Goal: Task Accomplishment & Management: Use online tool/utility

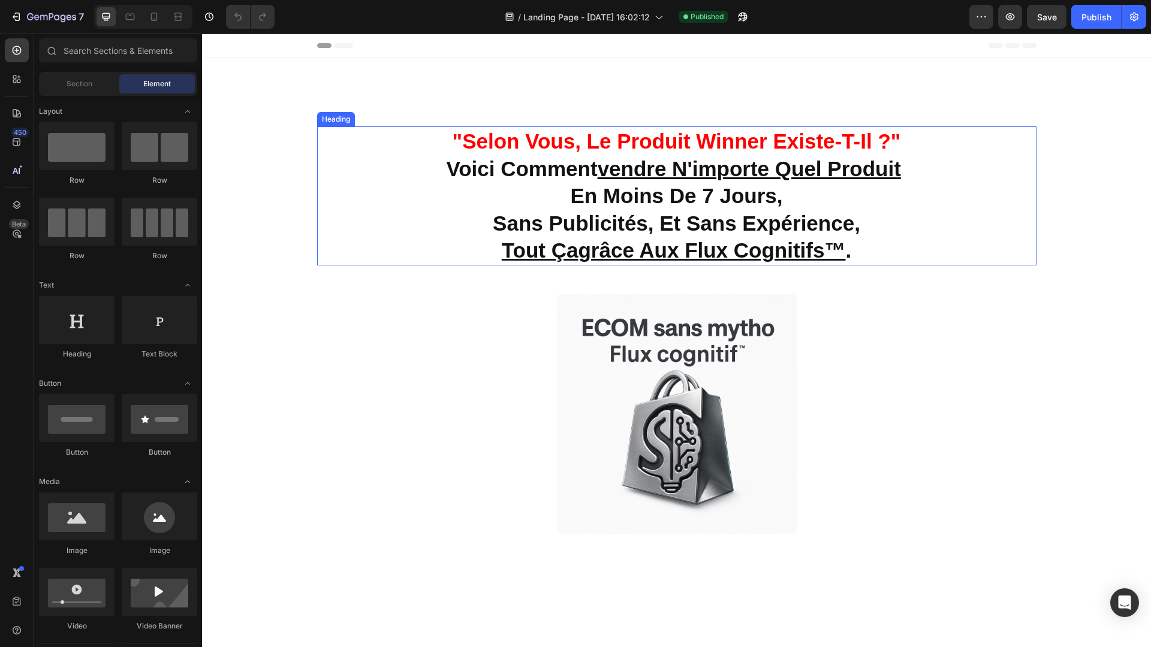
click at [622, 210] on h2 ""selon vous, le produit winner existe-t-il ?" voici comment vendre n'importe qu…" at bounding box center [676, 195] width 719 height 139
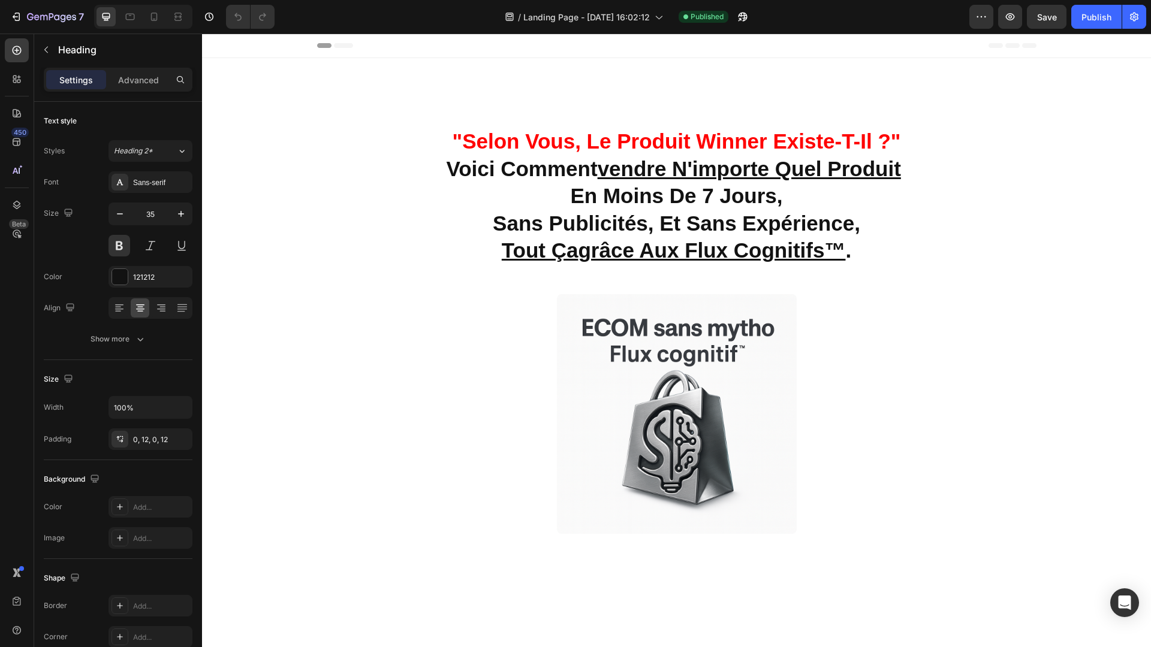
click at [903, 222] on h2 ""selon vous, le produit winner existe-t-il ?" voici comment vendre n'importe qu…" at bounding box center [676, 195] width 719 height 139
click at [859, 258] on p ""selon vous, le produit winner existe-t-il ?" voici comment vendre n'importe qu…" at bounding box center [676, 196] width 705 height 137
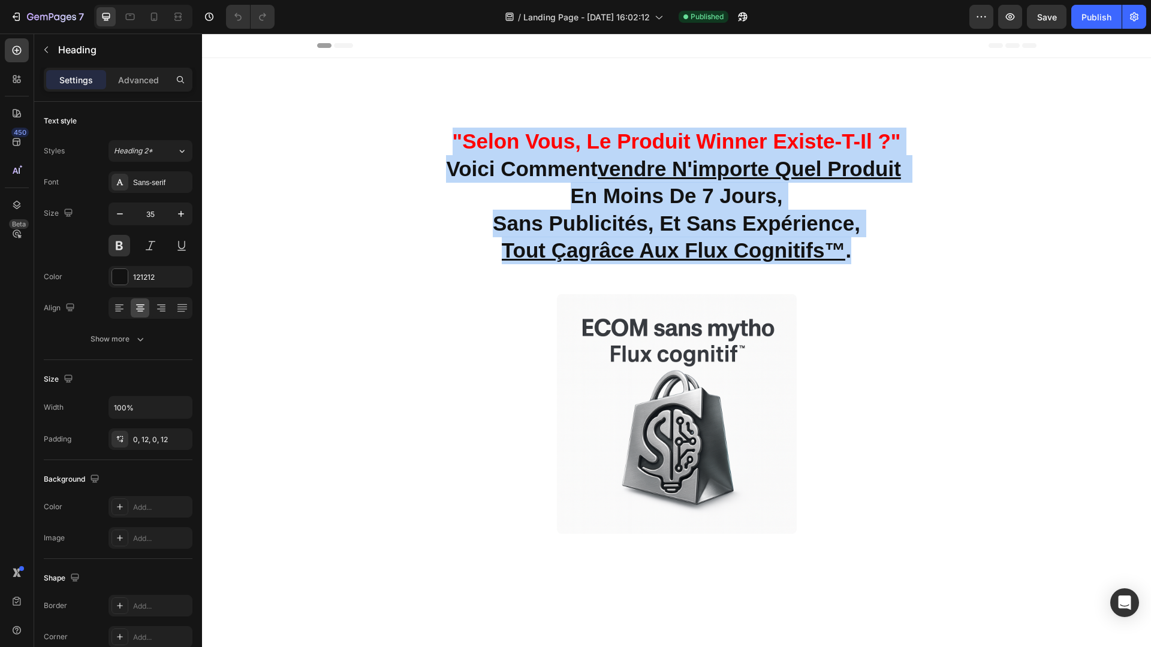
drag, startPoint x: 859, startPoint y: 258, endPoint x: 449, endPoint y: 148, distance: 424.6
click at [449, 148] on p ""selon vous, le produit winner existe-t-il ?" voici comment vendre n'importe qu…" at bounding box center [676, 196] width 705 height 137
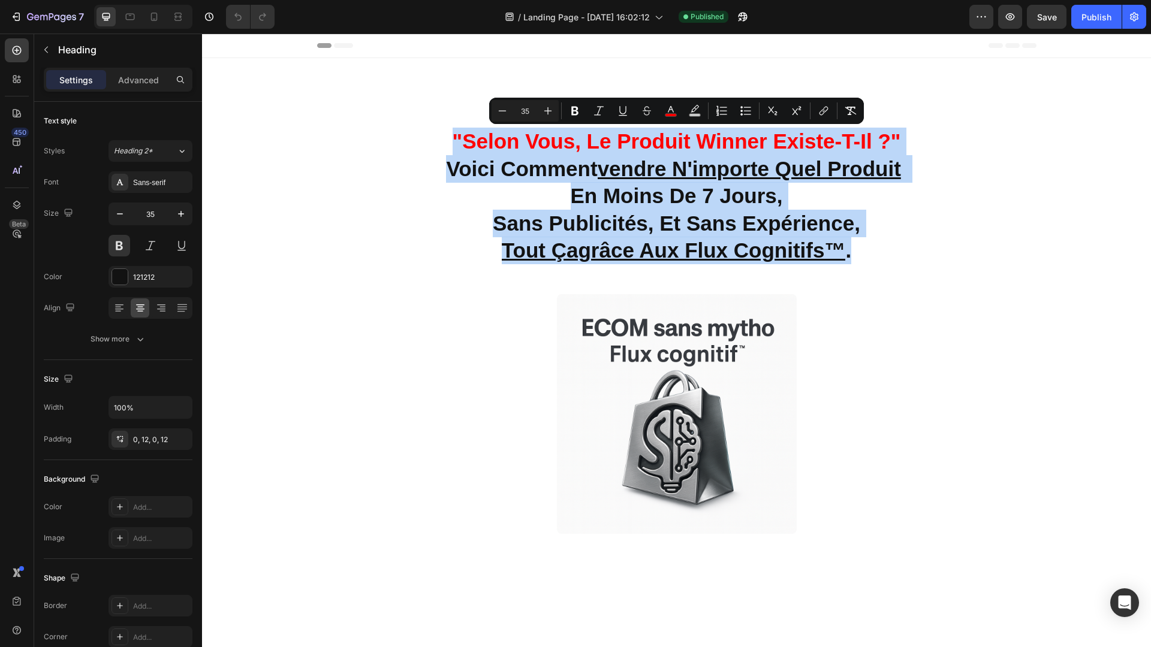
click at [928, 243] on p ""selon vous, le produit winner existe-t-il ?" voici comment vendre n'importe qu…" at bounding box center [676, 196] width 705 height 137
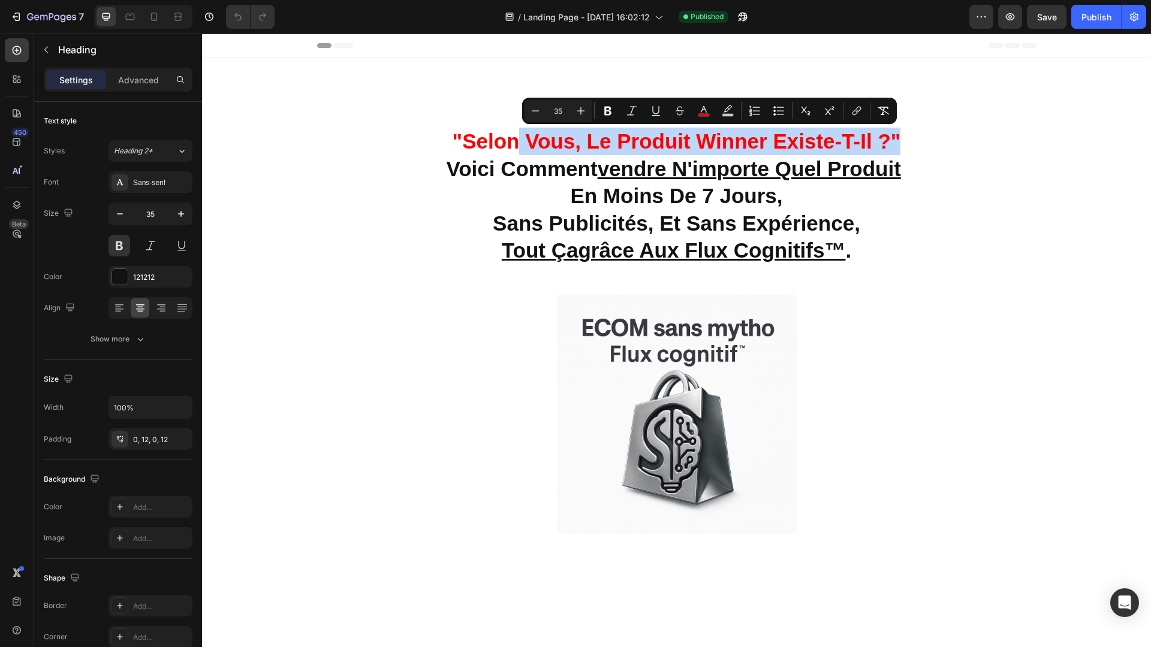
drag, startPoint x: 520, startPoint y: 147, endPoint x: 911, endPoint y: 139, distance: 390.3
click at [911, 139] on p ""selon vous, le produit winner existe-t-il ?" voici comment vendre n'importe qu…" at bounding box center [676, 196] width 705 height 137
drag, startPoint x: 910, startPoint y: 140, endPoint x: 446, endPoint y: 138, distance: 464.0
click at [446, 138] on p ""selon vous, le produit winner existe-t-il ?" voici comment vendre n'importe qu…" at bounding box center [676, 196] width 705 height 137
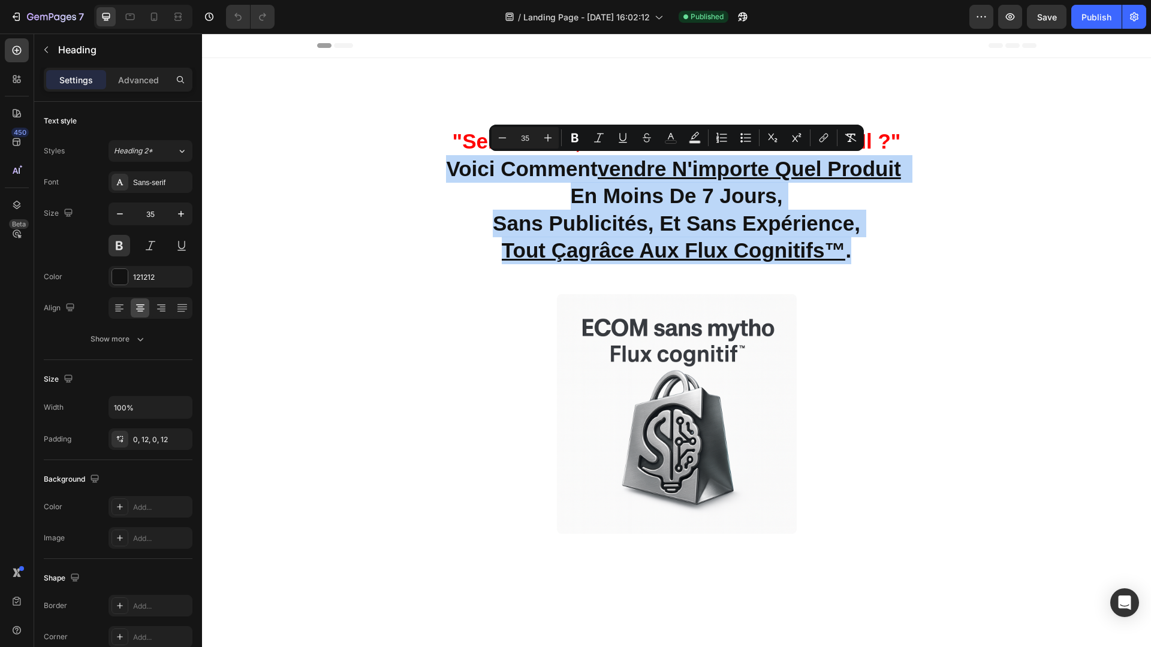
drag, startPoint x: 443, startPoint y: 167, endPoint x: 934, endPoint y: 261, distance: 499.8
click at [934, 261] on p ""selon vous, le produit winner existe-t-il ?" voici comment vendre n'importe qu…" at bounding box center [676, 196] width 705 height 137
click at [860, 255] on p ""selon vous, le produit winner existe-t-il ?" voici comment vendre n'importe qu…" at bounding box center [676, 196] width 705 height 137
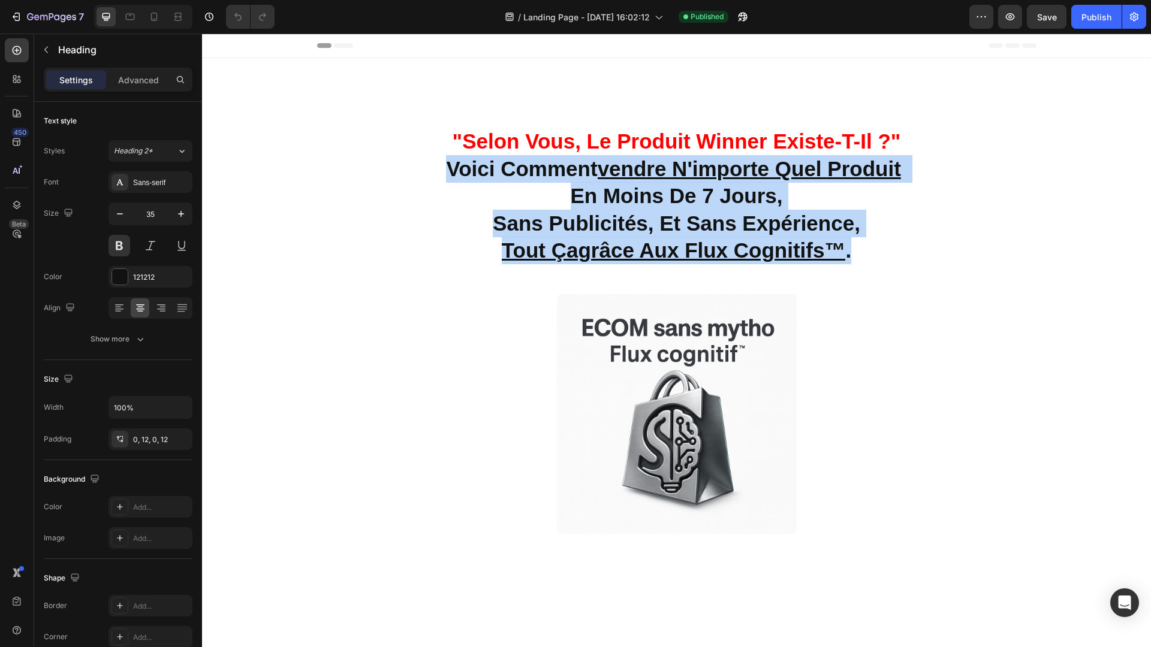
drag, startPoint x: 860, startPoint y: 255, endPoint x: 448, endPoint y: 156, distance: 423.4
click at [448, 156] on p ""selon vous, le produit winner existe-t-il ?" voici comment vendre n'importe qu…" at bounding box center [676, 196] width 705 height 137
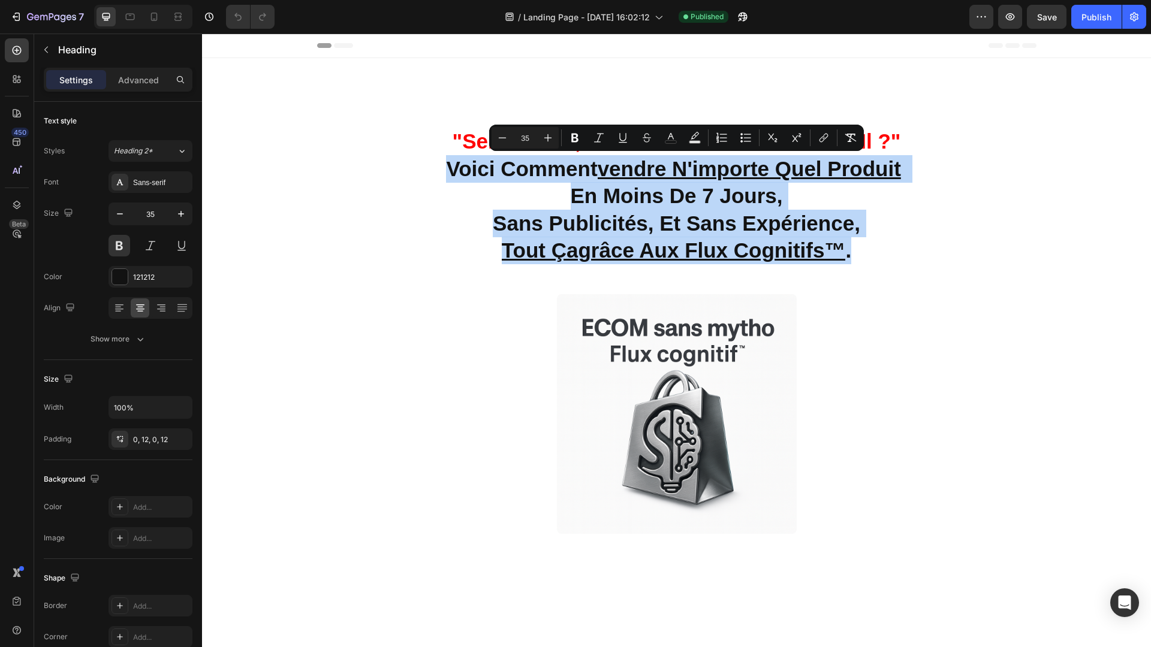
click at [822, 189] on p ""selon vous, le produit winner existe-t-il ?" voici comment vendre n'importe qu…" at bounding box center [676, 196] width 705 height 137
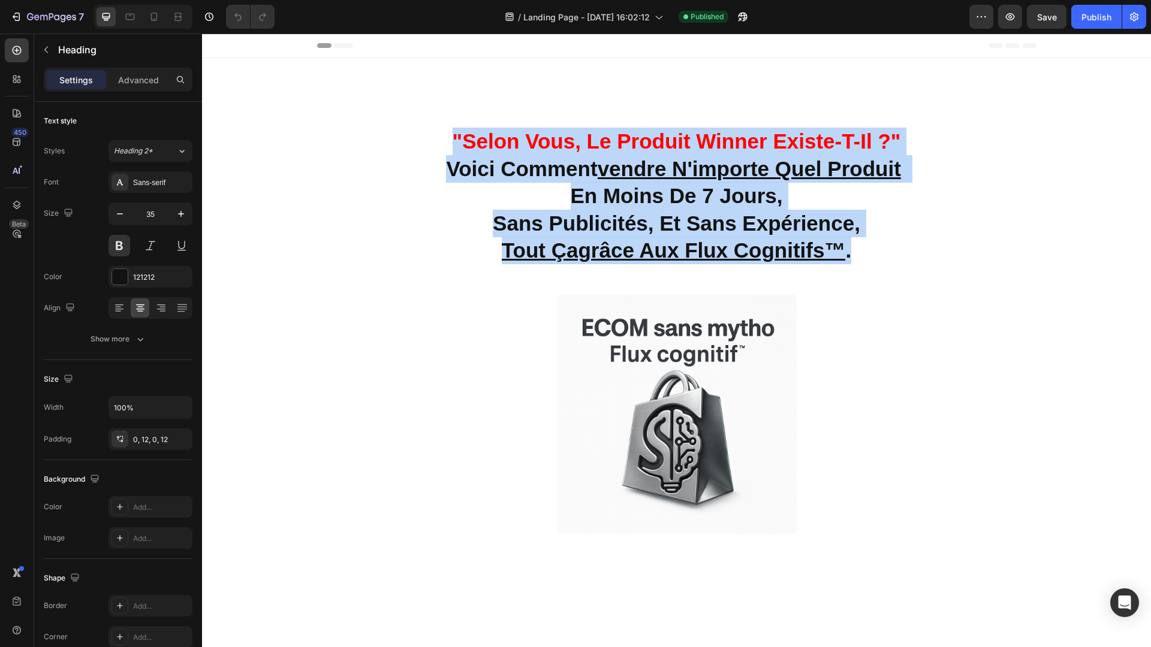
drag, startPoint x: 875, startPoint y: 252, endPoint x: 432, endPoint y: 140, distance: 457.1
click at [432, 140] on p ""selon vous, le produit winner existe-t-il ?" voici comment vendre n'importe qu…" at bounding box center [676, 196] width 705 height 137
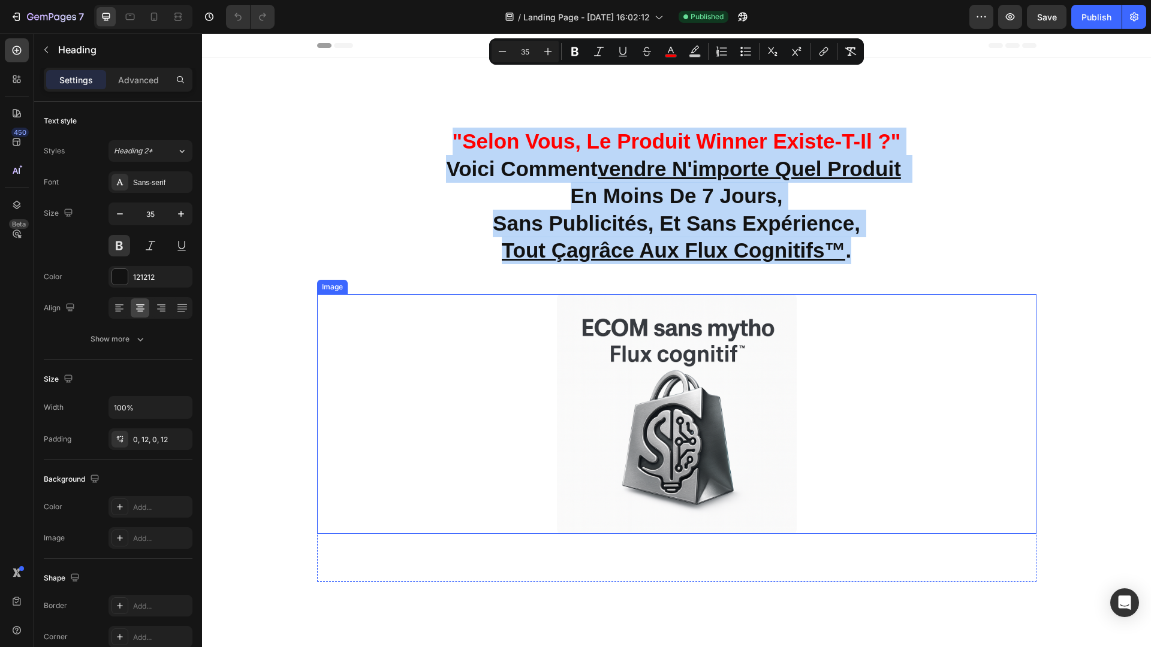
scroll to position [604, 0]
type input "16"
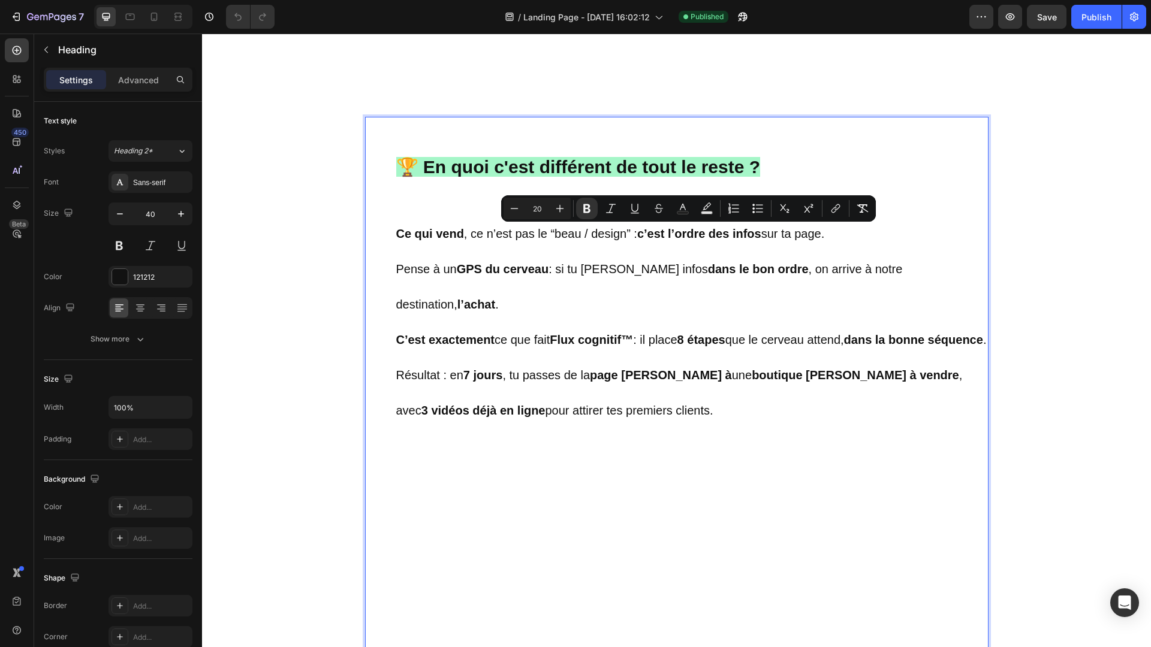
drag, startPoint x: 395, startPoint y: 231, endPoint x: 716, endPoint y: 387, distance: 356.9
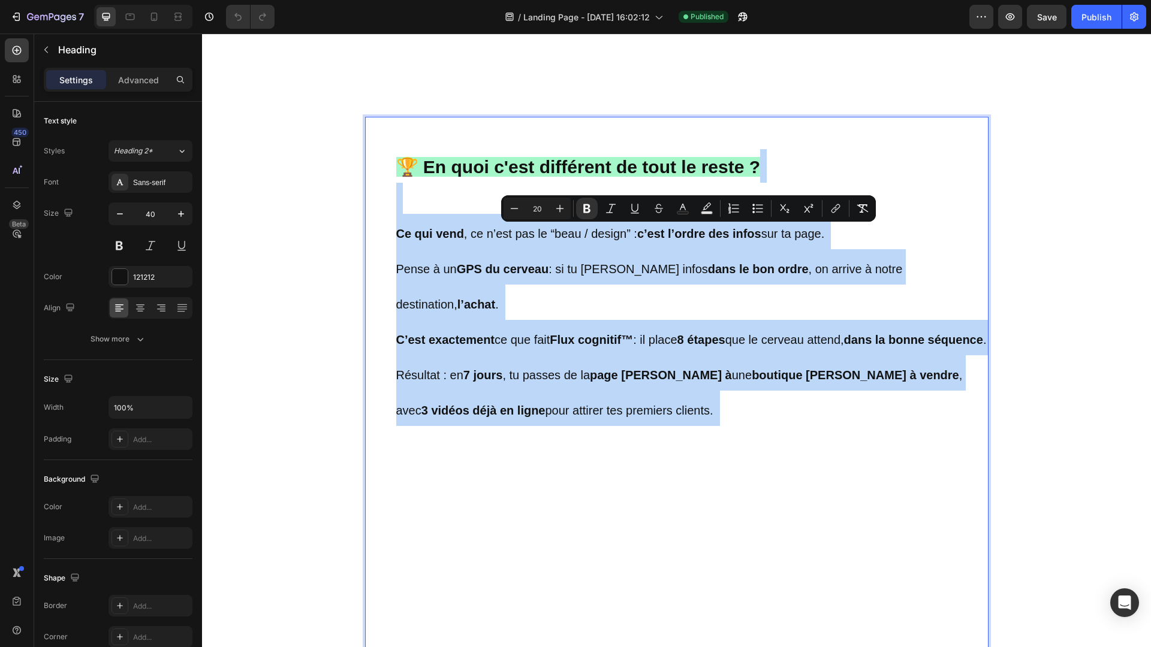
drag, startPoint x: 682, startPoint y: 384, endPoint x: 391, endPoint y: 212, distance: 338.1
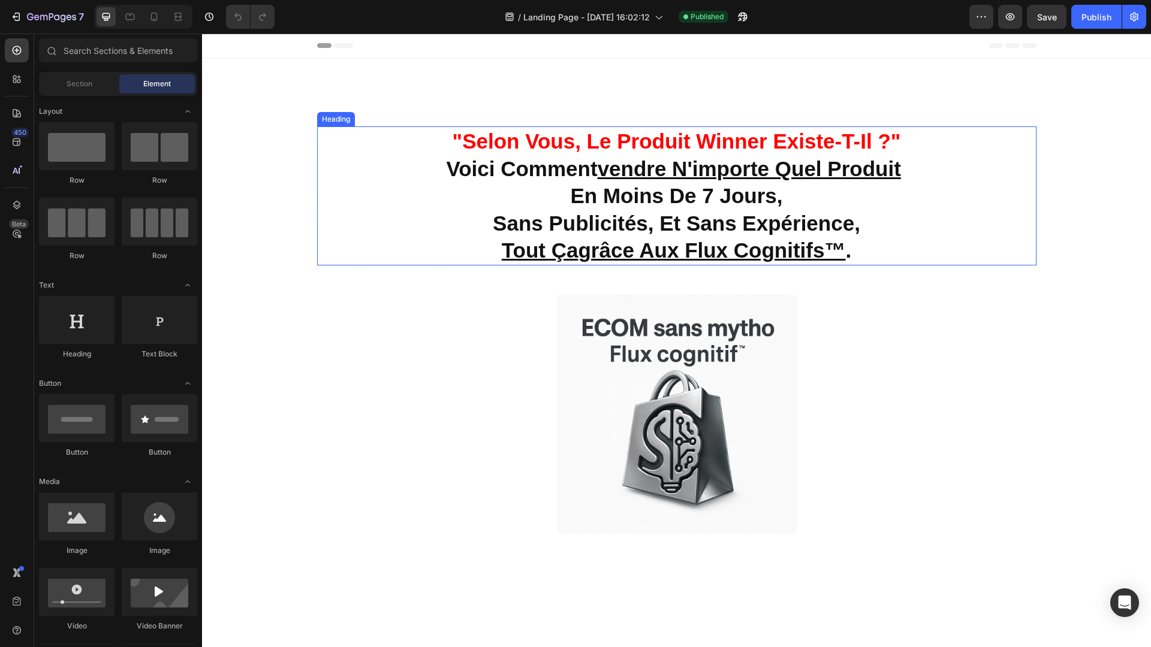
click at [561, 132] on span ""selon vous, le produit winner existe-t-il ?"" at bounding box center [677, 140] width 448 height 23
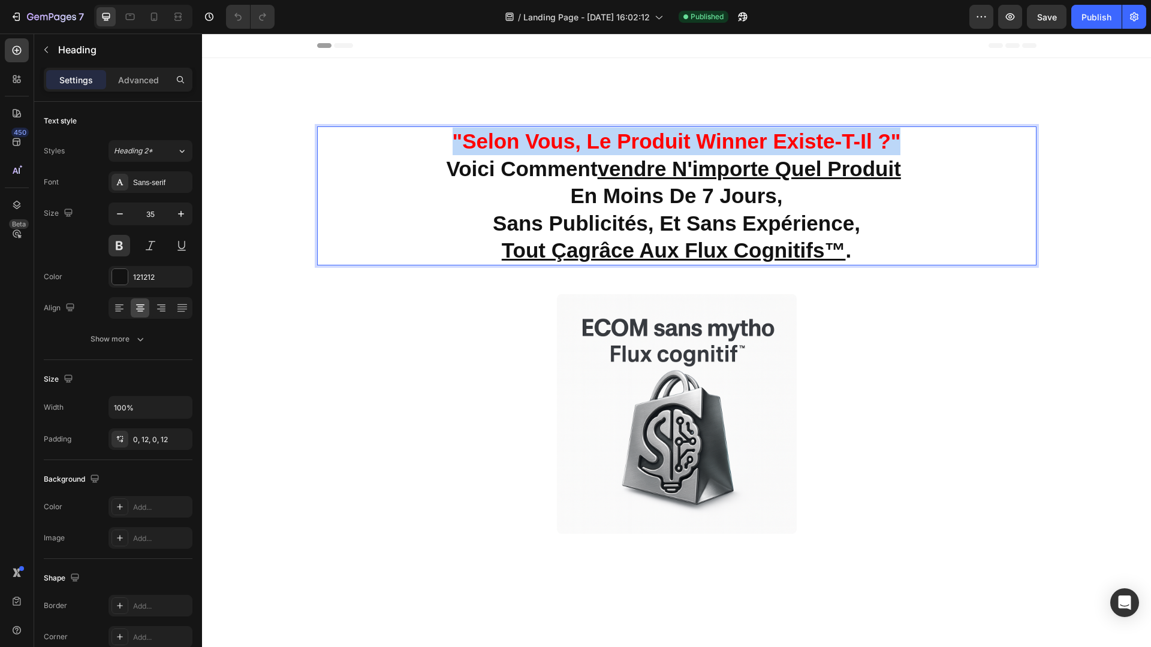
drag, startPoint x: 454, startPoint y: 134, endPoint x: 927, endPoint y: 147, distance: 473.8
click at [927, 147] on p ""selon vous, le produit winner existe-t-il ?" voici comment vendre n'importe qu…" at bounding box center [676, 196] width 705 height 137
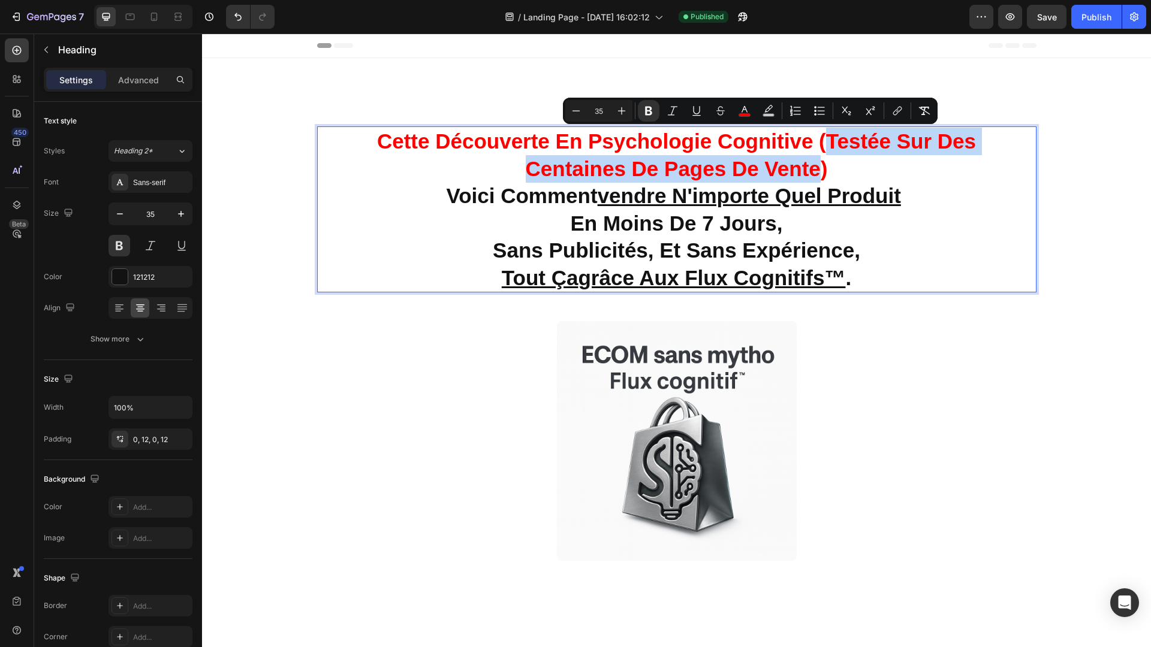
drag, startPoint x: 827, startPoint y: 142, endPoint x: 816, endPoint y: 164, distance: 24.7
click at [816, 164] on strong "Cette découverte en psychologie cognitive (testée sur des centaines de pages de…" at bounding box center [676, 154] width 599 height 51
click at [669, 168] on strong "Cette découverte en psychologie cognitive (testée sur des centaines de pages de…" at bounding box center [676, 154] width 599 height 51
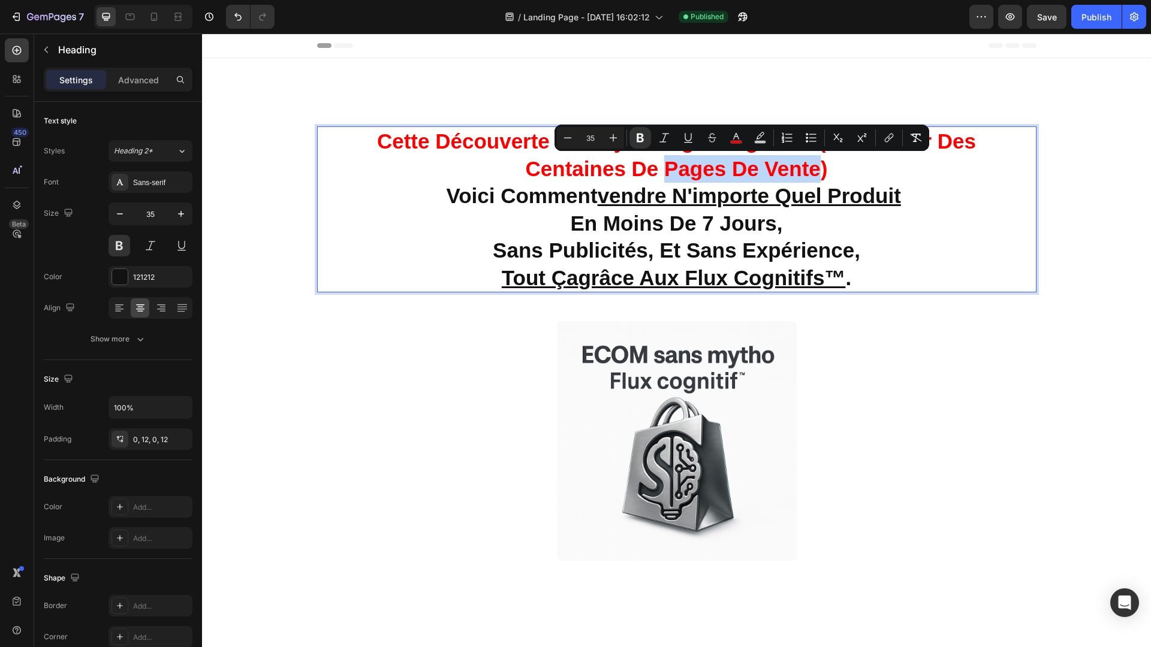
drag, startPoint x: 669, startPoint y: 168, endPoint x: 800, endPoint y: 165, distance: 131.3
click at [800, 165] on strong "Cette découverte en psychologie cognitive (testée sur des centaines de pages de…" at bounding box center [676, 154] width 599 height 51
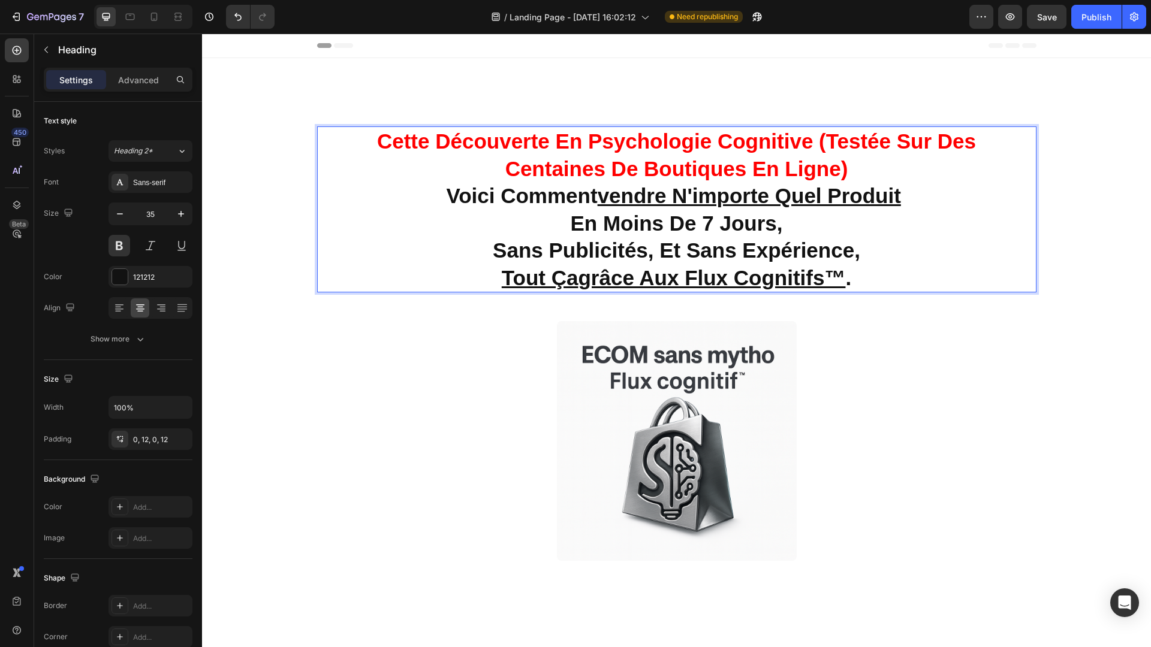
click at [819, 143] on strong "Cette découverte en psychologie cognitive (testée sur des centaines de boutique…" at bounding box center [676, 154] width 599 height 51
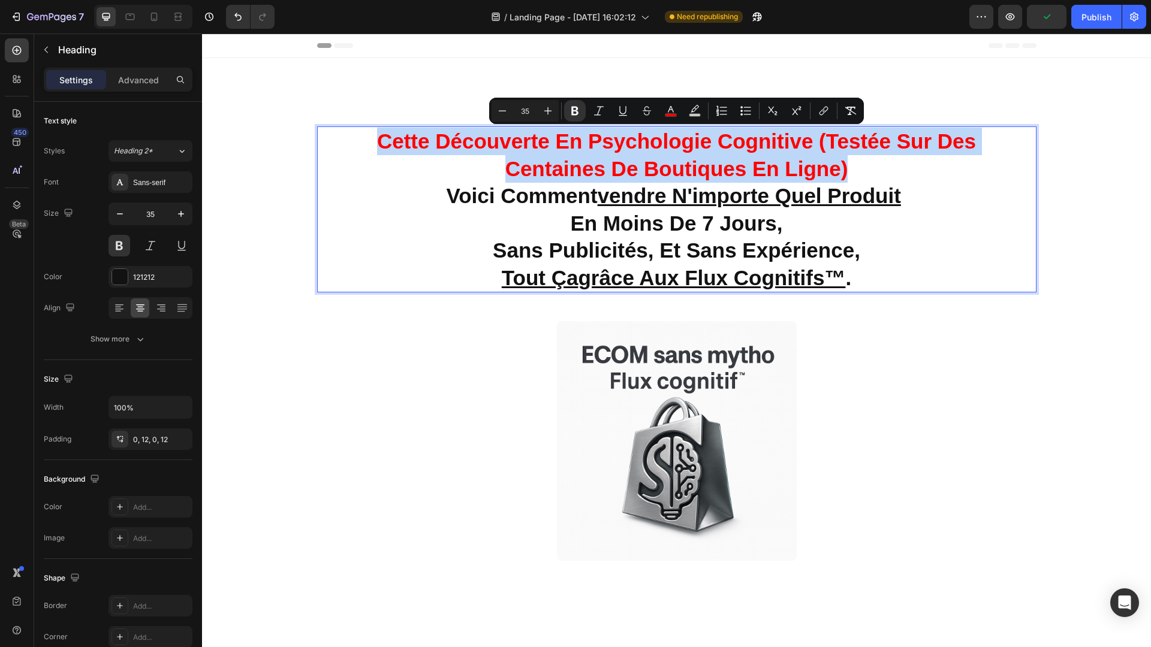
drag, startPoint x: 376, startPoint y: 140, endPoint x: 848, endPoint y: 173, distance: 473.6
click at [848, 173] on p "Cette découverte en psychologie cognitive (testée sur des centaines de boutique…" at bounding box center [676, 210] width 705 height 164
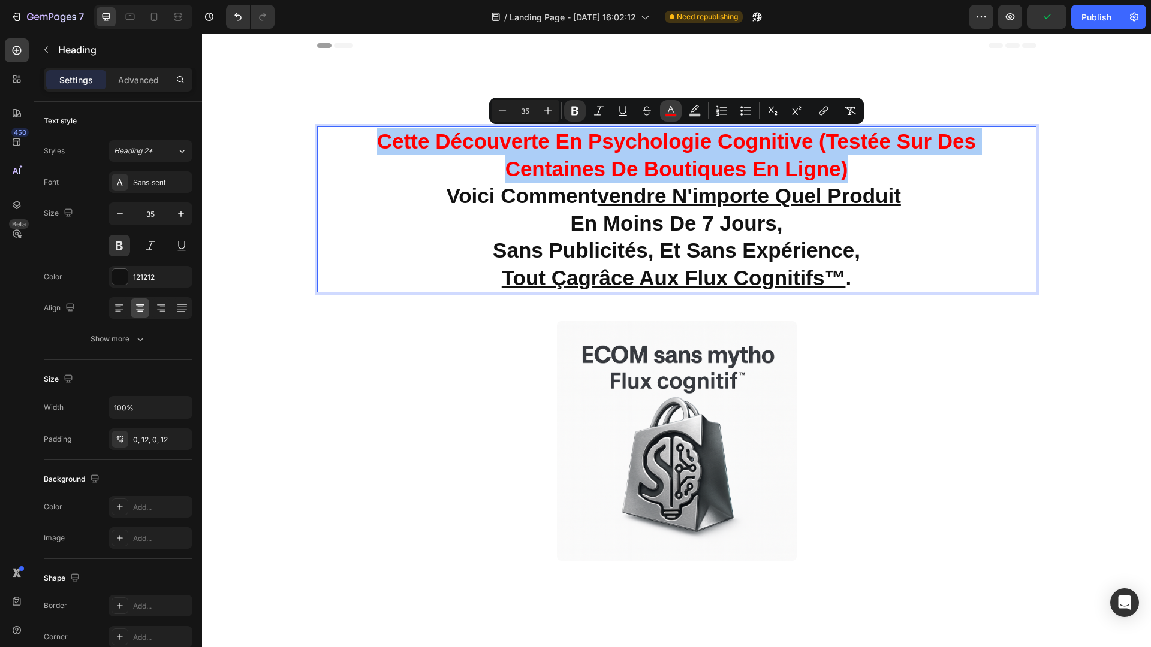
click at [673, 112] on icon "Editor contextual toolbar" at bounding box center [671, 111] width 12 height 12
type input "FF0000"
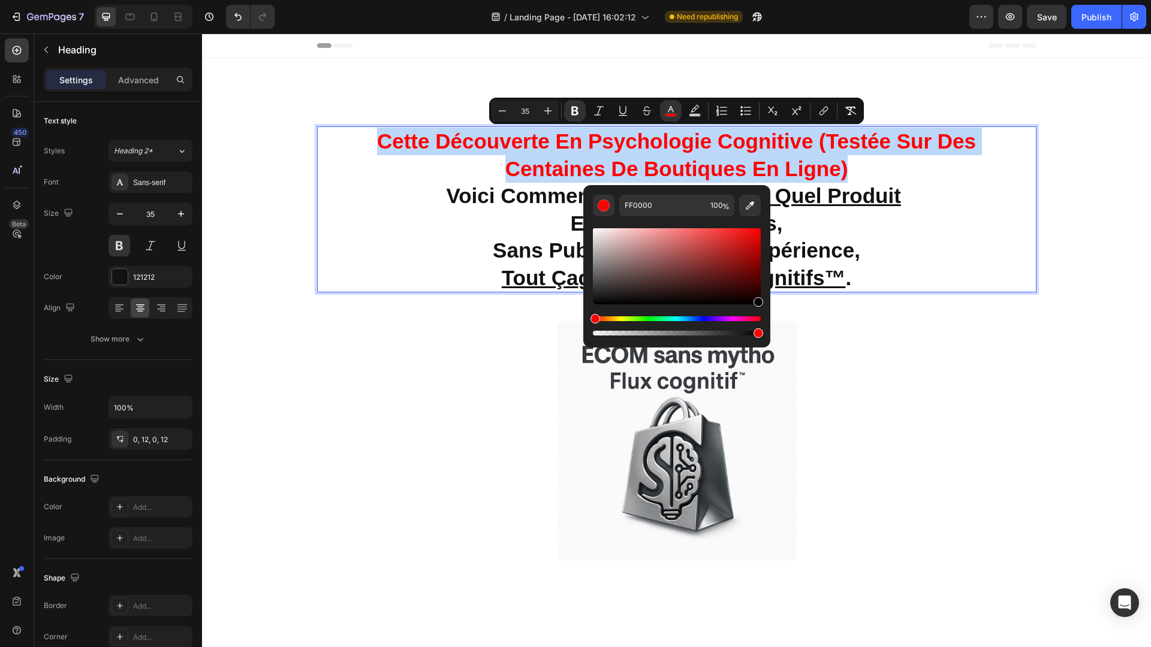
type input "000000"
drag, startPoint x: 760, startPoint y: 231, endPoint x: 768, endPoint y: 317, distance: 86.1
click at [768, 317] on div "000000 100 %" at bounding box center [676, 261] width 187 height 153
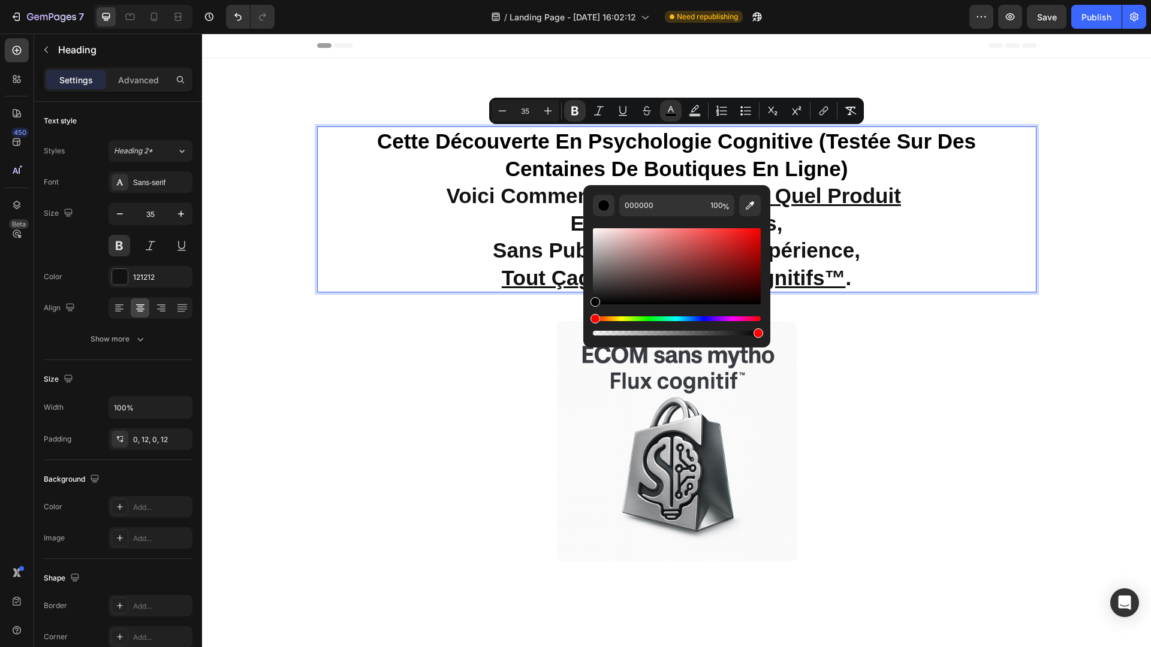
click at [932, 179] on p "Cette découverte en psychologie cognitive (testée sur des centaines de boutique…" at bounding box center [676, 210] width 705 height 164
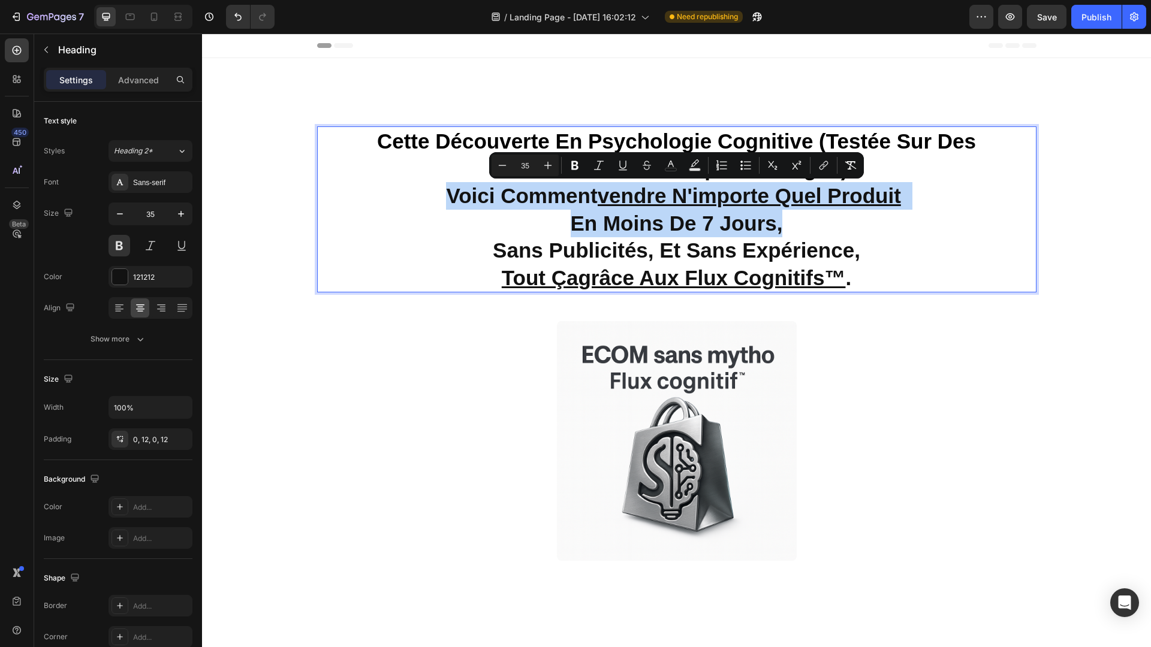
drag, startPoint x: 448, startPoint y: 196, endPoint x: 780, endPoint y: 216, distance: 332.1
click at [780, 216] on p "Cette découverte en psychologie cognitive (testée sur des centaines de boutique…" at bounding box center [676, 210] width 705 height 164
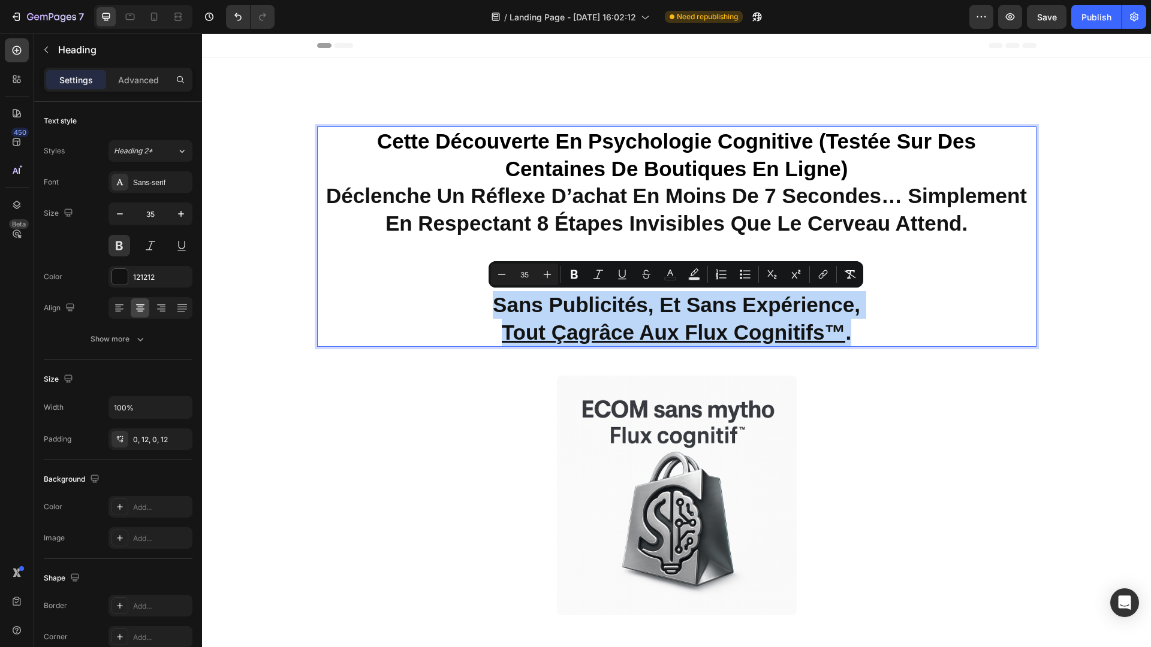
drag, startPoint x: 487, startPoint y: 305, endPoint x: 881, endPoint y: 333, distance: 395.5
click at [881, 333] on p "Cette découverte en psychologie cognitive (testée sur des centaines de boutique…" at bounding box center [676, 237] width 705 height 218
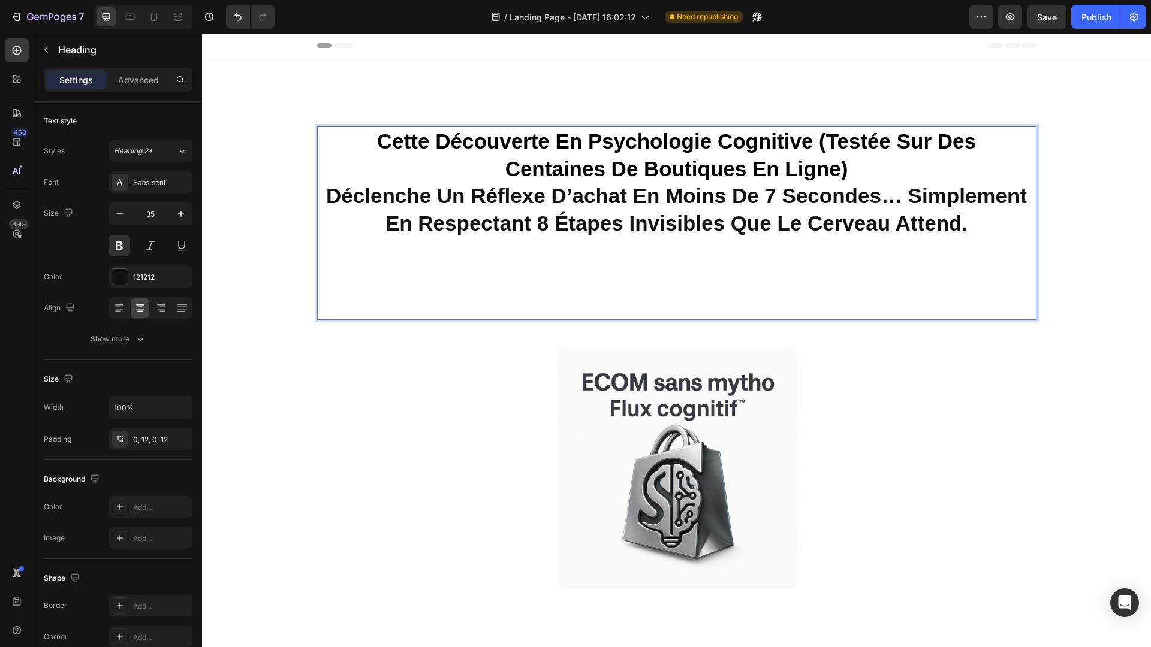
click at [665, 273] on p "Cette découverte en psychologie cognitive (testée sur des centaines de boutique…" at bounding box center [676, 223] width 705 height 191
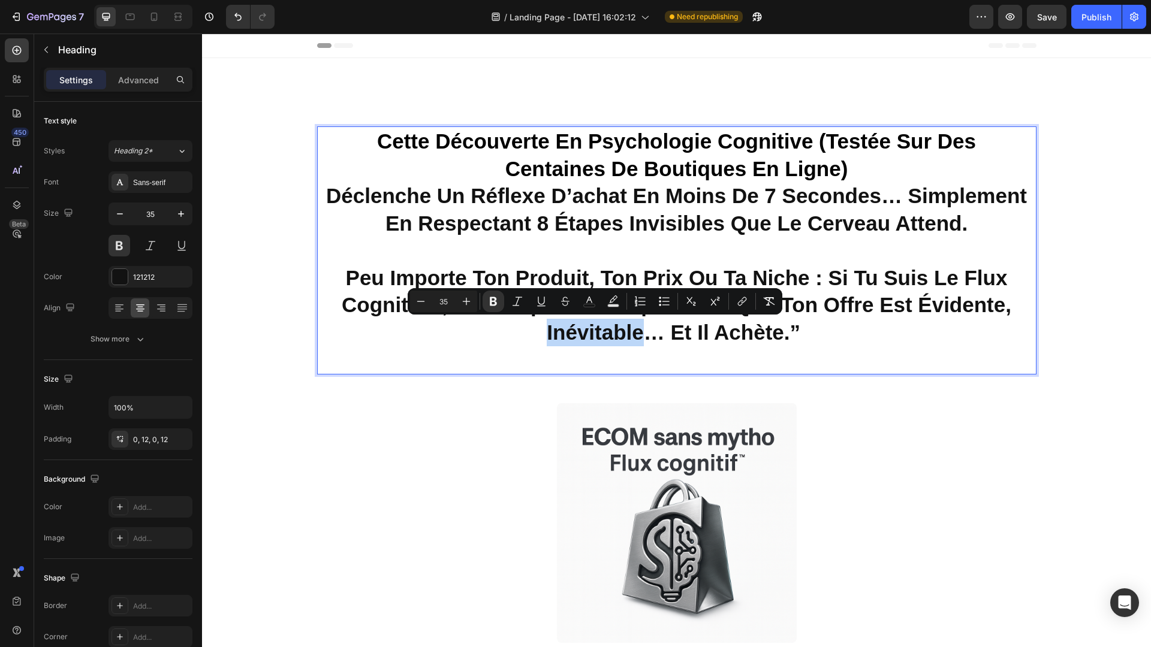
drag, startPoint x: 644, startPoint y: 333, endPoint x: 544, endPoint y: 336, distance: 100.8
click at [544, 336] on p "Cette découverte en psychologie cognitive (testée sur des centaines de boutique…" at bounding box center [676, 251] width 705 height 246
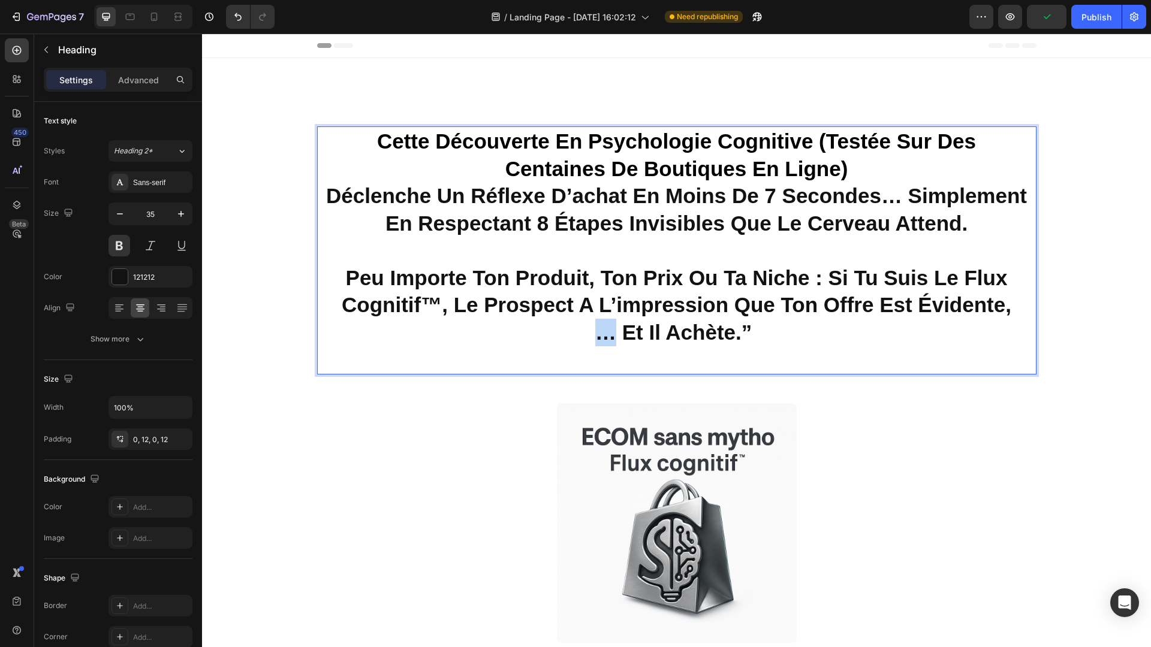
drag, startPoint x: 617, startPoint y: 335, endPoint x: 573, endPoint y: 333, distance: 44.4
click at [573, 333] on p "Cette découverte en psychologie cognitive (testée sur des centaines de boutique…" at bounding box center [676, 251] width 705 height 246
click at [611, 333] on strong "et il achète.”" at bounding box center [673, 332] width 130 height 23
click at [386, 137] on strong "Cette découverte en psychologie cognitive (testée sur des centaines de boutique…" at bounding box center [676, 154] width 599 height 51
drag, startPoint x: 382, startPoint y: 137, endPoint x: 697, endPoint y: 282, distance: 346.6
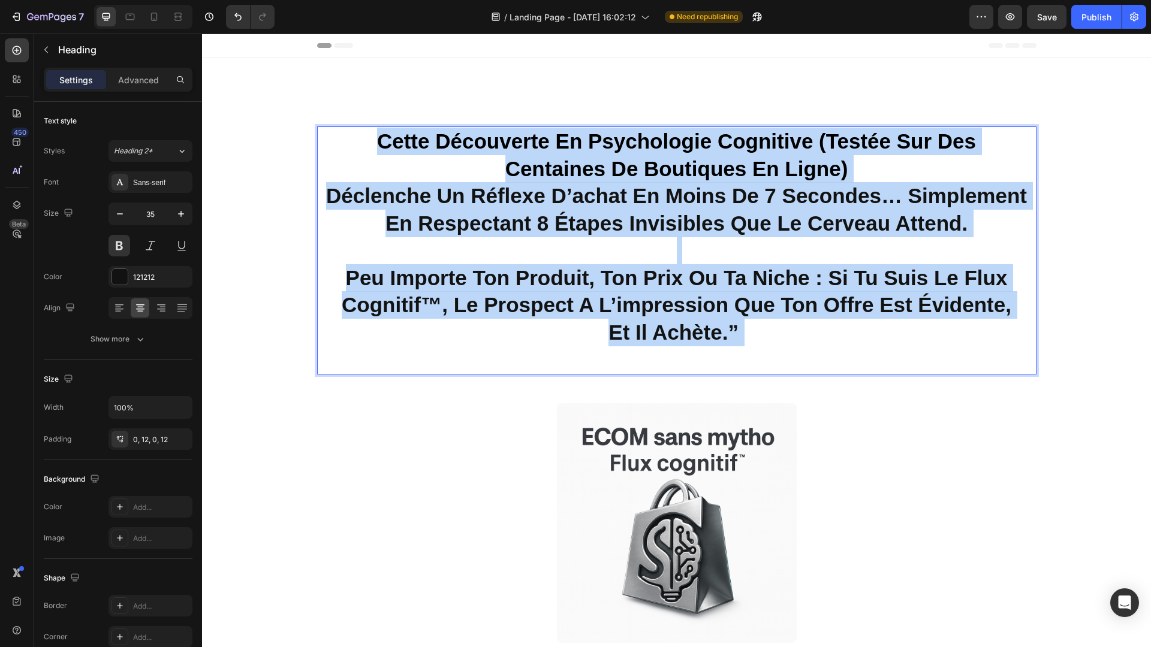
drag, startPoint x: 742, startPoint y: 334, endPoint x: 369, endPoint y: 147, distance: 416.4
click at [369, 147] on p "Cette découverte en psychologie cognitive (testée sur des centaines de boutique…" at bounding box center [676, 251] width 705 height 246
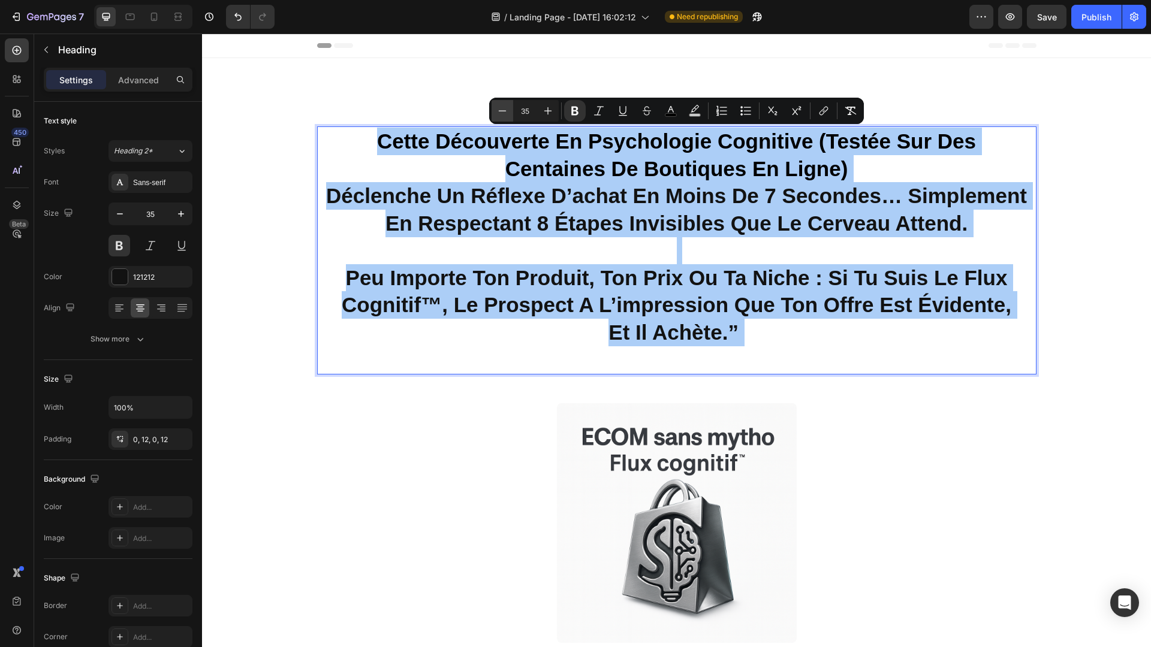
click at [493, 113] on button "Minus" at bounding box center [503, 111] width 22 height 22
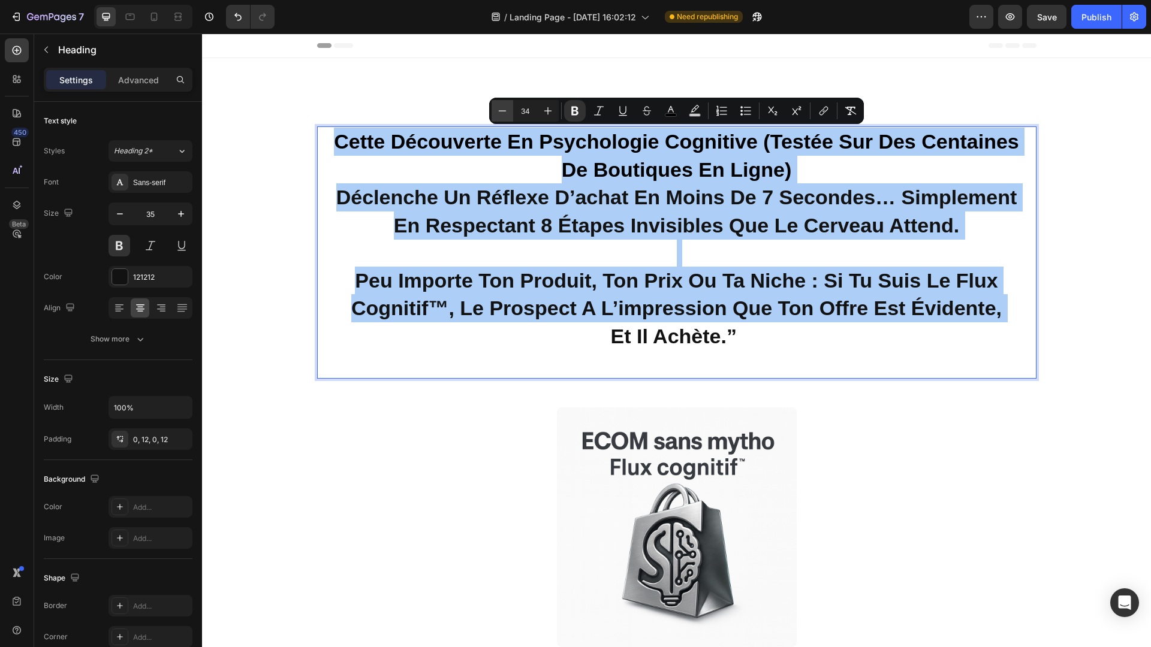
click at [496, 112] on icon "Editor contextual toolbar" at bounding box center [502, 111] width 12 height 12
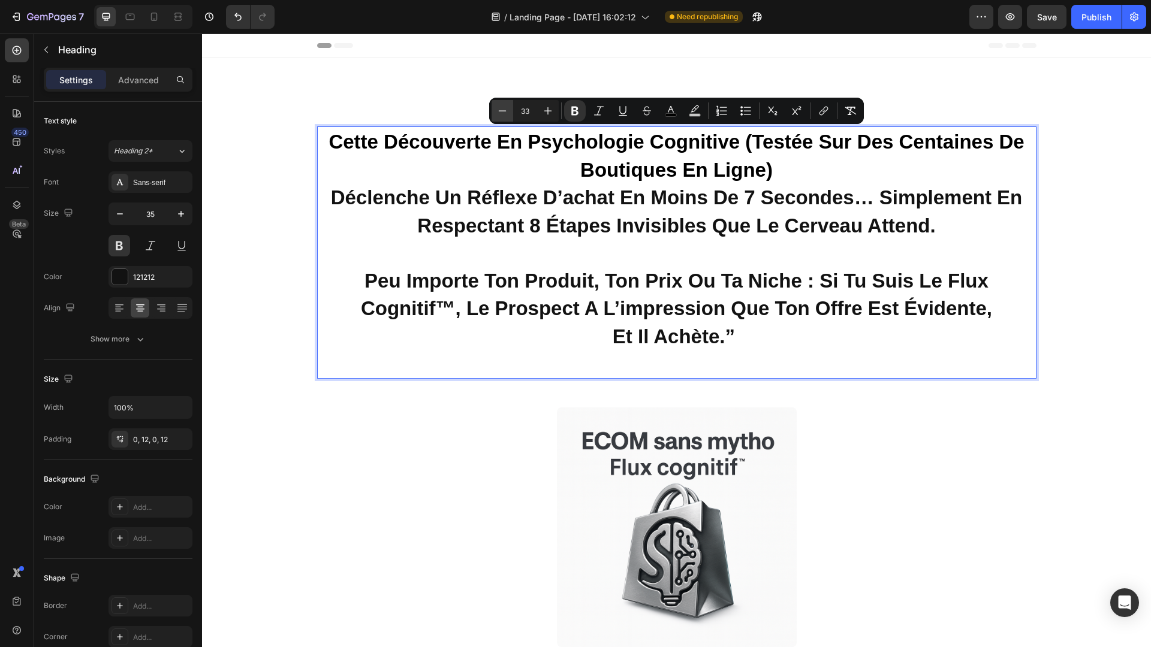
click at [496, 112] on icon "Editor contextual toolbar" at bounding box center [502, 111] width 12 height 12
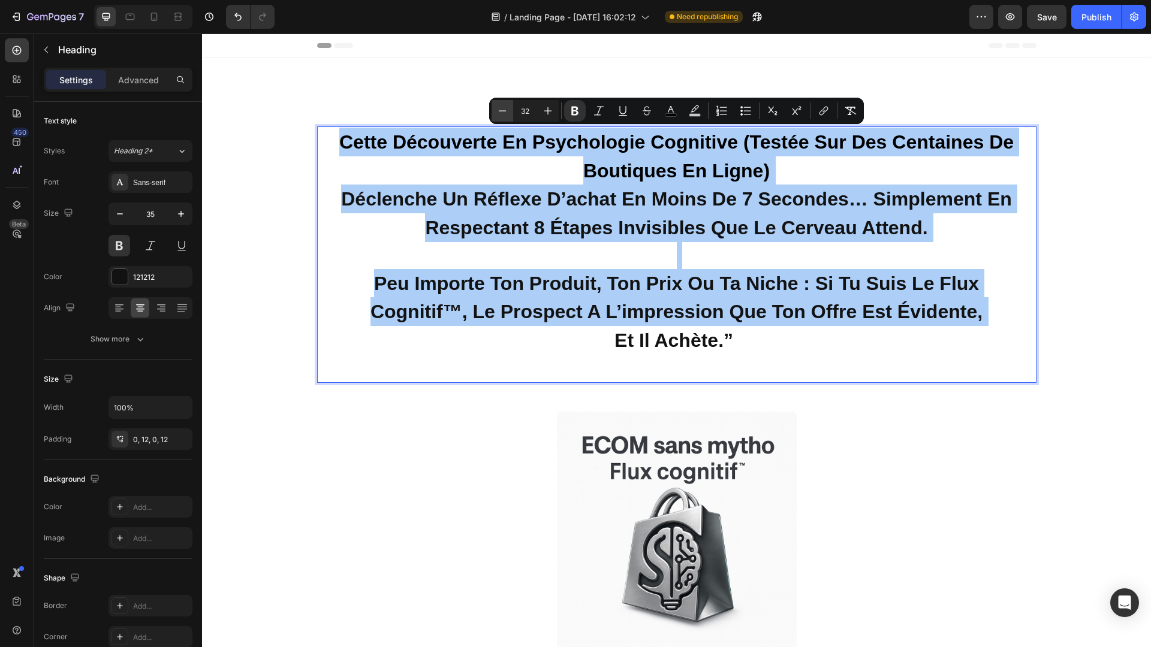
click at [496, 112] on icon "Editor contextual toolbar" at bounding box center [502, 111] width 12 height 12
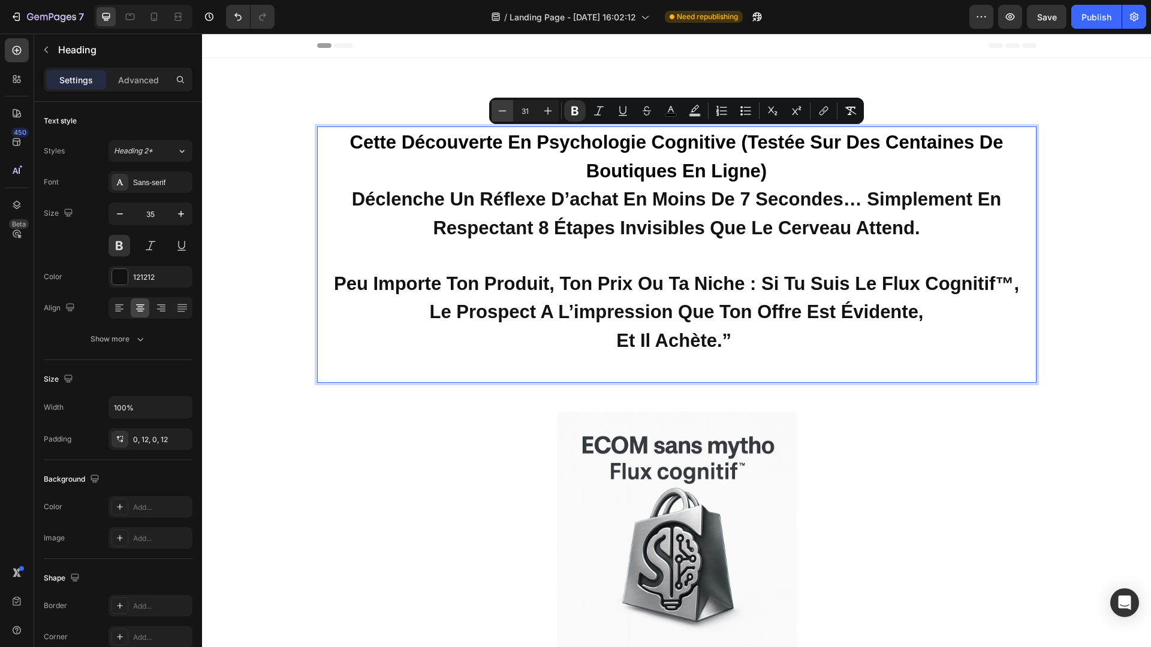
click at [496, 112] on icon "Editor contextual toolbar" at bounding box center [502, 111] width 12 height 12
type input "30"
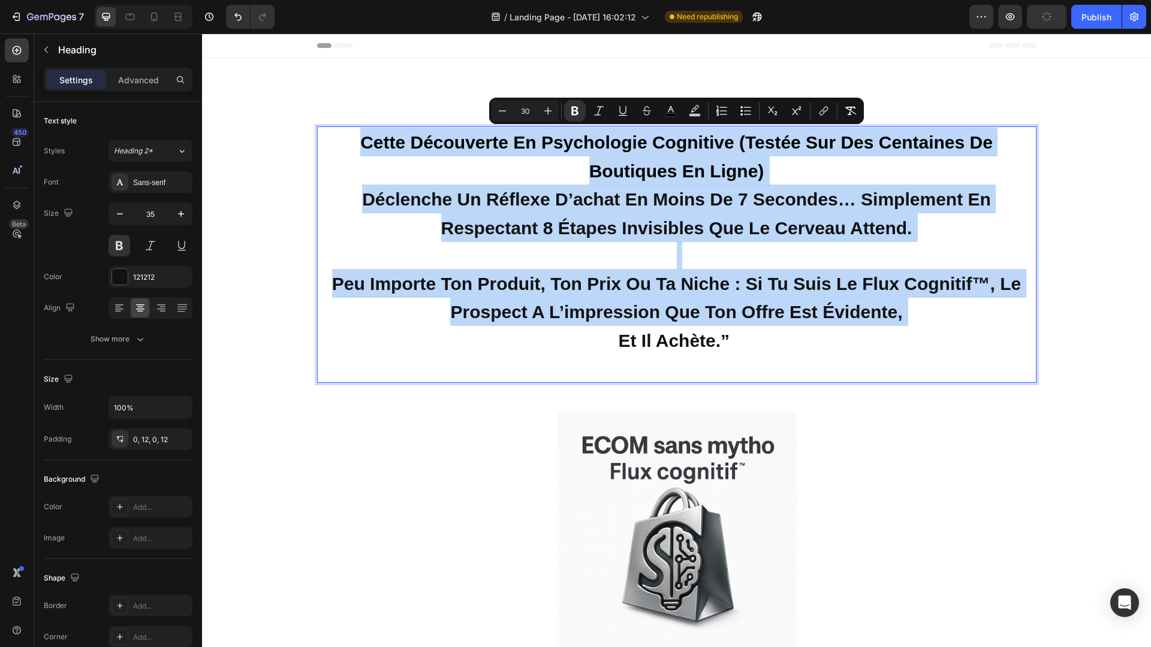
click at [807, 155] on p "Cette découverte en psychologie cognitive (testée sur des centaines de boutique…" at bounding box center [676, 255] width 705 height 254
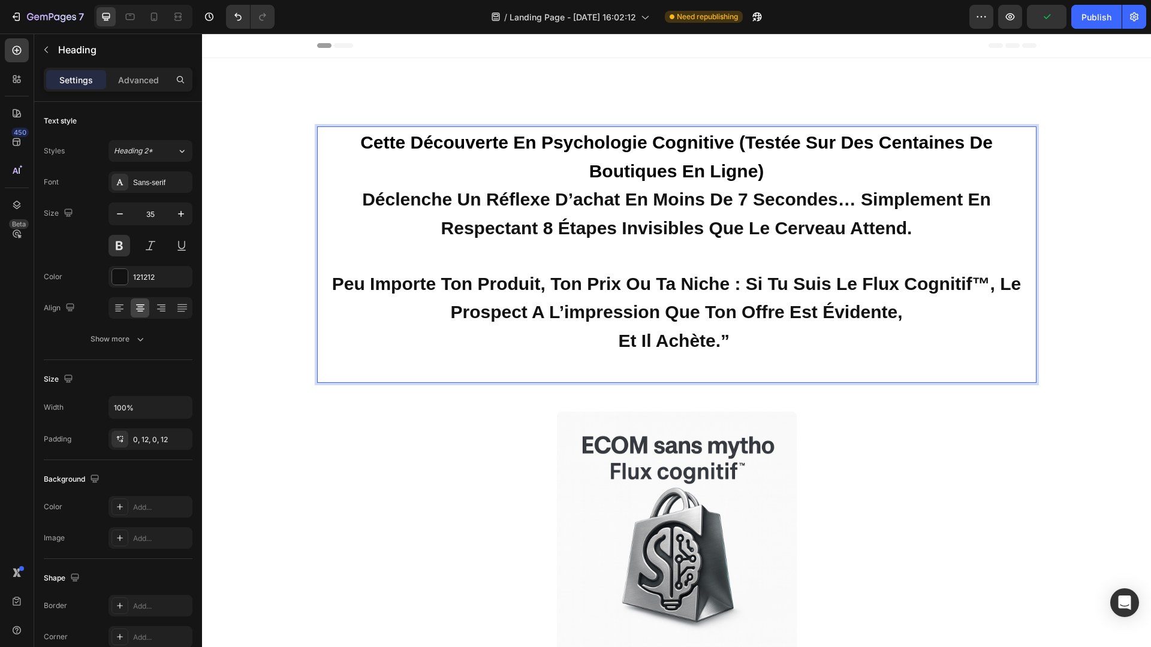
click at [739, 144] on strong "Cette découverte en psychologie cognitive (testée sur des centaines de boutique…" at bounding box center [676, 156] width 632 height 49
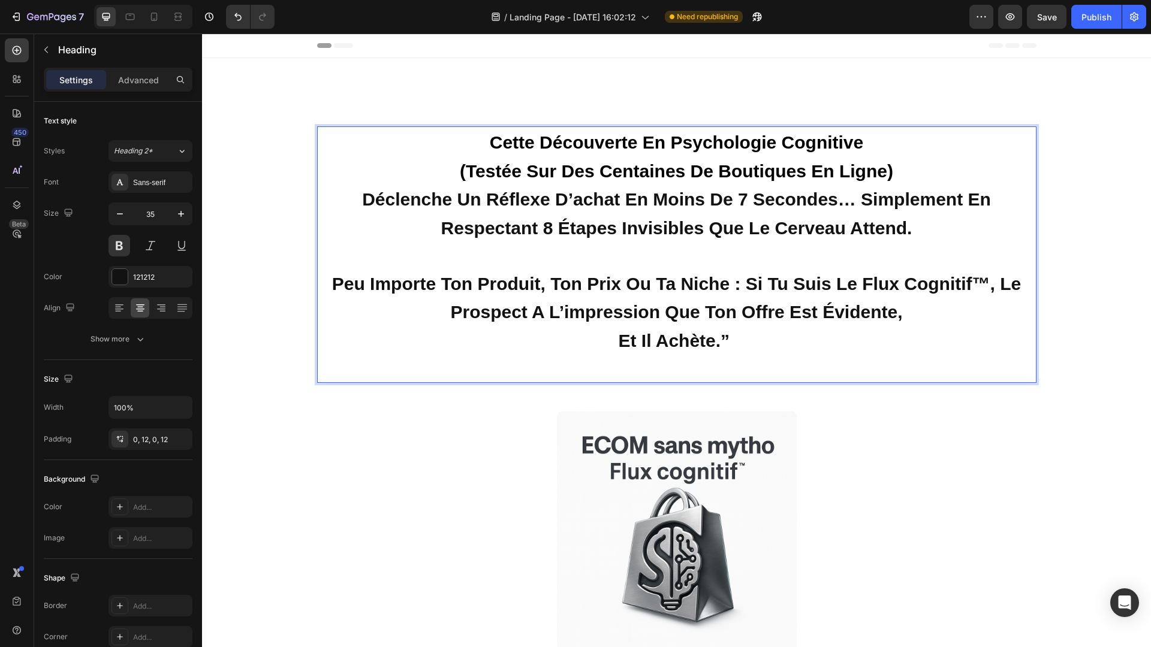
click at [542, 143] on strong "Cette découverte en psychologie cognitive" at bounding box center [676, 142] width 373 height 20
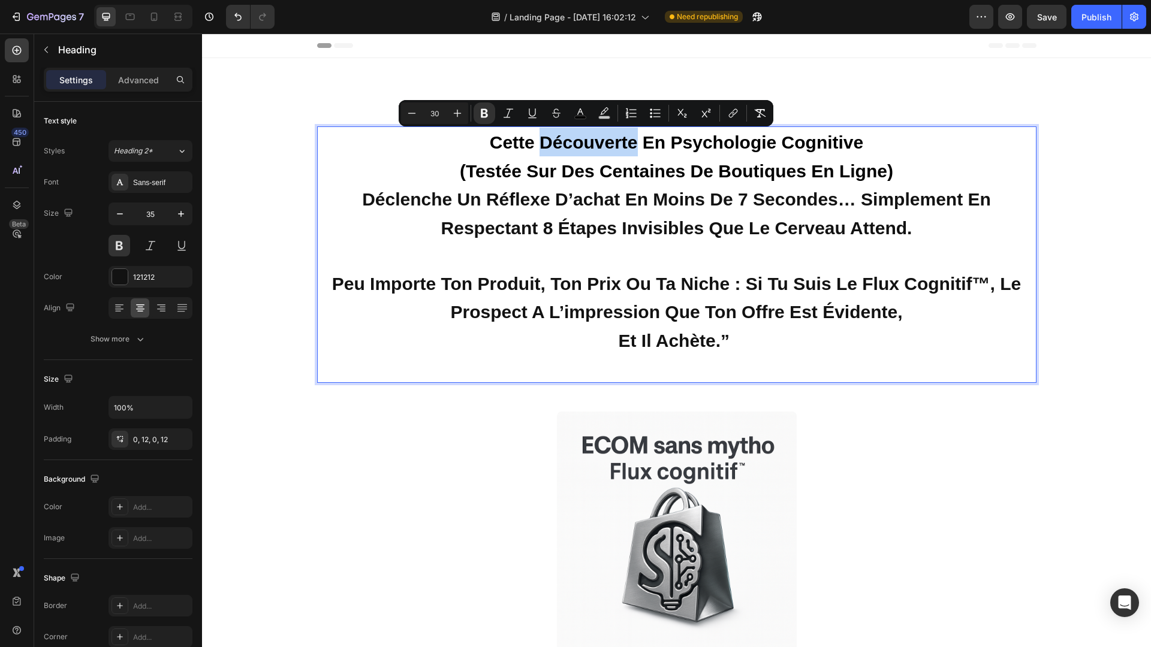
click at [538, 144] on strong "Cette découverte en psychologie cognitive" at bounding box center [676, 142] width 373 height 20
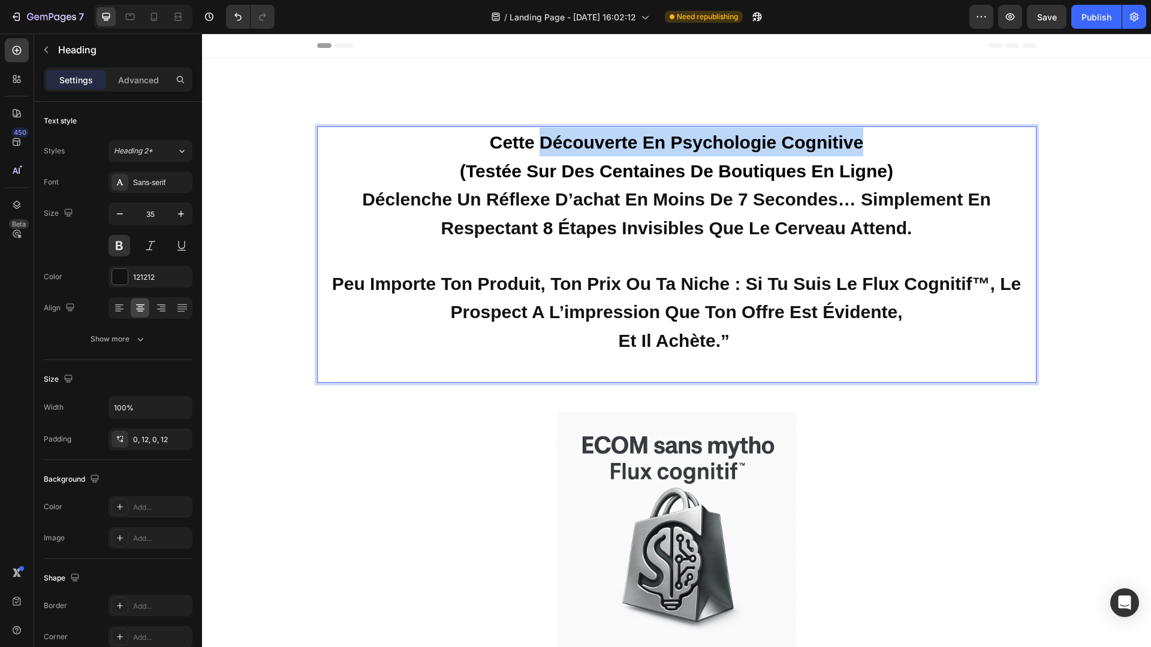
drag, startPoint x: 538, startPoint y: 144, endPoint x: 857, endPoint y: 137, distance: 319.0
click at [857, 137] on strong "Cette découverte en psychologie cognitive" at bounding box center [676, 142] width 373 height 20
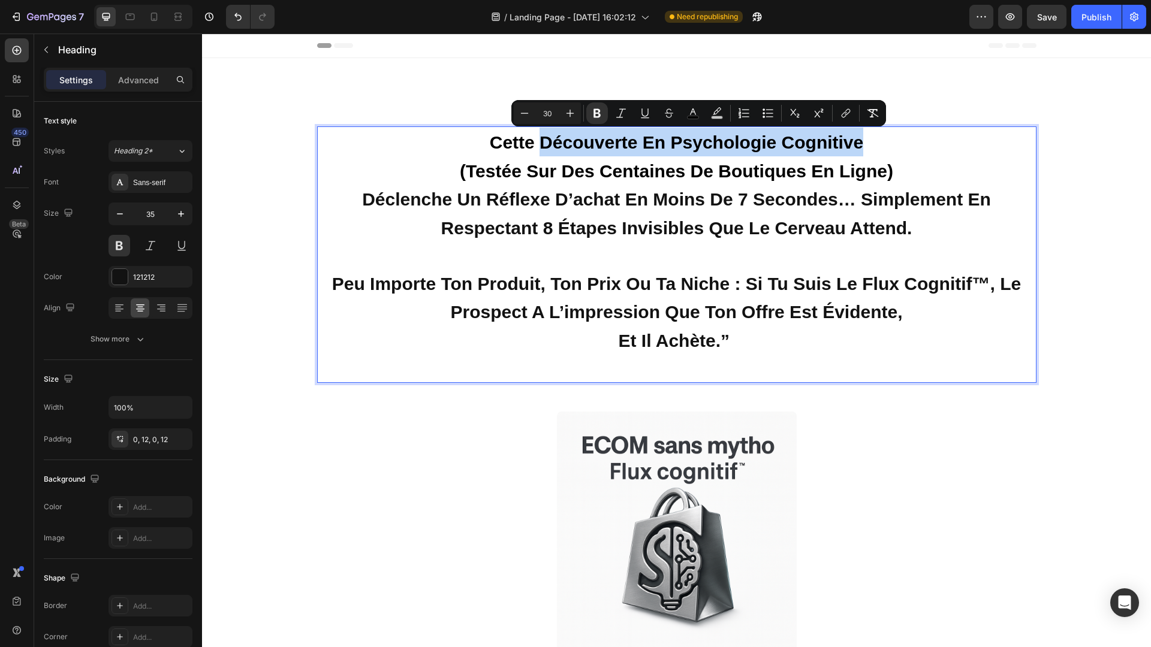
click at [642, 144] on strong "Cette découverte en psychologie cognitive" at bounding box center [676, 142] width 373 height 20
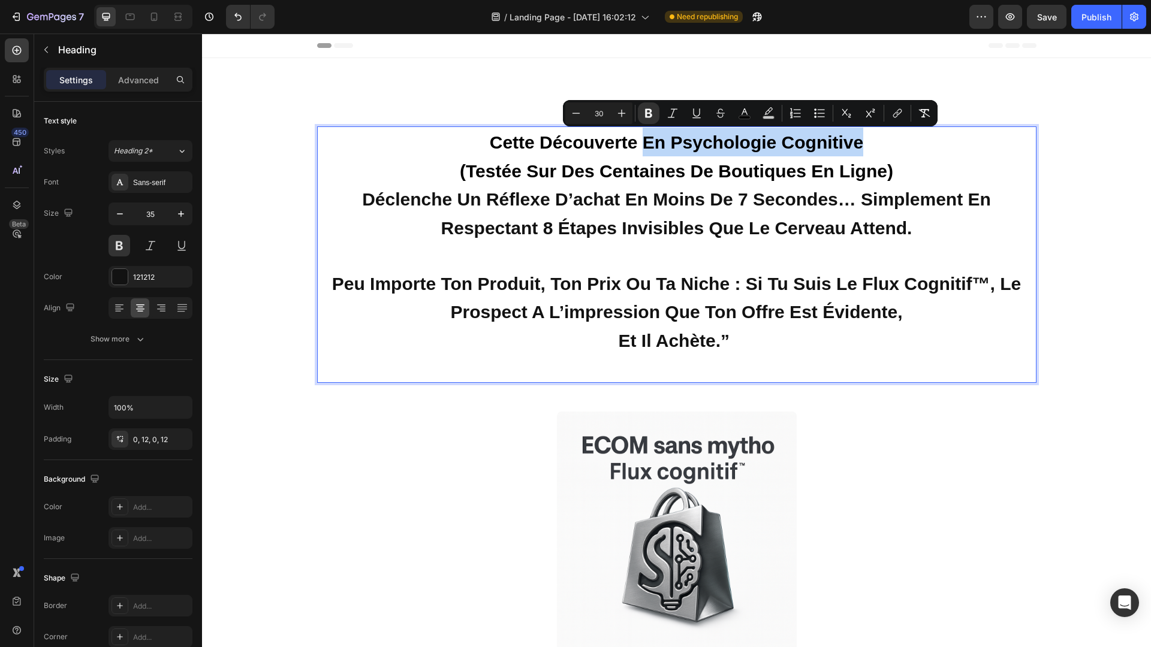
drag, startPoint x: 642, startPoint y: 144, endPoint x: 863, endPoint y: 146, distance: 221.2
click at [863, 146] on strong "Cette découverte en psychologie cognitive" at bounding box center [676, 142] width 373 height 20
click at [691, 111] on icon "Editor contextual toolbar" at bounding box center [697, 113] width 12 height 12
click at [903, 152] on p "Cette découverte en psychologie cognitive (testée sur des centaines de boutique…" at bounding box center [676, 255] width 705 height 254
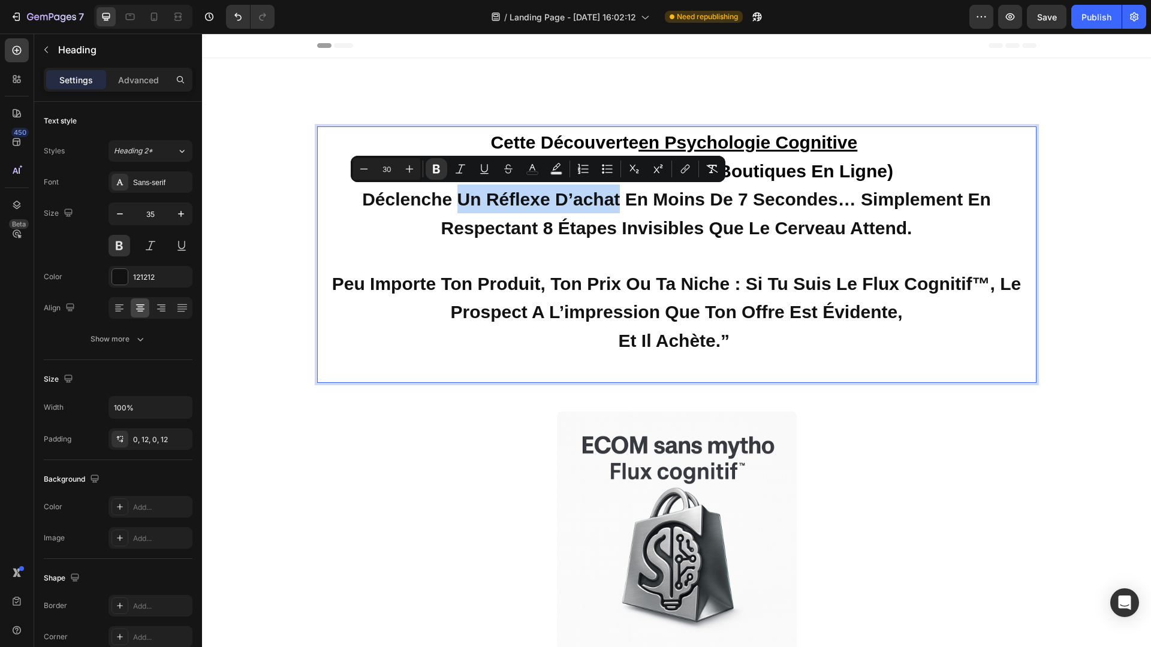
drag, startPoint x: 461, startPoint y: 200, endPoint x: 618, endPoint y: 203, distance: 157.1
click at [618, 203] on strong "déclenche un réflexe d’achat en moins de 7 secondes… simplement en respectant 8…" at bounding box center [676, 213] width 629 height 49
click at [487, 170] on icon "Editor contextual toolbar" at bounding box center [484, 168] width 7 height 8
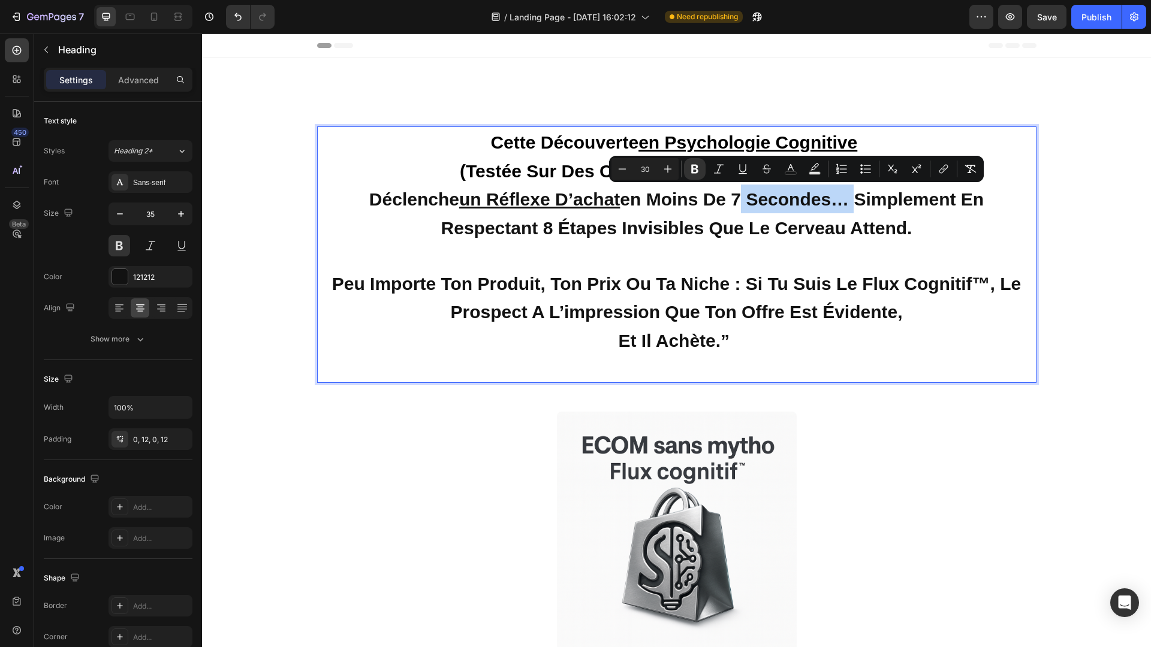
drag, startPoint x: 741, startPoint y: 200, endPoint x: 852, endPoint y: 202, distance: 111.5
click at [852, 202] on strong "déclenche un réflexe d’achat en moins de 7 secondes… simplement en respectant 8…" at bounding box center [676, 213] width 614 height 49
click at [745, 166] on icon "Editor contextual toolbar" at bounding box center [743, 169] width 12 height 12
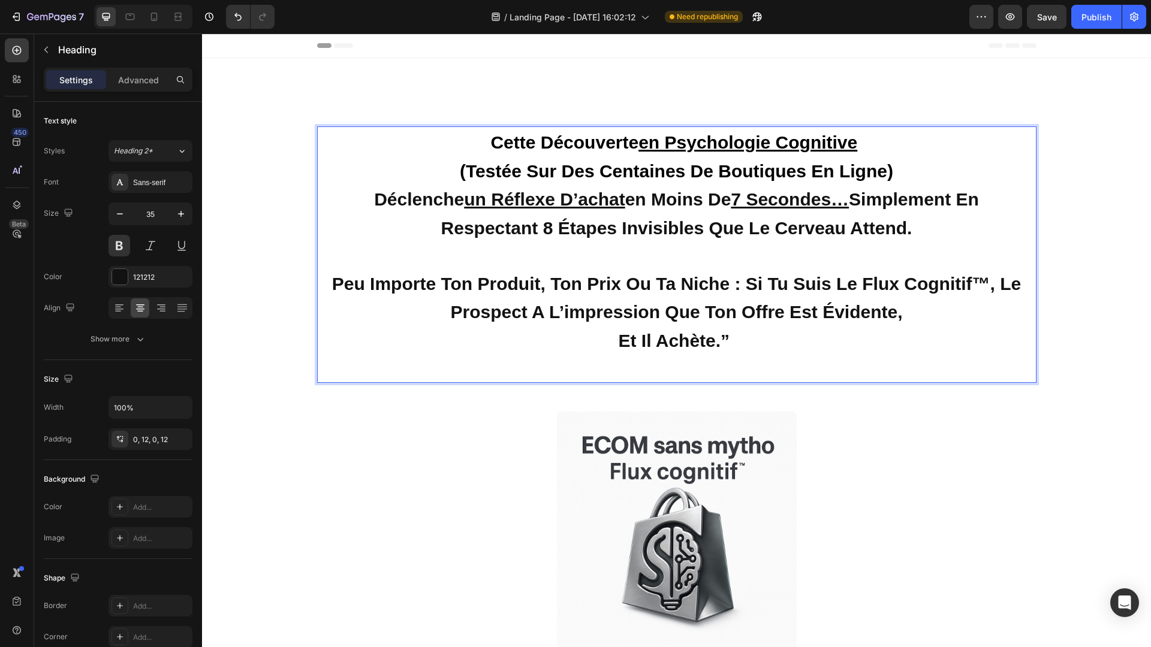
click at [793, 238] on p "Cette découverte en psychologie cognitive (testée sur des centaines de boutique…" at bounding box center [676, 255] width 705 height 254
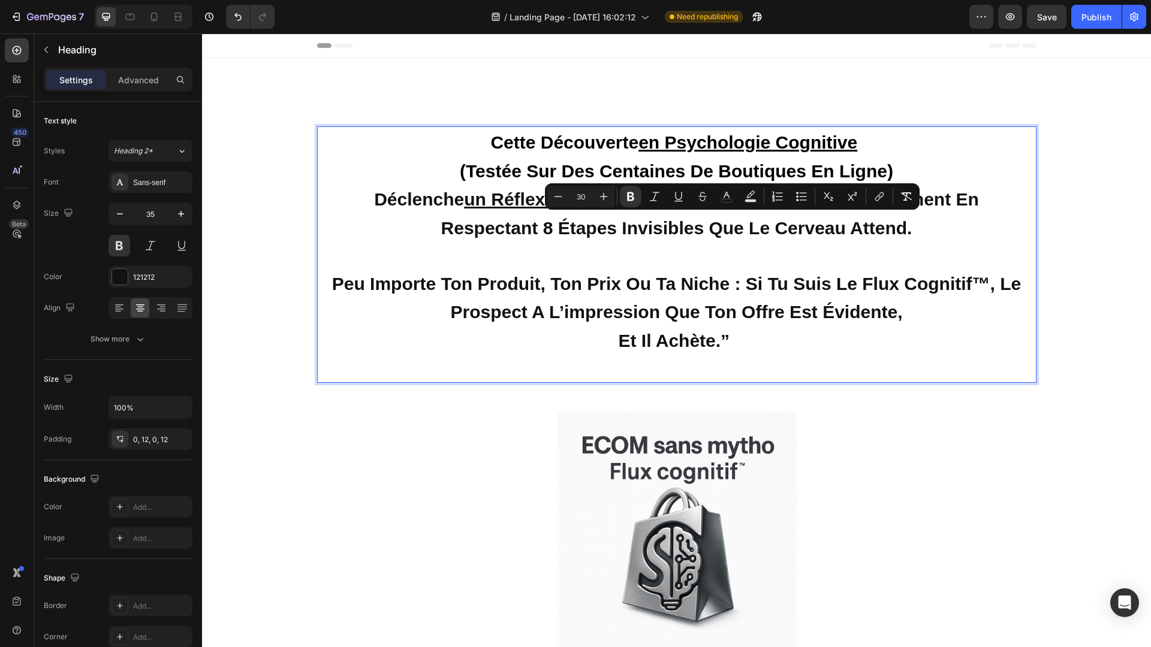
drag, startPoint x: 912, startPoint y: 227, endPoint x: 548, endPoint y: 217, distance: 364.0
click at [548, 217] on p "Cette découverte en psychologie cognitive (testée sur des centaines de boutique…" at bounding box center [676, 255] width 705 height 254
click at [757, 242] on p "Cette découverte en psychologie cognitive (testée sur des centaines de boutique…" at bounding box center [676, 255] width 705 height 254
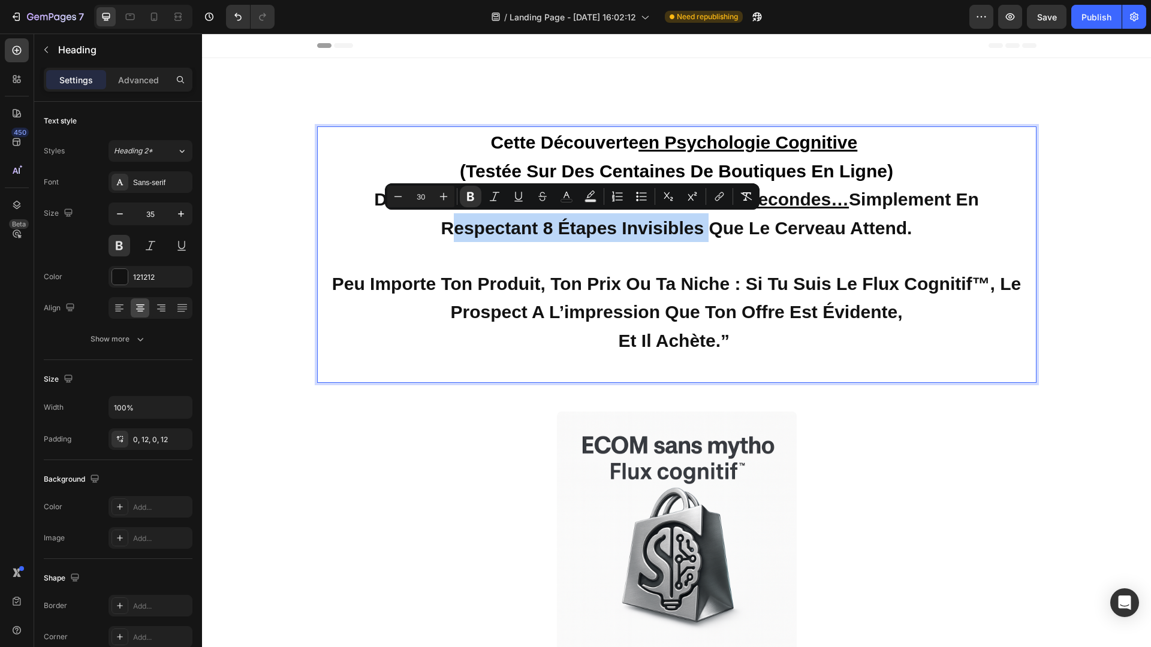
drag, startPoint x: 439, startPoint y: 226, endPoint x: 706, endPoint y: 231, distance: 266.2
click at [706, 231] on p "Cette découverte en psychologie cognitive (testée sur des centaines de boutique…" at bounding box center [676, 255] width 705 height 254
click at [519, 197] on icon "Editor contextual toolbar" at bounding box center [519, 197] width 12 height 12
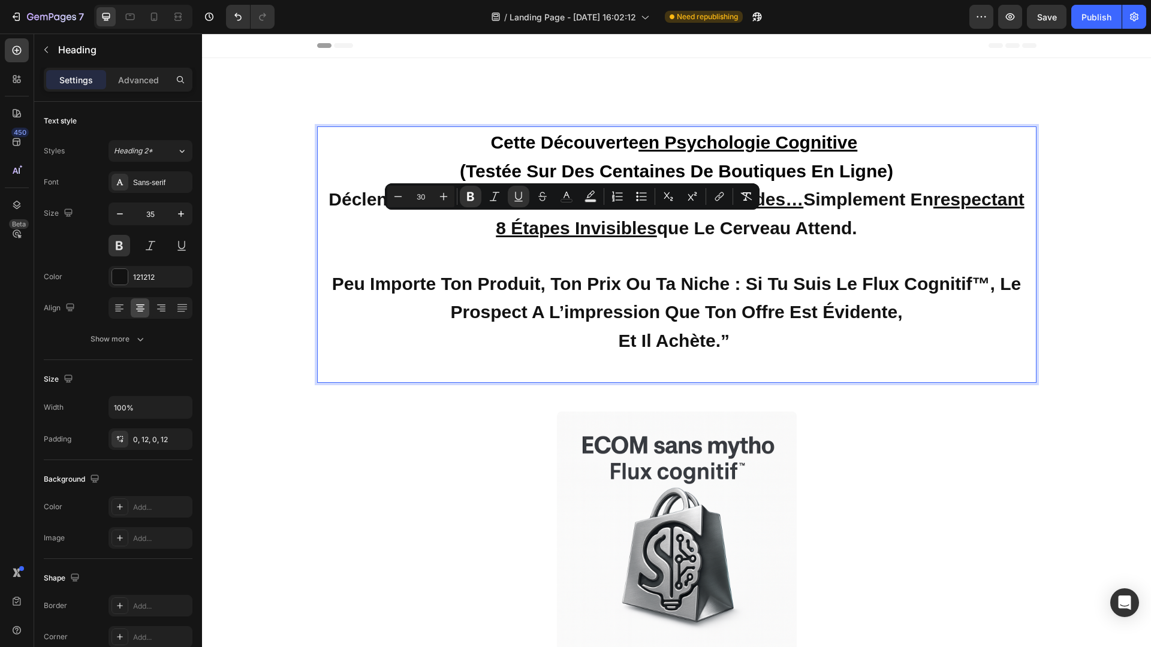
click at [905, 227] on strong "déclenche un réflexe d’achat en moins de 7 secondes… simplement en respectant 8…" at bounding box center [676, 213] width 695 height 49
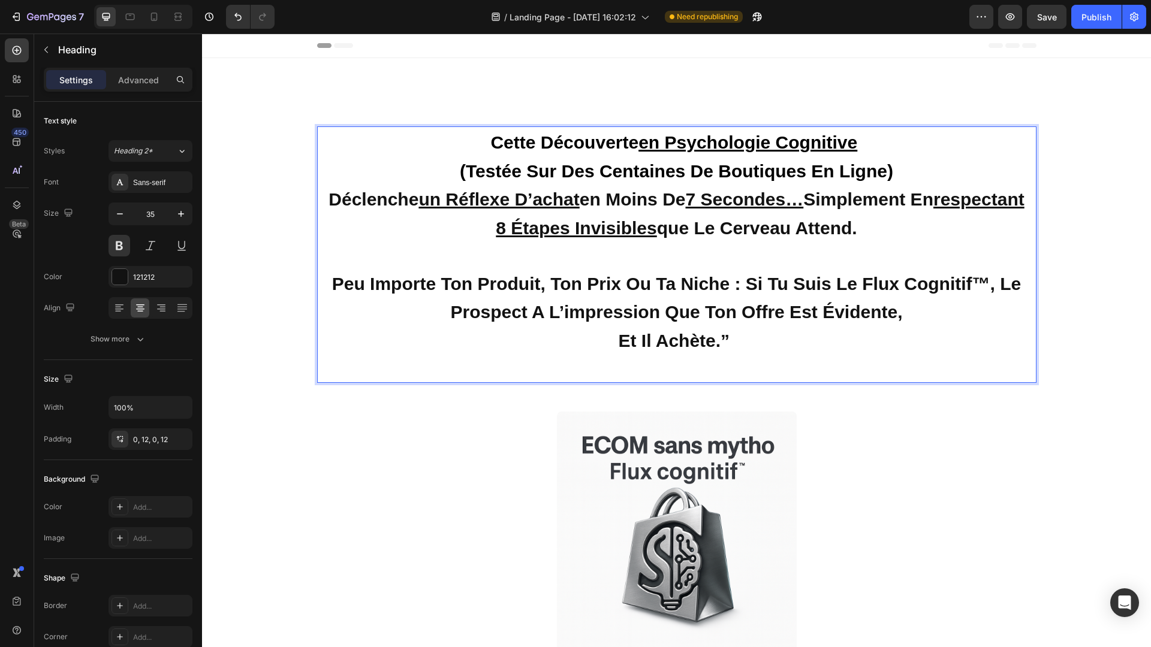
click at [933, 232] on p "Cette découverte en psychologie cognitive (testée sur des centaines de boutique…" at bounding box center [676, 255] width 705 height 254
click at [996, 281] on strong "Peu importe ton produit, ton prix ou ta niche : si tu suis le Flux Cognitif™, l…" at bounding box center [676, 298] width 689 height 49
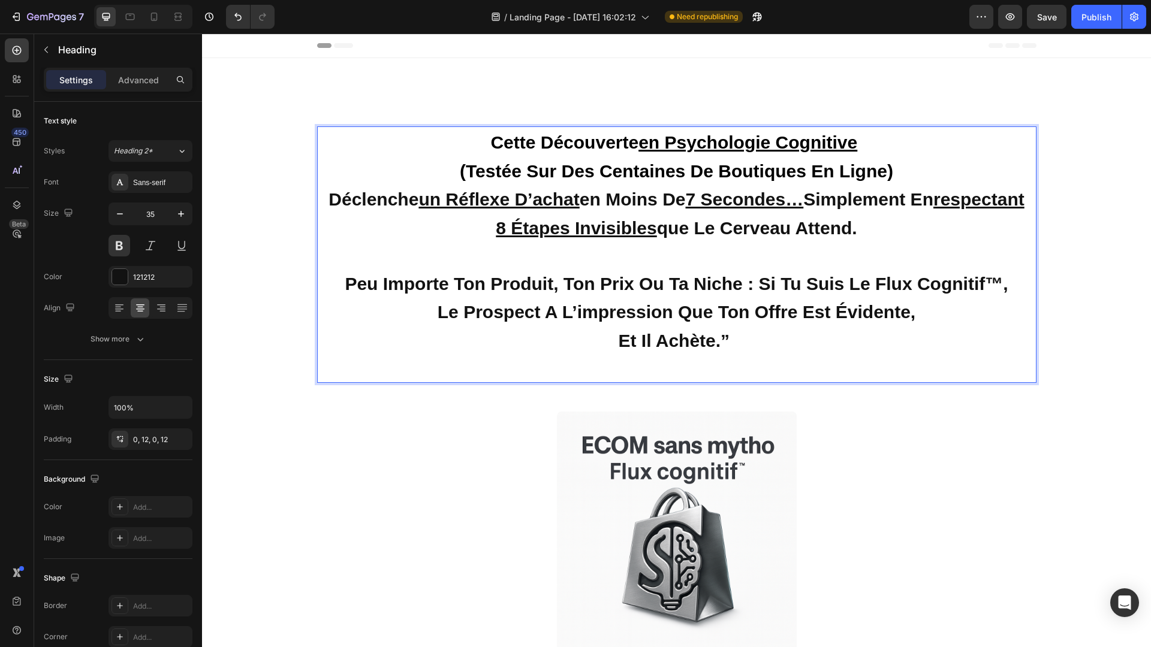
click at [759, 282] on strong "Peu importe ton produit, ton prix ou ta niche : si tu suis le Flux Cognitif™," at bounding box center [676, 284] width 663 height 20
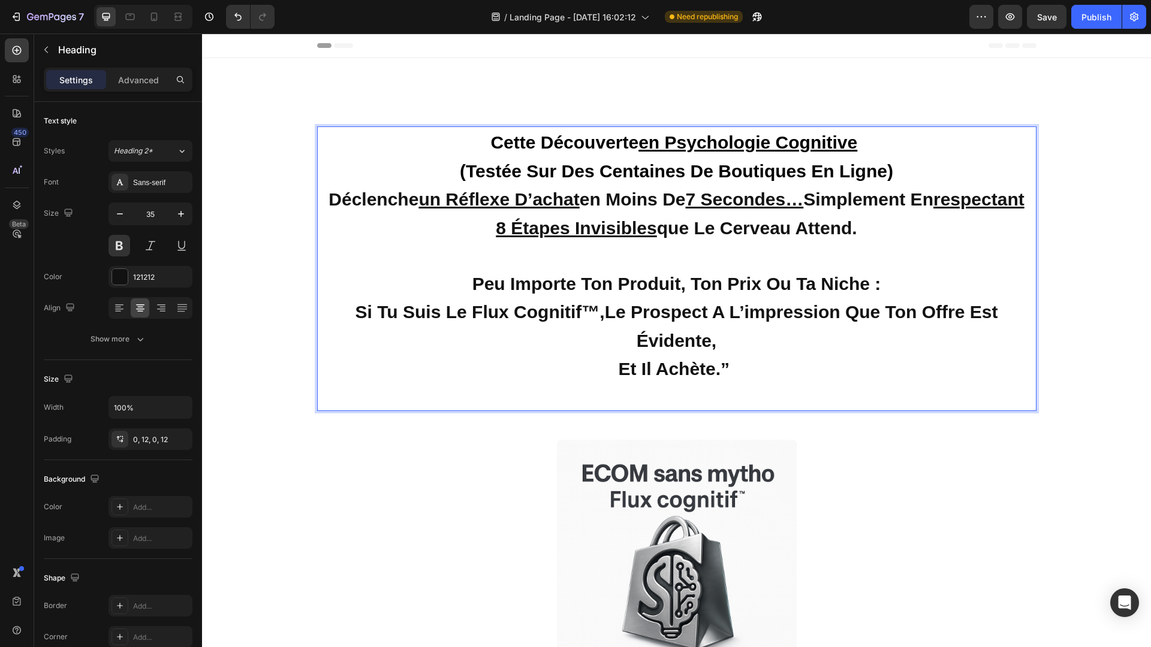
click at [850, 307] on strong "si tu suis le Flux Cognitif™,le prospect a l’impression que ton offre est évide…" at bounding box center [676, 326] width 643 height 49
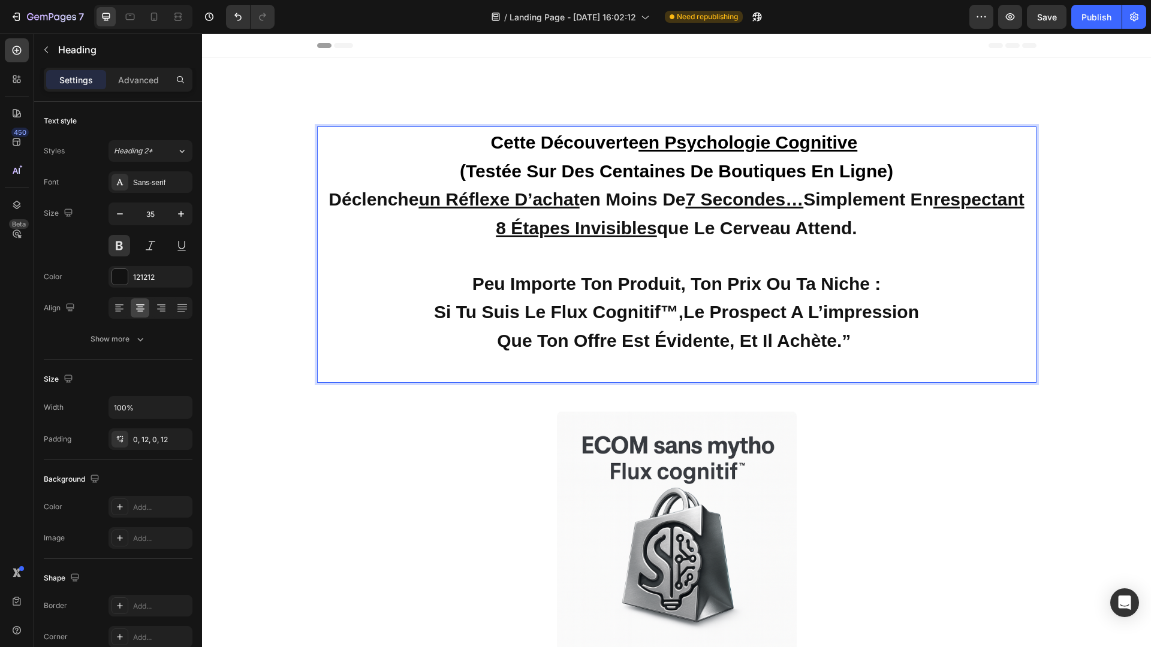
click at [872, 337] on p "Cette découverte en psychologie cognitive (testée sur des centaines de boutique…" at bounding box center [676, 255] width 705 height 254
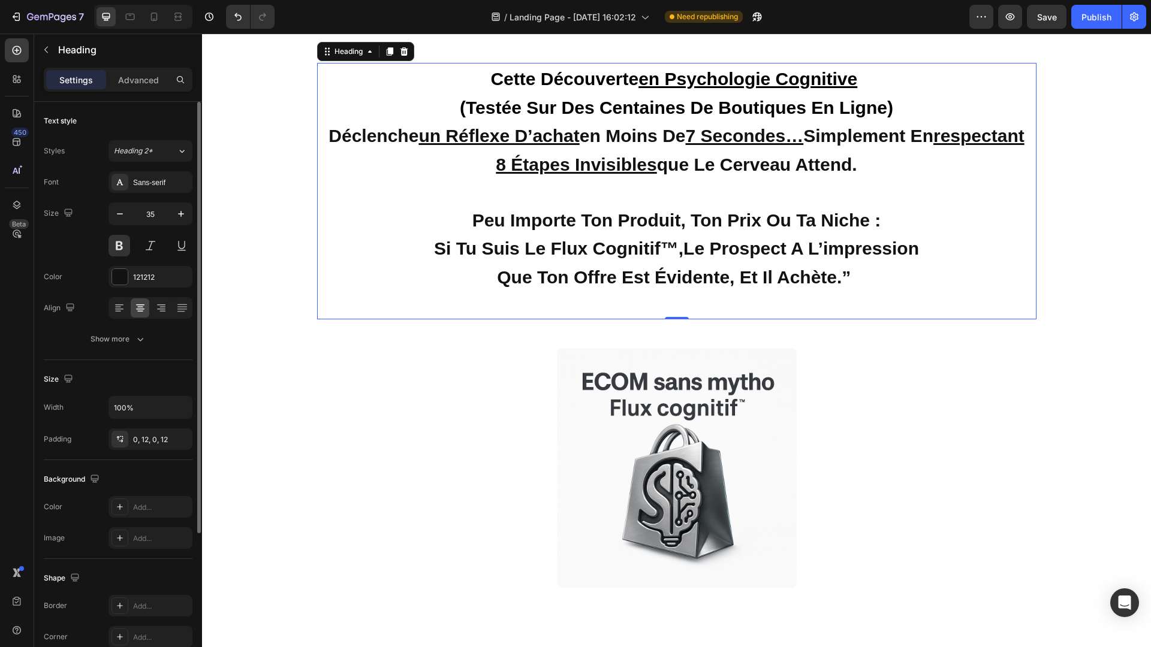
scroll to position [63, 0]
click at [641, 79] on u "en psychologie cognitive" at bounding box center [747, 80] width 219 height 20
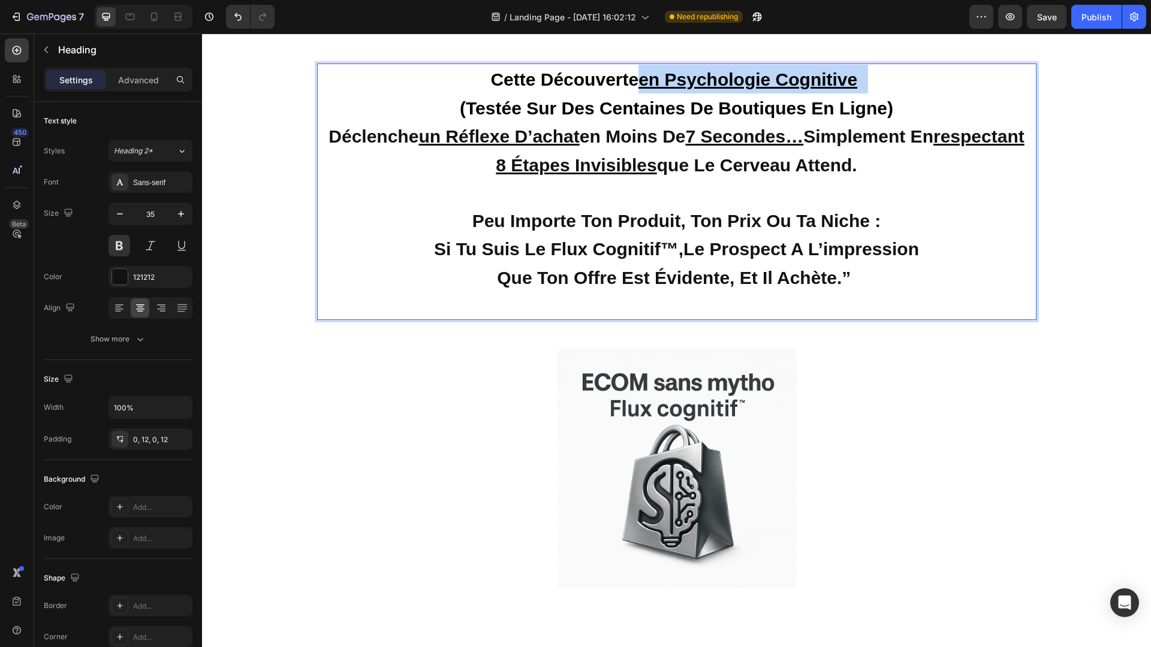
drag, startPoint x: 641, startPoint y: 79, endPoint x: 876, endPoint y: 78, distance: 235.0
click at [876, 78] on p "Cette découverte en psychologie cognitive (testée sur des centaines de boutique…" at bounding box center [676, 192] width 705 height 254
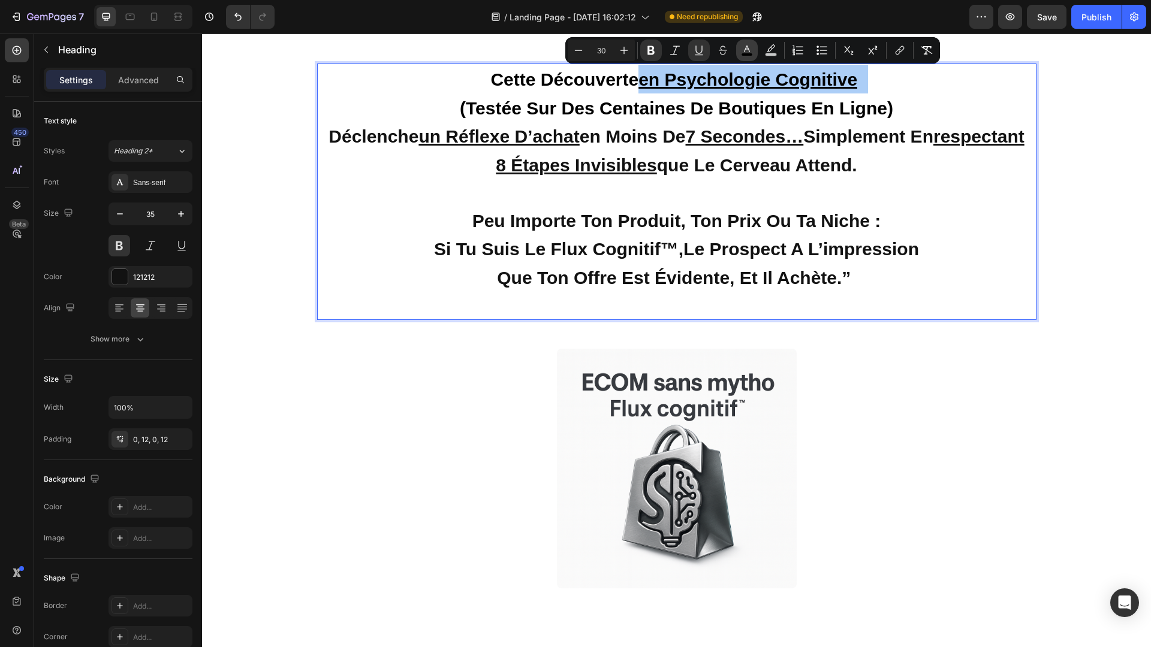
click at [745, 52] on icon "Editor contextual toolbar" at bounding box center [747, 50] width 12 height 12
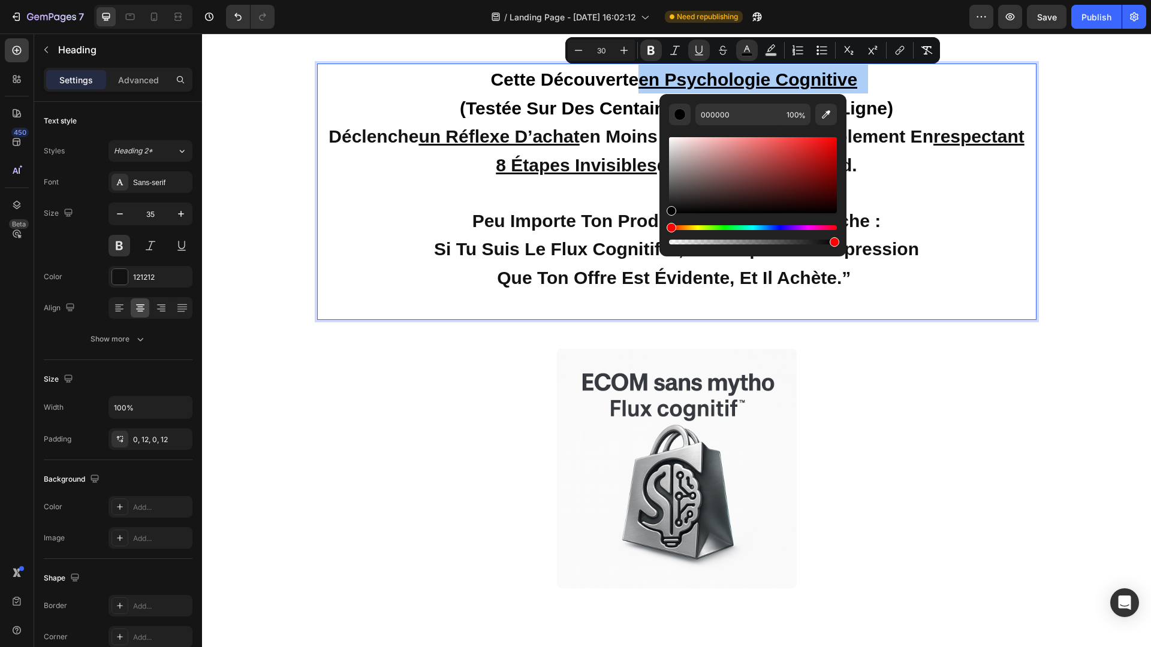
click at [834, 139] on div "Editor contextual toolbar" at bounding box center [753, 175] width 168 height 76
type input "F70404"
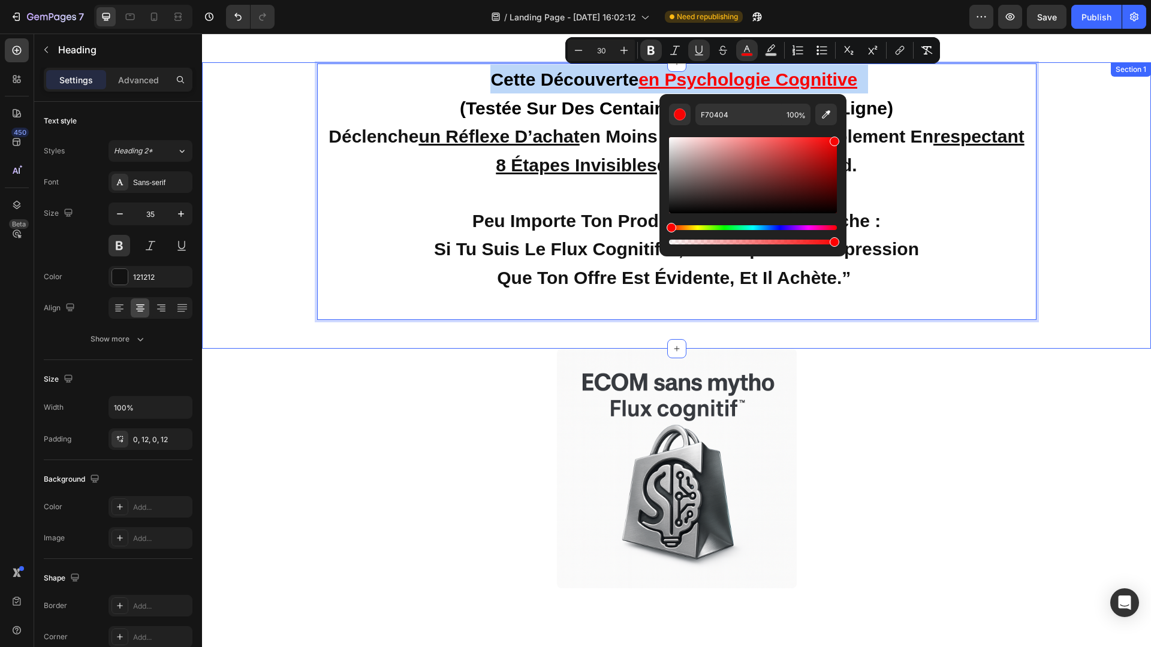
click at [1002, 323] on div "Cette découverte en psychologie cognitive (testée sur des centaines de boutique…" at bounding box center [676, 197] width 949 height 266
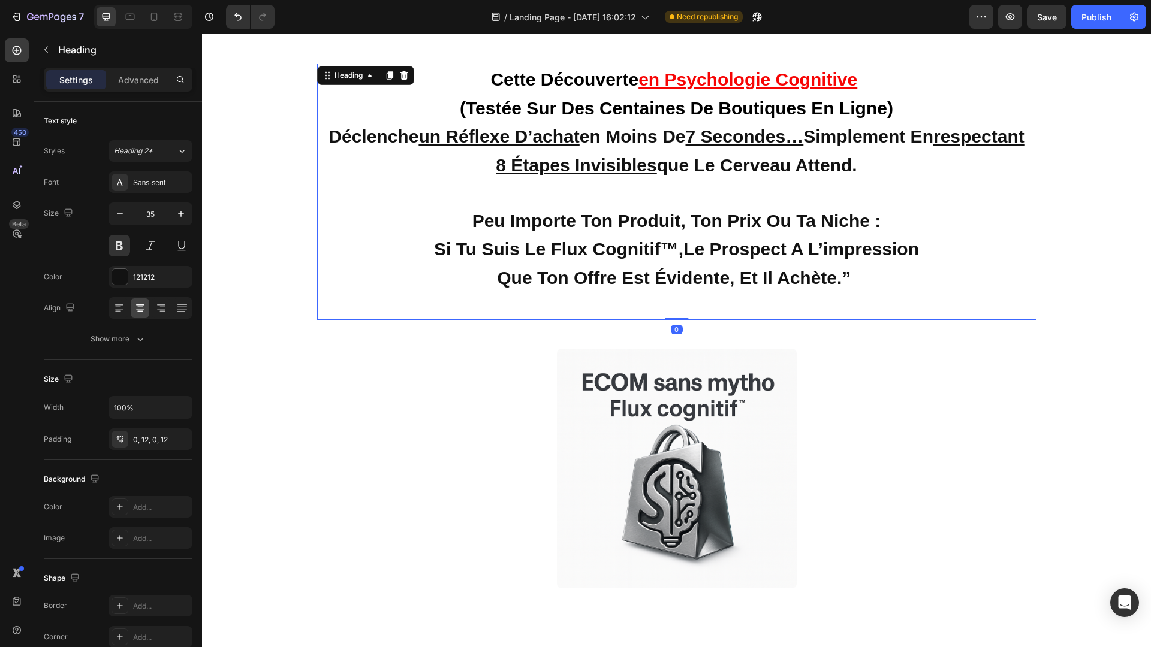
click at [461, 136] on u "un réflexe d’achat" at bounding box center [498, 136] width 161 height 20
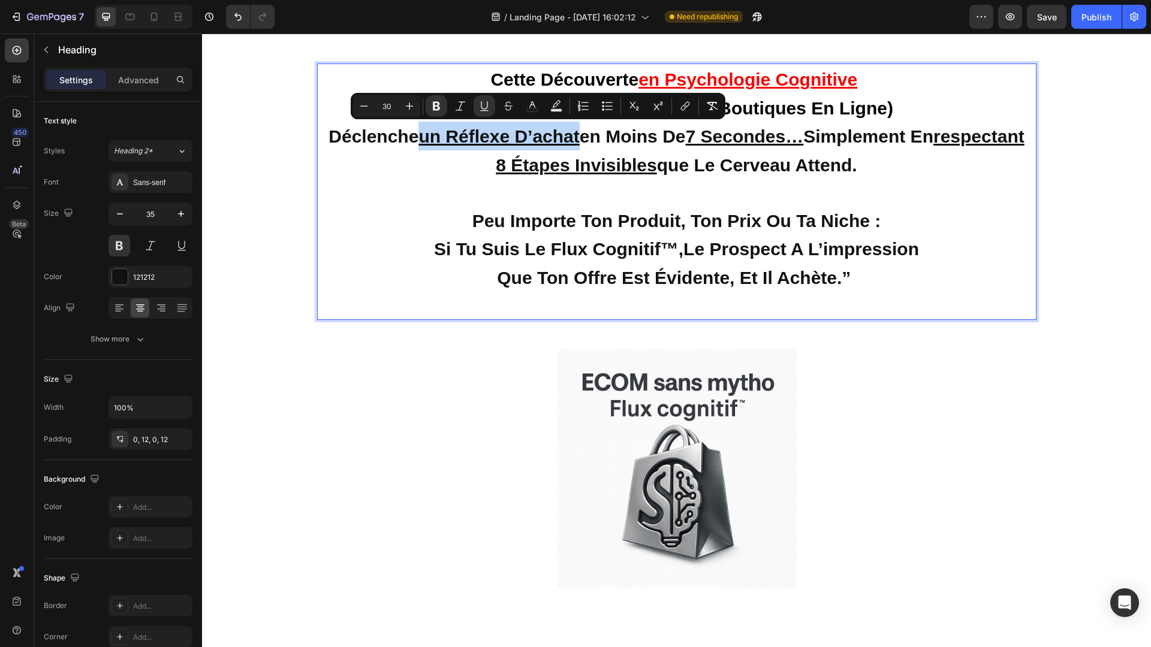
drag, startPoint x: 459, startPoint y: 136, endPoint x: 617, endPoint y: 131, distance: 158.3
click at [527, 103] on icon "Editor contextual toolbar" at bounding box center [532, 106] width 12 height 12
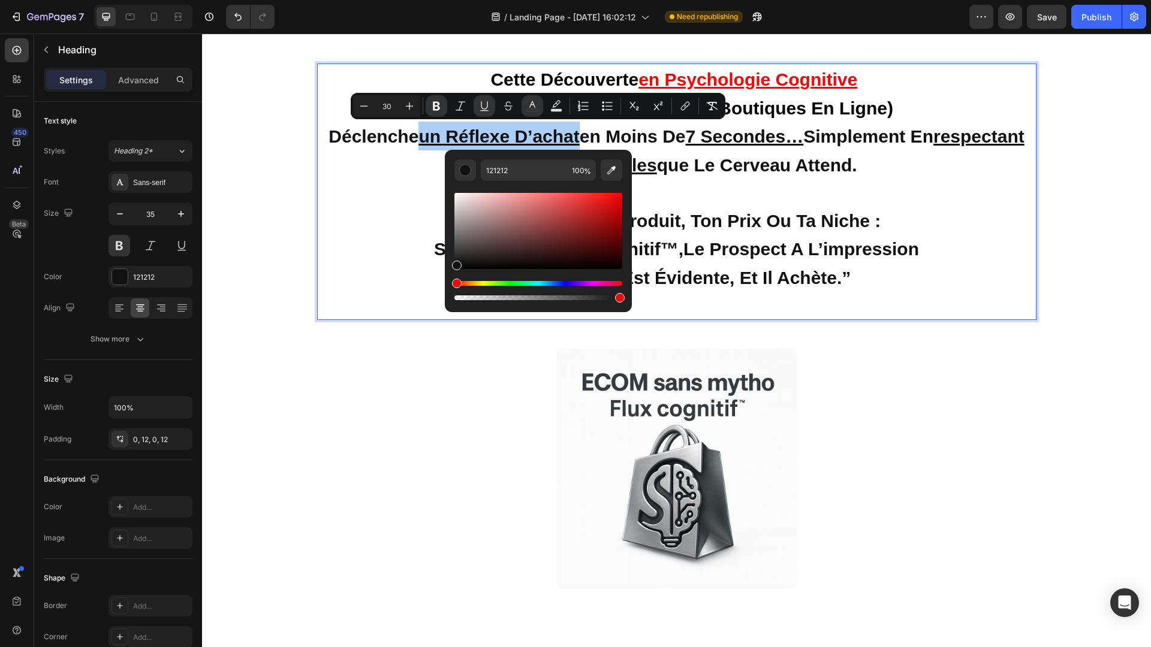
click at [620, 195] on div "Editor contextual toolbar" at bounding box center [538, 231] width 168 height 76
type input "F70404"
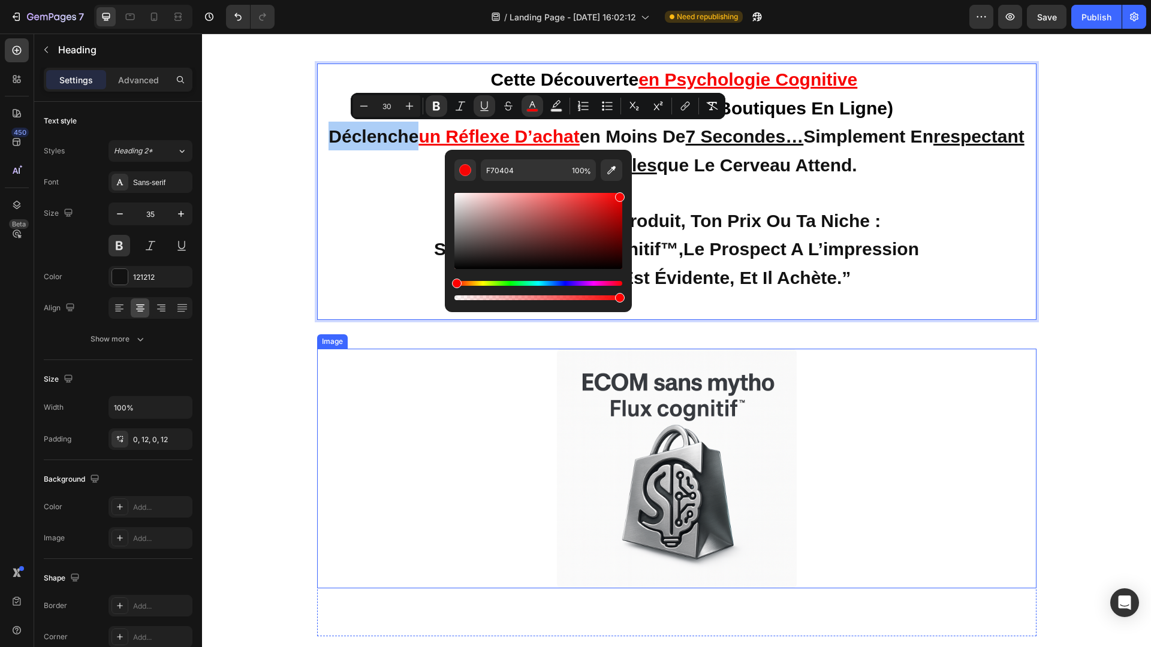
click at [837, 354] on div at bounding box center [676, 469] width 719 height 240
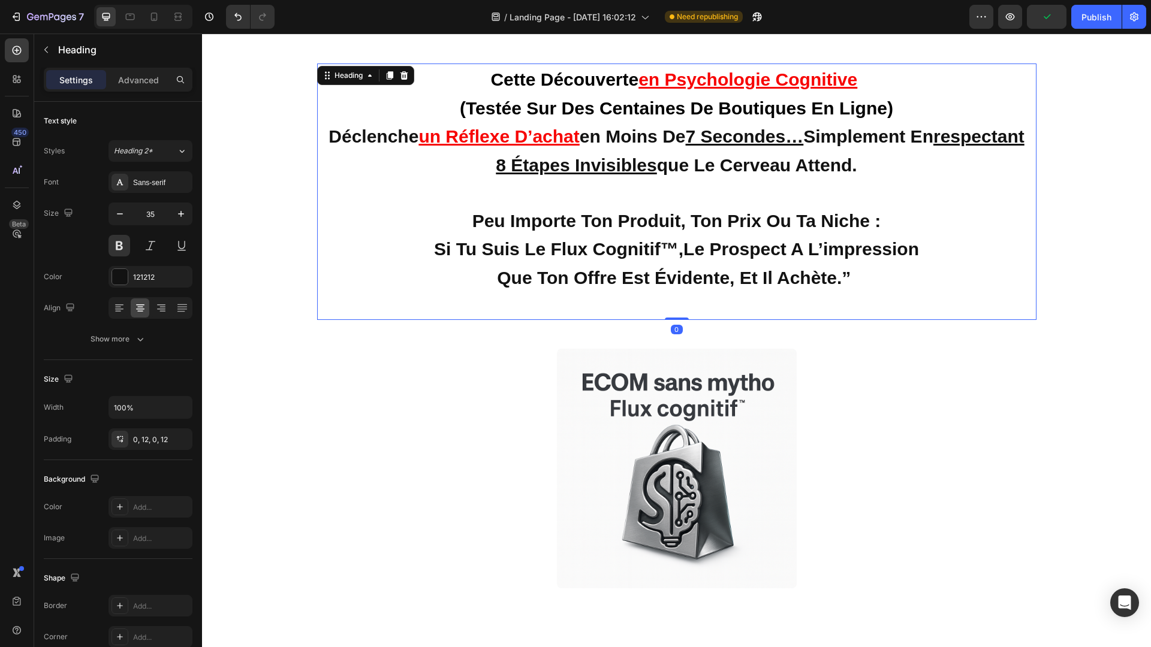
click at [740, 135] on u "7 secondes…" at bounding box center [745, 136] width 118 height 20
click at [739, 140] on u "7 secondes…" at bounding box center [745, 136] width 118 height 20
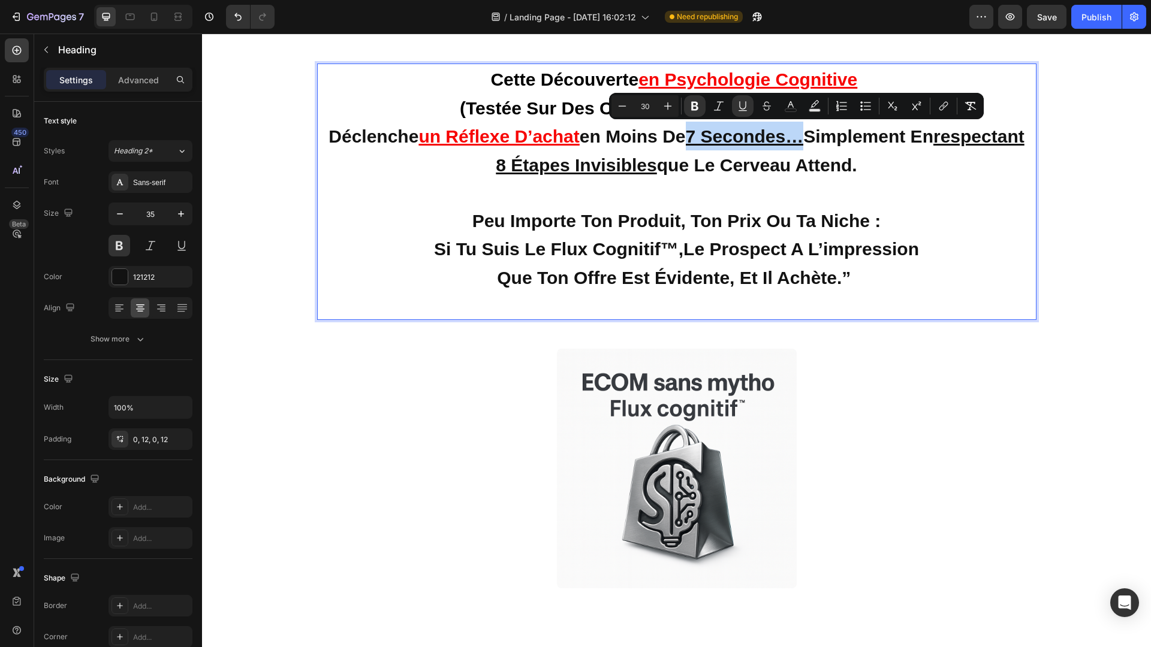
drag, startPoint x: 739, startPoint y: 140, endPoint x: 856, endPoint y: 136, distance: 117.6
click at [856, 136] on strong "en moins de 7 secondes… simplement en respectant 8 étapes invisibles que le cer…" at bounding box center [760, 150] width 528 height 49
click at [796, 107] on icon "Editor contextual toolbar" at bounding box center [791, 106] width 12 height 12
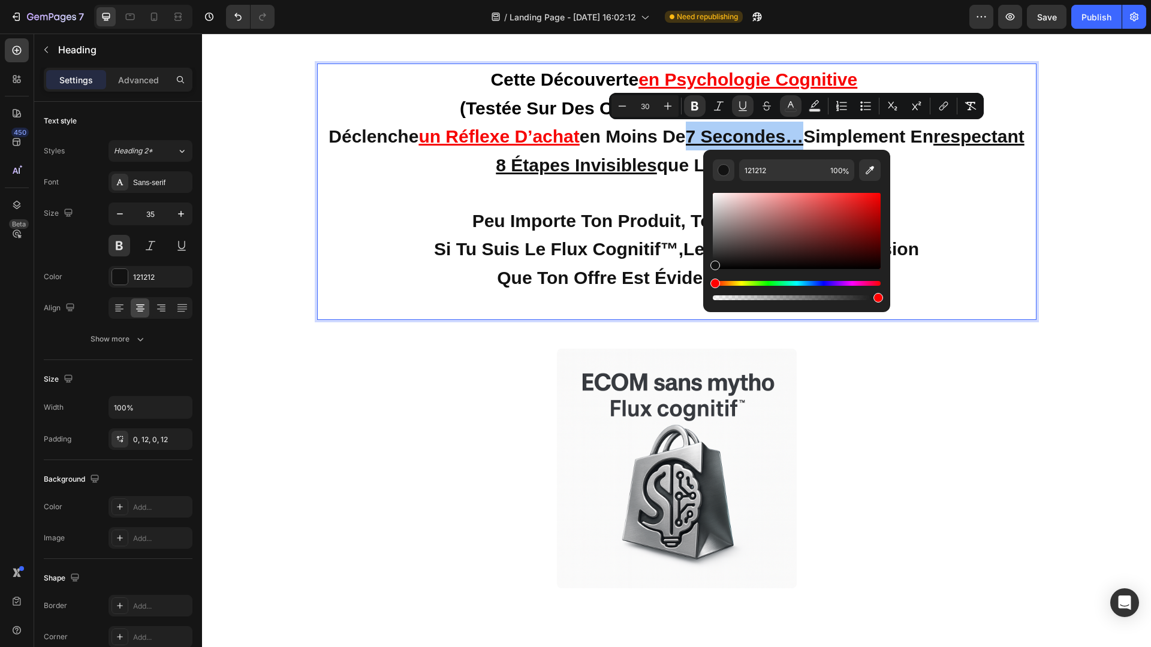
click at [878, 194] on div "Editor contextual toolbar" at bounding box center [797, 231] width 168 height 76
type input "F90404"
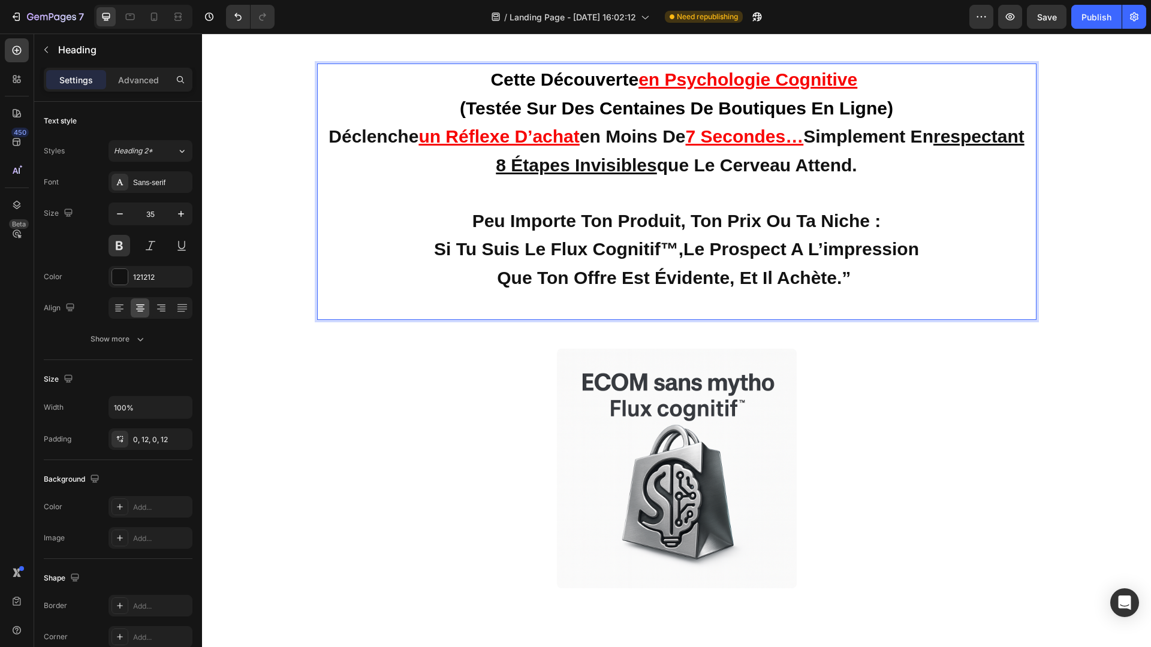
click at [1002, 209] on p "Cette découverte en psychologie cognitive (testée sur des centaines de boutique…" at bounding box center [676, 192] width 705 height 254
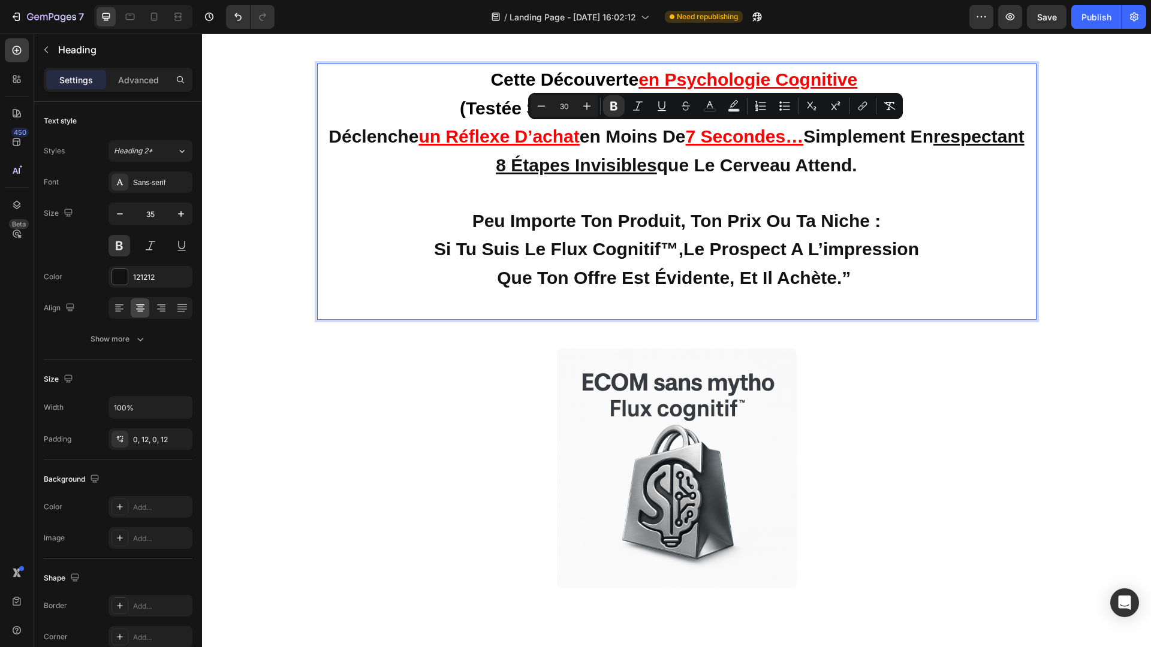
drag, startPoint x: 919, startPoint y: 165, endPoint x: 970, endPoint y: 134, distance: 59.4
click at [970, 134] on p "Cette découverte en psychologie cognitive (testée sur des centaines de boutique…" at bounding box center [676, 192] width 705 height 254
click at [925, 163] on p "Cette découverte en psychologie cognitive (testée sur des centaines de boutique…" at bounding box center [676, 192] width 705 height 254
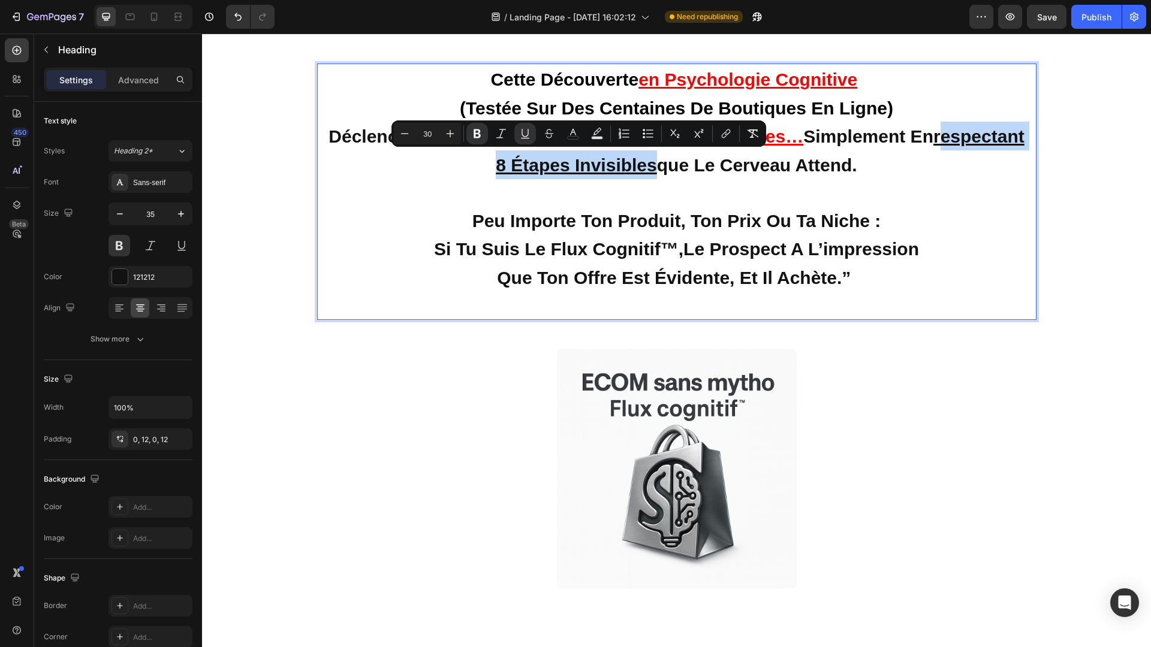
drag, startPoint x: 705, startPoint y: 164, endPoint x: 453, endPoint y: 170, distance: 252.5
click at [496, 170] on strong "simplement en respectant 8 étapes invisibles que le cerveau attend." at bounding box center [760, 150] width 528 height 49
click at [496, 163] on u "respectant 8 étapes invisibles" at bounding box center [760, 150] width 528 height 49
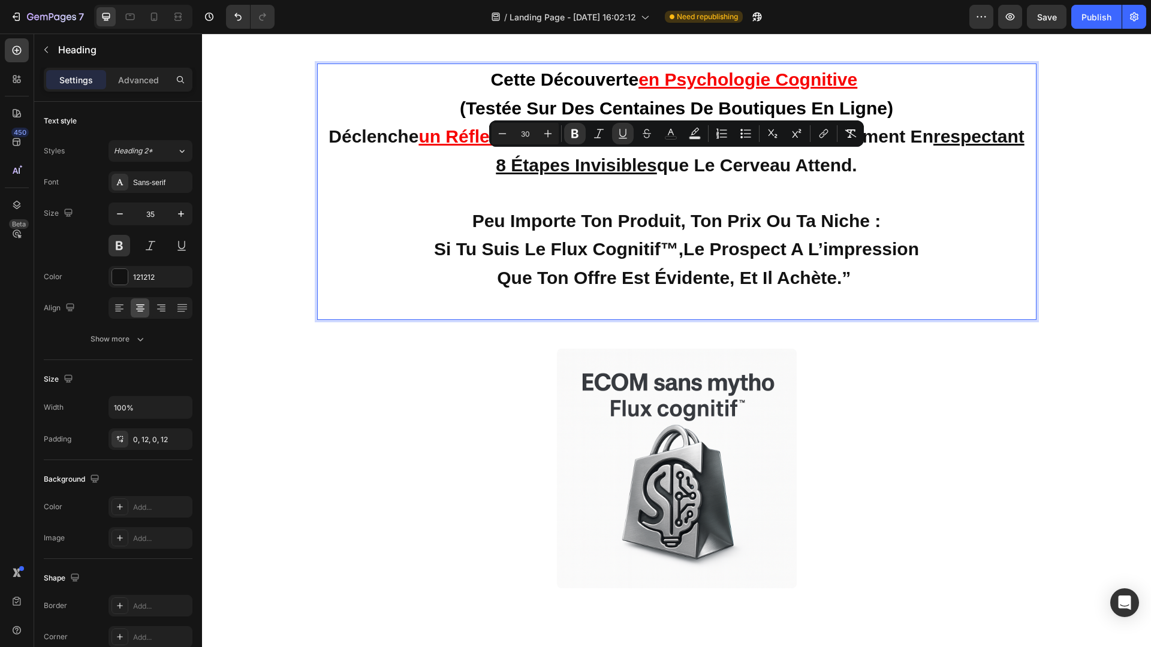
drag, startPoint x: 442, startPoint y: 163, endPoint x: 930, endPoint y: 175, distance: 487.5
click at [930, 175] on p "Cette découverte en psychologie cognitive (testée sur des centaines de boutique…" at bounding box center [676, 192] width 705 height 254
click at [689, 132] on icon "Editor contextual toolbar" at bounding box center [695, 134] width 12 height 12
type input "000000"
type input "77"
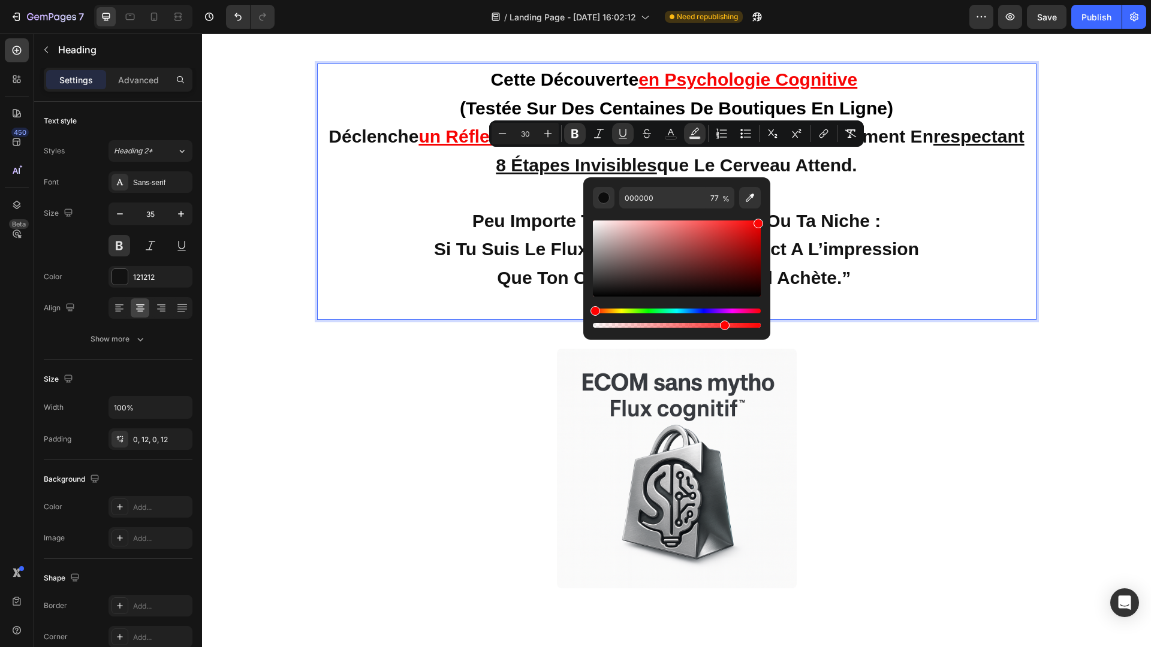
click at [758, 221] on div "Editor contextual toolbar" at bounding box center [677, 259] width 168 height 76
type input "FC0505"
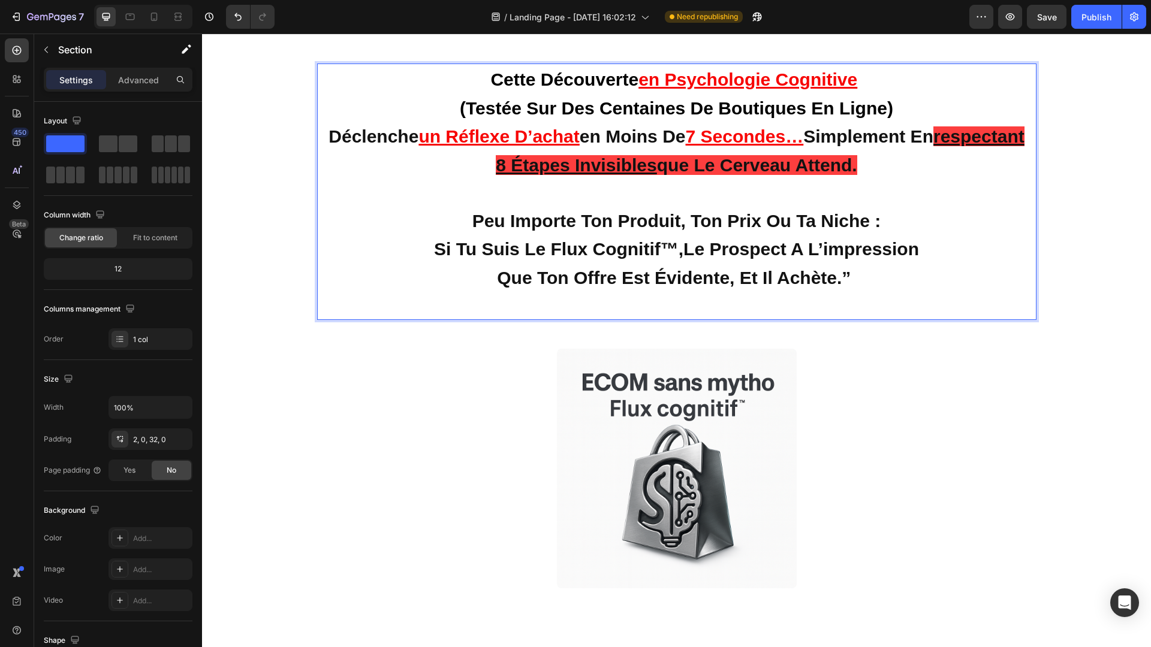
click at [990, 320] on div "Cette découverte en psychologie cognitive (testée sur des centaines de boutique…" at bounding box center [676, 197] width 949 height 266
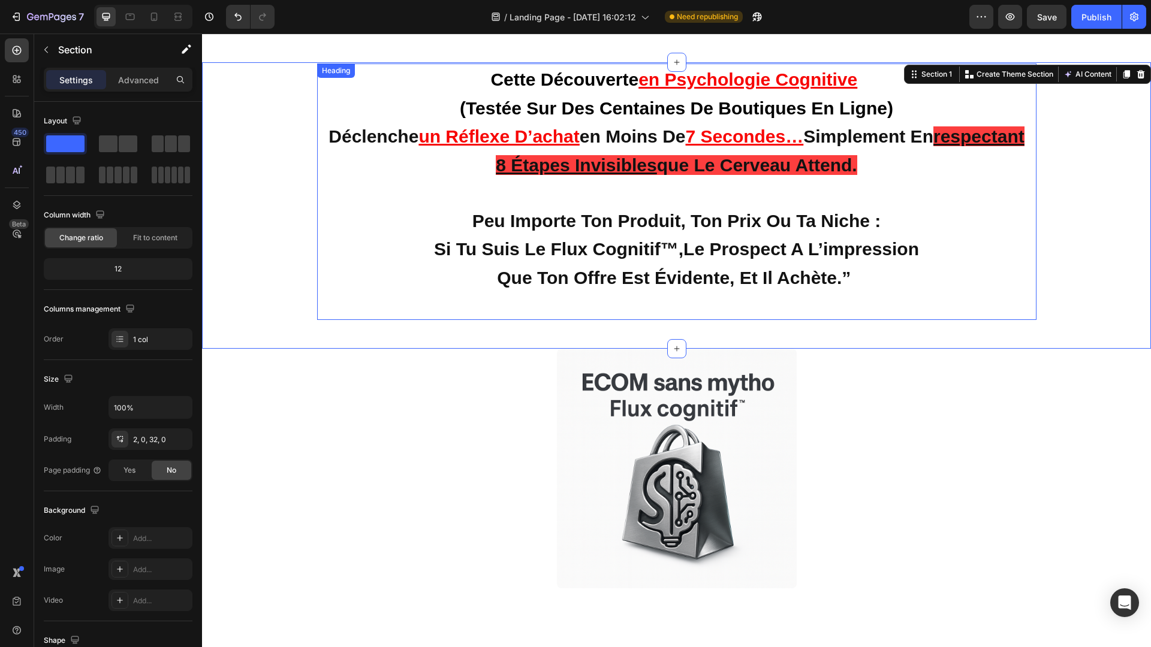
click at [818, 165] on strong "respectant 8 étapes invisibles que le cerveau attend." at bounding box center [760, 150] width 528 height 49
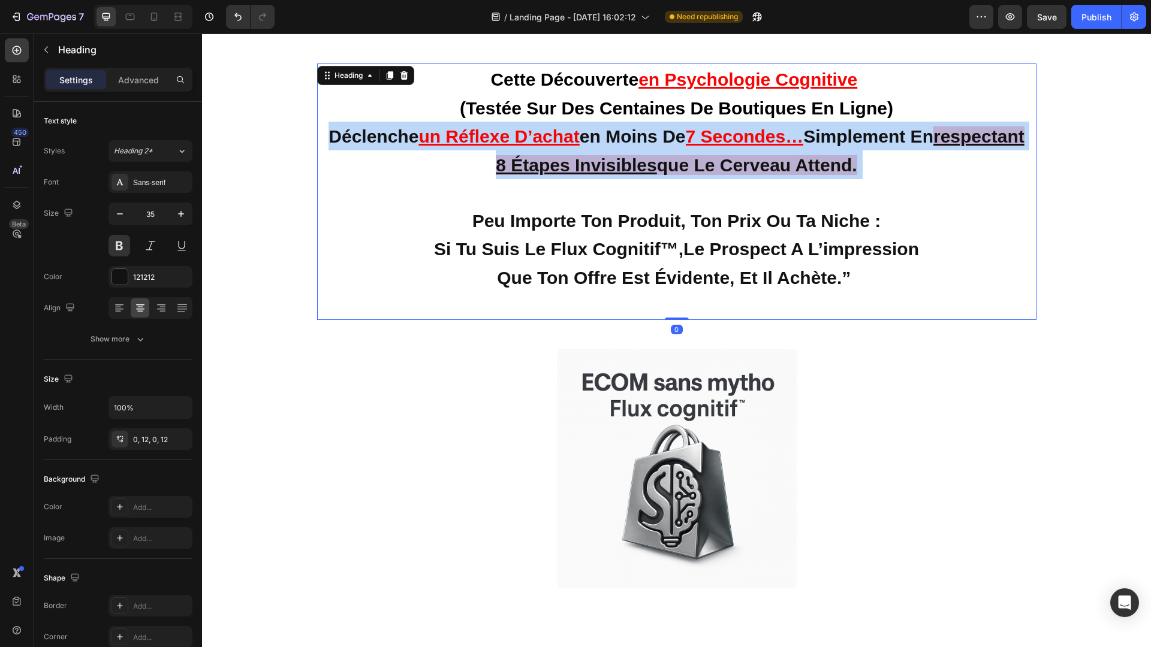
click at [818, 165] on strong "respectant 8 étapes invisibles que le cerveau attend." at bounding box center [760, 150] width 528 height 49
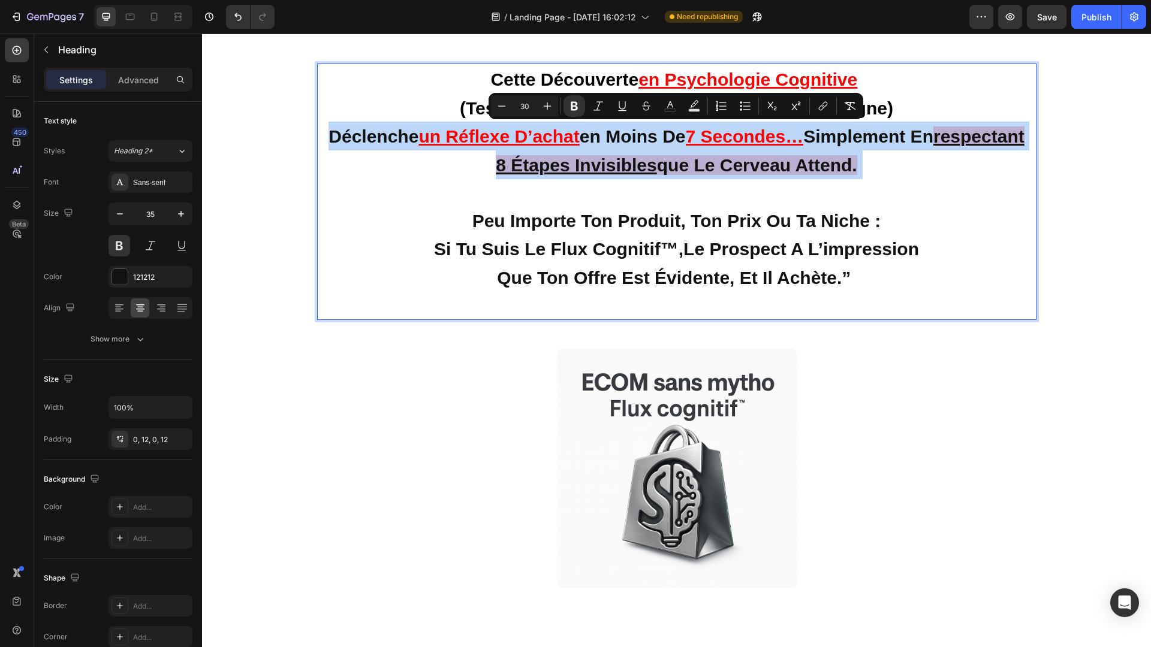
click at [770, 162] on strong "respectant 8 étapes invisibles que le cerveau attend." at bounding box center [760, 150] width 528 height 49
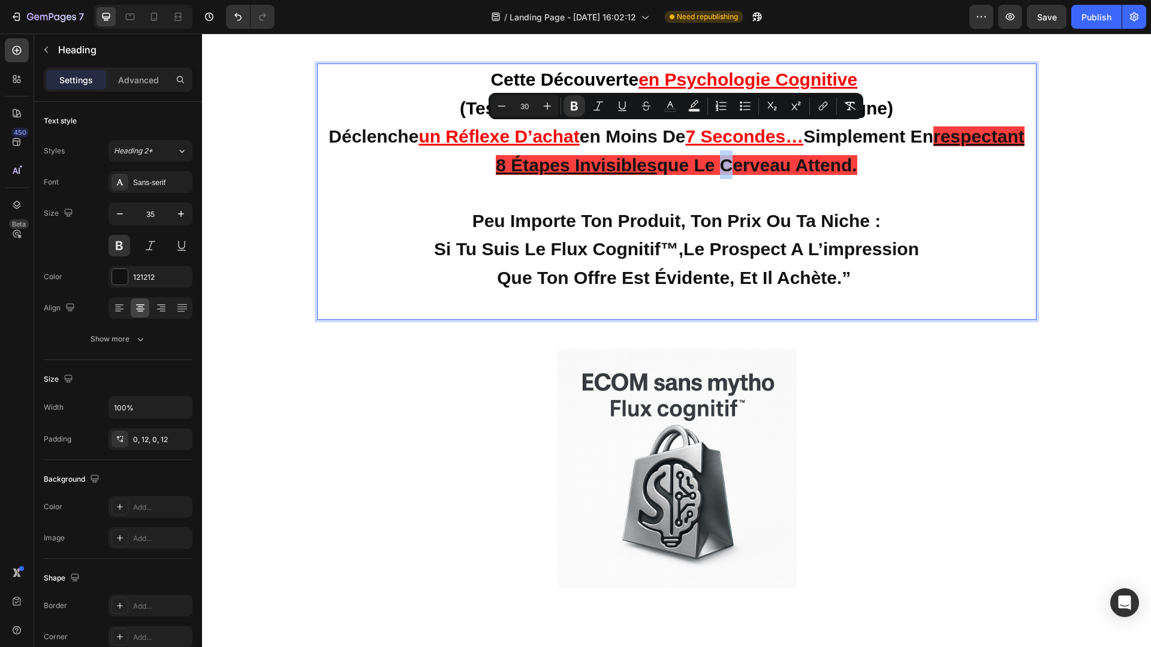
click at [770, 162] on strong "respectant 8 étapes invisibles que le cerveau attend." at bounding box center [760, 150] width 528 height 49
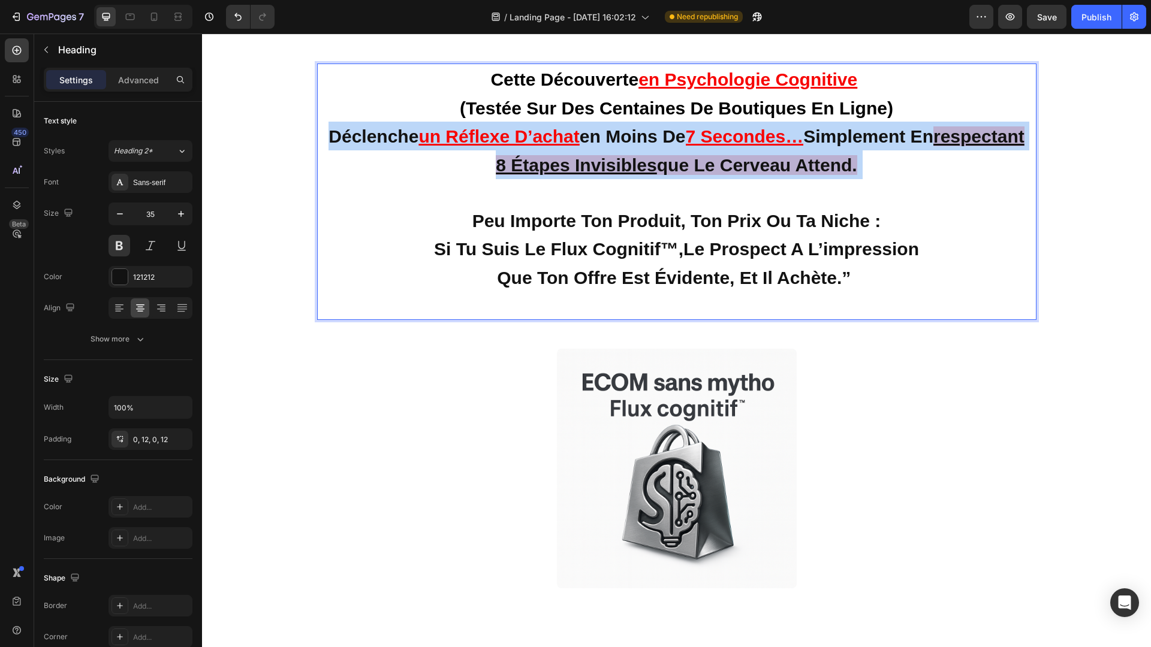
click at [770, 162] on strong "respectant 8 étapes invisibles que le cerveau attend." at bounding box center [760, 150] width 528 height 49
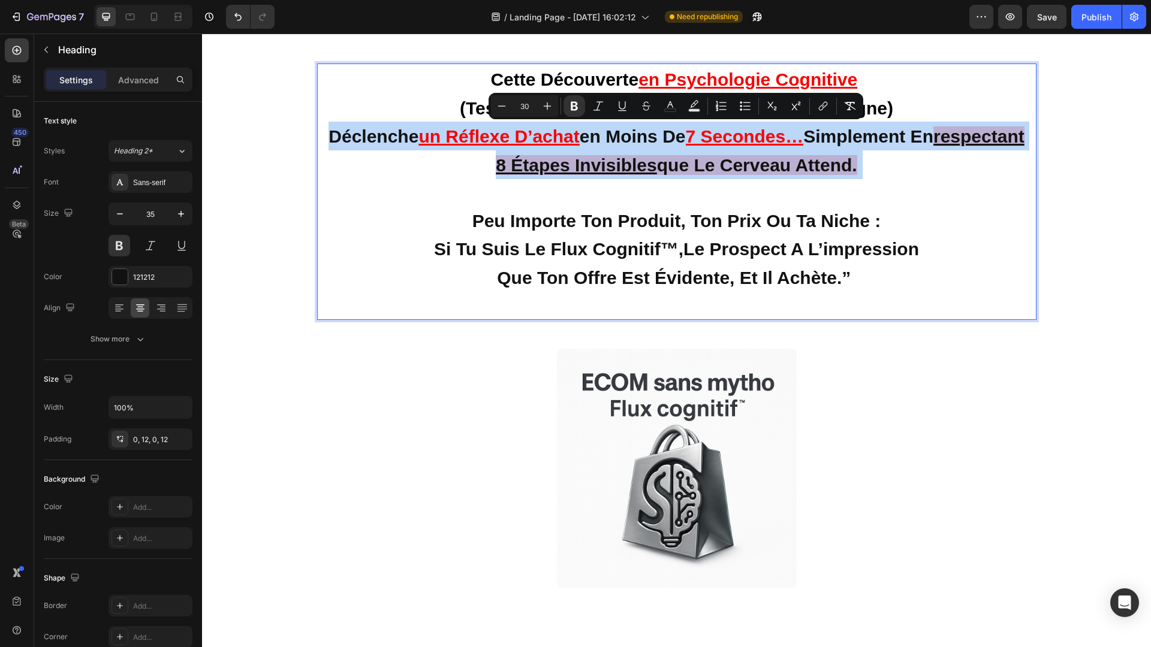
click at [496, 161] on u "respectant 8 étapes invisibles" at bounding box center [760, 150] width 528 height 49
click at [496, 162] on u "respectant 8 étapes invisibles" at bounding box center [760, 150] width 528 height 49
click at [496, 163] on u "respectant 8 étapes invisibles" at bounding box center [760, 150] width 528 height 49
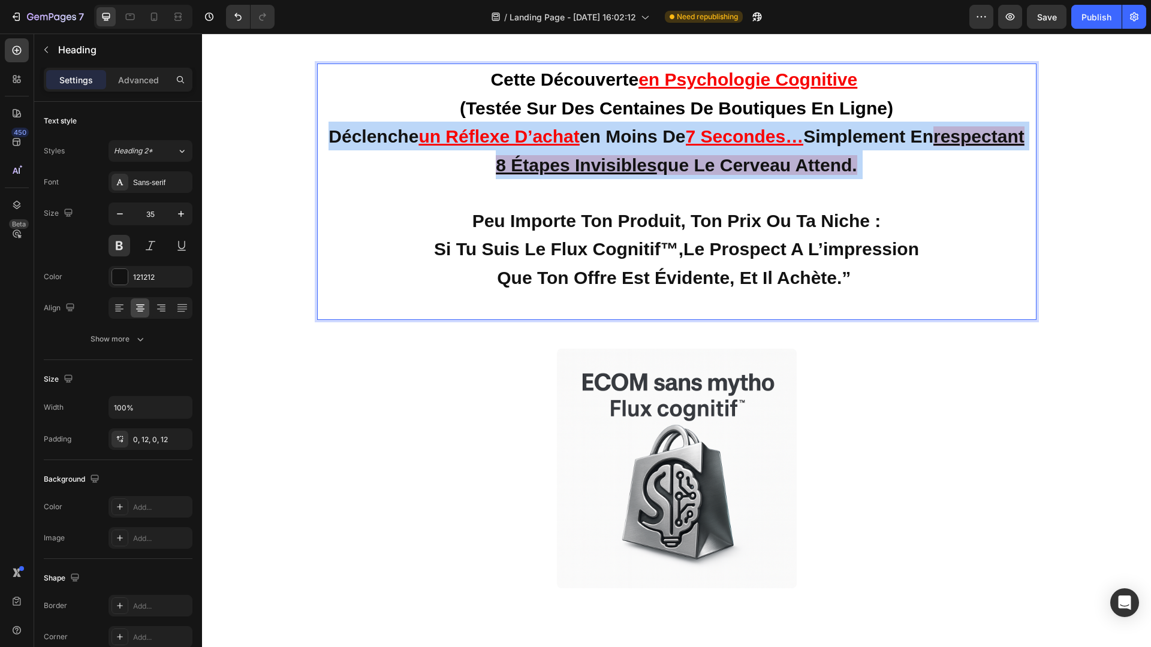
click at [914, 161] on p "Cette découverte en psychologie cognitive (testée sur des centaines de boutique…" at bounding box center [676, 192] width 705 height 254
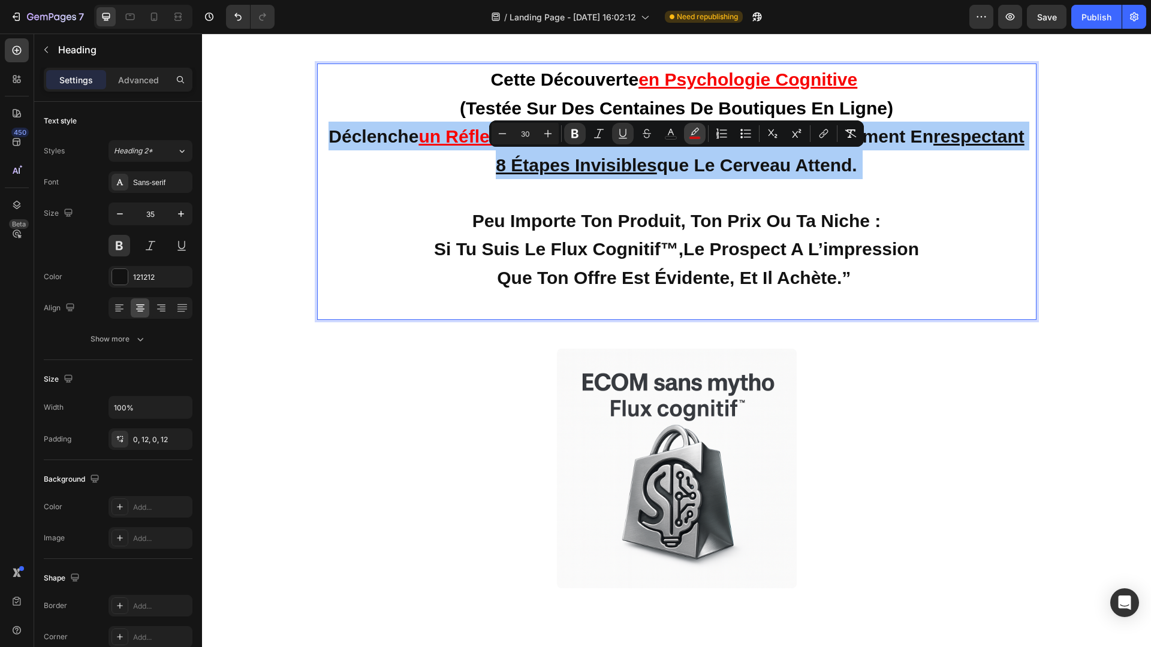
click at [691, 132] on icon "Editor contextual toolbar" at bounding box center [695, 134] width 12 height 12
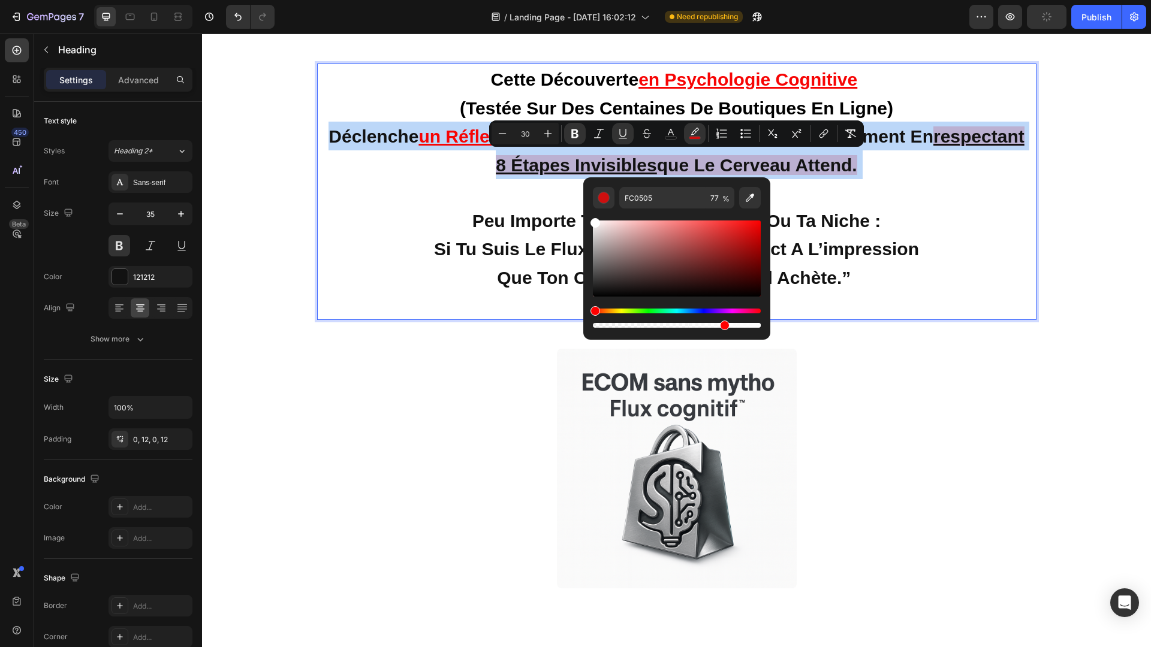
type input "FFFFFF"
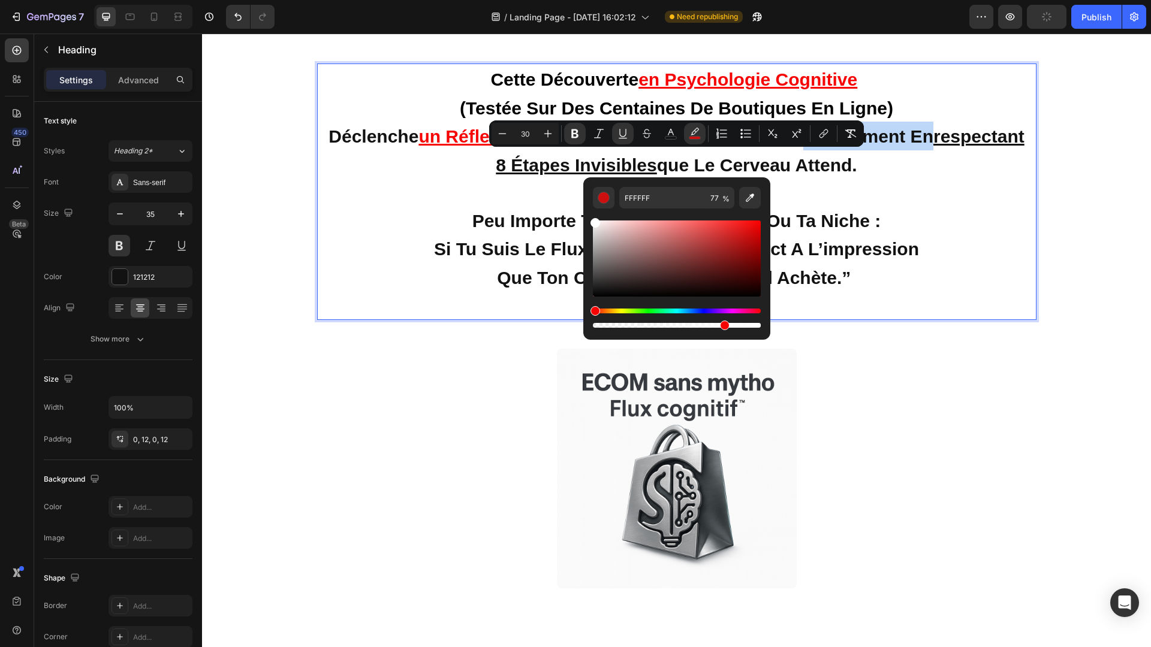
drag, startPoint x: 959, startPoint y: 258, endPoint x: 523, endPoint y: 194, distance: 440.5
click at [674, 137] on rect "Editor contextual toolbar" at bounding box center [670, 138] width 11 height 3
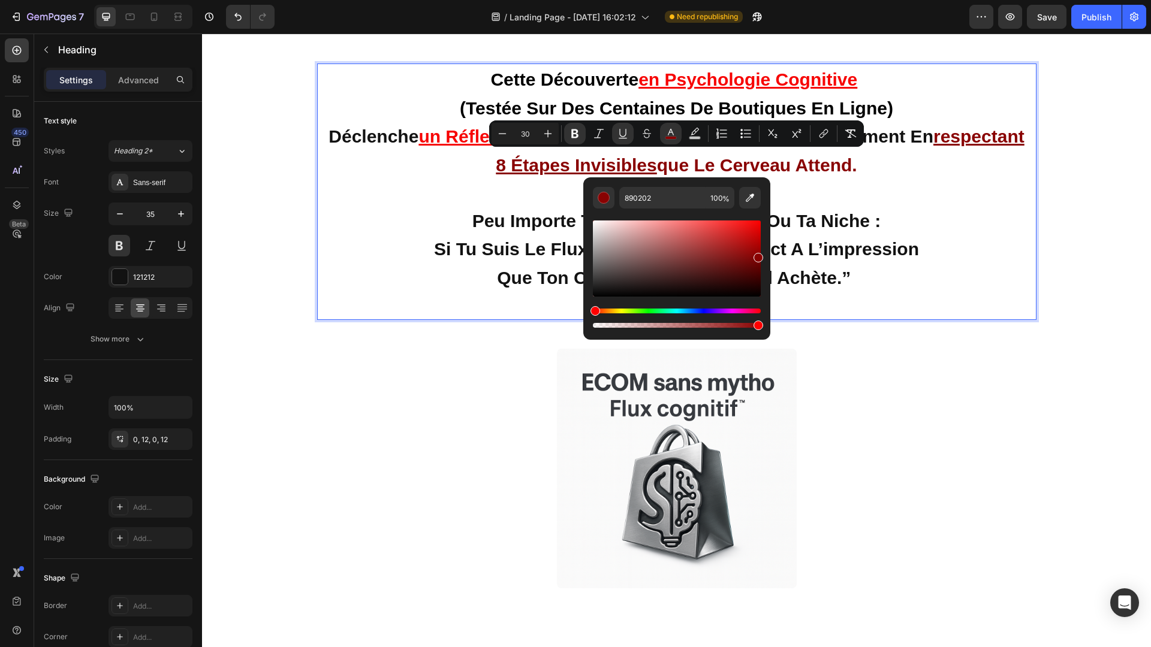
drag, startPoint x: 801, startPoint y: 325, endPoint x: 770, endPoint y: 192, distance: 136.1
drag, startPoint x: 758, startPoint y: 260, endPoint x: 755, endPoint y: 203, distance: 57.6
click at [755, 203] on div "890202 100 %" at bounding box center [677, 258] width 168 height 143
type input "FF0A0A"
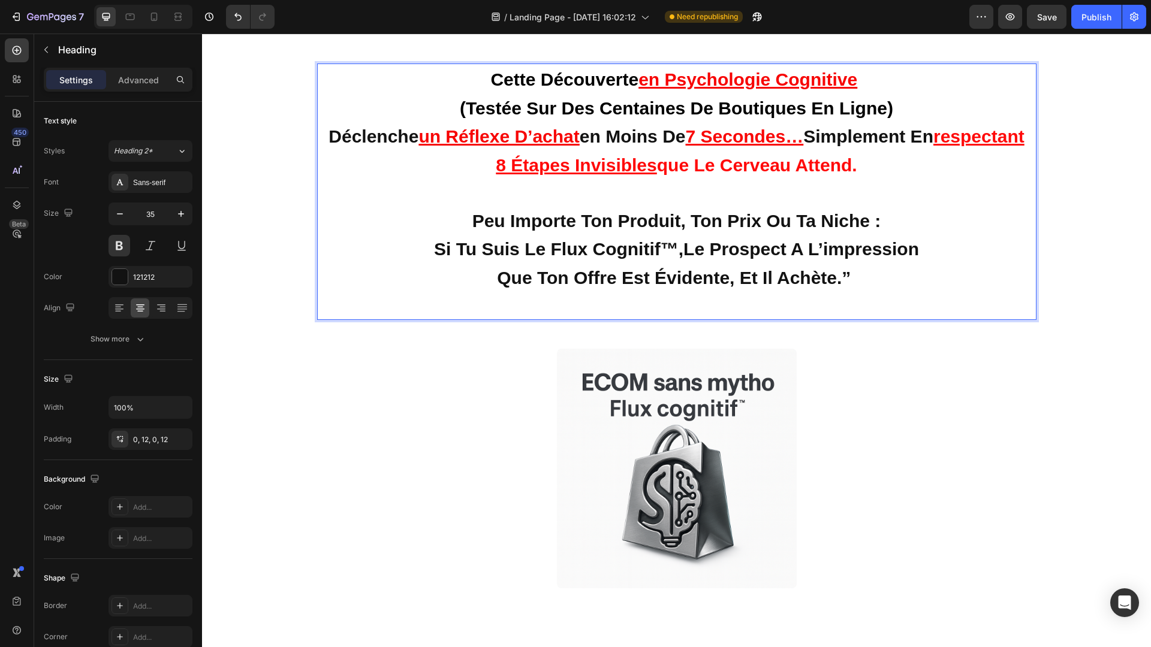
click at [951, 236] on p "Cette découverte en psychologie cognitive (testée sur des centaines de boutique…" at bounding box center [676, 192] width 705 height 254
click at [592, 218] on strong "Peu importe ton produit, ton prix ou ta niche :" at bounding box center [676, 221] width 409 height 20
click at [589, 217] on strong "Peu importe ton produit, ton prix ou ta niche :" at bounding box center [676, 221] width 409 height 20
drag, startPoint x: 710, startPoint y: 163, endPoint x: 914, endPoint y: 163, distance: 204.4
click at [914, 163] on p "Cette découverte en psychologie cognitive (testée sur des centaines de boutique…" at bounding box center [676, 192] width 705 height 254
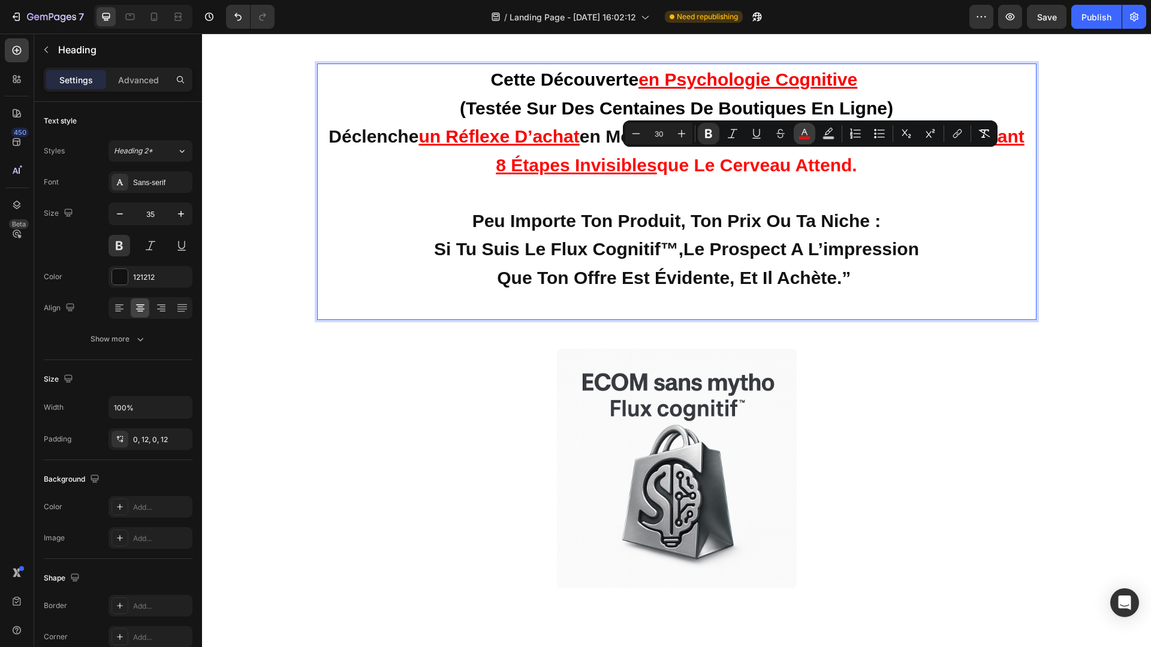
click at [805, 131] on icon "Editor contextual toolbar" at bounding box center [805, 134] width 12 height 12
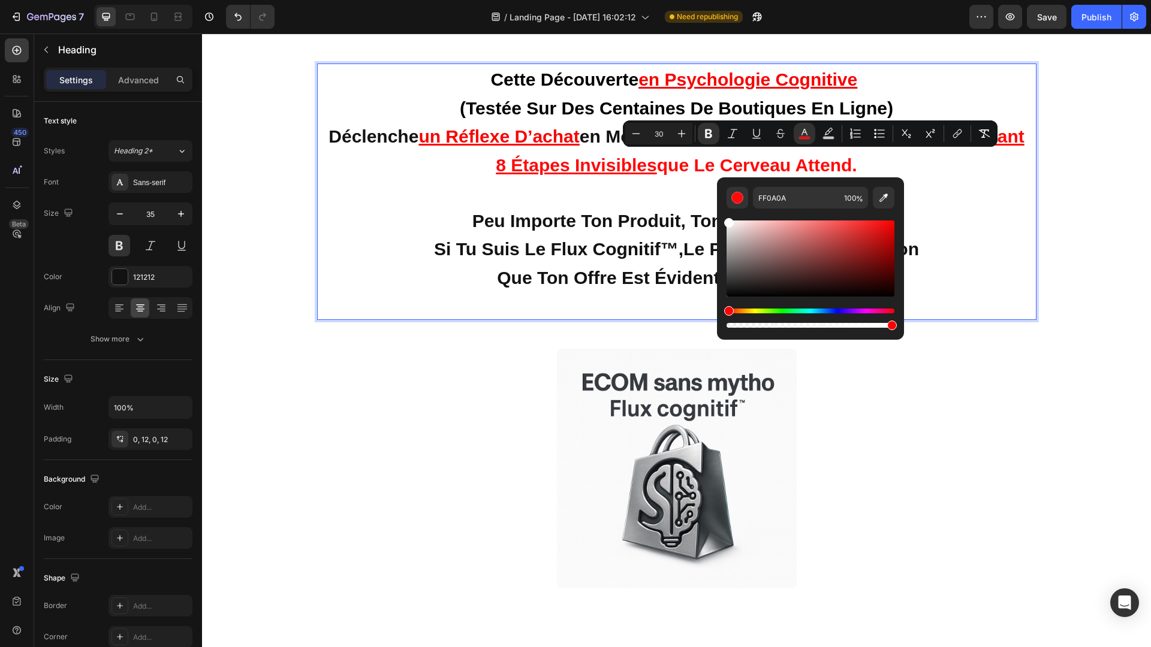
type input "FFFFFF"
drag, startPoint x: 1092, startPoint y: 255, endPoint x: 687, endPoint y: 204, distance: 408.4
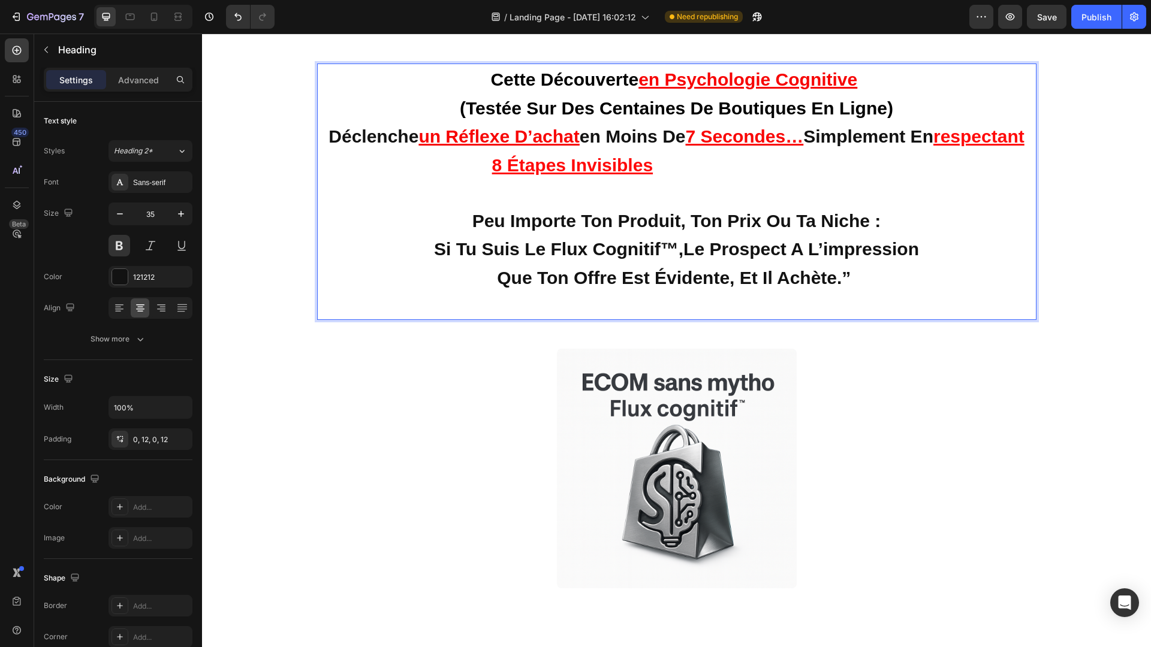
click at [965, 269] on p "Cette découverte en psychologie cognitive (testée sur des centaines de boutique…" at bounding box center [676, 192] width 705 height 254
drag, startPoint x: 901, startPoint y: 160, endPoint x: 707, endPoint y: 161, distance: 194.2
click at [707, 161] on p "Cette découverte en psychologie cognitive (testée sur des centaines de boutique…" at bounding box center [676, 192] width 705 height 254
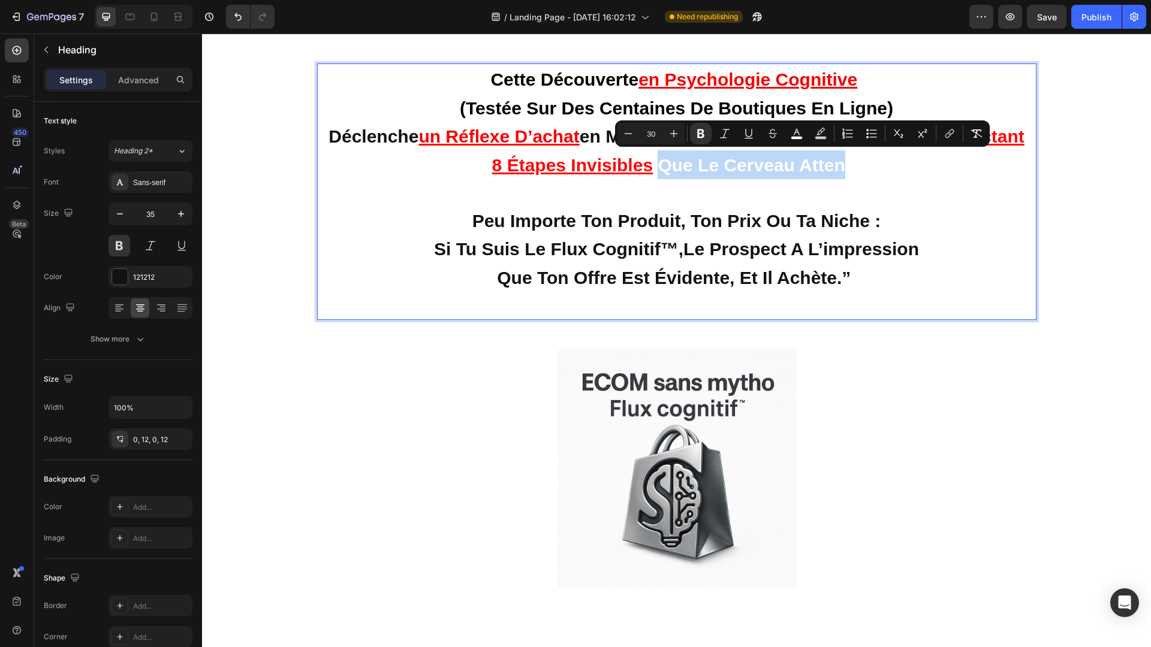
click at [709, 162] on strong "que le cerveau attend." at bounding box center [759, 165] width 203 height 20
drag, startPoint x: 709, startPoint y: 162, endPoint x: 905, endPoint y: 167, distance: 195.5
click at [861, 167] on strong "que le cerveau attend." at bounding box center [759, 165] width 203 height 20
click at [800, 131] on icon "Editor contextual toolbar" at bounding box center [805, 134] width 12 height 12
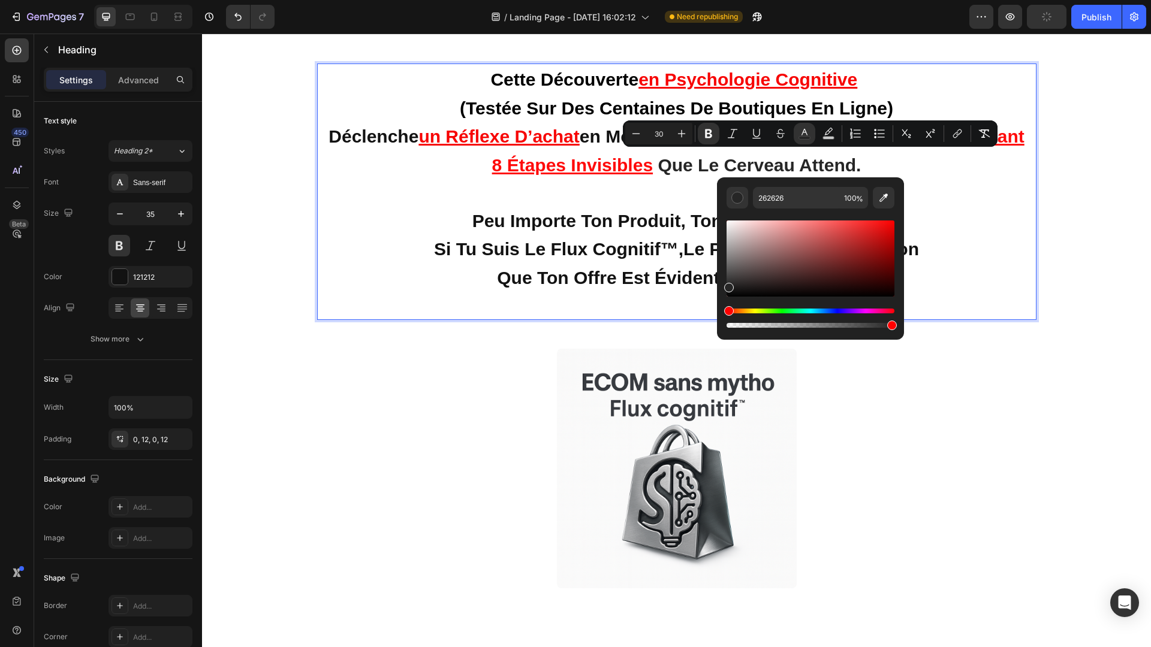
drag, startPoint x: 932, startPoint y: 259, endPoint x: 713, endPoint y: 299, distance: 222.5
drag, startPoint x: 728, startPoint y: 287, endPoint x: 724, endPoint y: 303, distance: 16.6
click at [724, 303] on div "262626 100 %" at bounding box center [810, 253] width 187 height 153
type input "000000"
click at [1010, 312] on p "Cette découverte en psychologie cognitive (testée sur des centaines de boutique…" at bounding box center [676, 192] width 705 height 254
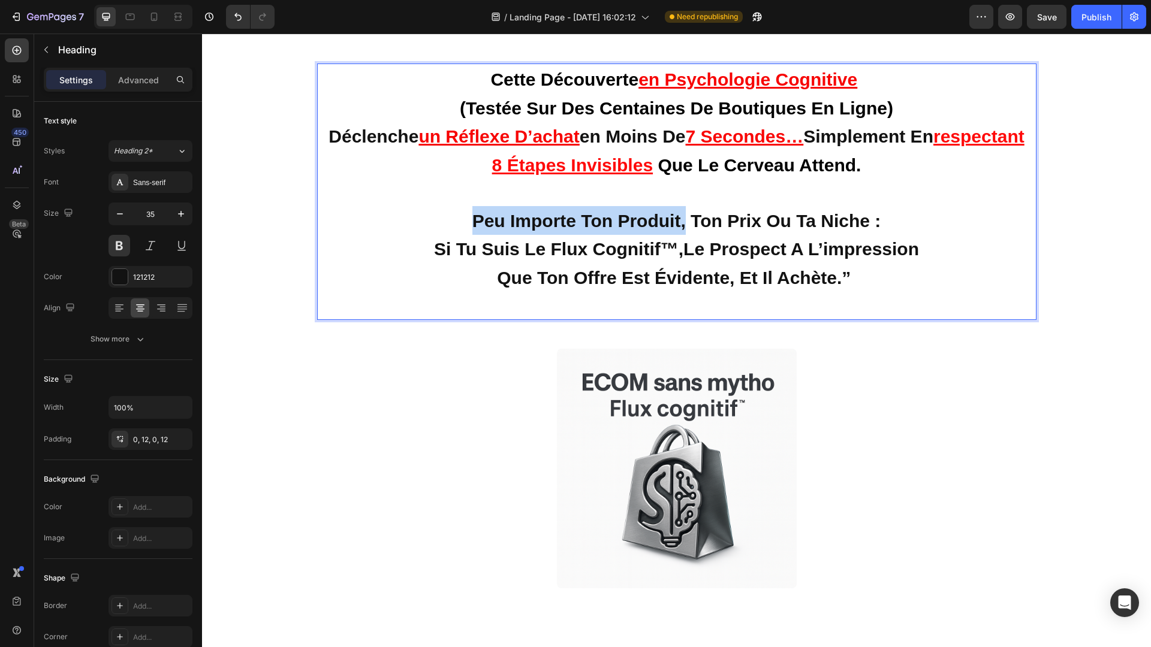
drag, startPoint x: 471, startPoint y: 218, endPoint x: 683, endPoint y: 218, distance: 211.6
click at [716, 216] on strong "Peu importe ton produit, ton prix ou ta niche :" at bounding box center [676, 221] width 409 height 20
click at [860, 276] on p "Cette découverte en psychologie cognitive (testée sur des centaines de boutique…" at bounding box center [676, 192] width 705 height 254
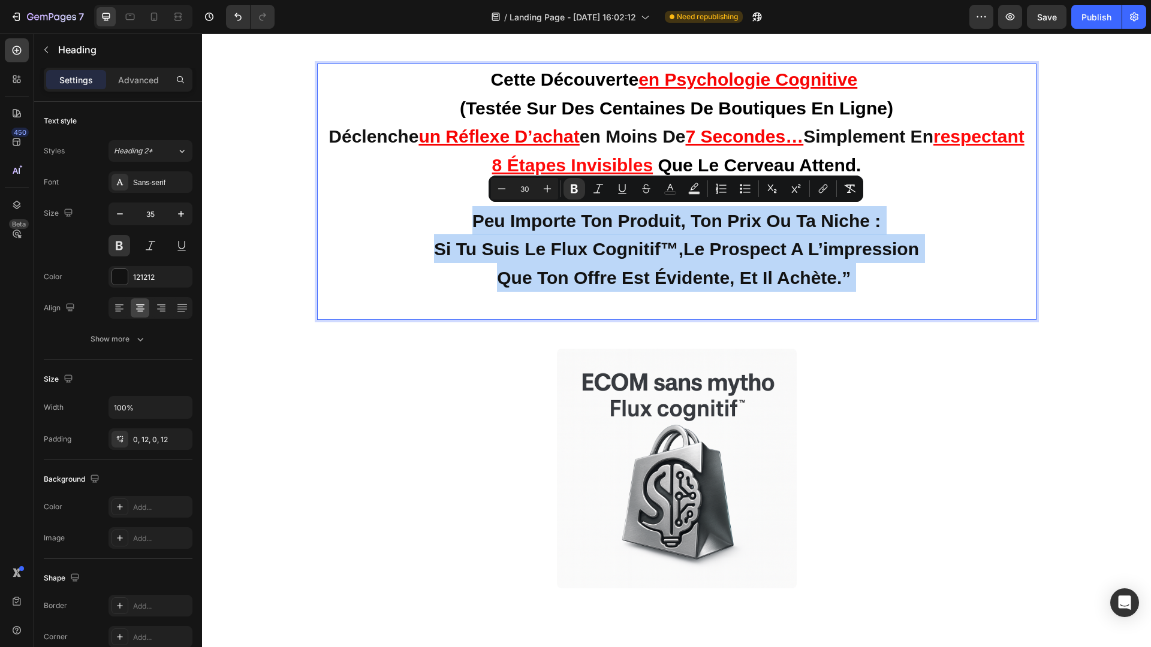
drag, startPoint x: 469, startPoint y: 214, endPoint x: 864, endPoint y: 268, distance: 398.7
click at [864, 268] on p "Cette découverte en psychologie cognitive (testée sur des centaines de boutique…" at bounding box center [676, 192] width 705 height 254
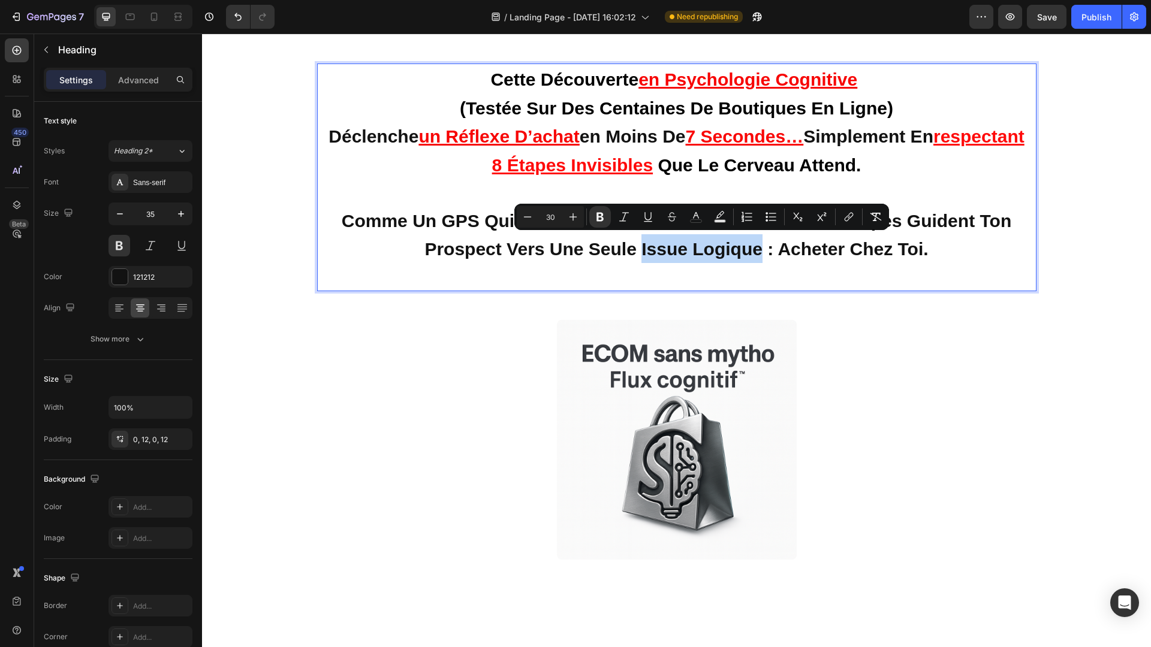
drag, startPoint x: 763, startPoint y: 248, endPoint x: 643, endPoint y: 247, distance: 119.9
click at [643, 247] on strong "Comme un GPS qui te guide vers une destination, ces 8 étapes guident ton prospe…" at bounding box center [677, 235] width 670 height 49
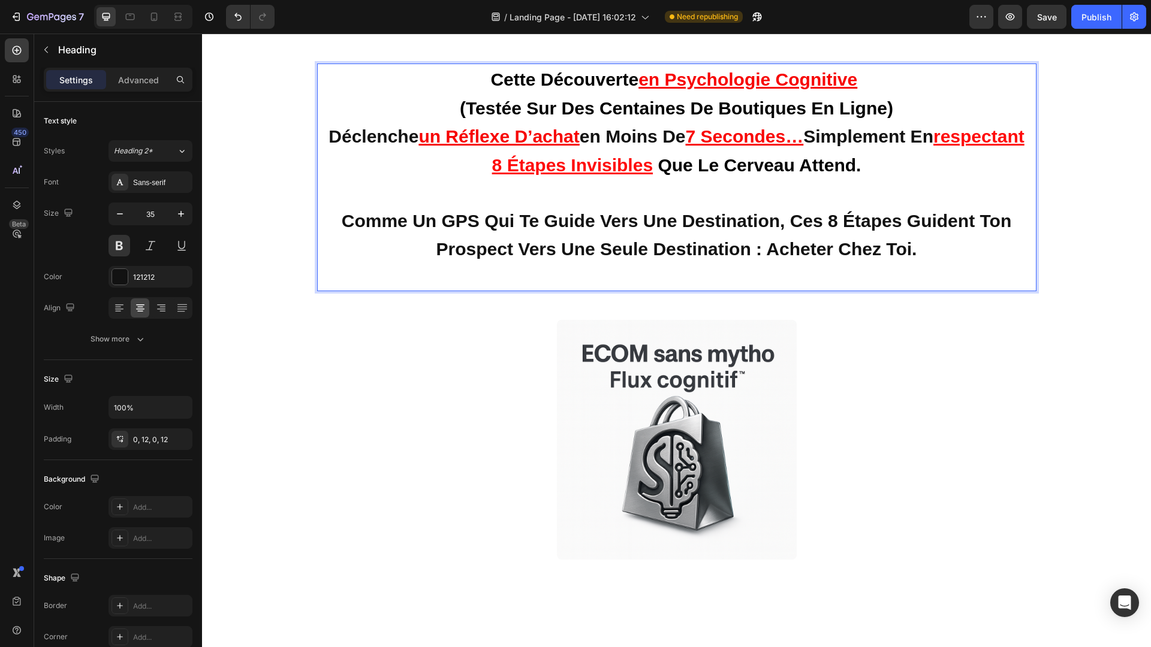
click at [957, 250] on p "Cette découverte en psychologie cognitive (testée sur des centaines de boutique…" at bounding box center [676, 177] width 705 height 225
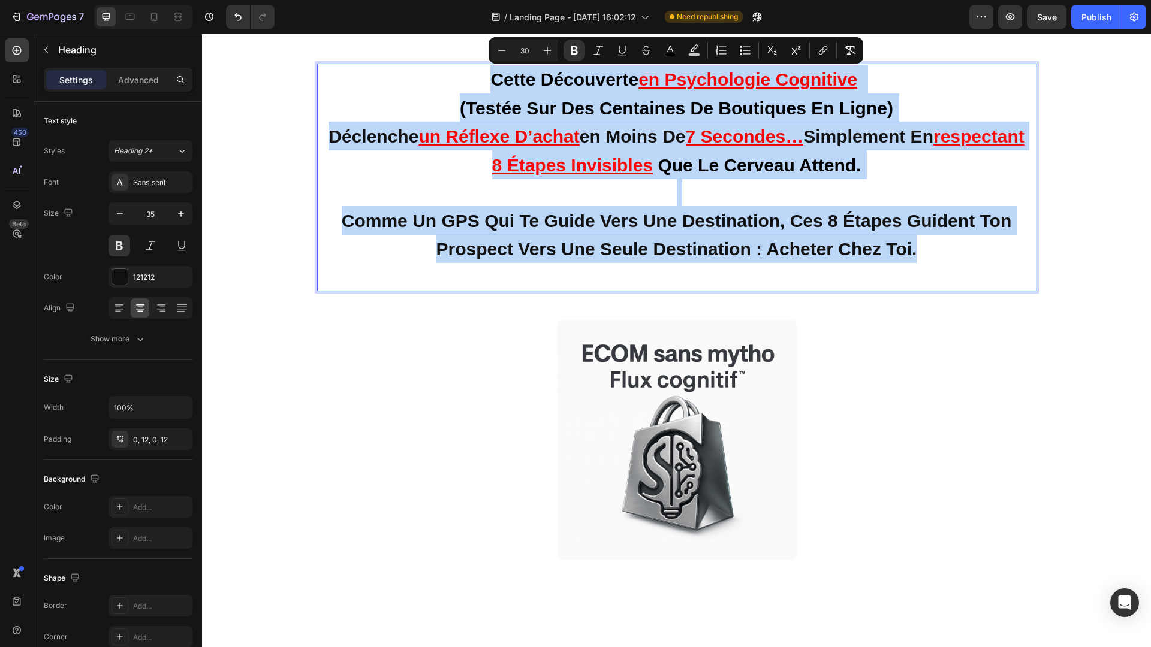
drag, startPoint x: 953, startPoint y: 248, endPoint x: 491, endPoint y: 84, distance: 490.3
click at [491, 84] on p "Cette découverte en psychologie cognitive (testée sur des centaines de boutique…" at bounding box center [676, 177] width 705 height 225
click at [568, 211] on strong "Comme un GPS qui te guide vers une destination, ces 8 étapes guident ton prospe…" at bounding box center [677, 235] width 670 height 49
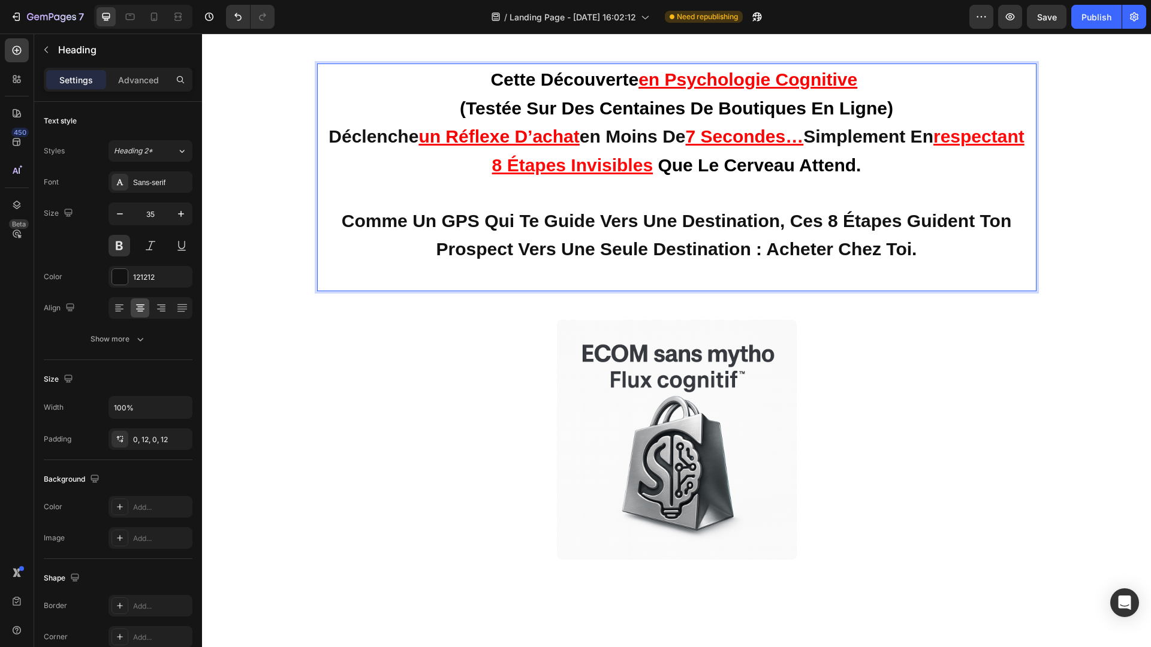
click at [513, 137] on u "un réflexe d’achat" at bounding box center [498, 136] width 161 height 20
click at [551, 137] on u "un réflexe d’achat" at bounding box center [498, 136] width 161 height 20
click at [748, 135] on u "7 secondes…" at bounding box center [745, 136] width 118 height 20
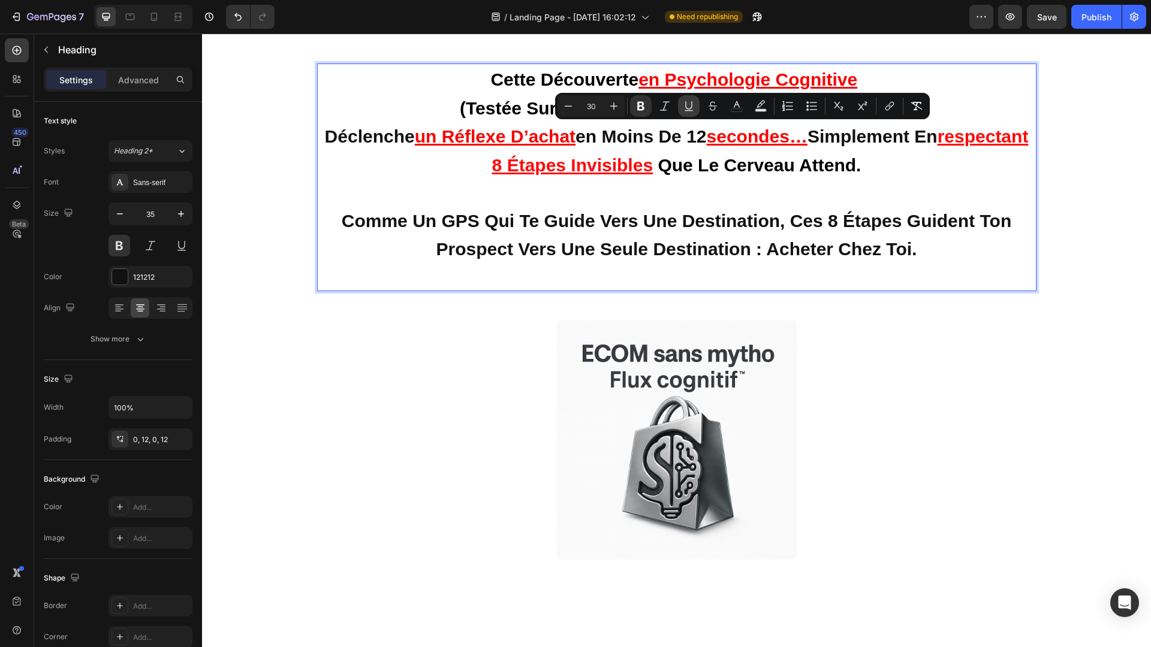
click at [691, 108] on icon "Editor contextual toolbar" at bounding box center [688, 105] width 7 height 8
click at [745, 107] on button "color" at bounding box center [737, 106] width 22 height 22
type input "121212"
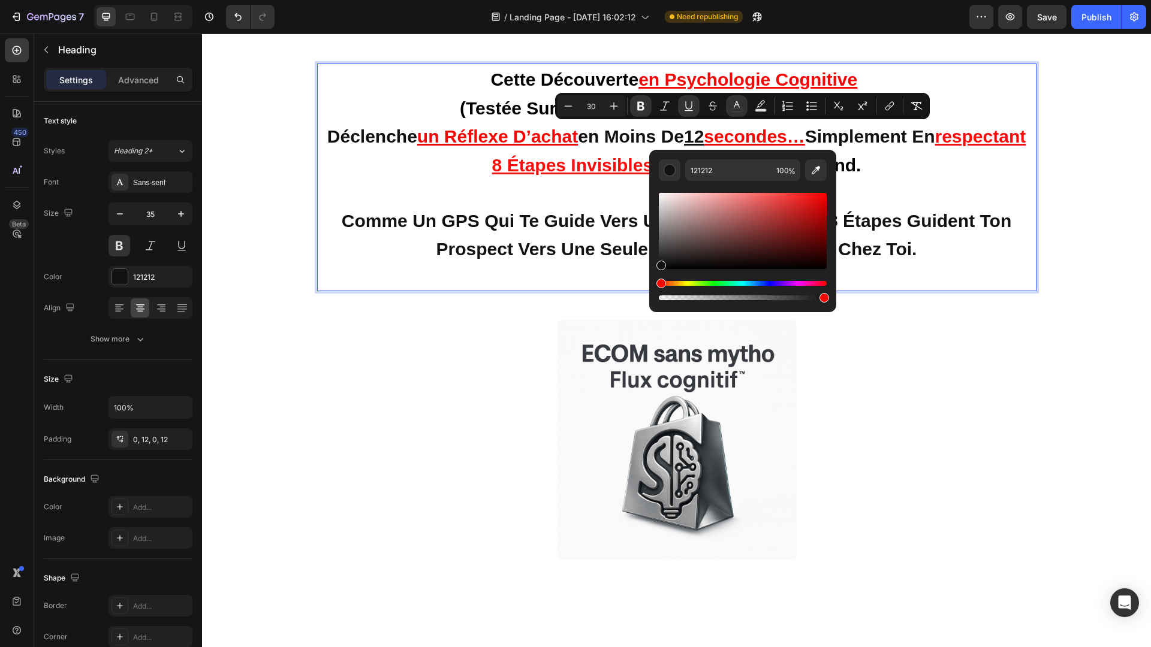
click at [825, 194] on div "Editor contextual toolbar" at bounding box center [743, 231] width 168 height 76
type input "F90202"
click at [924, 200] on p "Cette découverte en psychologie cognitive (testée sur des centaines de boutique…" at bounding box center [676, 177] width 705 height 225
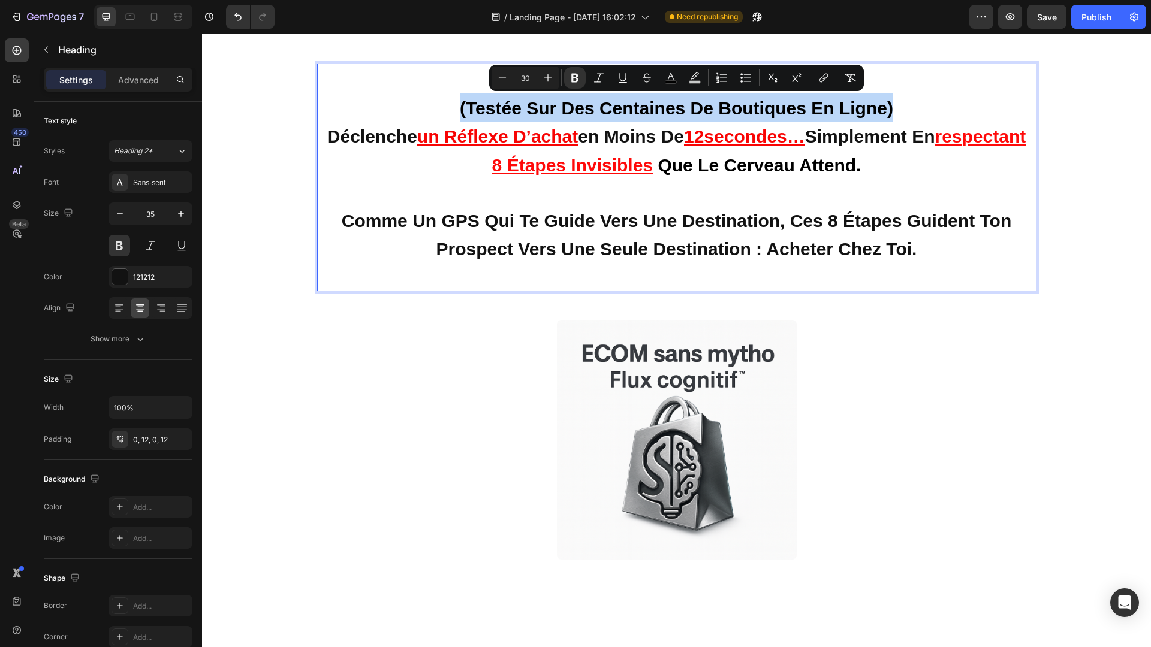
drag, startPoint x: 460, startPoint y: 104, endPoint x: 989, endPoint y: 100, distance: 528.8
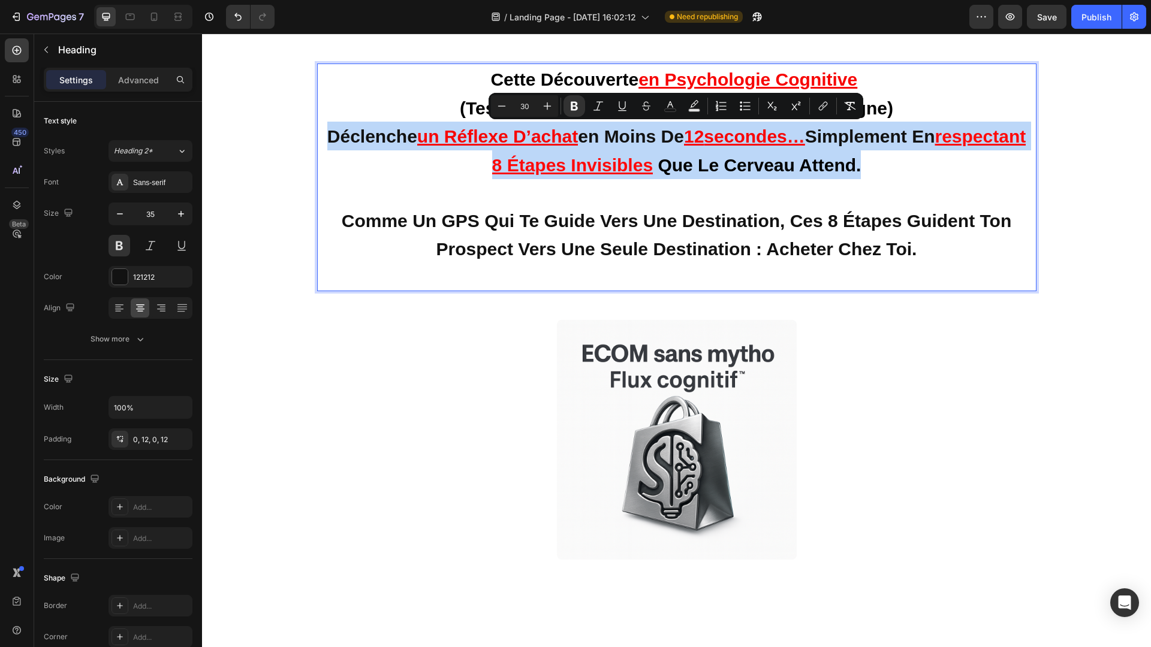
drag, startPoint x: 357, startPoint y: 137, endPoint x: 946, endPoint y: 159, distance: 589.1
click at [541, 161] on u "respectant 8 étapes invisibles" at bounding box center [759, 150] width 534 height 49
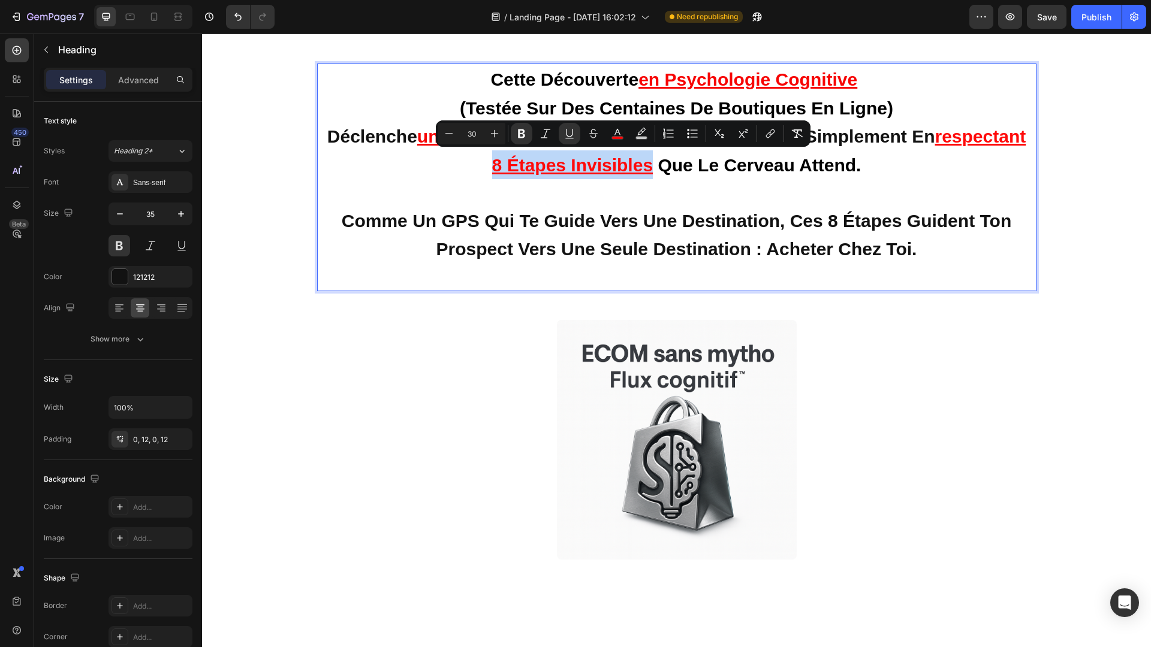
drag, startPoint x: 541, startPoint y: 161, endPoint x: 703, endPoint y: 167, distance: 161.4
click at [703, 167] on u "respectant 8 étapes invisibles" at bounding box center [759, 150] width 534 height 49
click at [947, 172] on p "Cette découverte en psychologie cognitive (testée sur des centaines de boutique…" at bounding box center [676, 177] width 705 height 225
drag, startPoint x: 546, startPoint y: 165, endPoint x: 705, endPoint y: 164, distance: 158.9
click at [705, 164] on strong "respectant 8 étapes invisibles" at bounding box center [759, 150] width 534 height 49
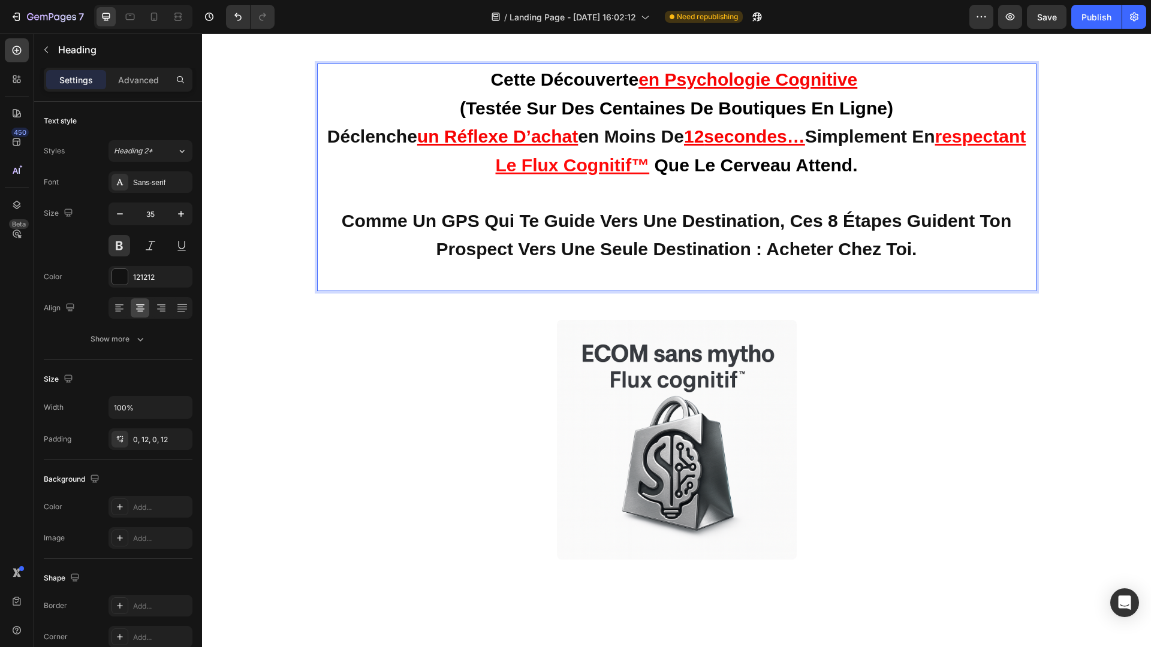
click at [911, 161] on p "Cette découverte en psychologie cognitive (testée sur des centaines de boutique…" at bounding box center [676, 177] width 705 height 225
click at [878, 77] on p "Cette découverte en psychologie cognitive (testée sur des centaines de boutique…" at bounding box center [676, 177] width 705 height 225
click at [933, 152] on p "Cette découverte en psychologie cognitive (testée sur des centaines de boutique…" at bounding box center [676, 177] width 705 height 225
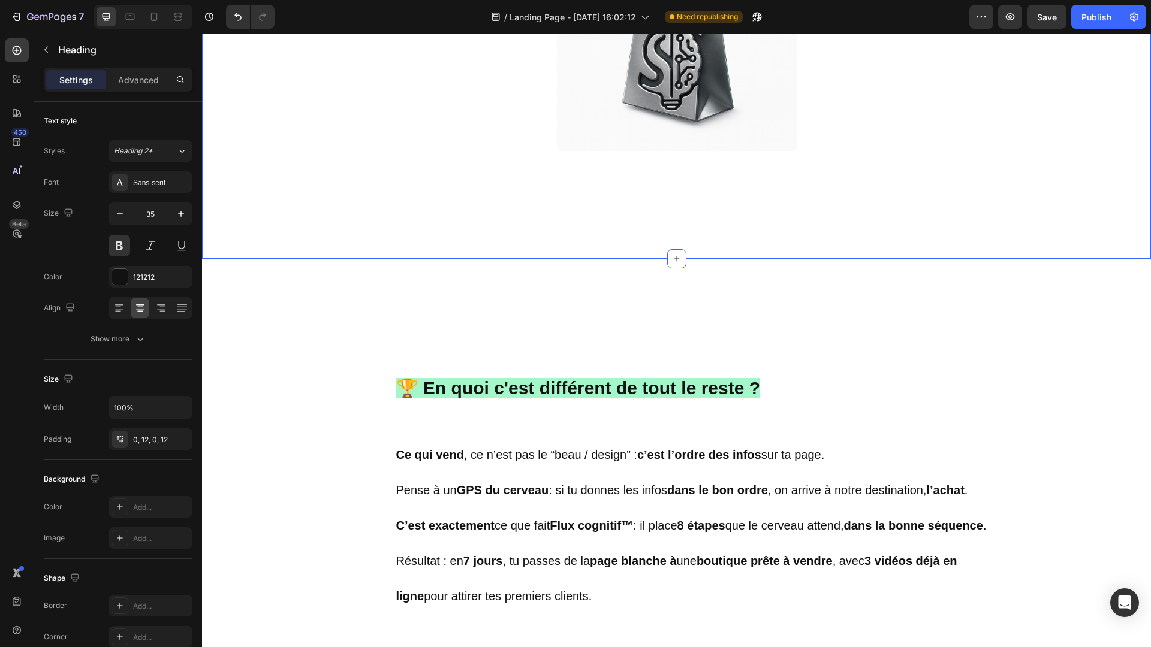
scroll to position [619, 0]
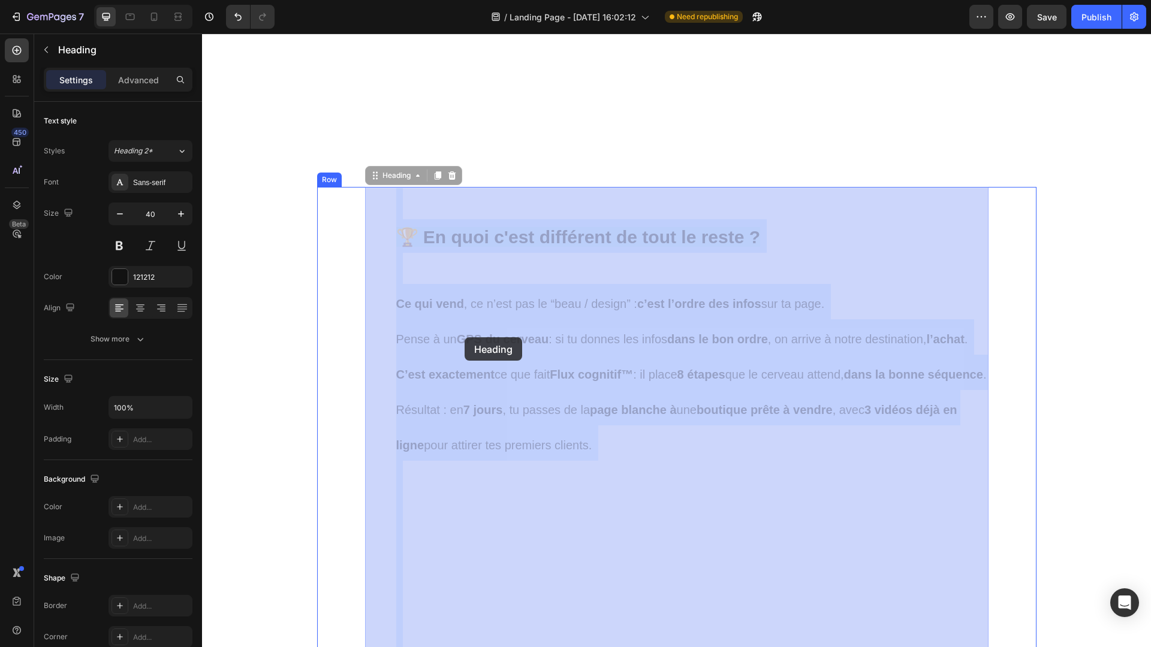
drag, startPoint x: 721, startPoint y: 445, endPoint x: 465, endPoint y: 338, distance: 277.8
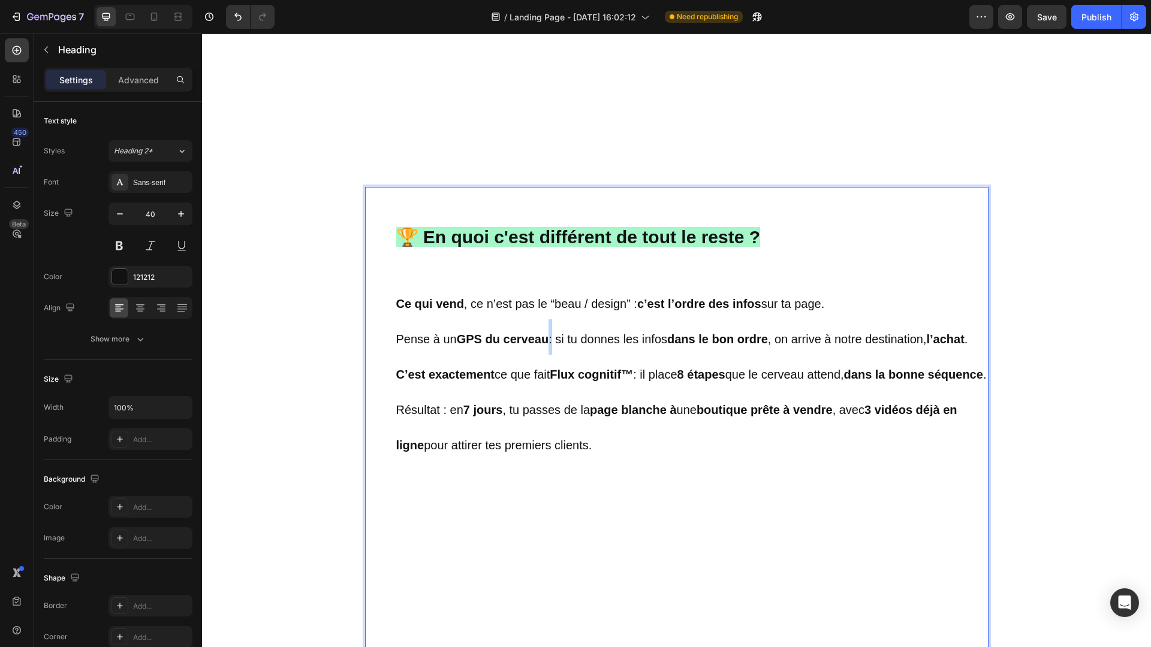
click at [555, 341] on span "Pense à un GPS du cerveau : si tu donnes les infos dans le bon ordre , on arriv…" at bounding box center [682, 339] width 572 height 13
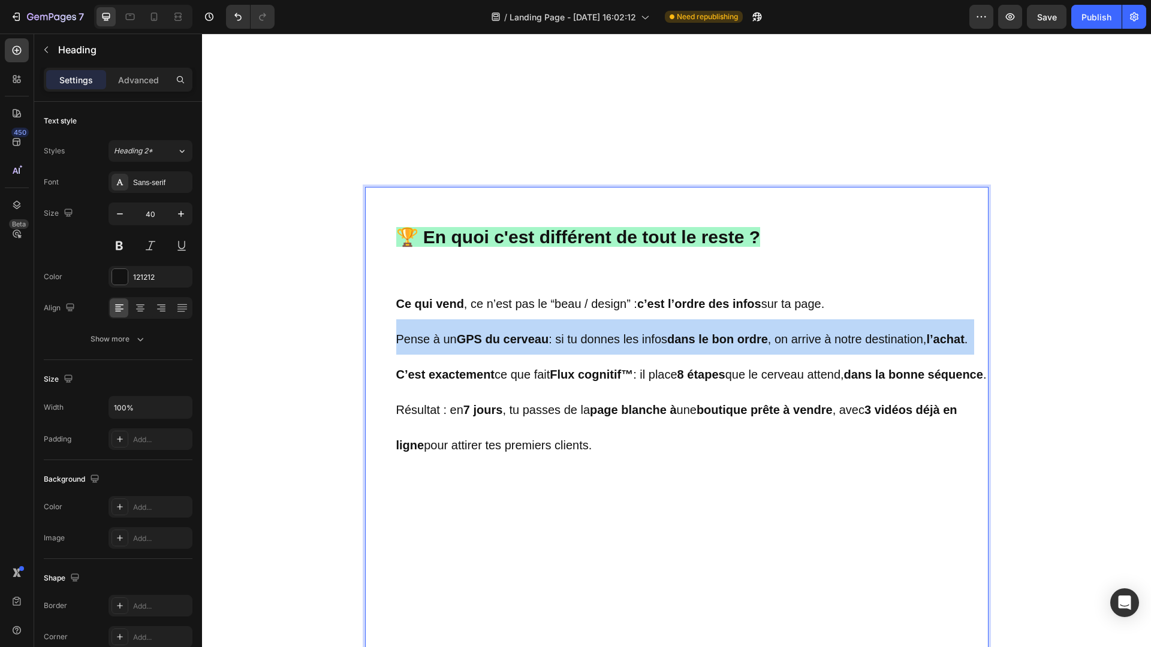
click at [555, 341] on span "Pense à un GPS du cerveau : si tu donnes les infos dans le bon ordre , on arriv…" at bounding box center [682, 339] width 572 height 13
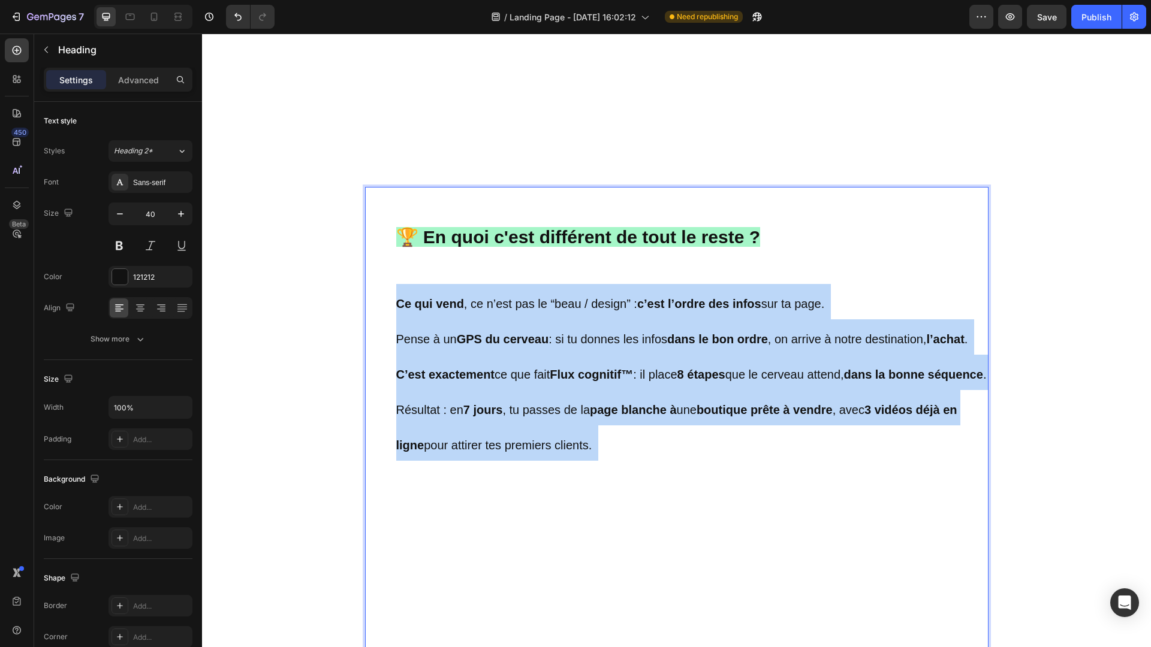
drag, startPoint x: 698, startPoint y: 434, endPoint x: 395, endPoint y: 305, distance: 329.8
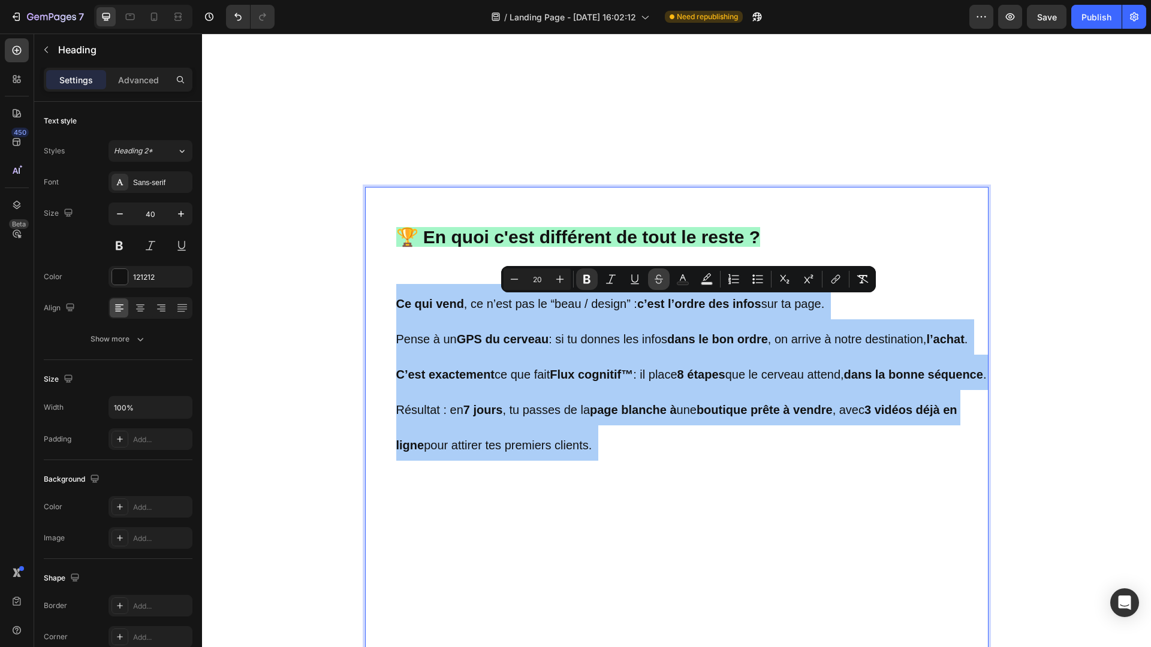
click at [653, 279] on icon "Editor contextual toolbar" at bounding box center [659, 279] width 12 height 12
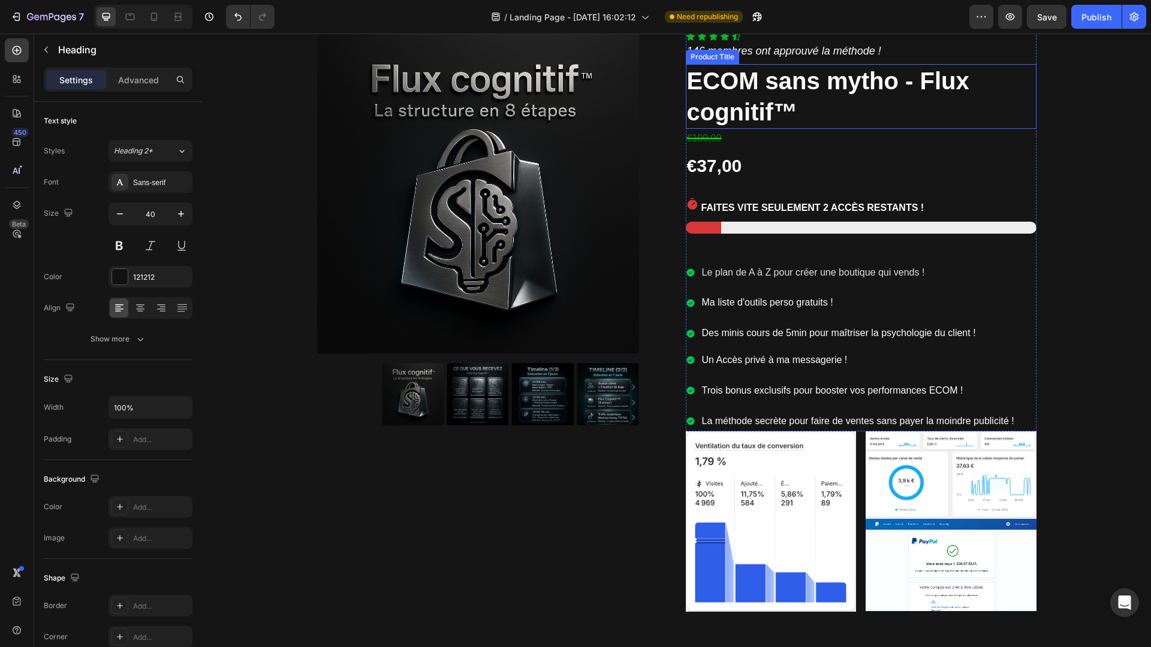
scroll to position [5925, 0]
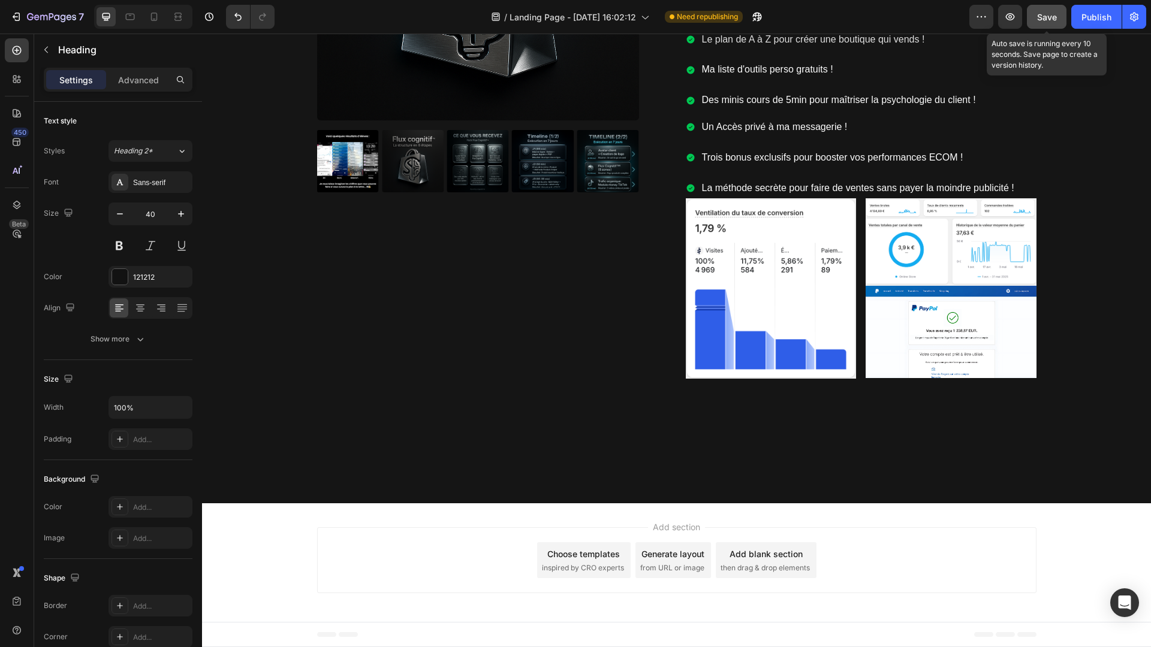
click at [1040, 25] on button "Save" at bounding box center [1047, 17] width 40 height 24
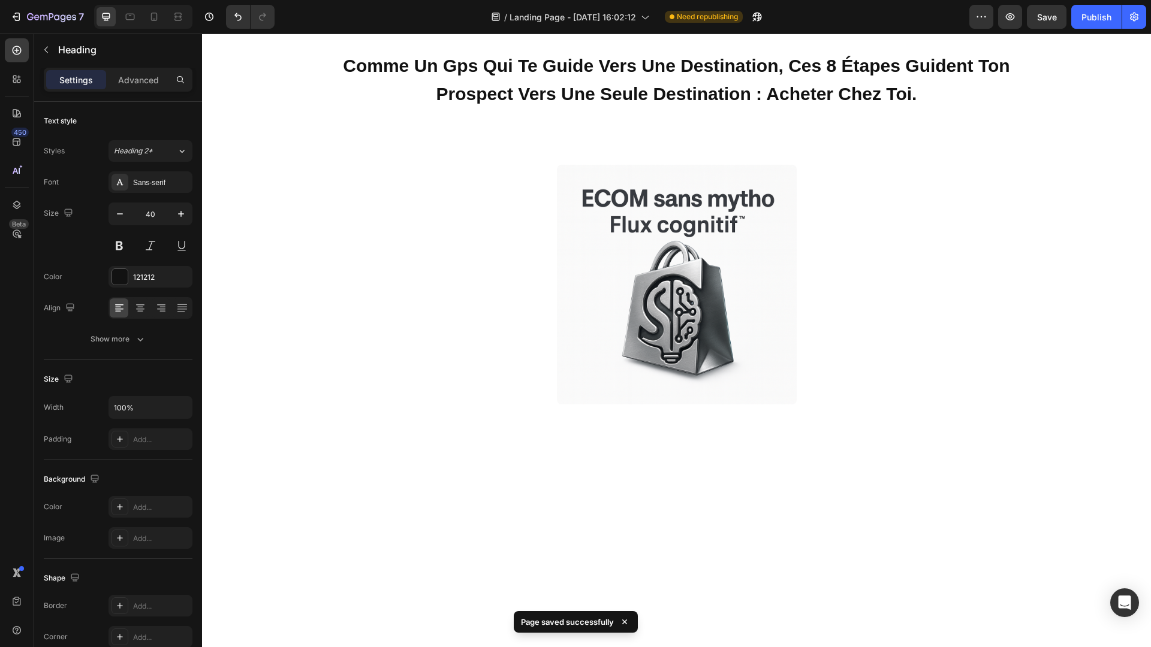
scroll to position [0, 0]
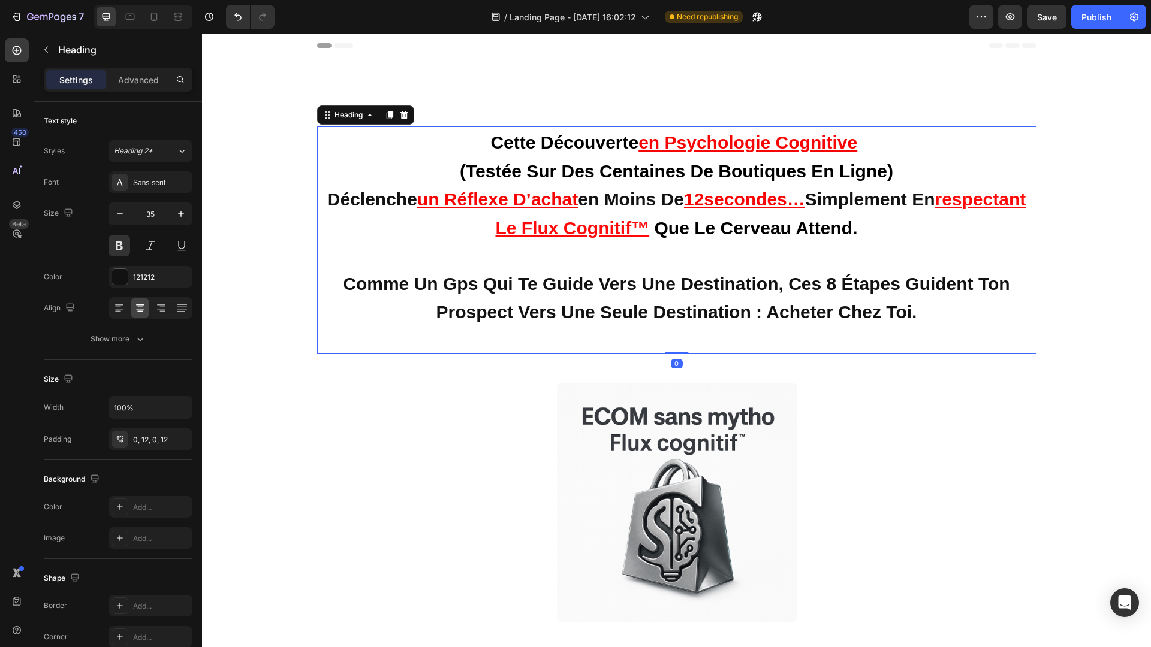
click at [954, 220] on h2 "cette découverte en psychologie cognitive (testée sur des centaines de boutique…" at bounding box center [676, 240] width 719 height 228
click at [952, 225] on h2 "cette découverte en psychologie cognitive (testée sur des centaines de boutique…" at bounding box center [676, 240] width 719 height 228
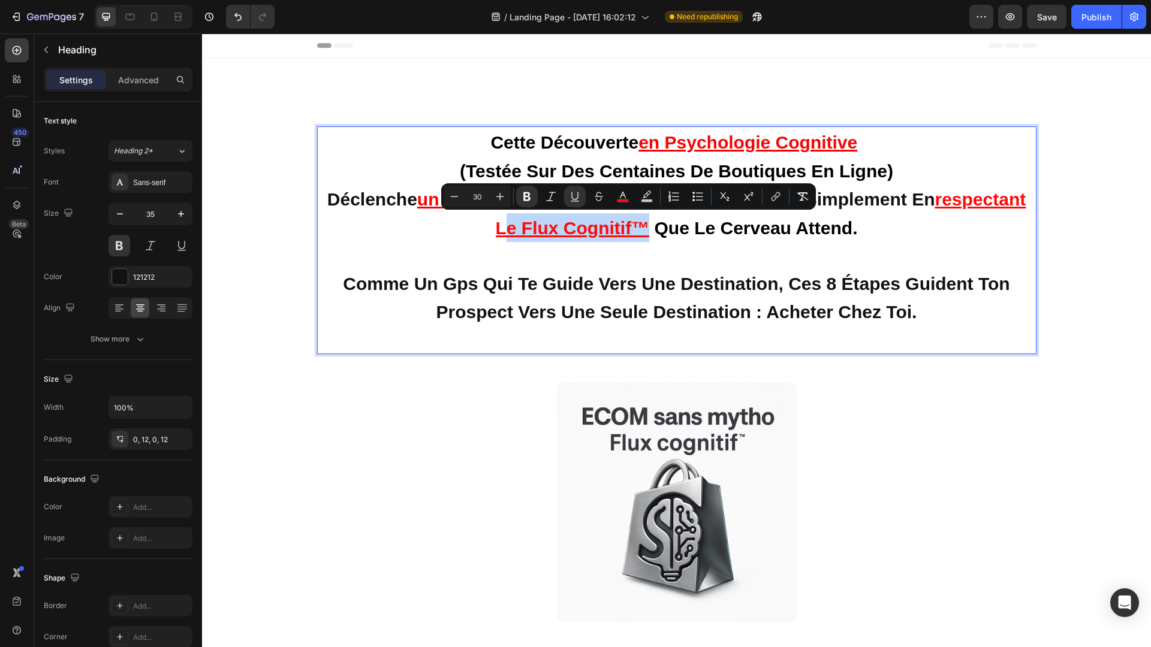
drag, startPoint x: 700, startPoint y: 229, endPoint x: 553, endPoint y: 230, distance: 146.9
click at [553, 230] on strong "respectant le flux cognitif™" at bounding box center [761, 213] width 531 height 49
click at [634, 287] on strong "comme un gps qui te guide vers une destination, ces 8 étapes guident ton prospe…" at bounding box center [676, 298] width 667 height 49
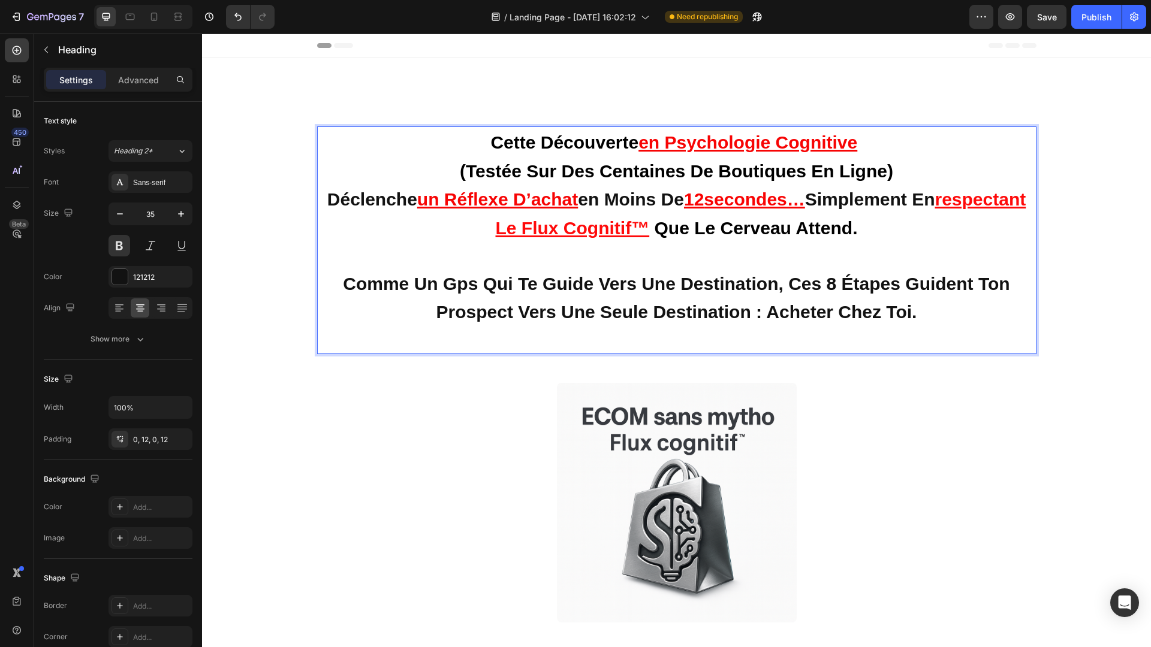
click at [835, 282] on strong "comme un gps qui te guide vers une destination, ces 8 étapes guident ton prospe…" at bounding box center [676, 298] width 667 height 49
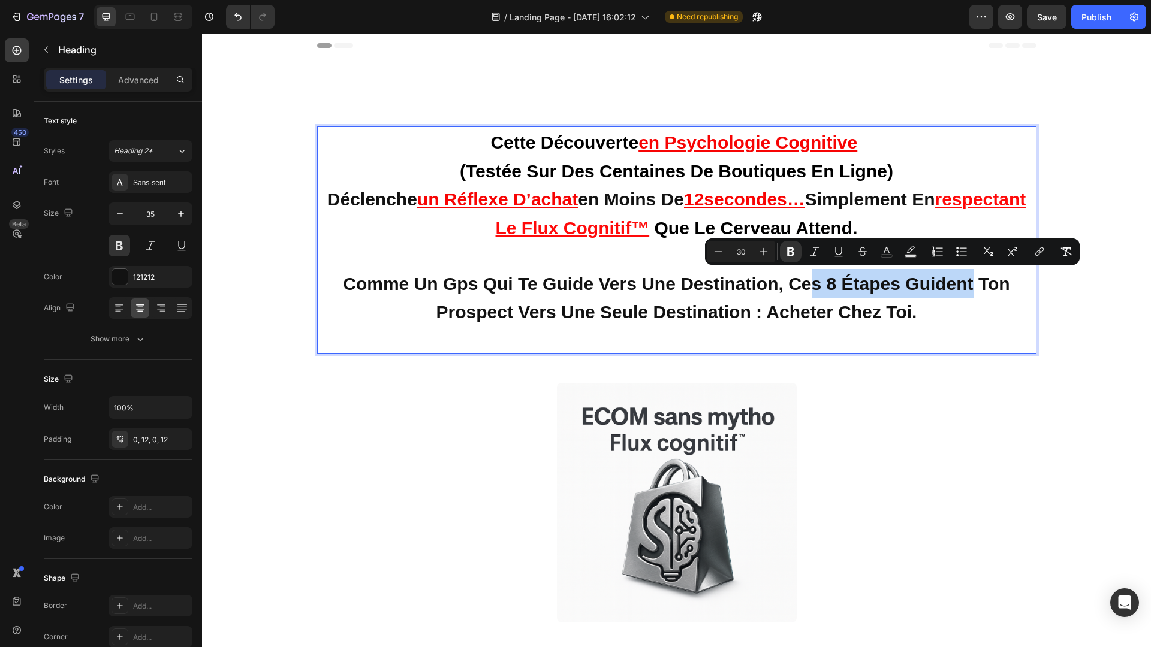
drag, startPoint x: 810, startPoint y: 281, endPoint x: 971, endPoint y: 278, distance: 160.7
click at [971, 278] on strong "comme un gps qui te guide vers une destination, ces 8 étapes guident ton prospe…" at bounding box center [676, 298] width 667 height 49
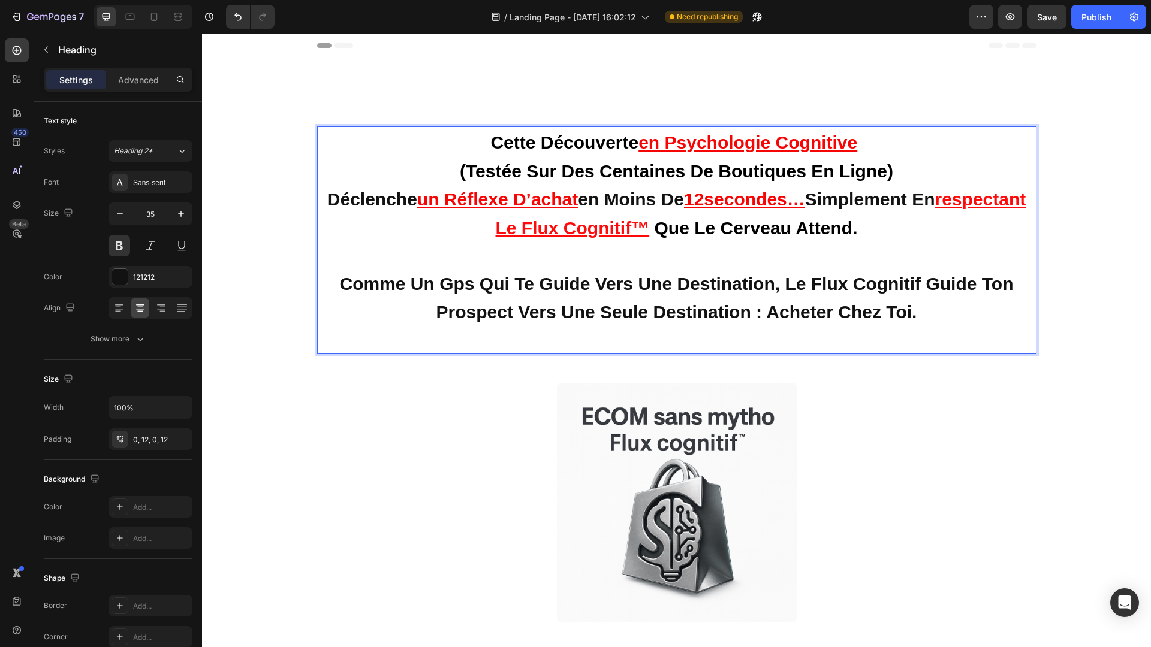
click at [930, 281] on strong "comme un gps qui te guide vers une destination, Le flux cognitif guide ton pros…" at bounding box center [677, 298] width 674 height 49
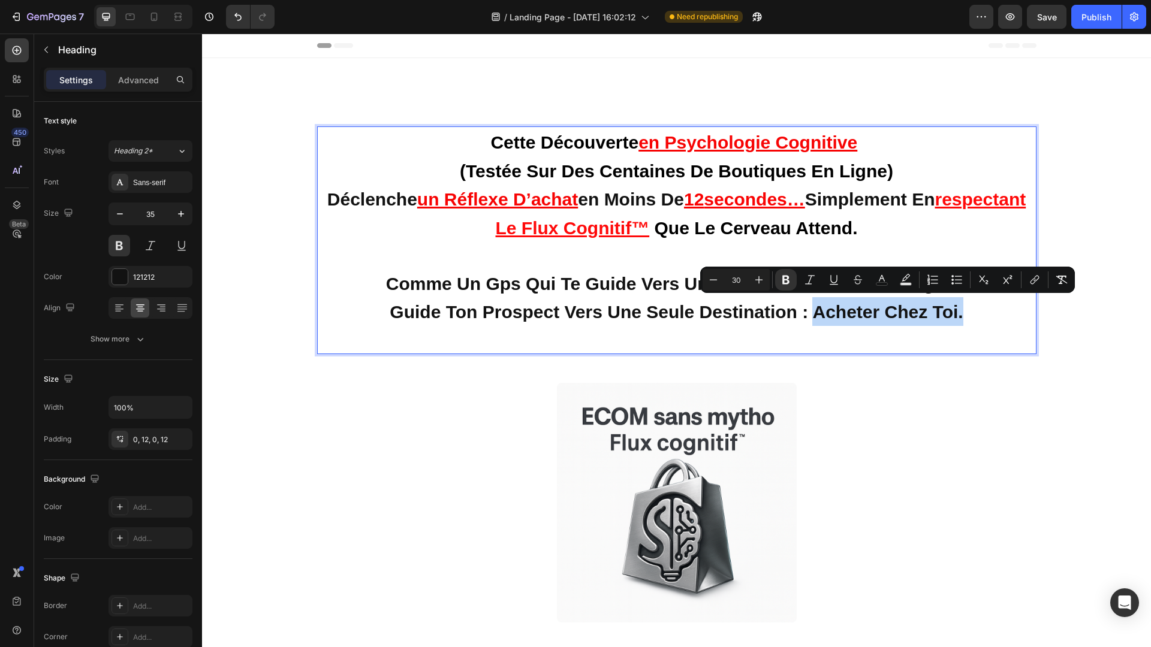
drag, startPoint x: 965, startPoint y: 305, endPoint x: 813, endPoint y: 308, distance: 151.7
click at [813, 308] on p "cette découverte en psychologie cognitive (testée sur des centaines de boutique…" at bounding box center [676, 240] width 705 height 225
click at [836, 280] on icon "Editor contextual toolbar" at bounding box center [834, 280] width 12 height 12
click at [885, 277] on icon "Editor contextual toolbar" at bounding box center [882, 280] width 12 height 12
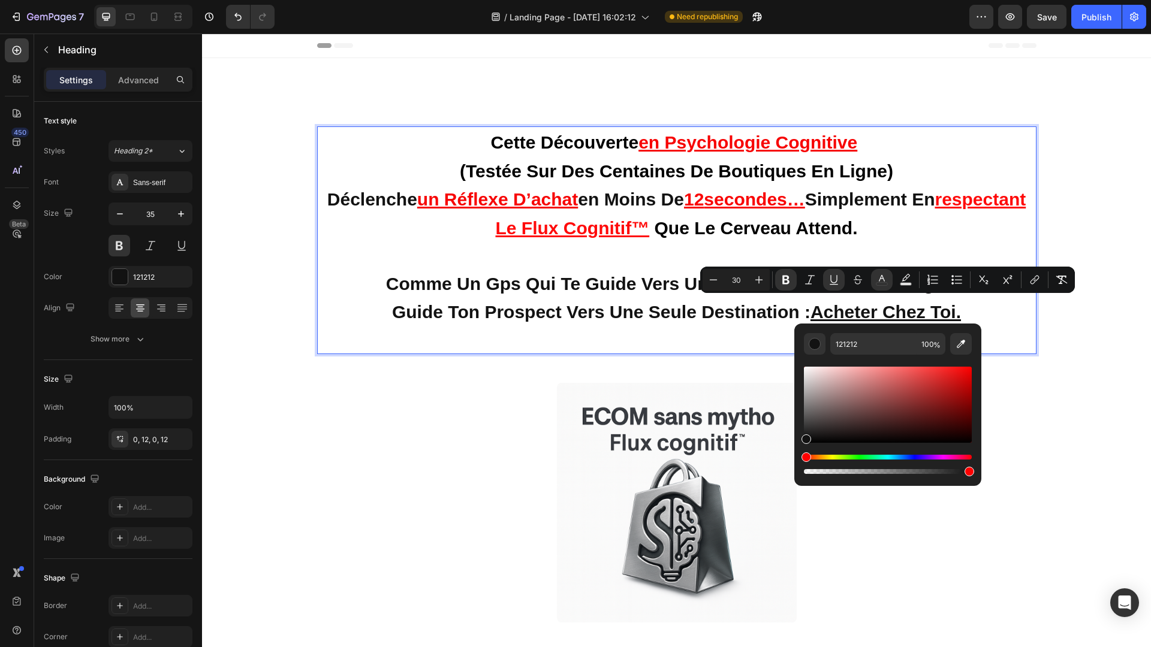
click at [969, 367] on div "Editor contextual toolbar" at bounding box center [888, 405] width 168 height 76
type input "FF0505"
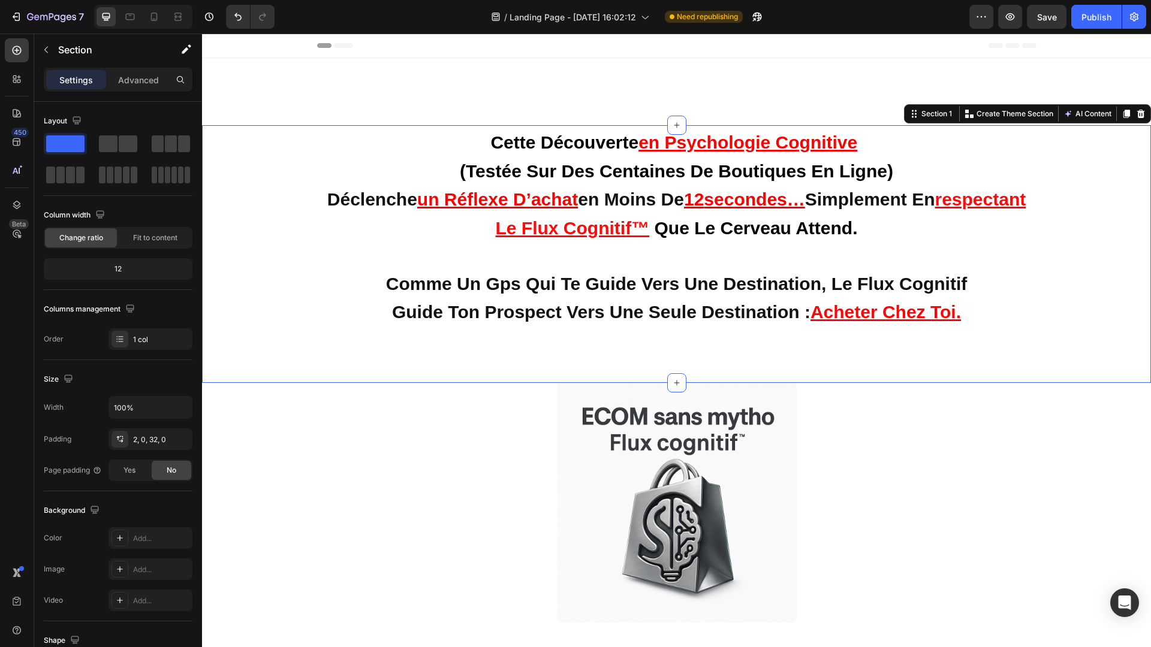
click at [1059, 376] on div "⁠⁠⁠⁠⁠⁠⁠ cette découverte en psychologie cognitive (testée sur des centaines de …" at bounding box center [676, 254] width 949 height 258
click at [542, 287] on strong "comme un gps qui te guide vers une destination, Le flux cognitif" at bounding box center [676, 284] width 581 height 20
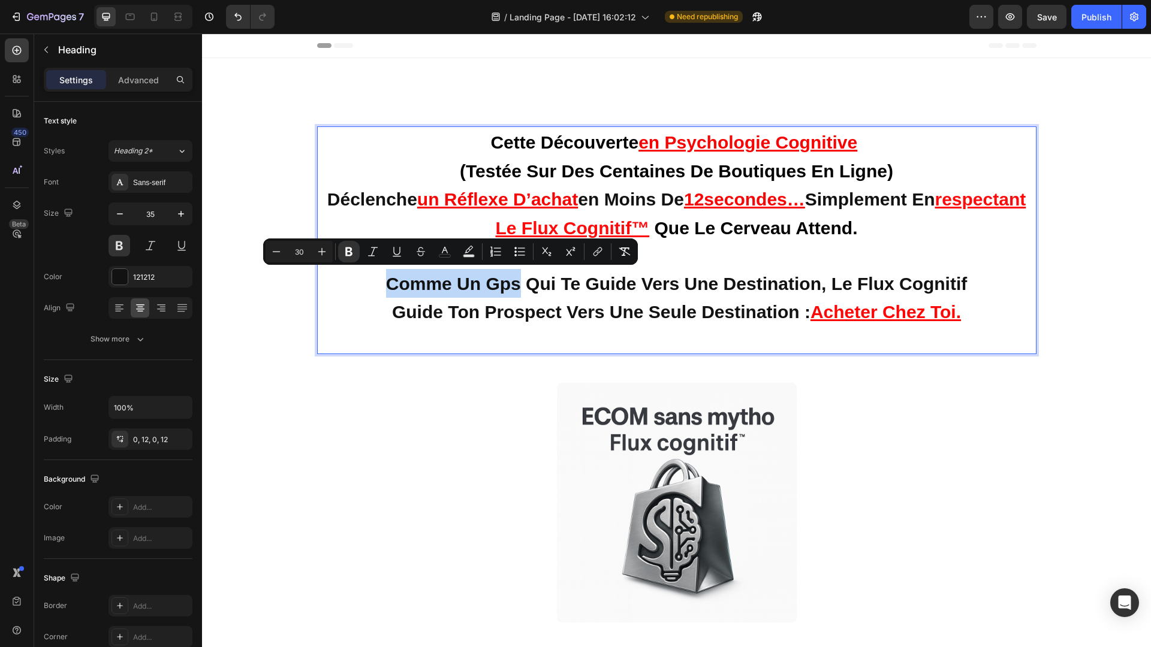
drag, startPoint x: 383, startPoint y: 282, endPoint x: 502, endPoint y: 282, distance: 119.3
click at [502, 282] on strong "comme un gps qui te guide vers une destination, Le flux cognitif" at bounding box center [676, 284] width 581 height 20
click at [523, 284] on strong "comme un gps qui te guide vers une destination, Le flux cognitif" at bounding box center [676, 284] width 581 height 20
drag, startPoint x: 348, startPoint y: 279, endPoint x: 549, endPoint y: 278, distance: 200.8
click at [549, 278] on p "cette découverte en psychologie cognitive (testée sur des centaines de boutique…" at bounding box center [676, 240] width 705 height 225
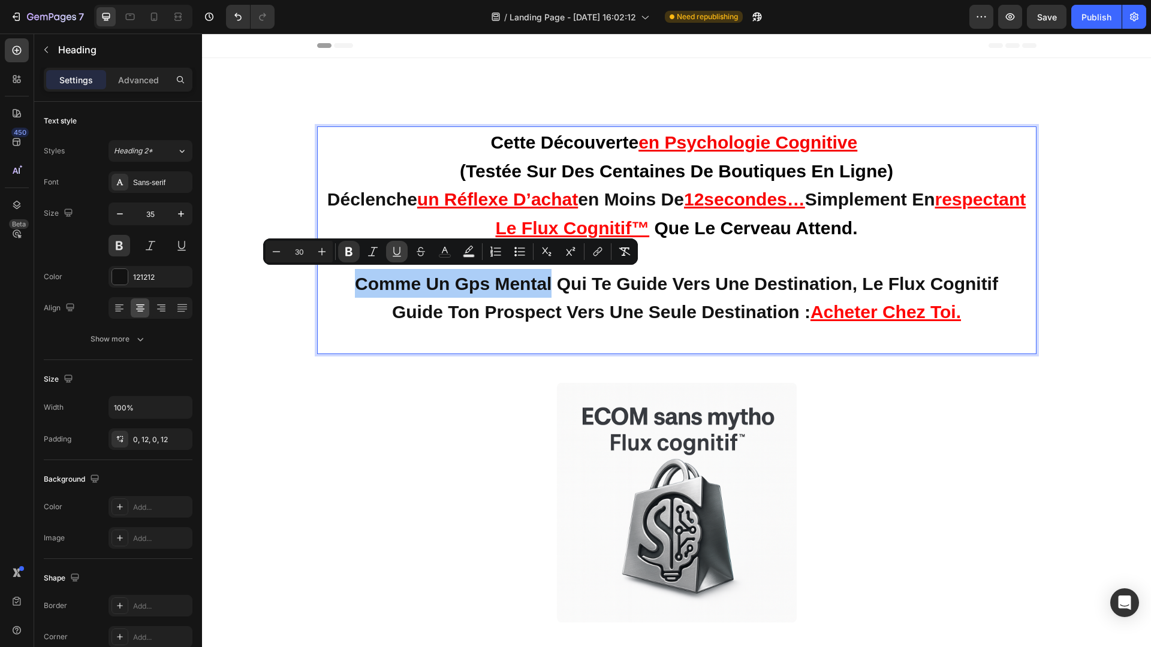
click at [395, 254] on icon "Editor contextual toolbar" at bounding box center [396, 251] width 7 height 8
click at [442, 252] on icon "Editor contextual toolbar" at bounding box center [445, 252] width 12 height 12
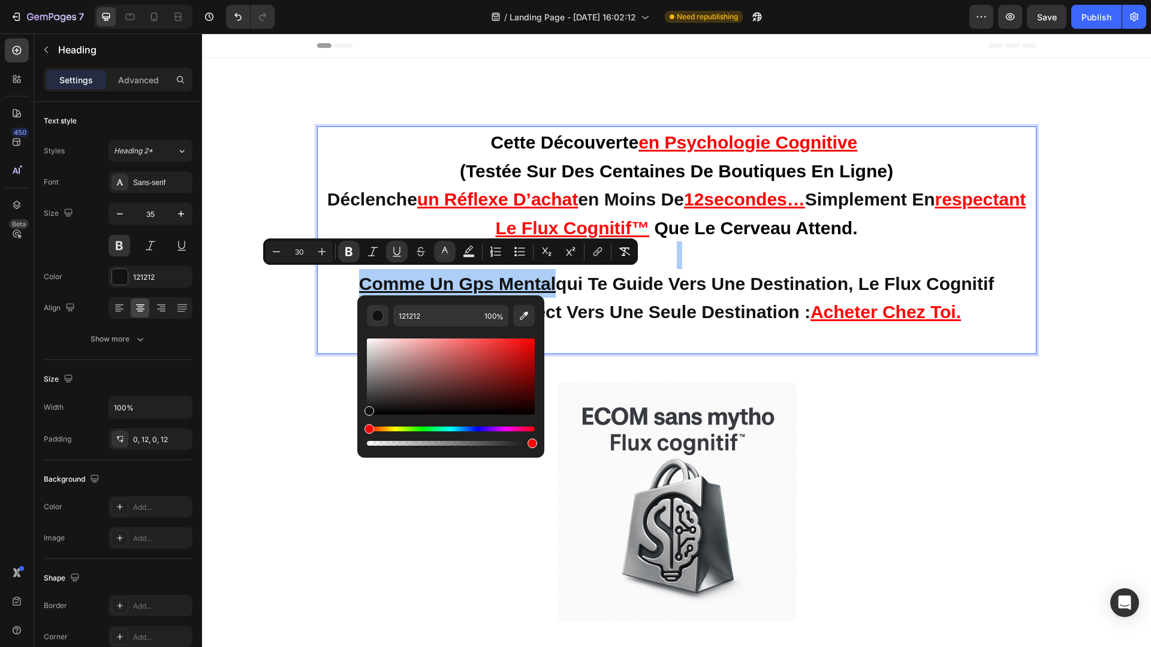
click at [532, 339] on div "Editor contextual toolbar" at bounding box center [451, 377] width 168 height 76
type input "FC0505"
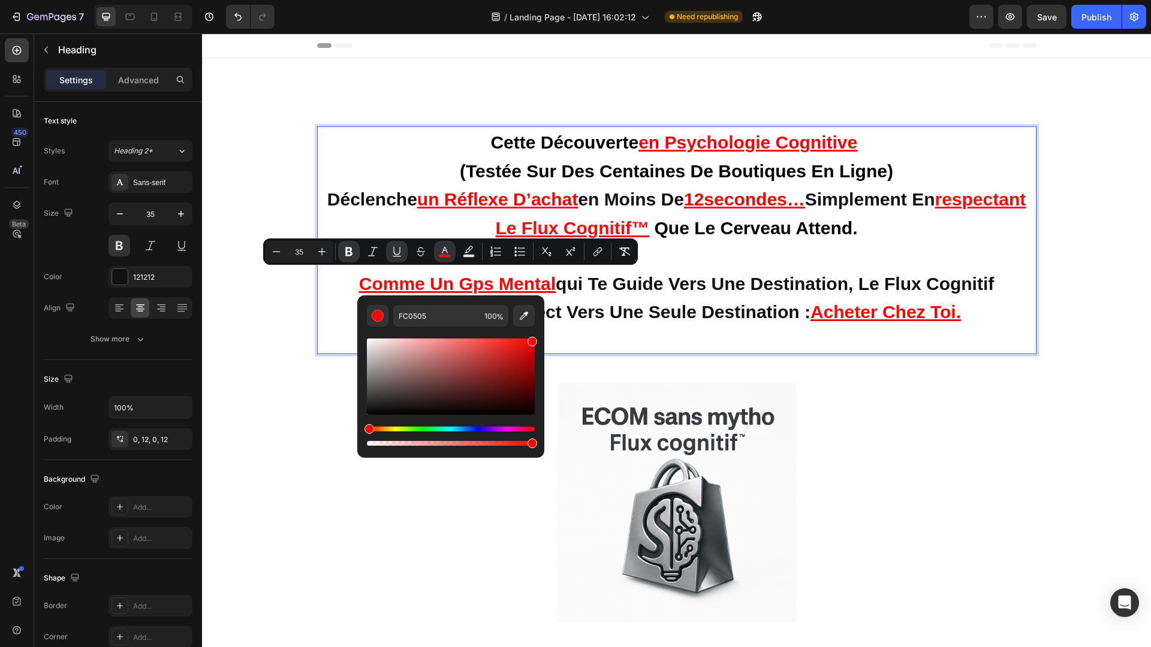
click at [649, 339] on p "cette découverte en psychologie cognitive (testée sur des centaines de boutique…" at bounding box center [676, 240] width 705 height 225
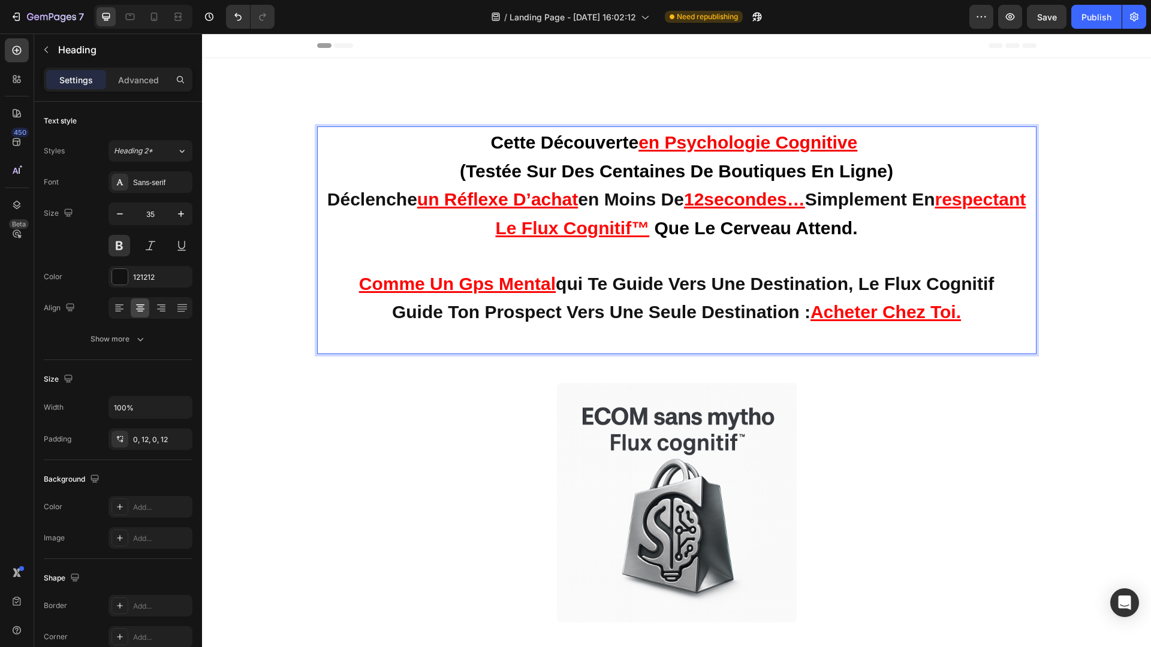
click at [993, 284] on strong "qui te guide vers une destination, Le flux cognitif" at bounding box center [775, 284] width 438 height 20
drag, startPoint x: 1005, startPoint y: 276, endPoint x: 855, endPoint y: 279, distance: 149.9
click at [855, 279] on strong "qui te guide vers une destination, Le flux cognitif™" at bounding box center [775, 284] width 456 height 20
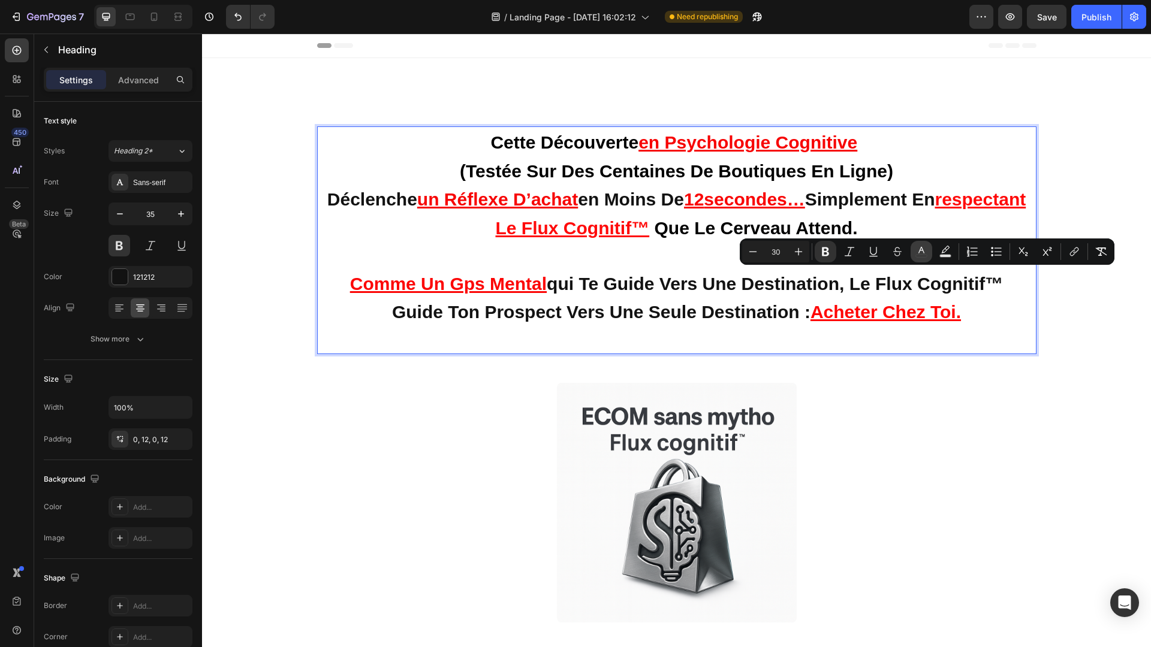
click at [914, 248] on button "color" at bounding box center [922, 252] width 22 height 22
type input "121212"
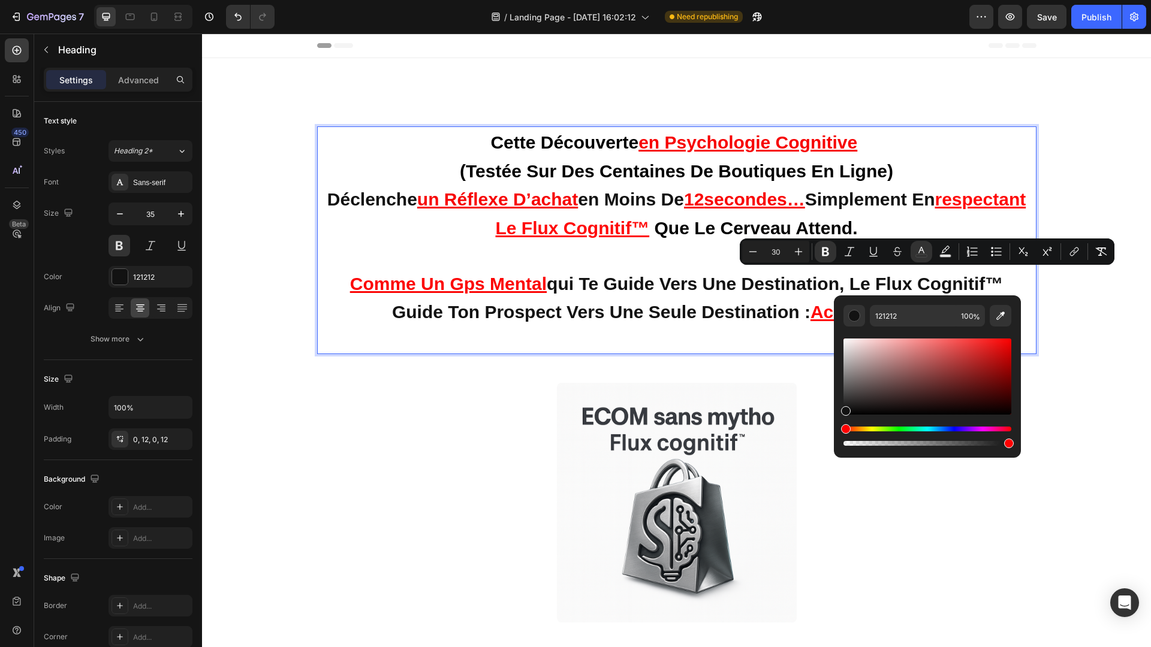
click at [1010, 339] on div "Editor contextual toolbar" at bounding box center [927, 377] width 168 height 76
type input "FF0202"
click at [1024, 280] on p "cette découverte en psychologie cognitive (testée sur des centaines de boutique…" at bounding box center [676, 240] width 705 height 225
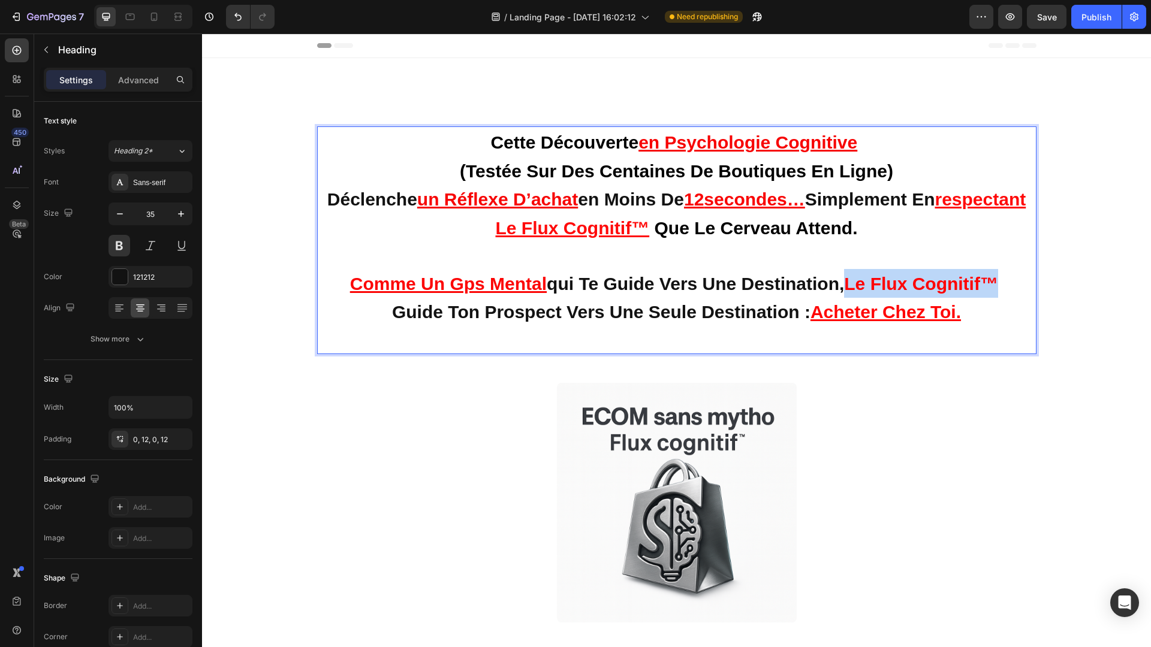
drag, startPoint x: 1004, startPoint y: 276, endPoint x: 852, endPoint y: 275, distance: 151.1
click at [852, 275] on strong "Le flux cognitif™" at bounding box center [921, 284] width 154 height 20
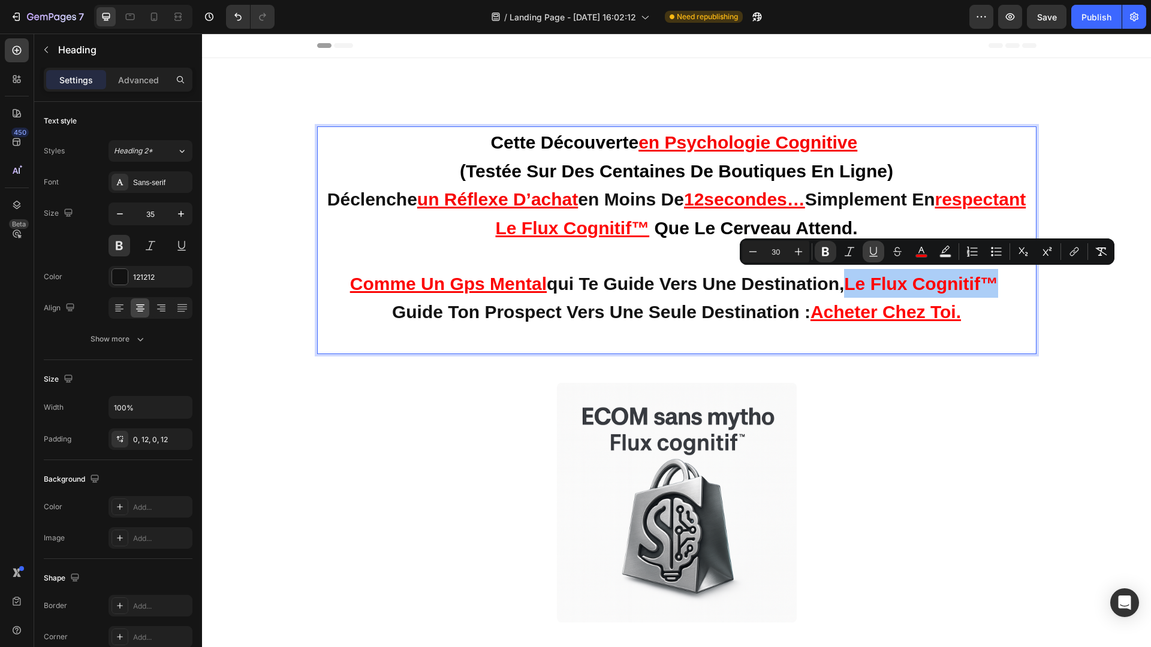
click at [869, 251] on icon "Editor contextual toolbar" at bounding box center [873, 252] width 12 height 12
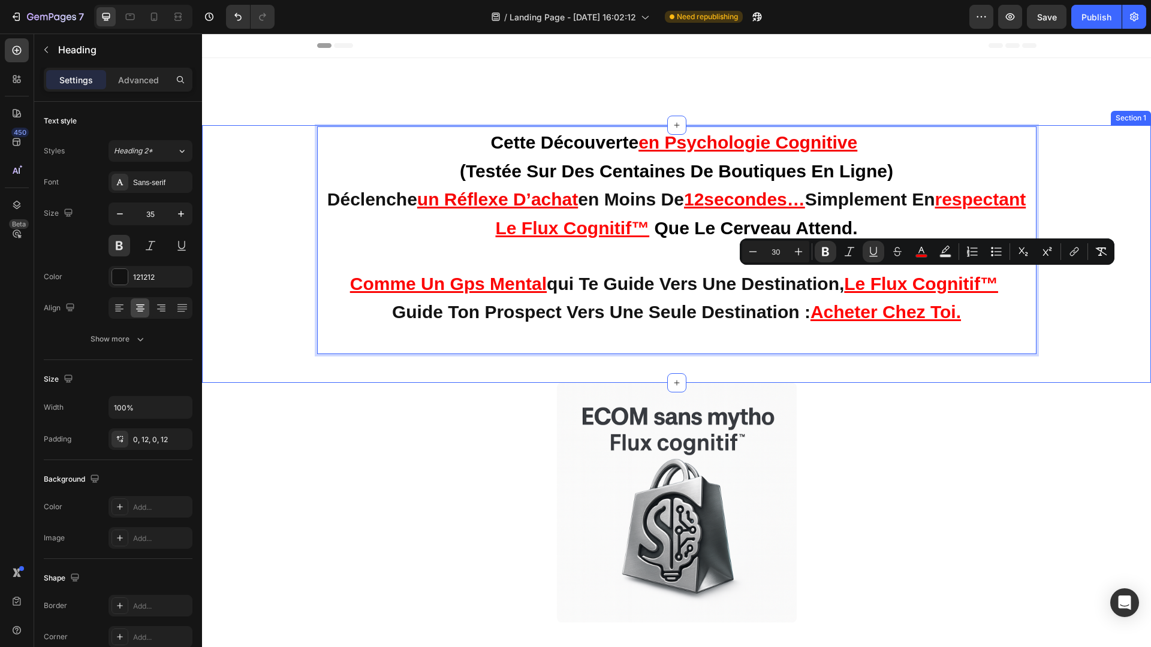
click at [974, 360] on div "cette découverte en psychologie cognitive (testée sur des centaines de boutique…" at bounding box center [676, 244] width 949 height 237
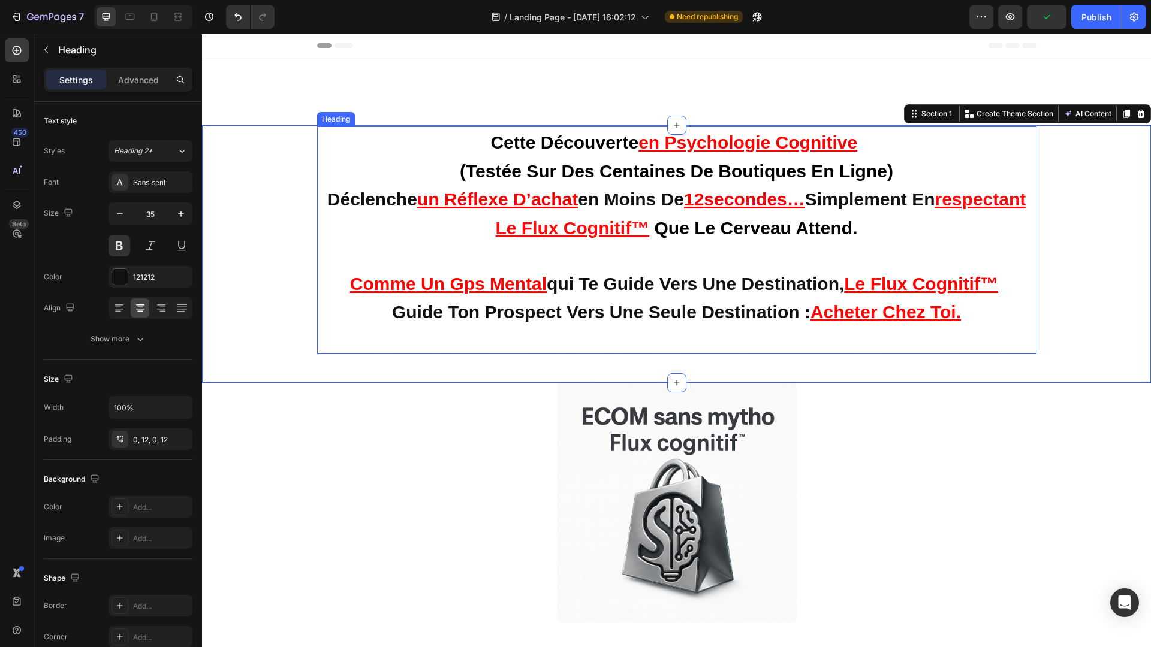
click at [450, 315] on strong "guide ton prospect vers une seule destination :" at bounding box center [601, 312] width 418 height 20
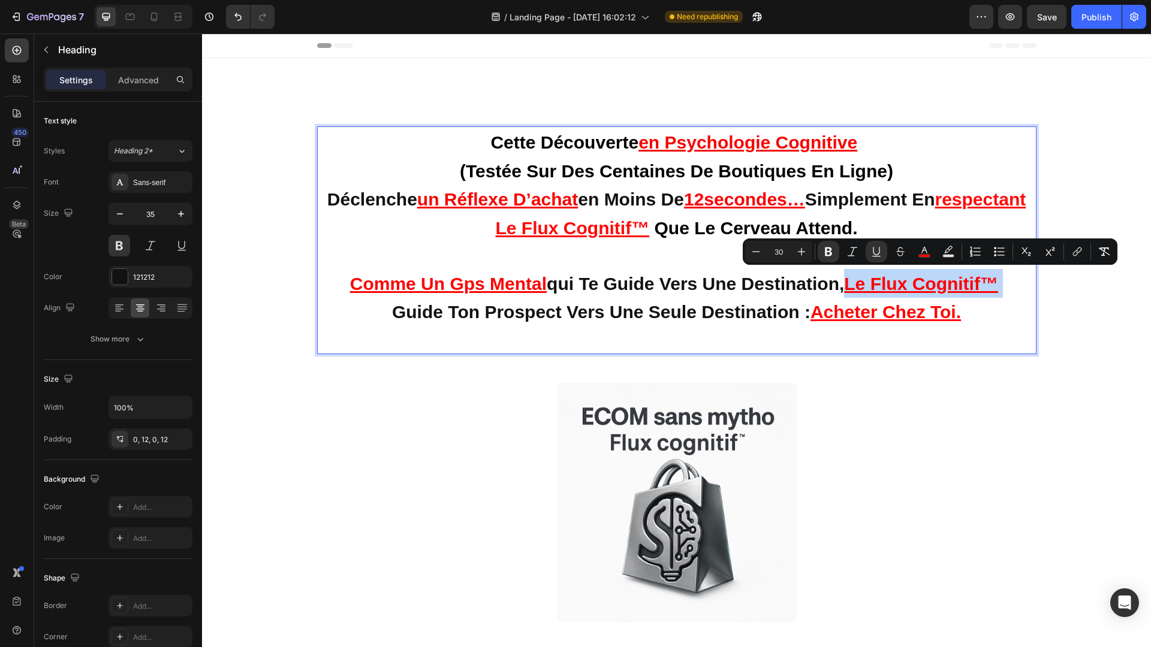
drag, startPoint x: 853, startPoint y: 281, endPoint x: 1016, endPoint y: 276, distance: 162.5
click at [1016, 276] on p "cette découverte en psychologie cognitive (testée sur des centaines de boutique…" at bounding box center [676, 240] width 705 height 225
click at [919, 253] on icon "Editor contextual toolbar" at bounding box center [924, 252] width 12 height 12
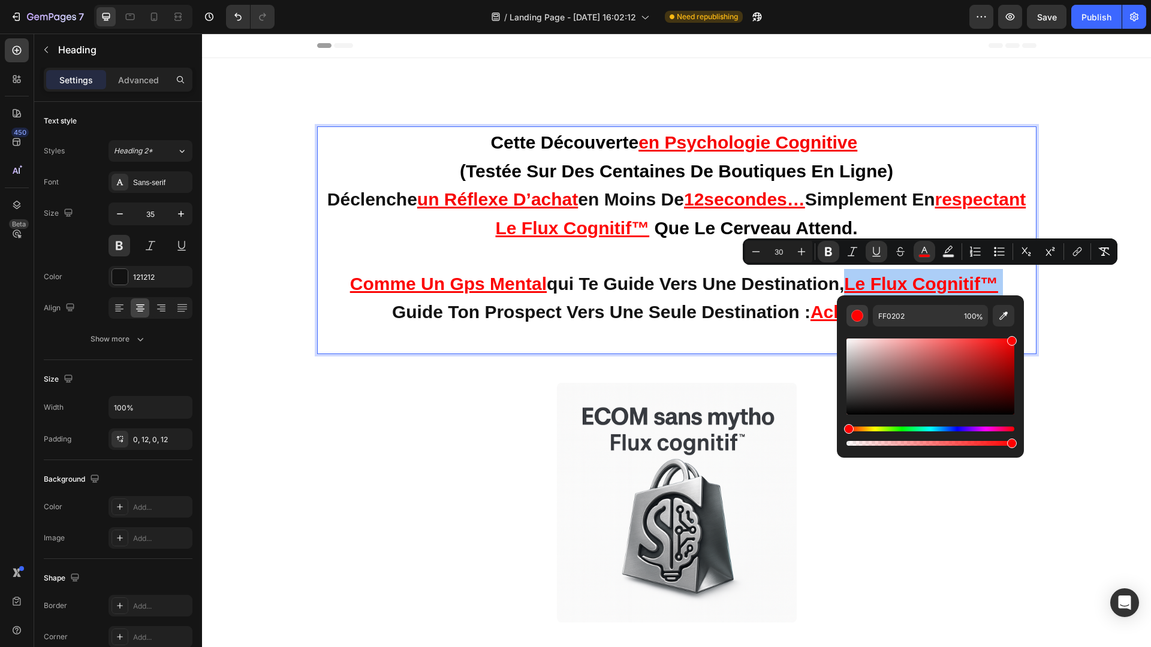
click at [867, 318] on button "Editor contextual toolbar" at bounding box center [857, 316] width 22 height 22
click at [854, 315] on div "Editor contextual toolbar" at bounding box center [857, 316] width 12 height 12
click at [833, 253] on icon "Editor contextual toolbar" at bounding box center [828, 252] width 12 height 12
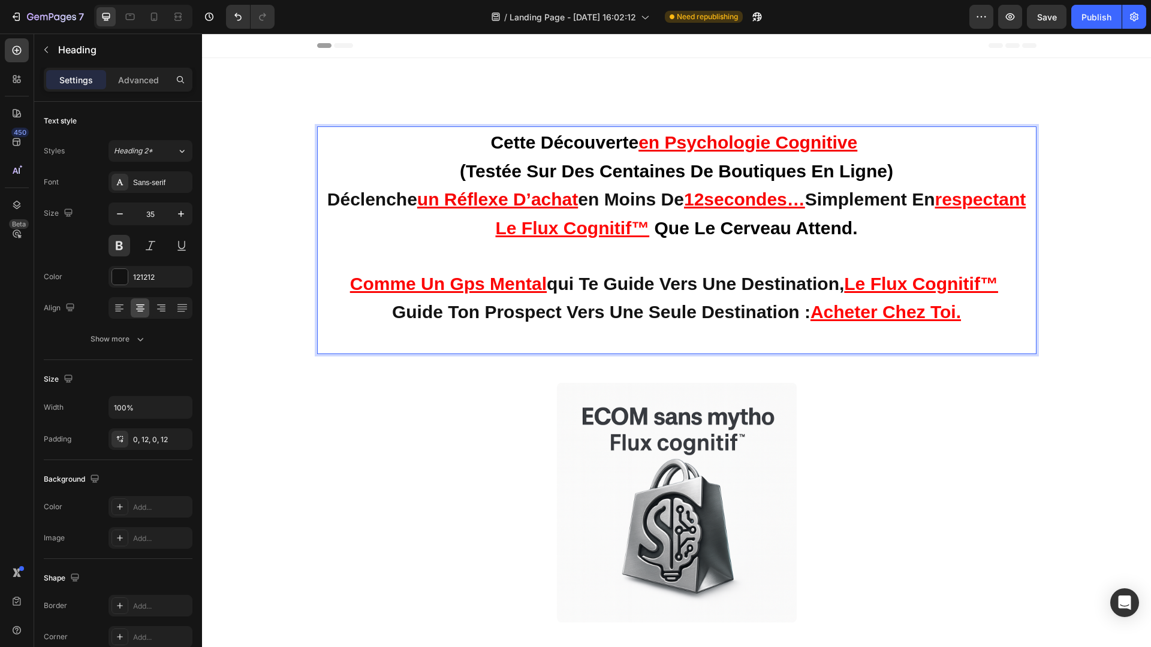
click at [894, 282] on u "Le flux cognitif™" at bounding box center [921, 284] width 154 height 20
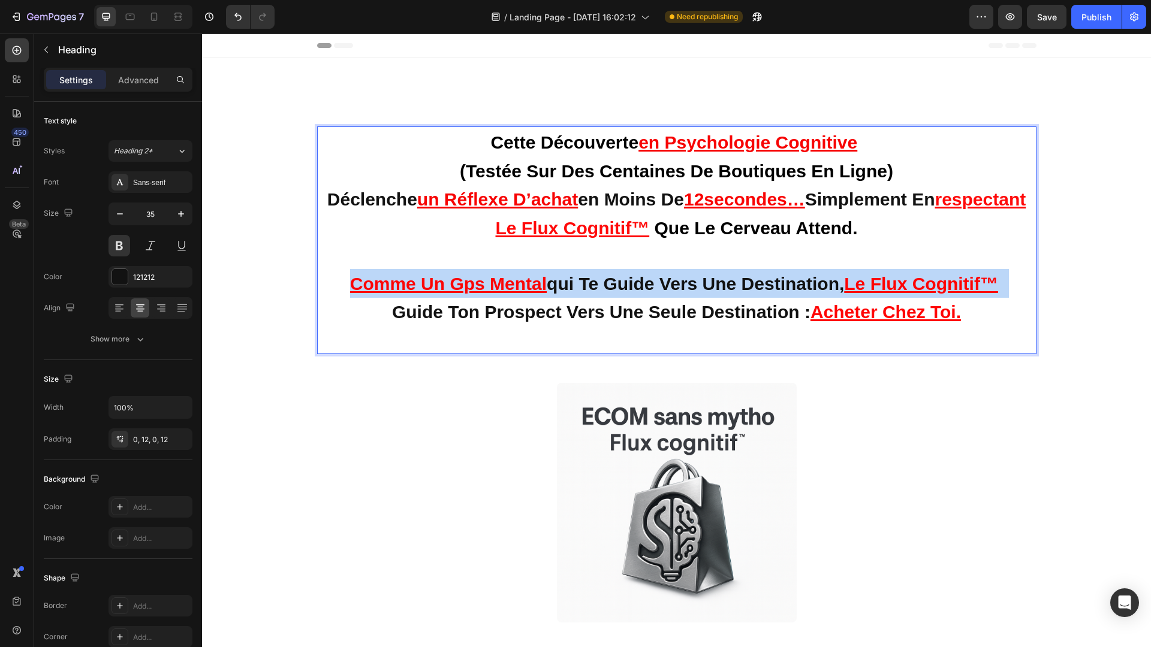
click at [894, 282] on u "Le flux cognitif™" at bounding box center [921, 284] width 154 height 20
click at [851, 280] on u "Le flux cognitif™" at bounding box center [921, 284] width 154 height 20
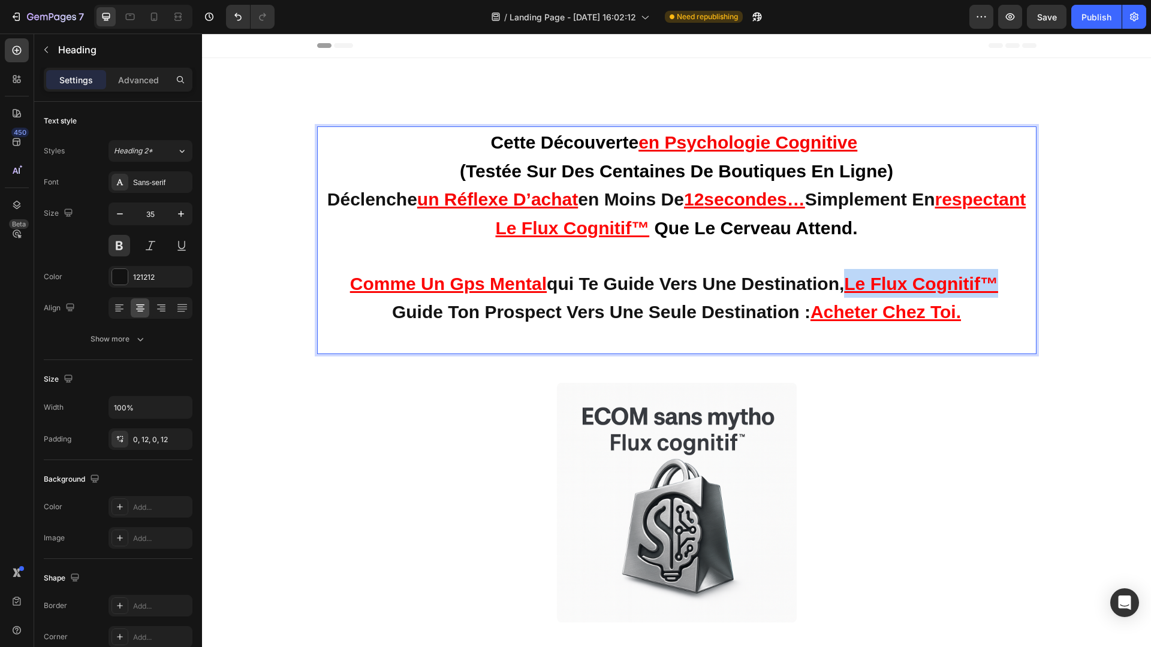
click at [1003, 276] on span "Rich Text Editor. Editing area: main" at bounding box center [1000, 284] width 5 height 20
click at [892, 284] on u "Le flux cognitif™" at bounding box center [921, 284] width 154 height 20
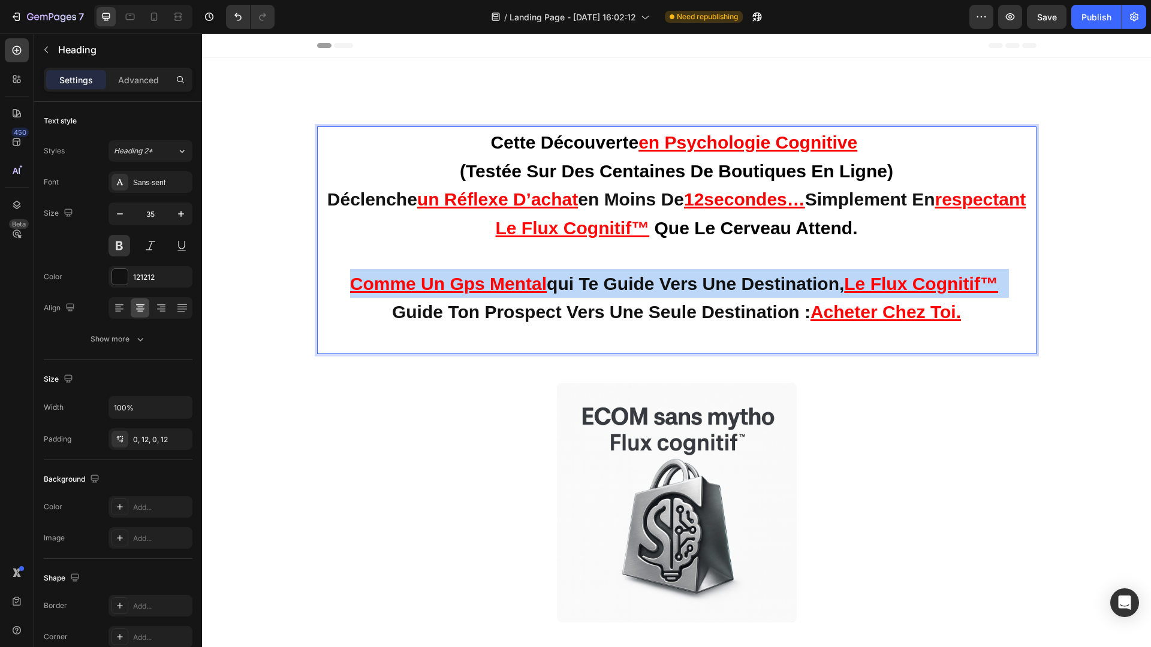
click at [892, 284] on u "Le flux cognitif™" at bounding box center [921, 284] width 154 height 20
click at [844, 282] on strong "qui te guide vers une destination," at bounding box center [695, 284] width 297 height 20
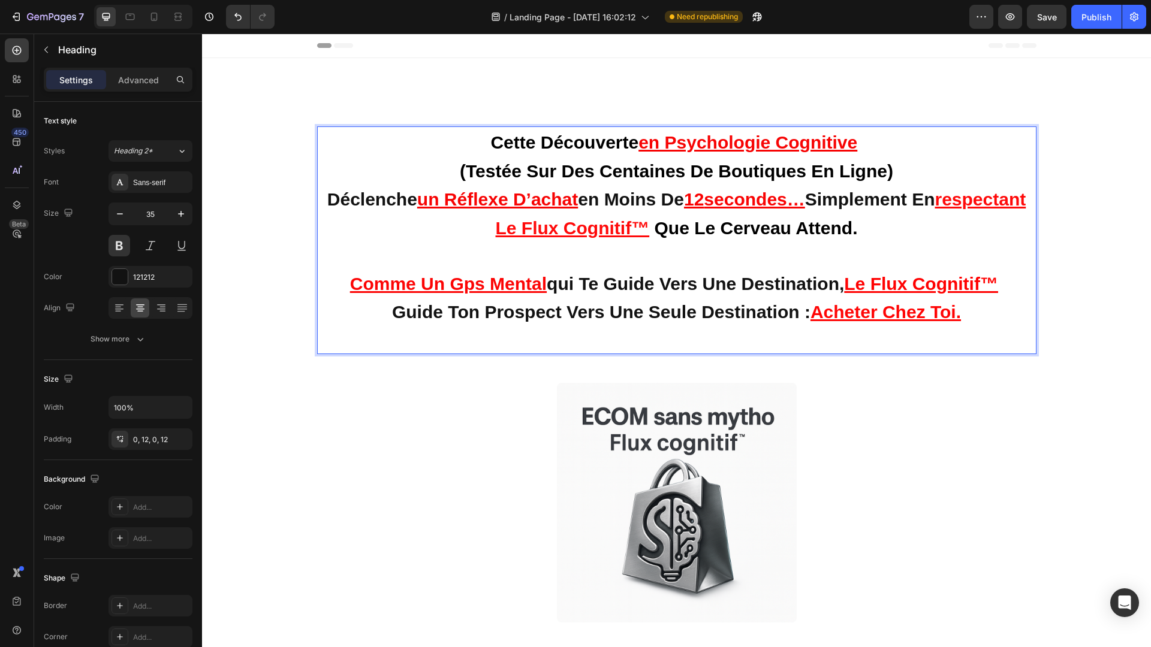
click at [858, 317] on u "acheter chez toi." at bounding box center [885, 312] width 150 height 20
click at [893, 342] on p "cette découverte en psychologie cognitive (testée sur des centaines de boutique…" at bounding box center [676, 240] width 705 height 225
click at [863, 435] on div at bounding box center [676, 503] width 719 height 240
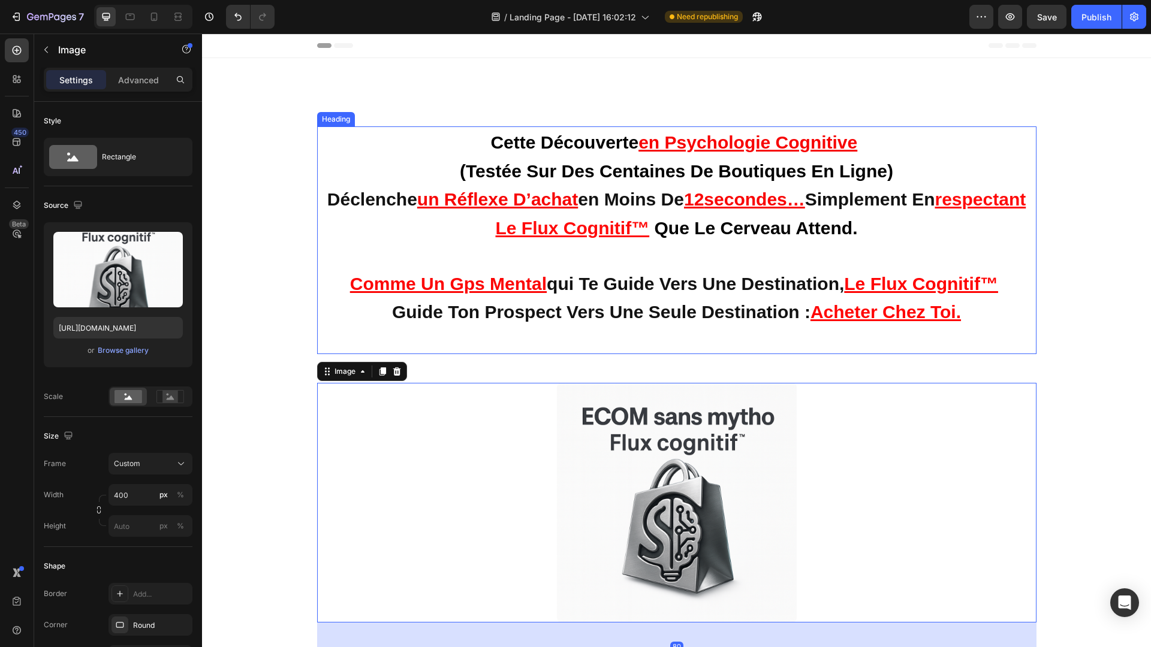
click at [870, 286] on u "Le flux cognitif™" at bounding box center [921, 284] width 154 height 20
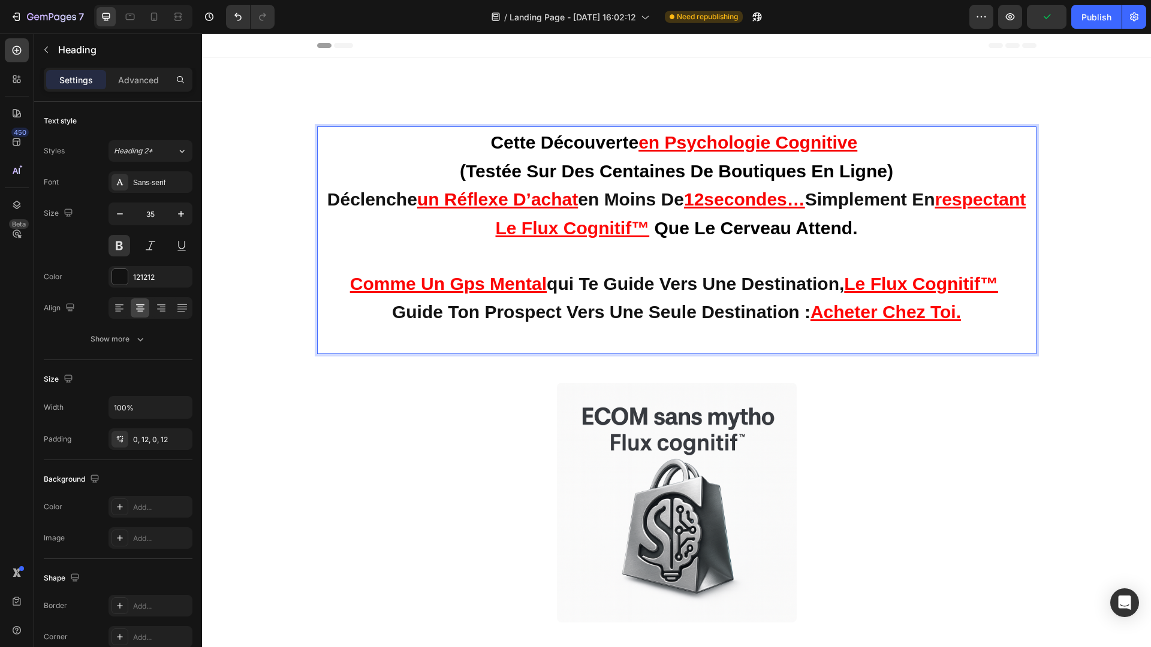
click at [852, 279] on u "Le flux cognitif™" at bounding box center [921, 284] width 154 height 20
click at [1003, 278] on span "Rich Text Editor. Editing area: main" at bounding box center [1000, 284] width 5 height 20
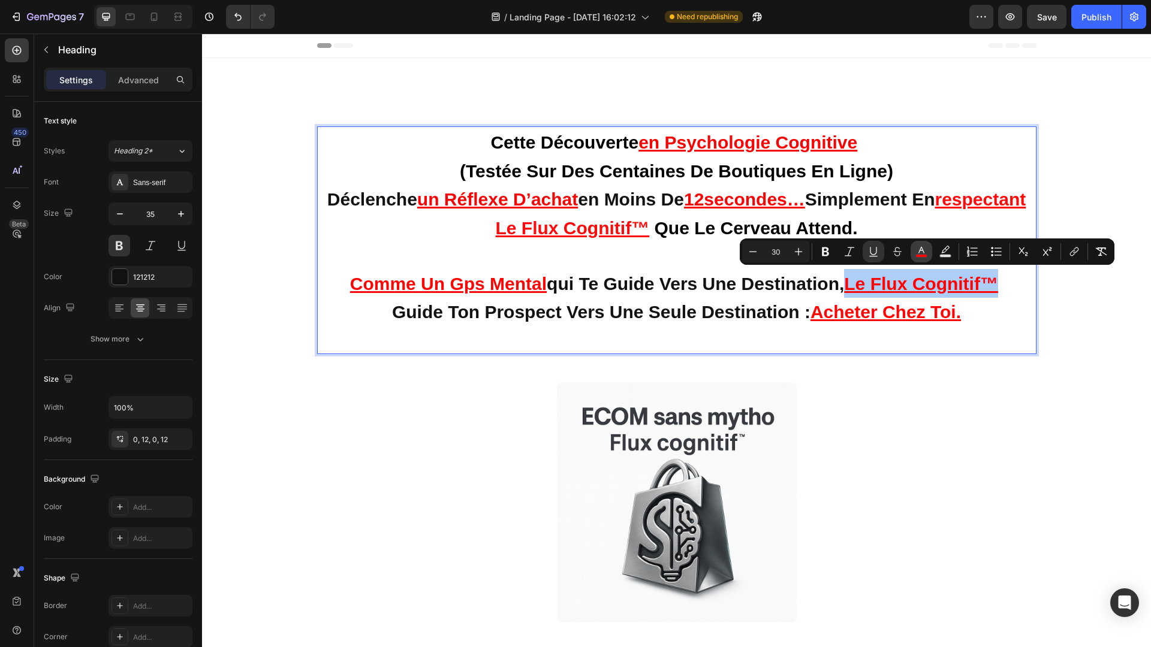
click at [915, 253] on icon "Editor contextual toolbar" at bounding box center [921, 252] width 12 height 12
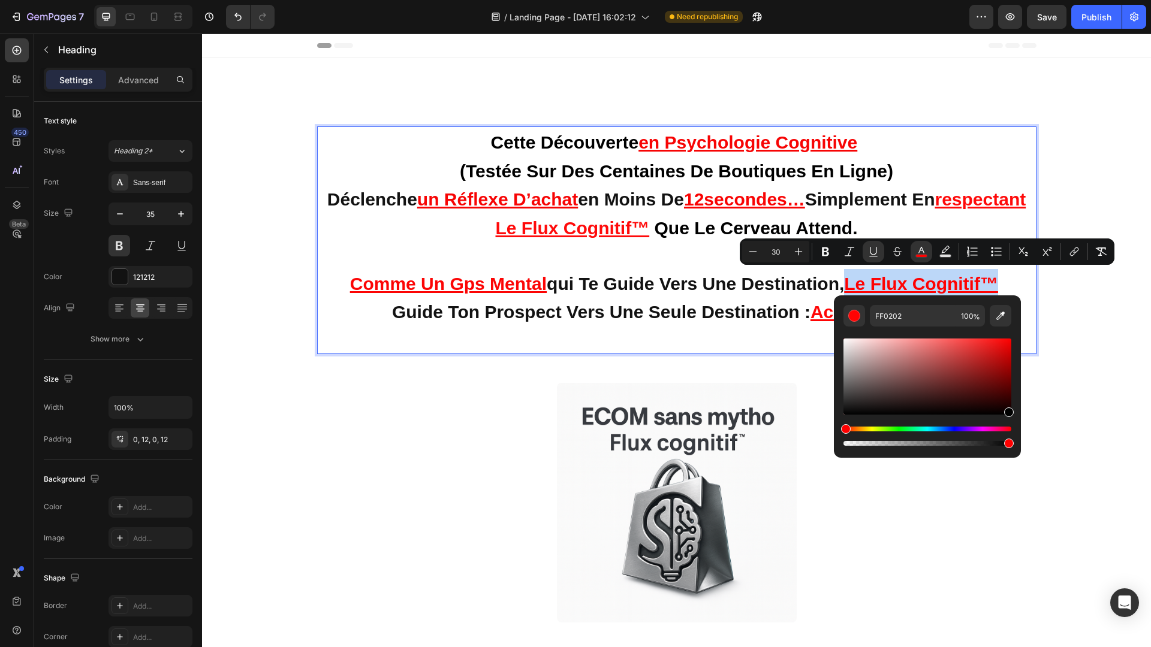
type input "000000"
drag, startPoint x: 1007, startPoint y: 341, endPoint x: 1008, endPoint y: 436, distance: 94.7
click at [1008, 436] on div "Editor contextual toolbar" at bounding box center [927, 392] width 168 height 112
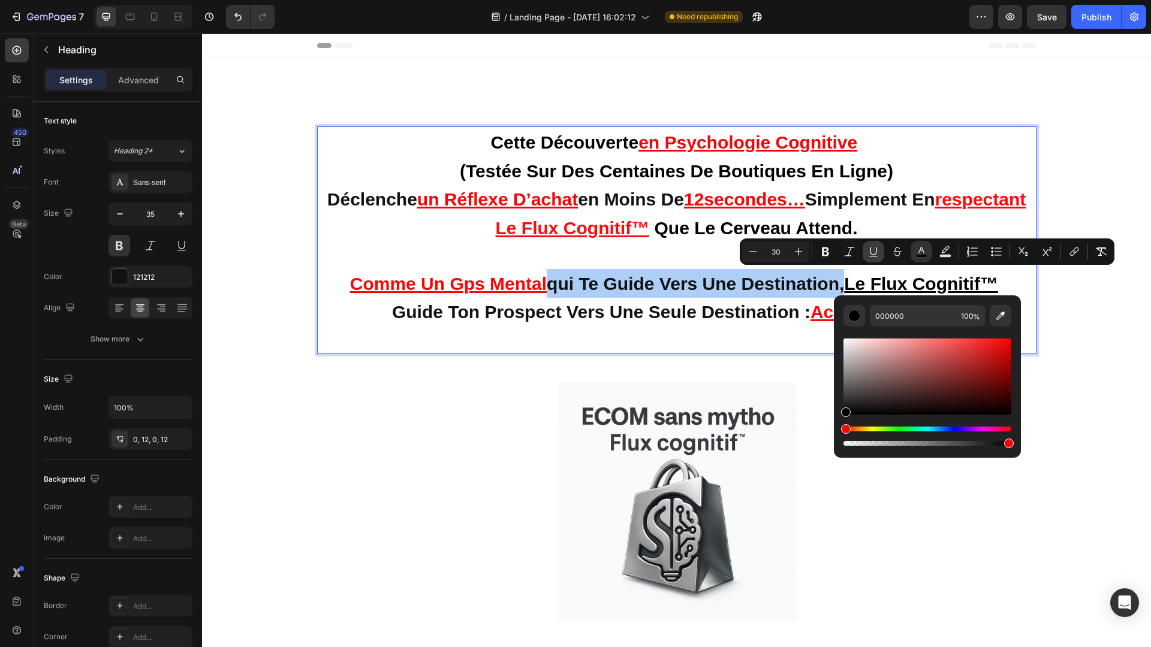
click at [879, 254] on icon "Editor contextual toolbar" at bounding box center [873, 252] width 12 height 12
click at [998, 285] on span "Le flux cognitif™" at bounding box center [921, 284] width 154 height 20
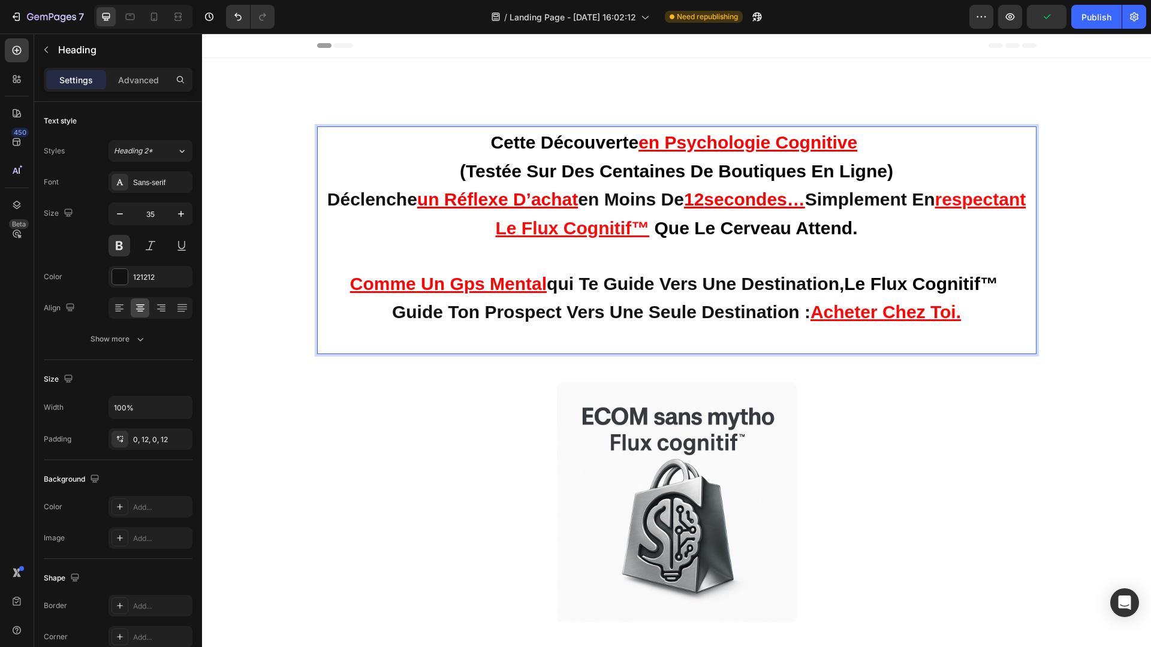
drag, startPoint x: 394, startPoint y: 309, endPoint x: 526, endPoint y: 308, distance: 132.5
drag, startPoint x: 558, startPoint y: 309, endPoint x: 394, endPoint y: 316, distance: 163.2
click at [394, 316] on strong "guide ton prospect vers une seule destination :" at bounding box center [601, 312] width 418 height 20
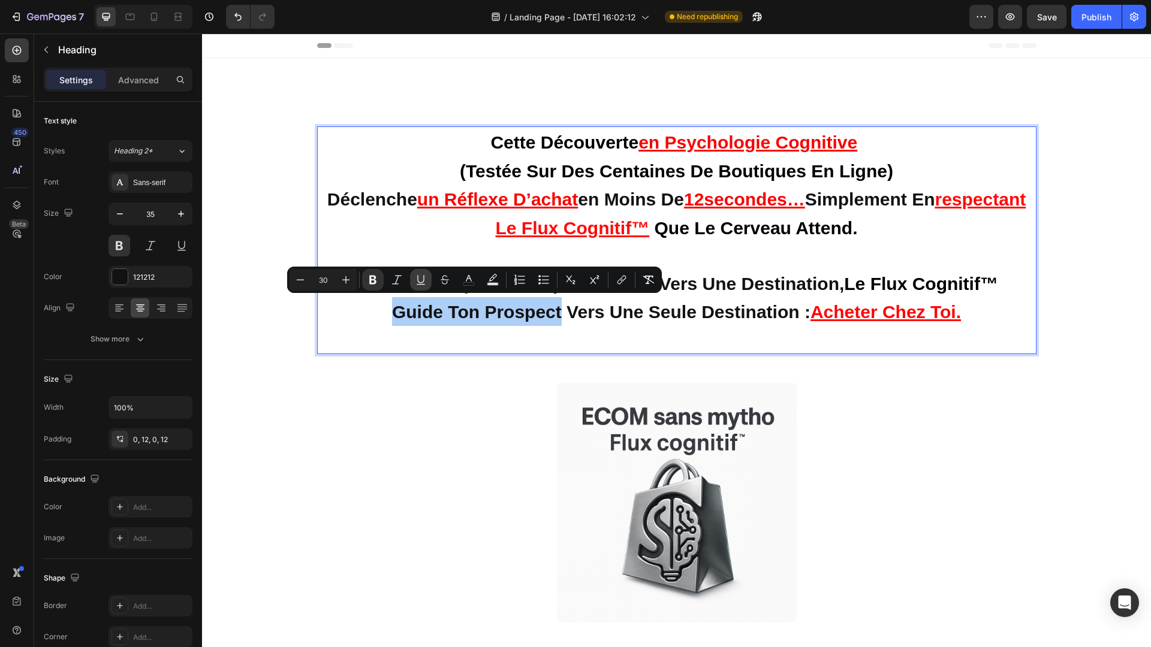
click at [418, 279] on icon "Editor contextual toolbar" at bounding box center [421, 280] width 12 height 12
click at [474, 279] on icon "Editor contextual toolbar" at bounding box center [469, 280] width 12 height 12
type input "121212"
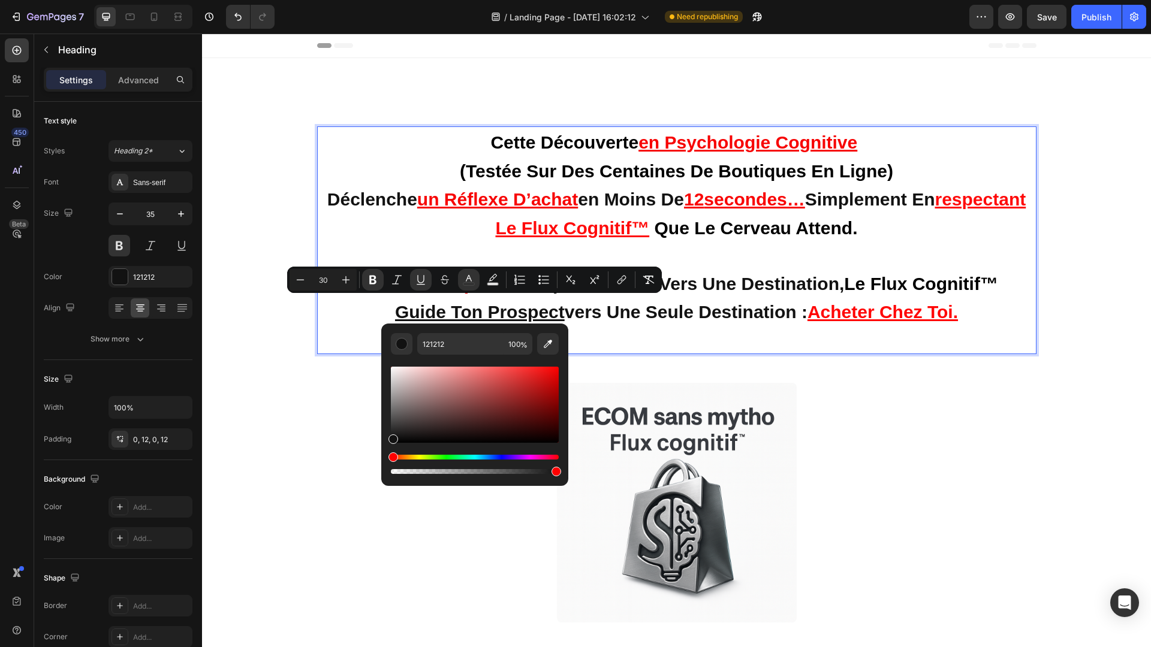
click at [558, 367] on div "Editor contextual toolbar" at bounding box center [475, 405] width 168 height 76
click at [556, 368] on div "Editor contextual toolbar" at bounding box center [475, 405] width 168 height 76
type input "F90404"
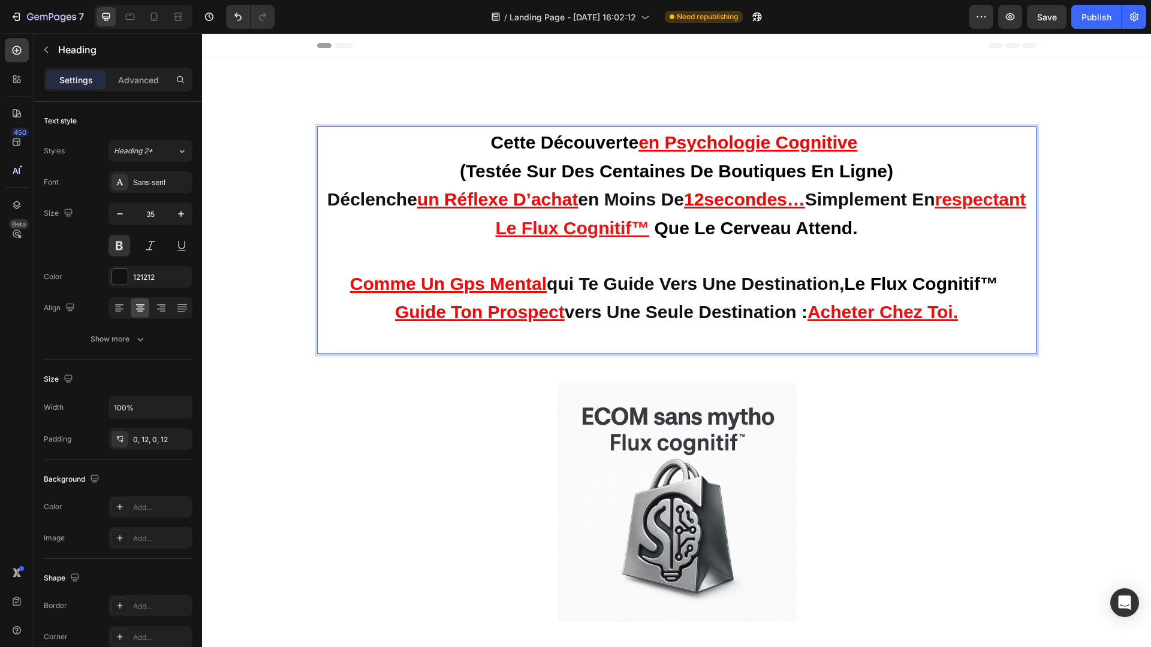
click at [628, 327] on p "cette découverte en psychologie cognitive (testée sur des centaines de boutique…" at bounding box center [676, 240] width 705 height 225
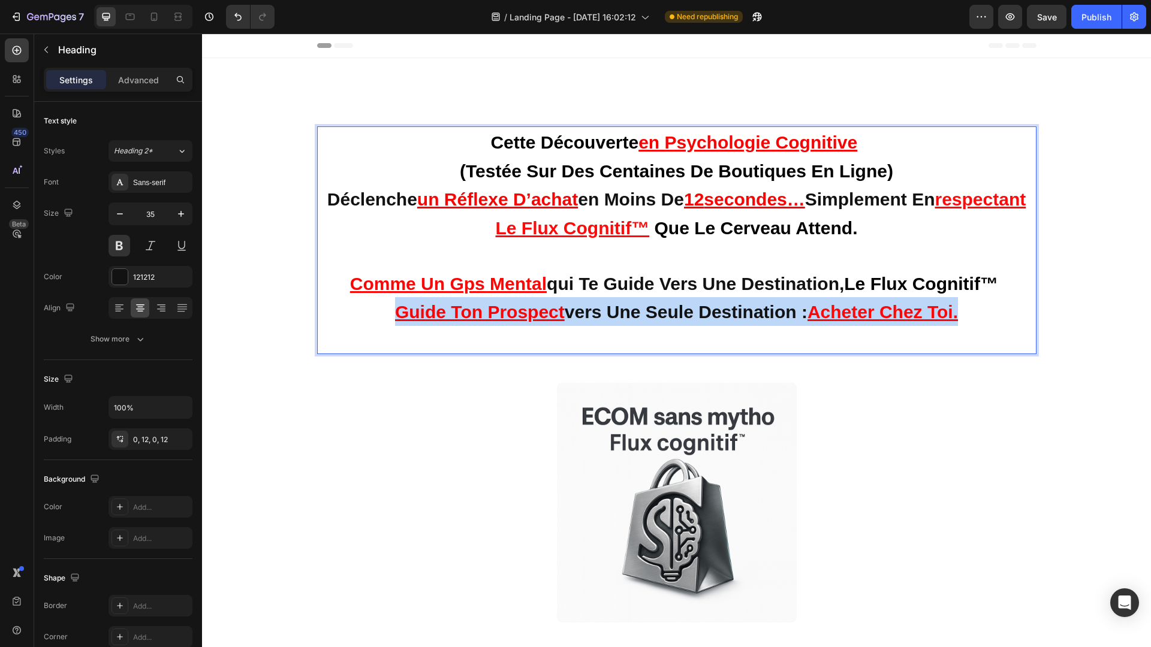
drag, startPoint x: 972, startPoint y: 309, endPoint x: 382, endPoint y: 308, distance: 589.9
click at [382, 308] on p "cette découverte en psychologie cognitive (testée sur des centaines de boutique…" at bounding box center [676, 240] width 705 height 225
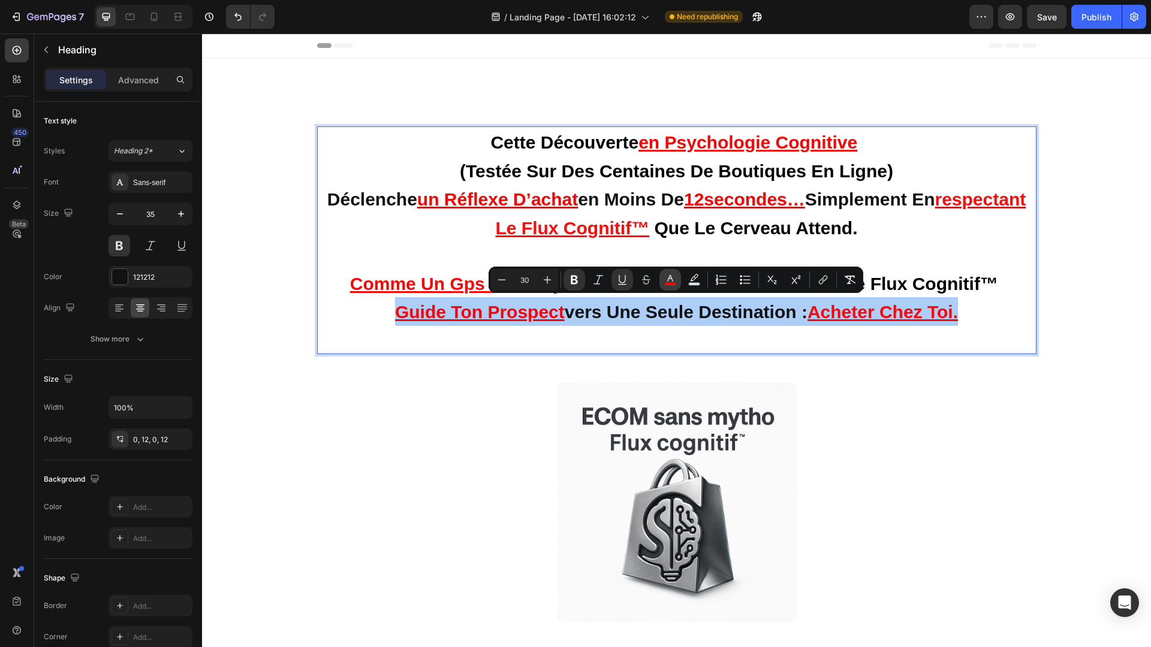
click at [668, 279] on icon "Editor contextual toolbar" at bounding box center [670, 278] width 6 height 7
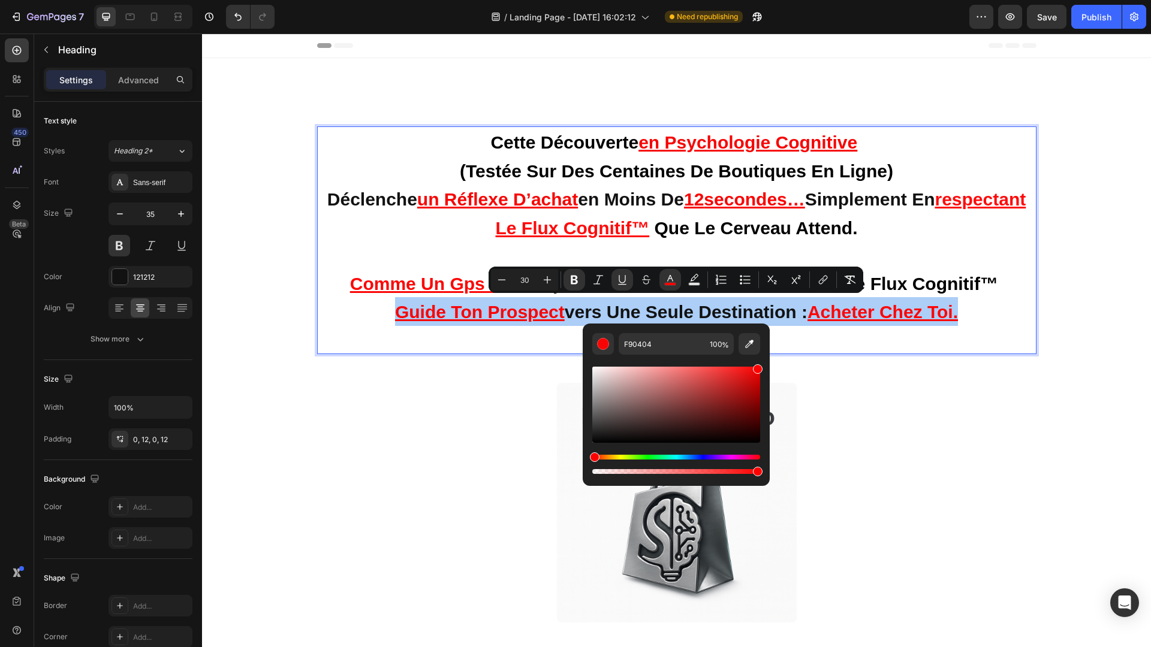
click at [761, 366] on div "Editor contextual toolbar" at bounding box center [758, 369] width 10 height 10
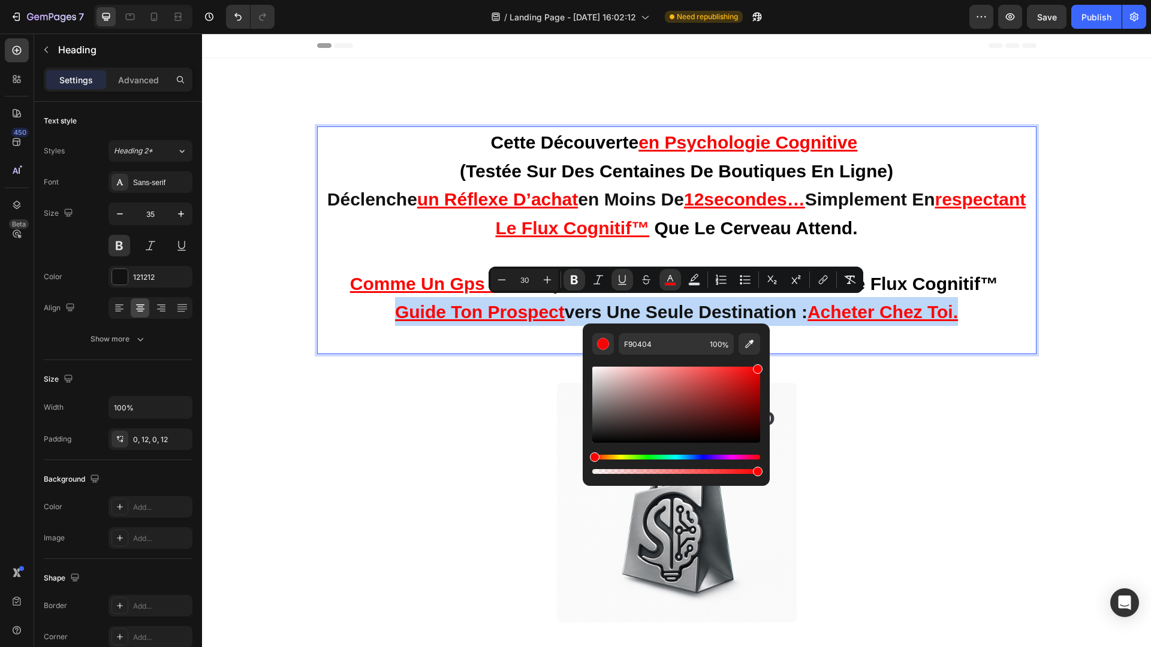
type input "FF0000"
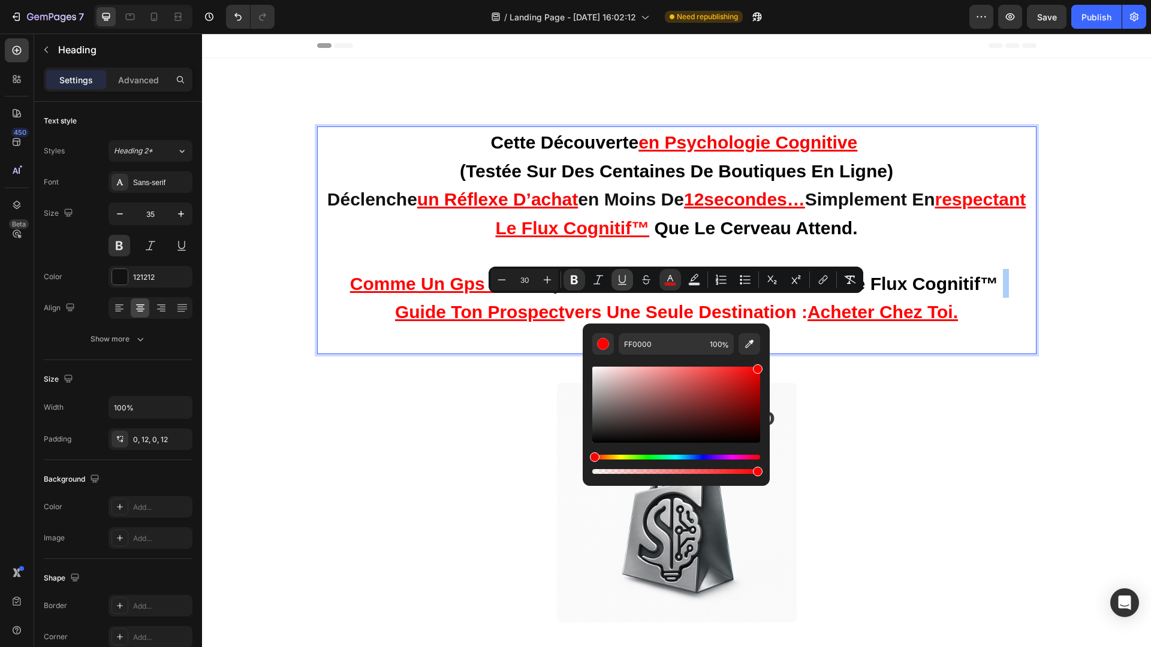
click at [622, 281] on icon "Editor contextual toolbar" at bounding box center [622, 280] width 12 height 12
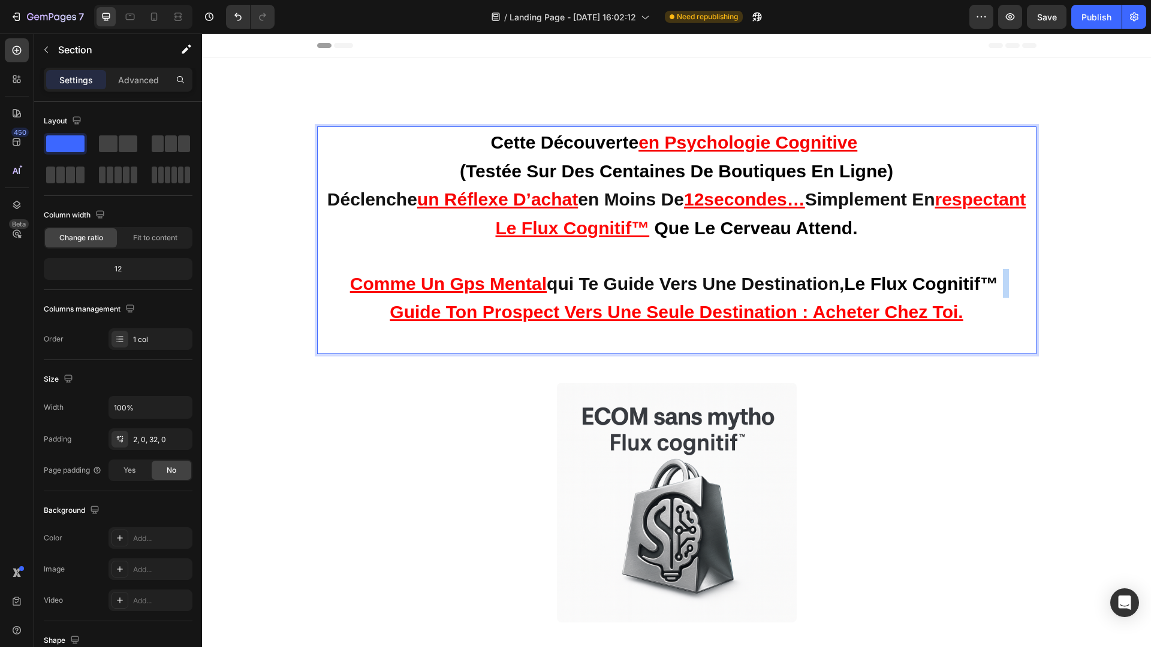
click at [897, 351] on div "cette découverte en psychologie cognitive (testée sur des centaines de boutique…" at bounding box center [676, 244] width 949 height 237
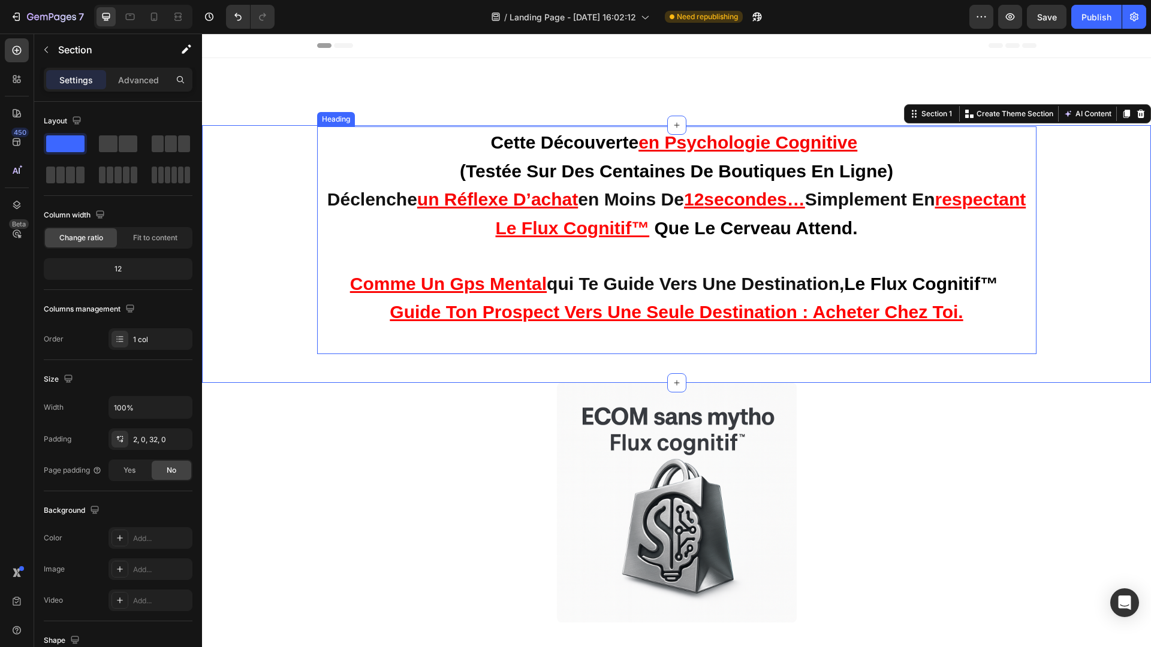
click at [650, 314] on u "guide ton prospect vers une seule destination : acheter chez toi." at bounding box center [676, 312] width 573 height 20
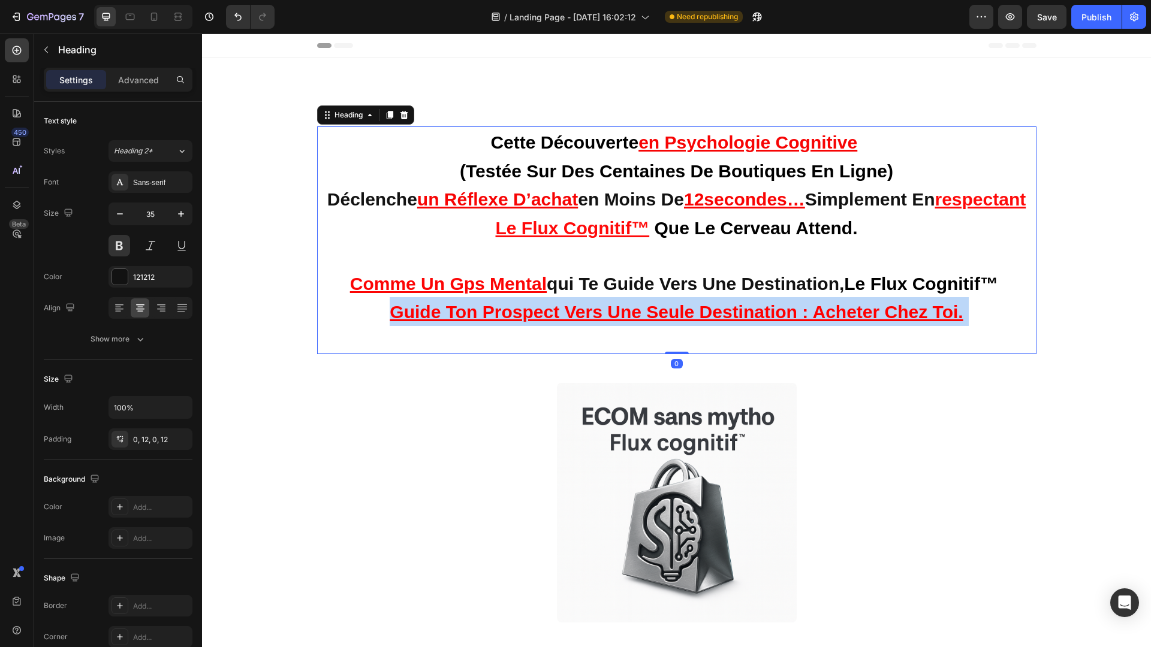
click at [650, 314] on u "guide ton prospect vers une seule destination : acheter chez toi." at bounding box center [676, 312] width 573 height 20
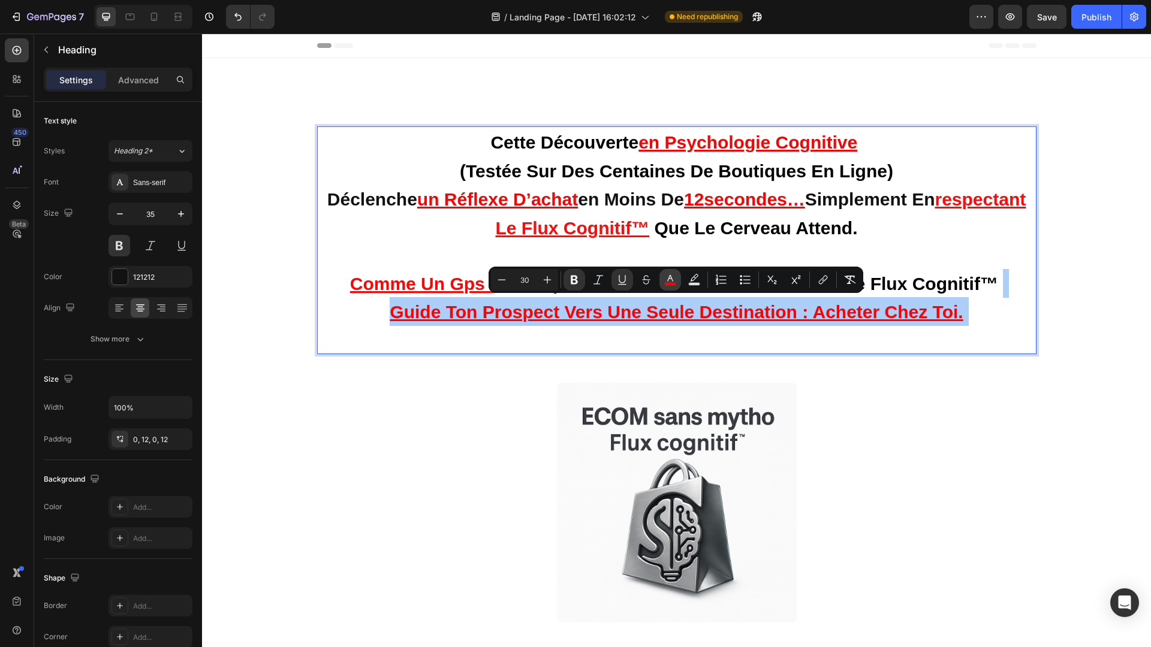
click at [668, 280] on icon "Editor contextual toolbar" at bounding box center [670, 278] width 6 height 7
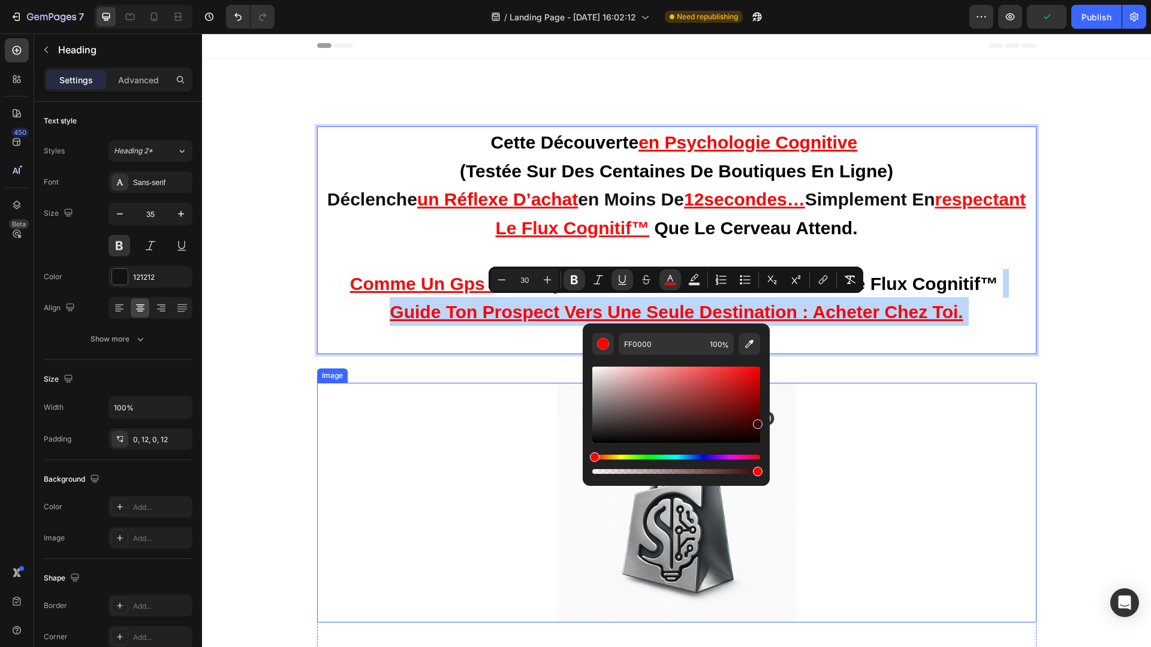
type input "440000"
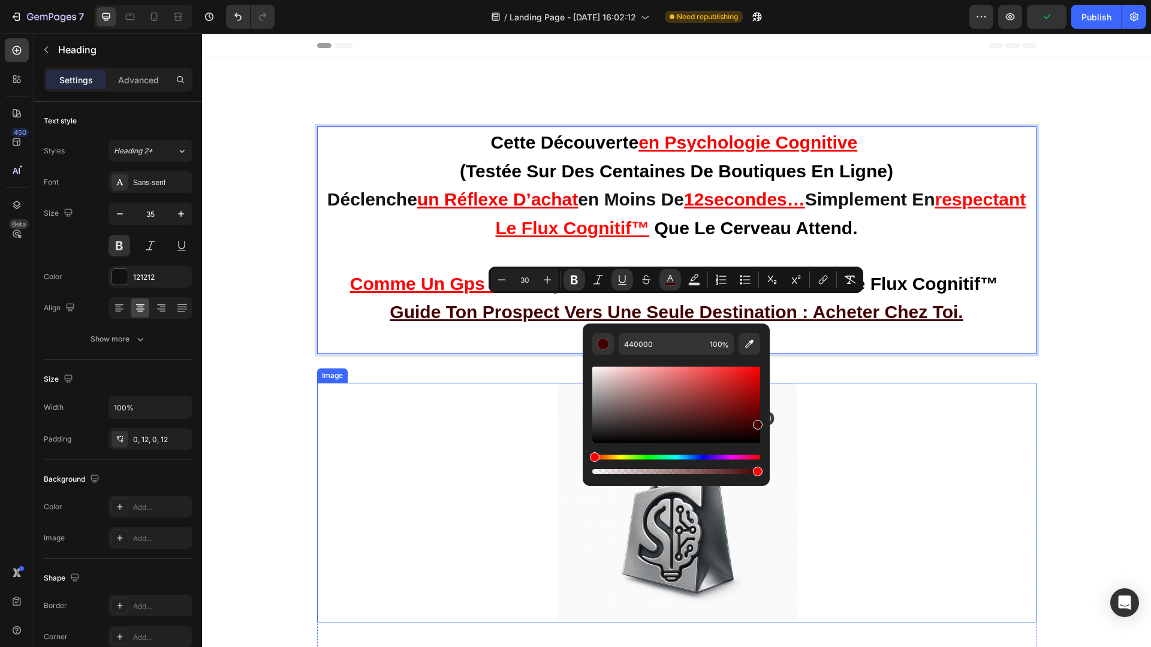
drag, startPoint x: 962, startPoint y: 405, endPoint x: 771, endPoint y: 466, distance: 200.0
click at [625, 274] on icon "Editor contextual toolbar" at bounding box center [622, 280] width 12 height 12
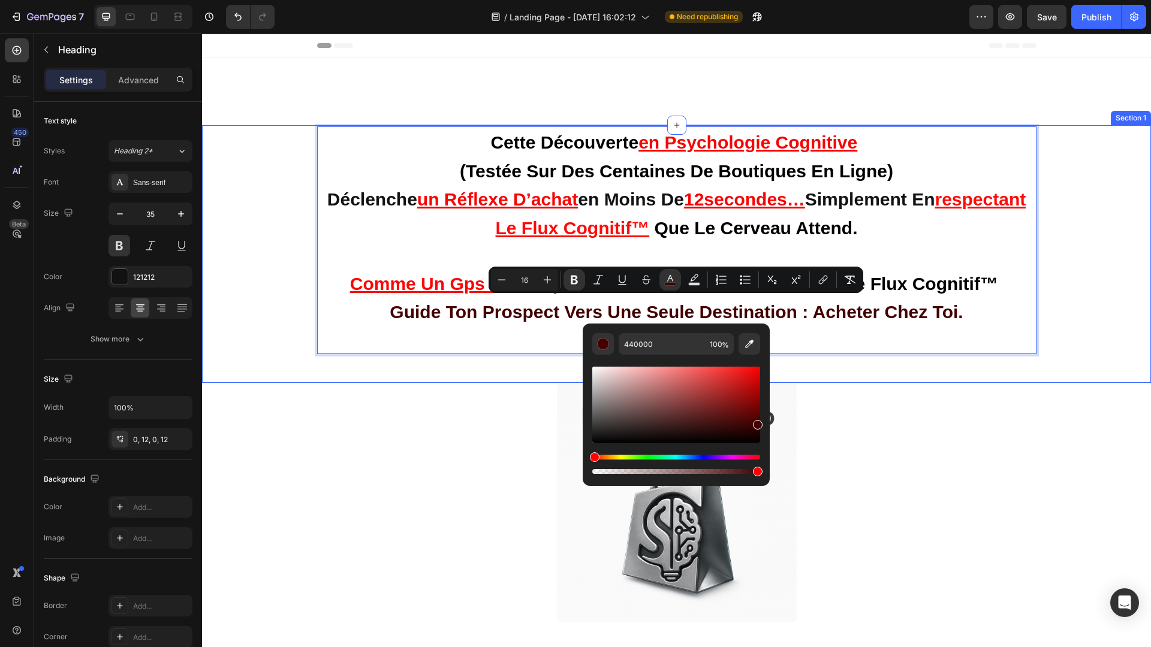
click at [1044, 319] on div "cette découverte en psychologie cognitive (testée sur des centaines de boutique…" at bounding box center [676, 244] width 949 height 237
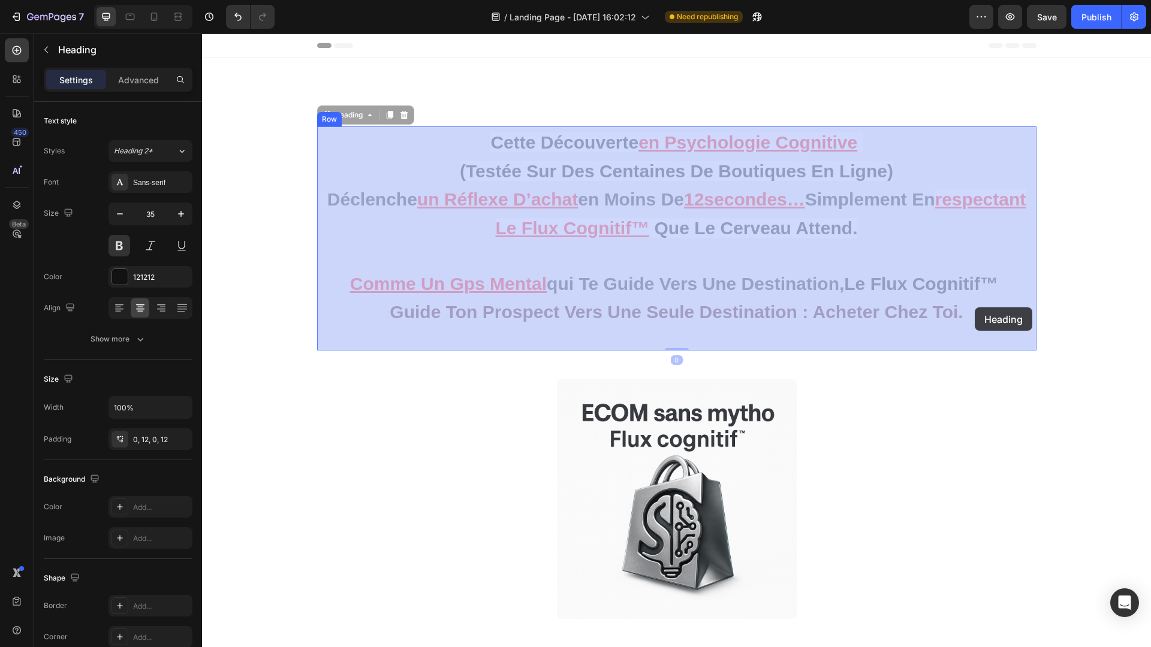
drag, startPoint x: 990, startPoint y: 311, endPoint x: 975, endPoint y: 308, distance: 15.4
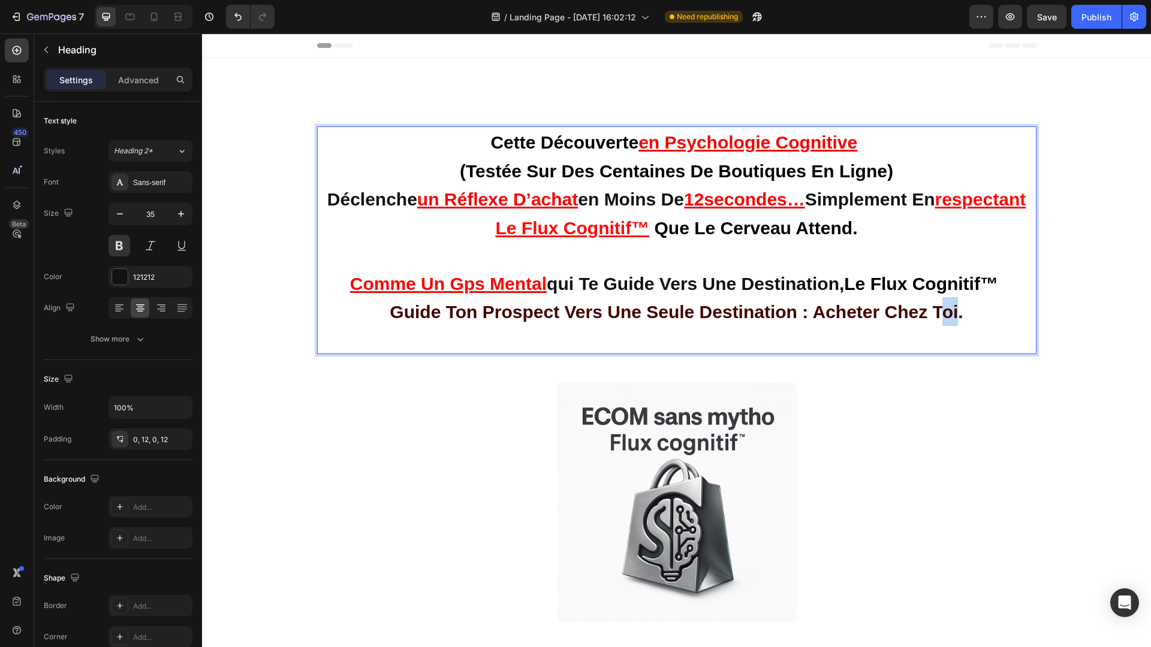
drag, startPoint x: 959, startPoint y: 311, endPoint x: 946, endPoint y: 305, distance: 14.2
click at [946, 305] on strong "guide ton prospect vers une seule destination : acheter chez toi." at bounding box center [676, 312] width 573 height 20
click at [969, 311] on p "cette découverte en psychologie cognitive (testée sur des centaines de boutique…" at bounding box center [676, 240] width 705 height 225
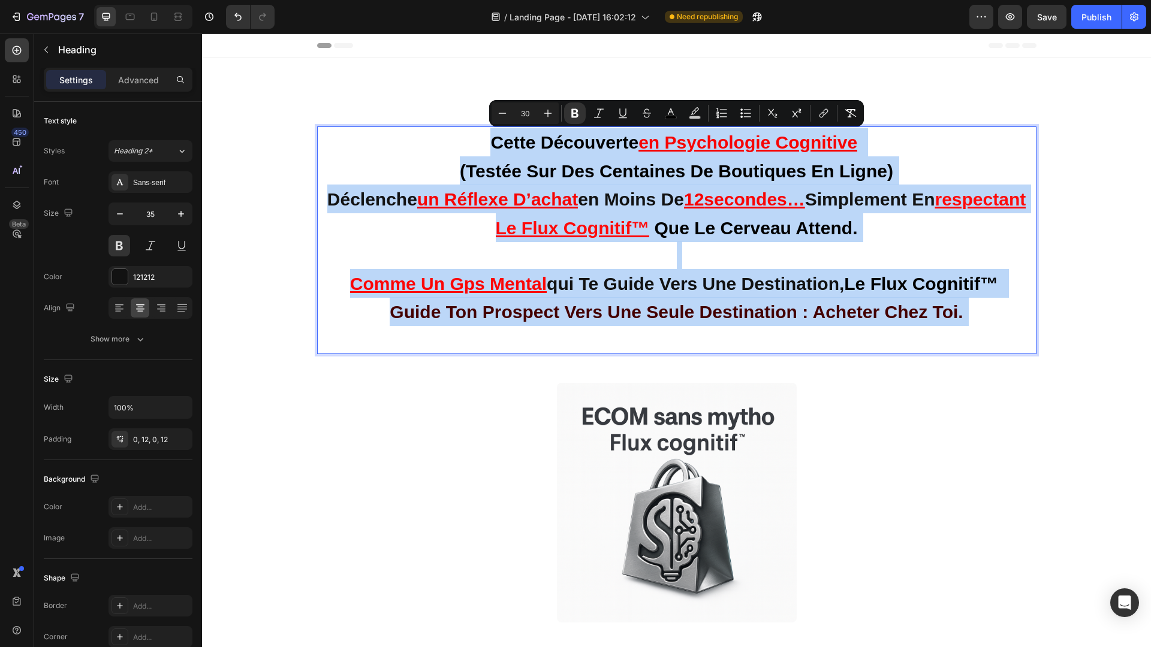
drag, startPoint x: 969, startPoint y: 311, endPoint x: 471, endPoint y: 149, distance: 523.6
click at [470, 149] on p "cette découverte en psychologie cognitive (testée sur des centaines de boutique…" at bounding box center [676, 240] width 705 height 225
copy p "cette découverte en psychologie cognitive (testée sur des centaines de boutique…"
click at [972, 310] on p "cette découverte en psychologie cognitive (testée sur des centaines de boutique…" at bounding box center [676, 240] width 705 height 225
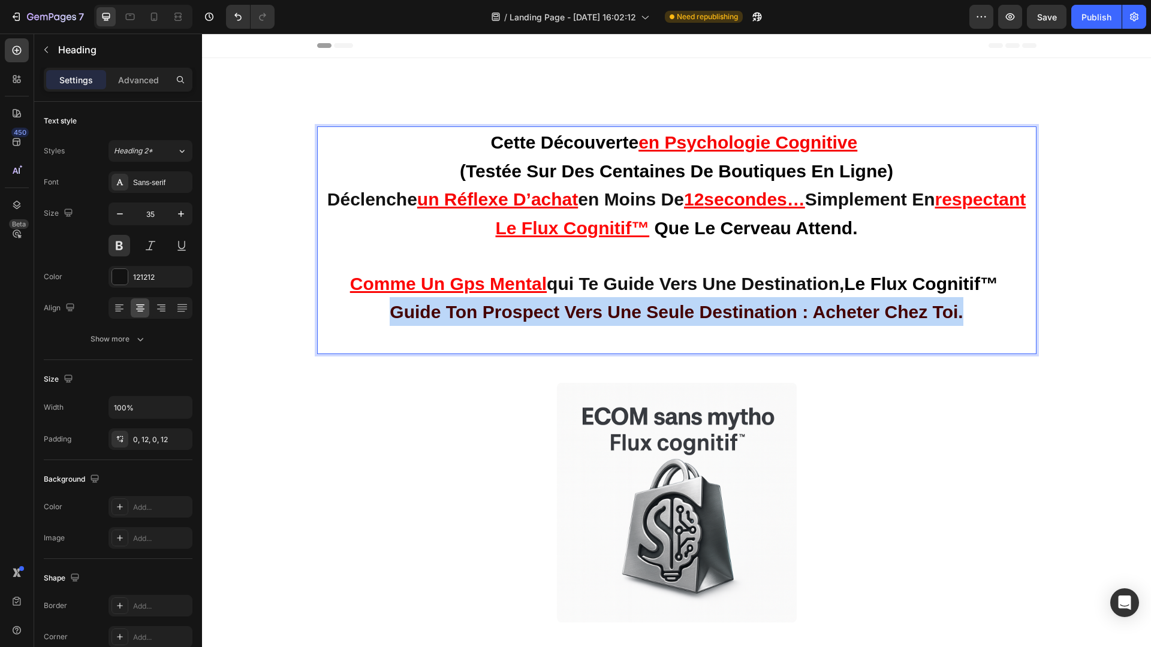
drag, startPoint x: 393, startPoint y: 312, endPoint x: 998, endPoint y: 300, distance: 604.4
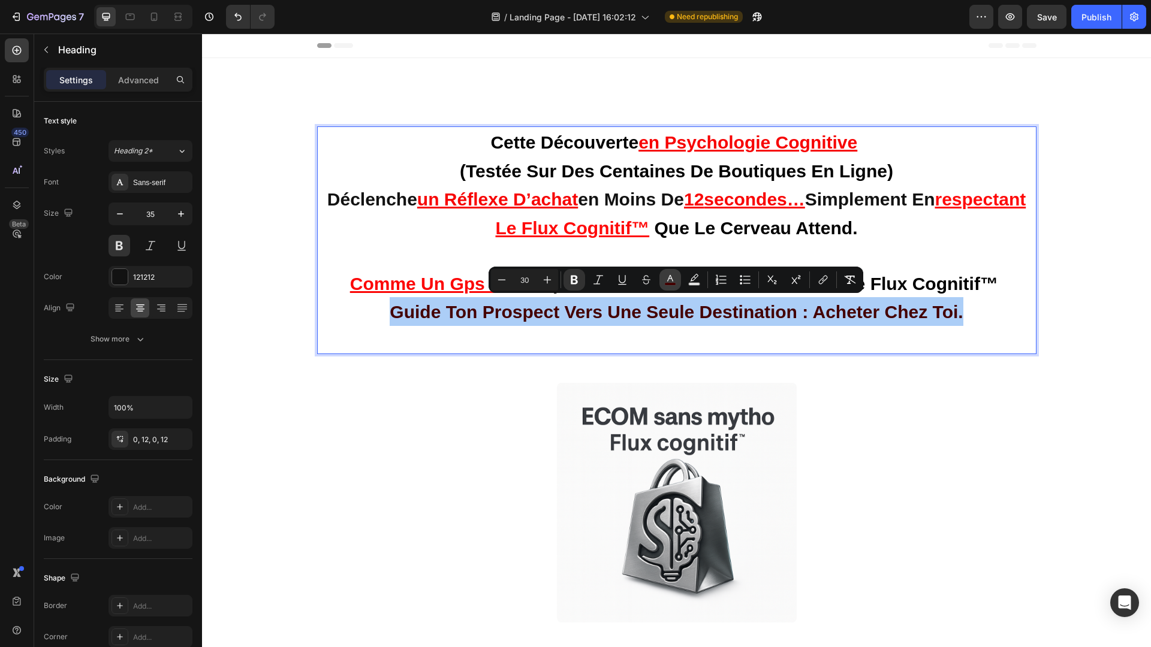
click at [667, 278] on icon "Editor contextual toolbar" at bounding box center [670, 280] width 12 height 12
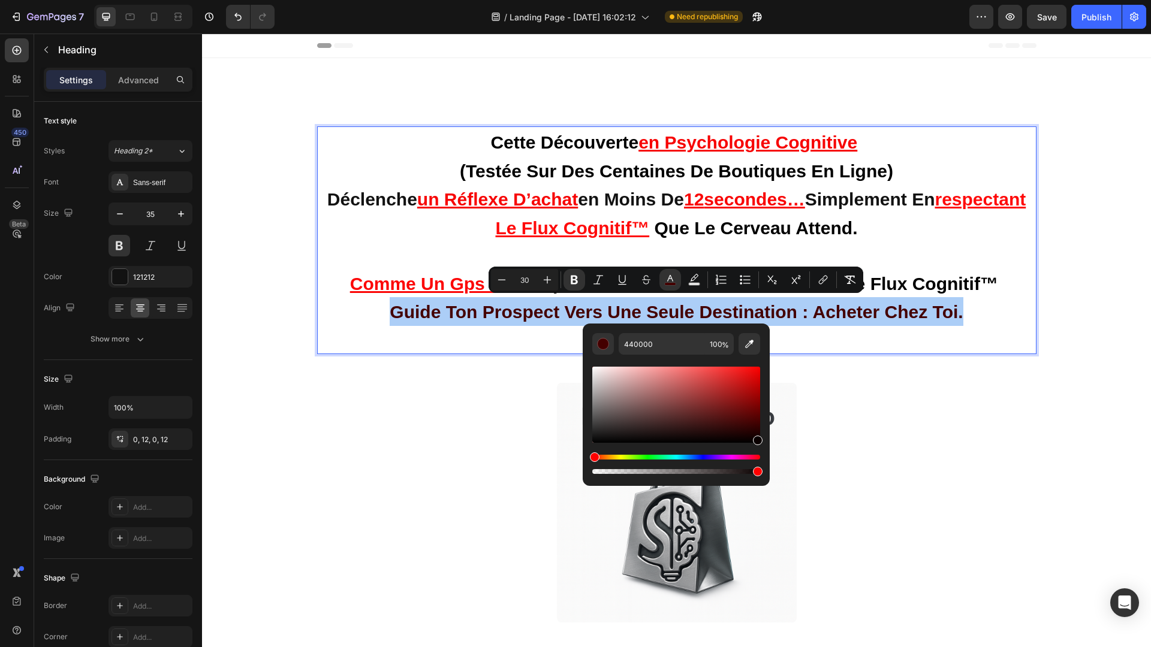
drag, startPoint x: 757, startPoint y: 425, endPoint x: 760, endPoint y: 439, distance: 14.8
click at [760, 439] on div "Editor contextual toolbar" at bounding box center [758, 441] width 10 height 10
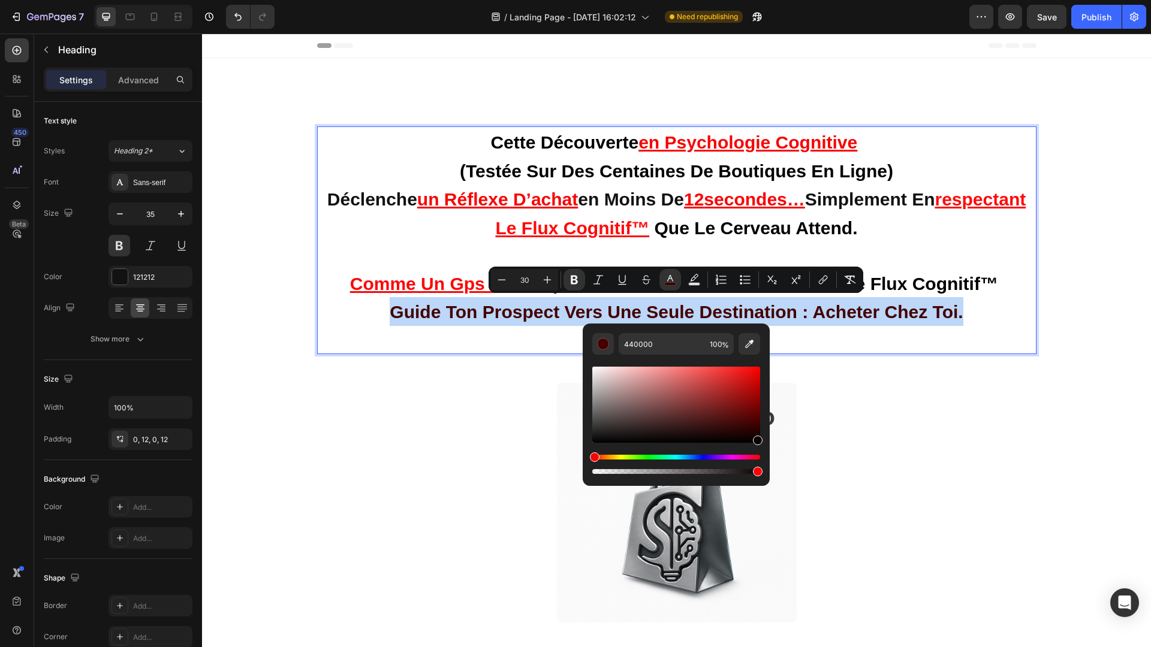
type input "0A0000"
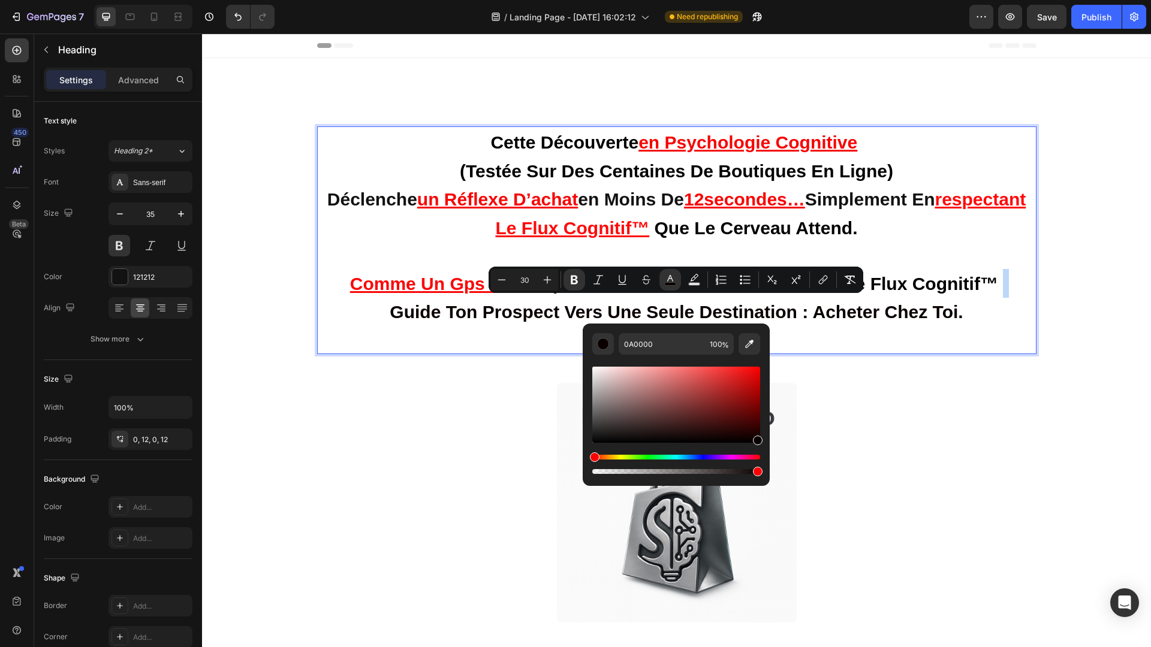
click at [998, 311] on p "cette découverte en psychologie cognitive (testée sur des centaines de boutique…" at bounding box center [676, 240] width 705 height 225
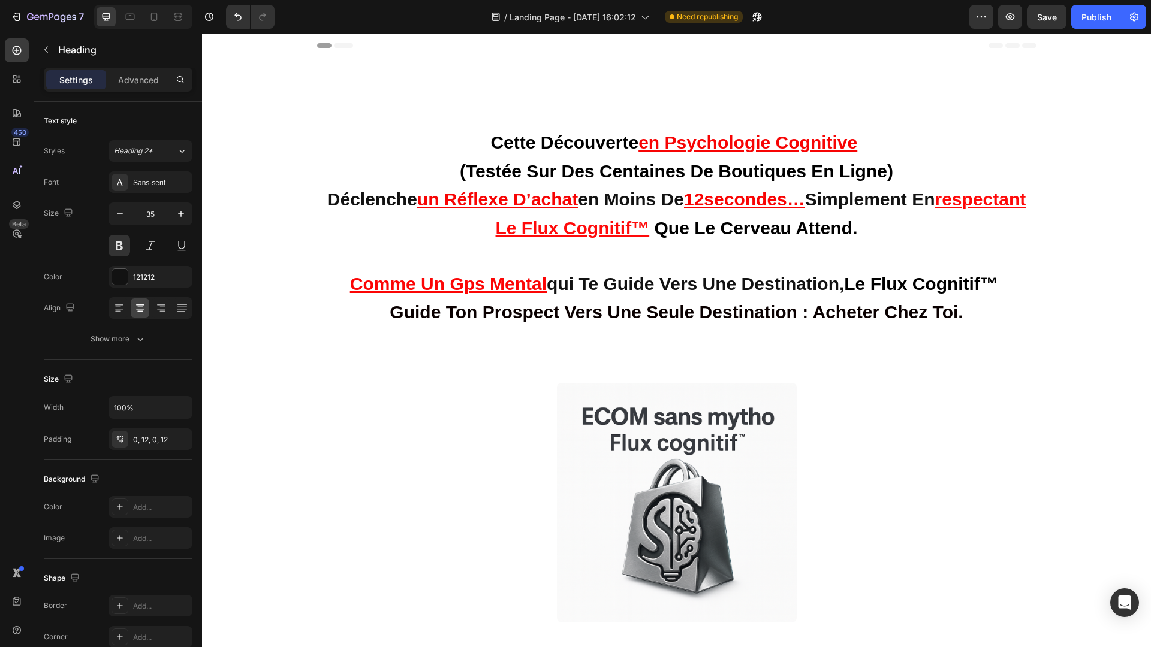
click at [831, 305] on strong "guide ton prospect vers une seule destination : acheter chez toi." at bounding box center [676, 312] width 573 height 20
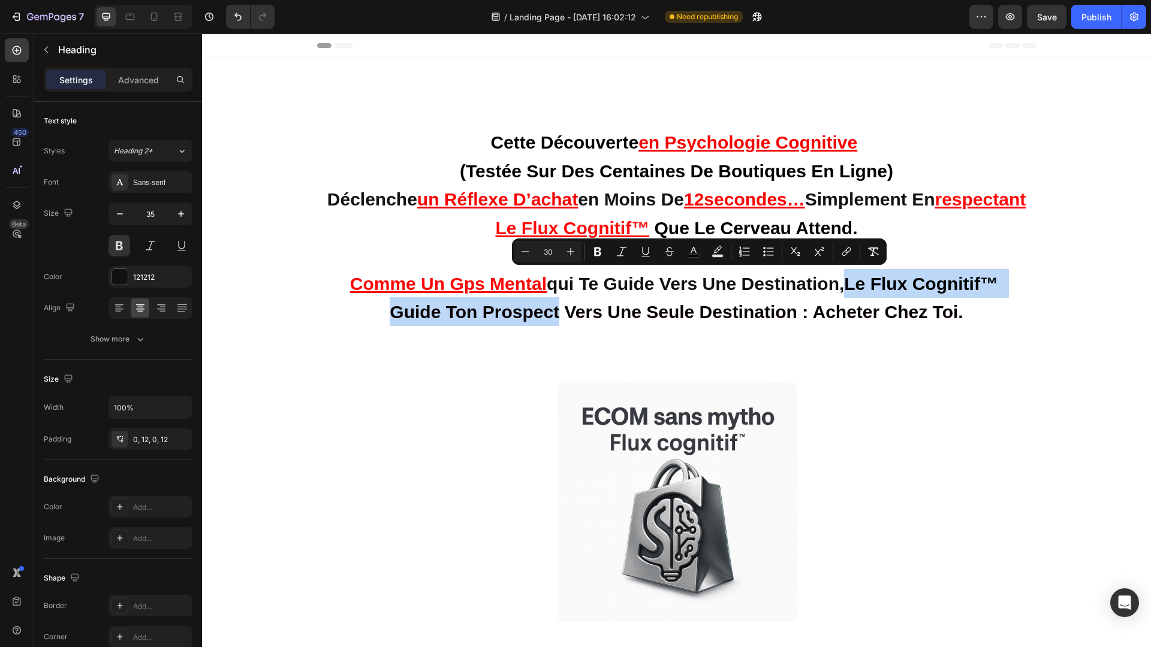
drag, startPoint x: 851, startPoint y: 279, endPoint x: 558, endPoint y: 308, distance: 293.9
click at [558, 308] on p "cette découverte en psychologie cognitive (testée sur des centaines de boutique…" at bounding box center [676, 240] width 705 height 225
click at [691, 251] on icon "Editor contextual toolbar" at bounding box center [694, 252] width 12 height 12
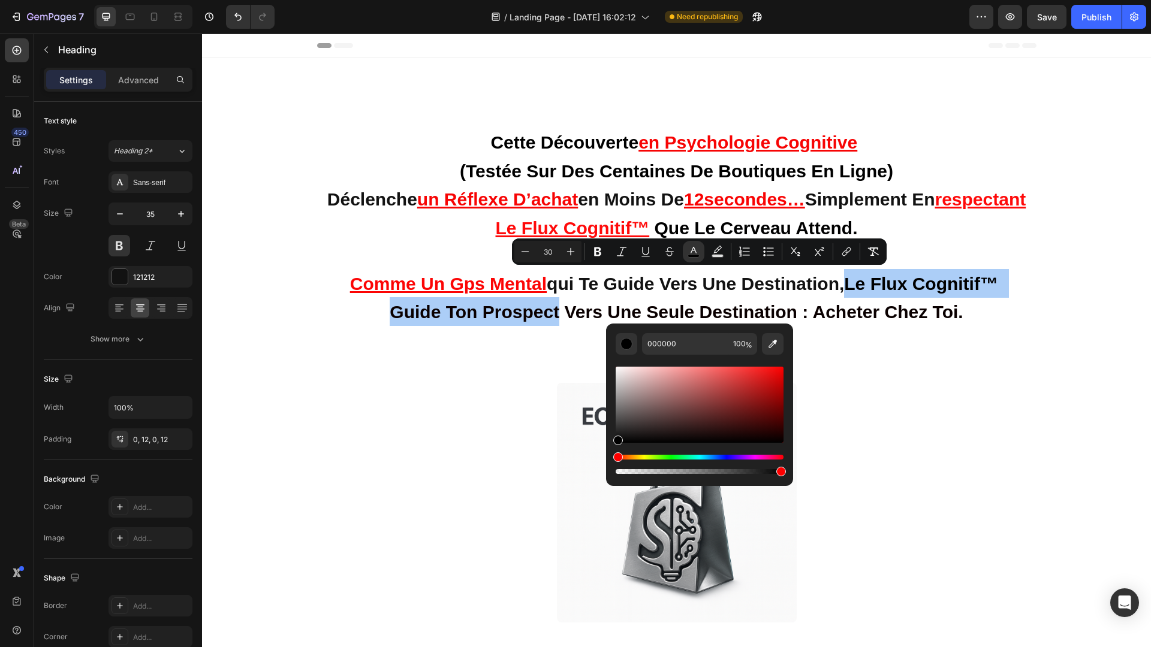
click at [779, 370] on div "Editor contextual toolbar" at bounding box center [700, 405] width 168 height 76
type input "F20707"
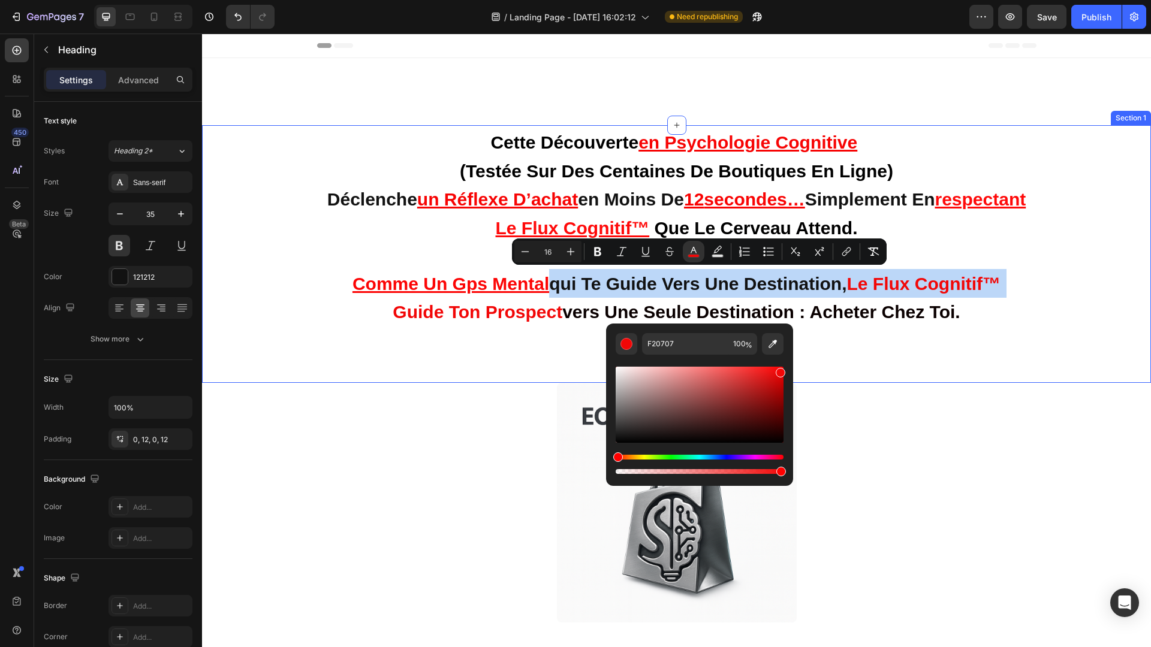
click at [874, 378] on div "cette découverte en psychologie cognitive (testée sur des centaines de boutique…" at bounding box center [676, 254] width 949 height 258
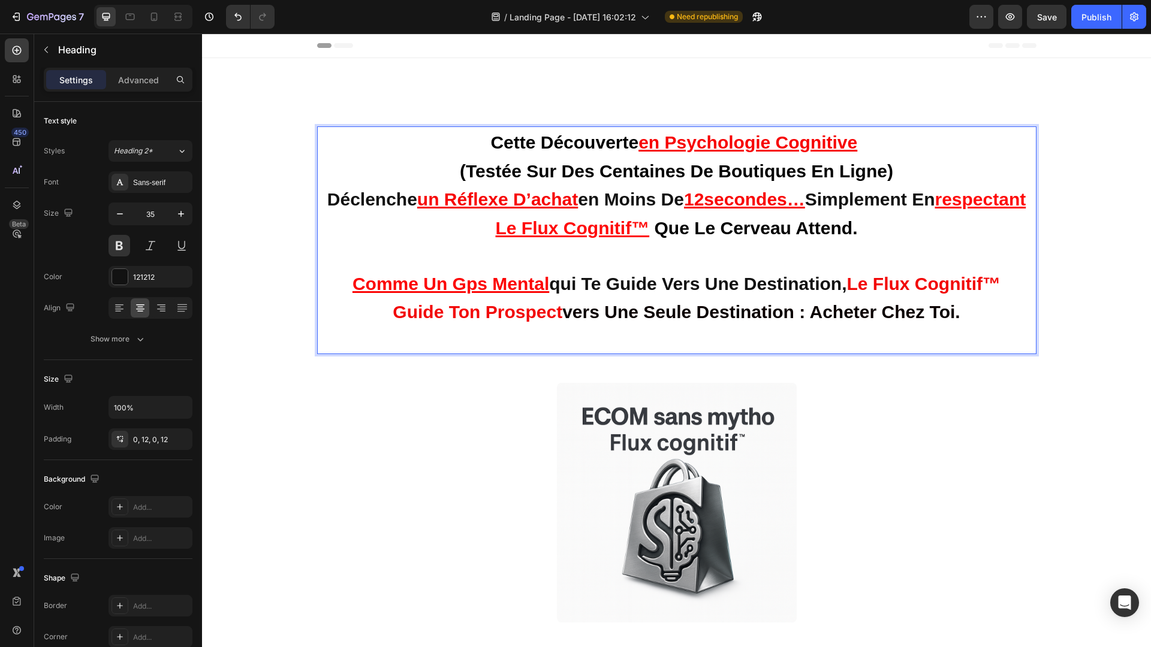
drag, startPoint x: 815, startPoint y: 309, endPoint x: 971, endPoint y: 317, distance: 156.6
click at [971, 317] on p "cette découverte en psychologie cognitive (testée sur des centaines de boutique…" at bounding box center [676, 240] width 705 height 225
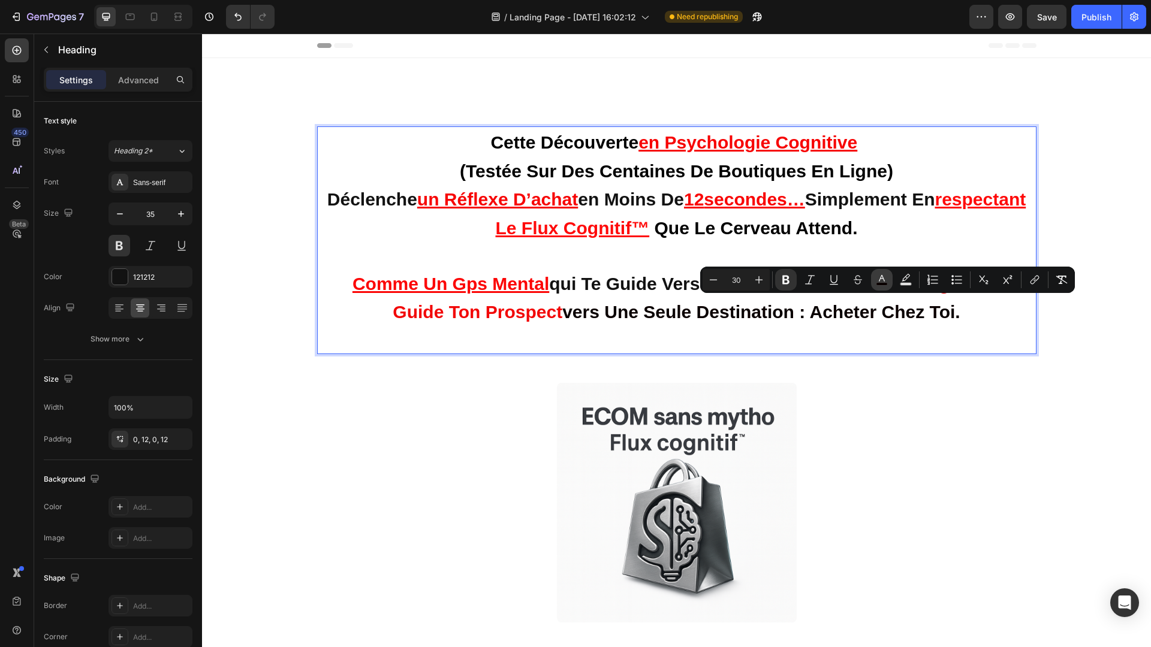
click at [876, 281] on icon "Editor contextual toolbar" at bounding box center [882, 280] width 12 height 12
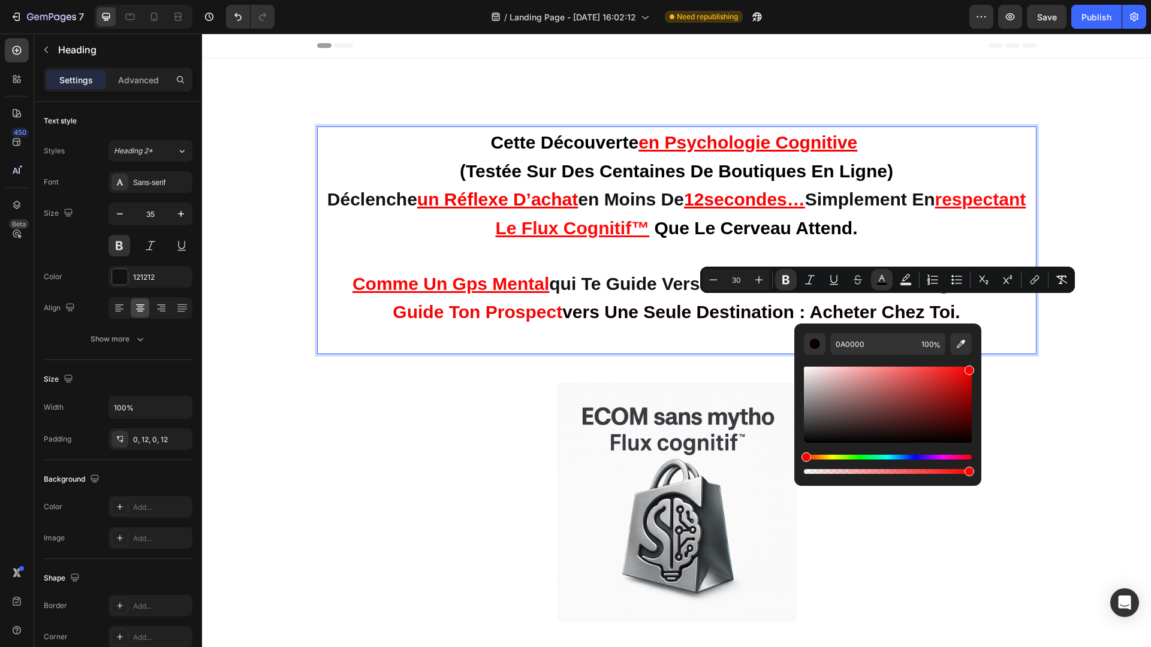
click at [971, 368] on div "Editor contextual toolbar" at bounding box center [888, 405] width 168 height 76
type input "F90202"
click at [839, 278] on icon "Editor contextual toolbar" at bounding box center [834, 280] width 12 height 12
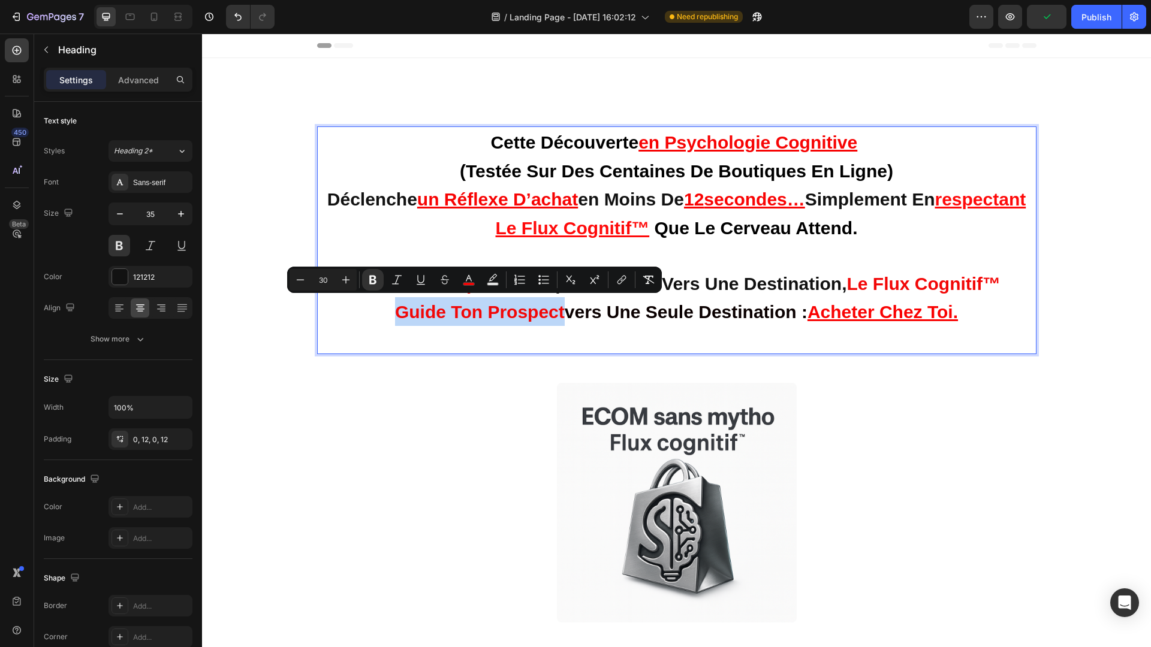
drag, startPoint x: 393, startPoint y: 307, endPoint x: 549, endPoint y: 311, distance: 155.9
click at [549, 311] on strong "guide ton prospect" at bounding box center [480, 312] width 170 height 20
click at [425, 281] on icon "Editor contextual toolbar" at bounding box center [421, 280] width 12 height 12
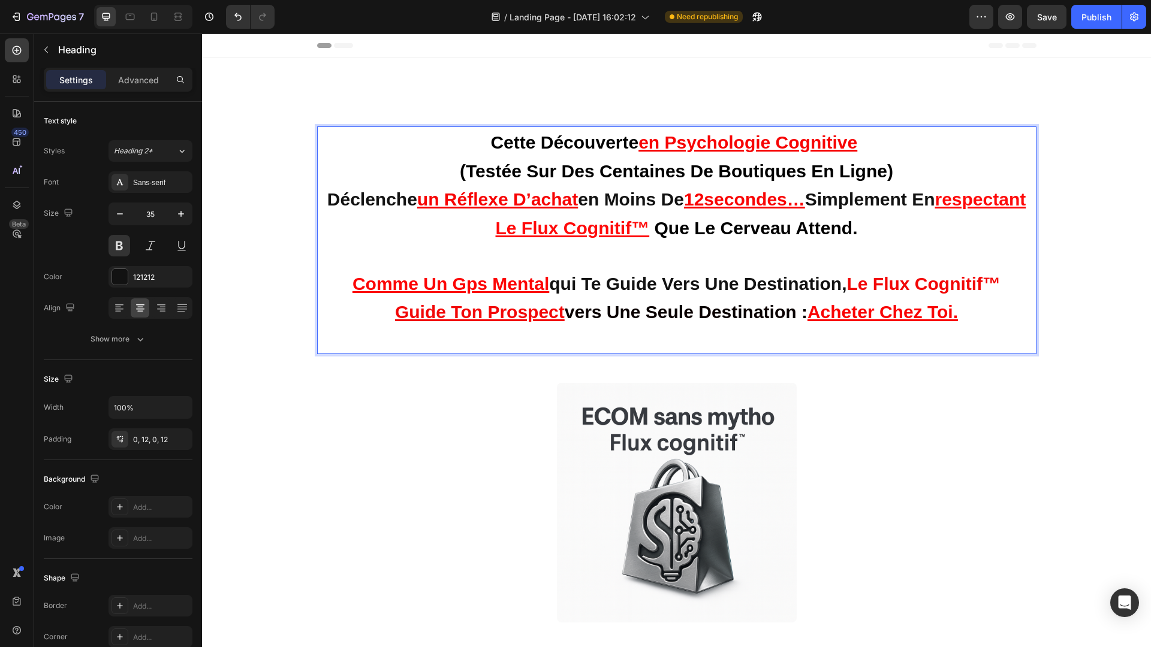
click at [858, 280] on span "le flux cognitif™" at bounding box center [923, 284] width 154 height 20
drag, startPoint x: 852, startPoint y: 281, endPoint x: 1007, endPoint y: 279, distance: 154.1
click at [1001, 279] on span "le flux cognitif™" at bounding box center [923, 284] width 154 height 20
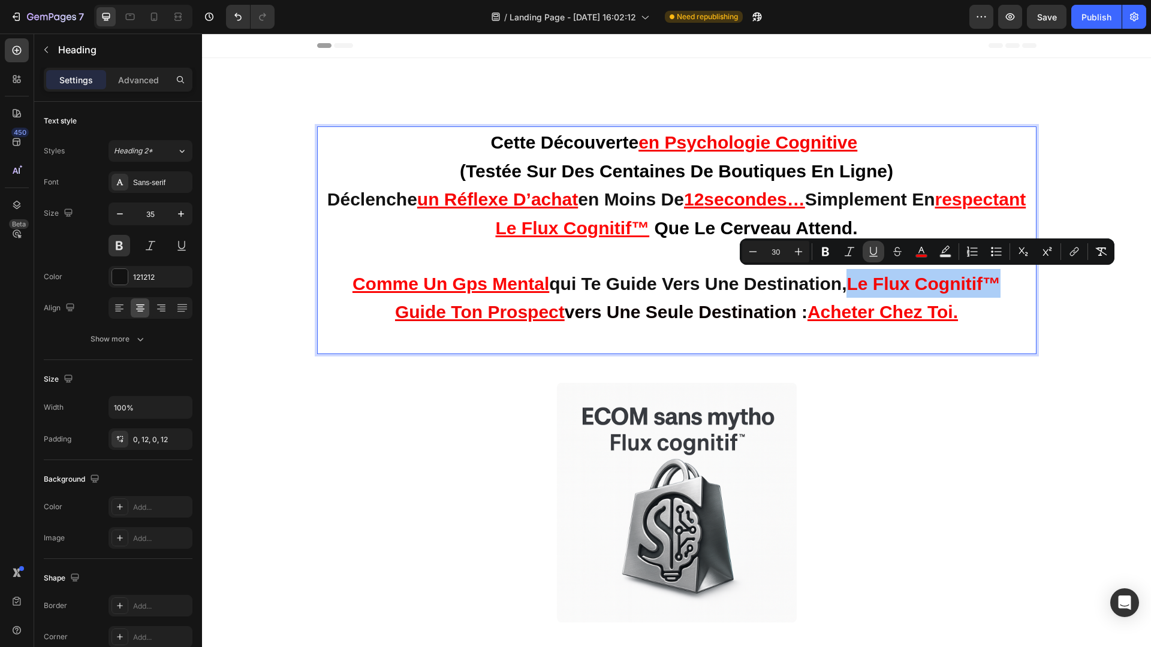
click at [866, 255] on button "Underline" at bounding box center [874, 252] width 22 height 22
click at [983, 313] on p "cette découverte en psychologie cognitive (testée sur des centaines de boutique…" at bounding box center [676, 240] width 705 height 225
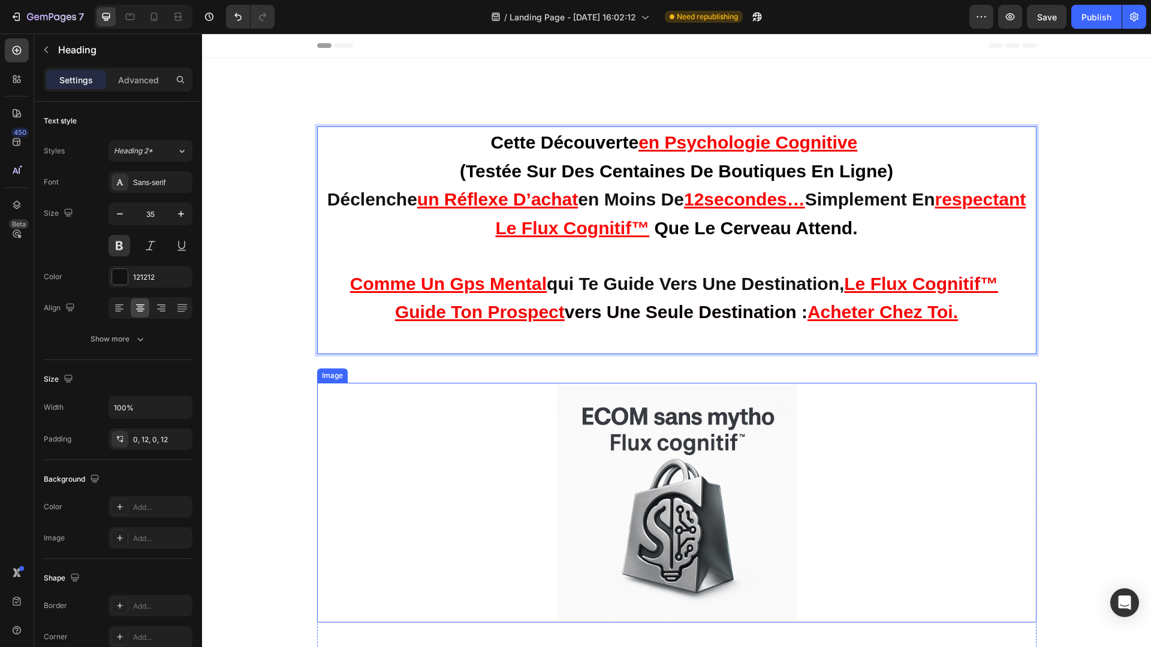
scroll to position [25, 0]
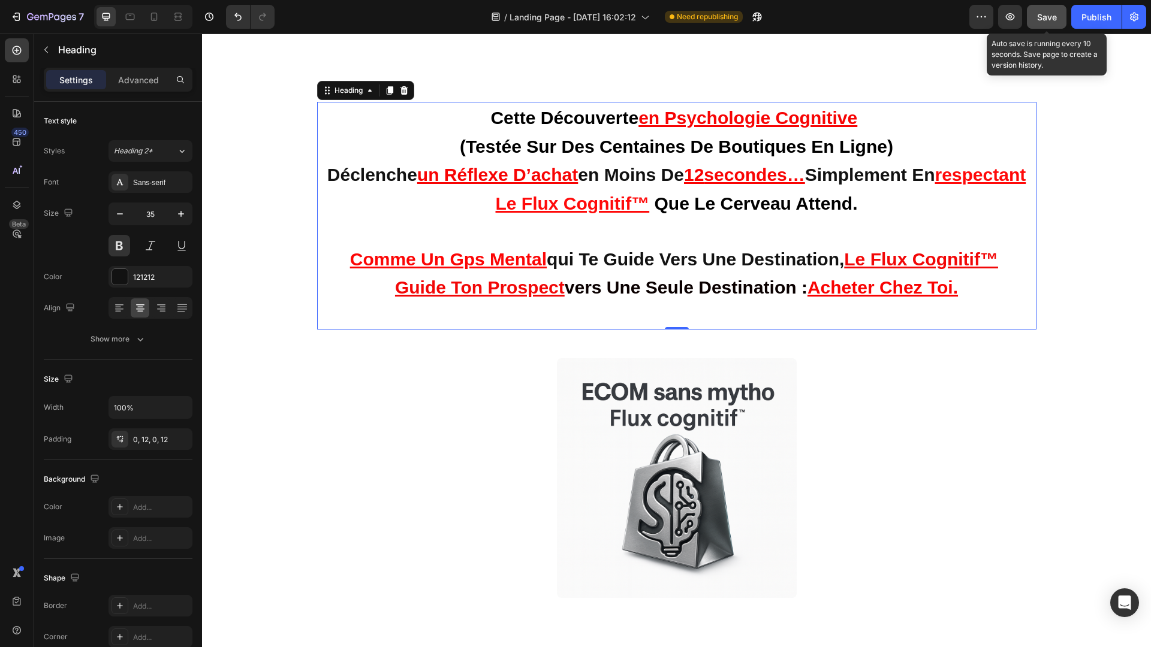
click at [1054, 19] on span "Save" at bounding box center [1047, 17] width 20 height 10
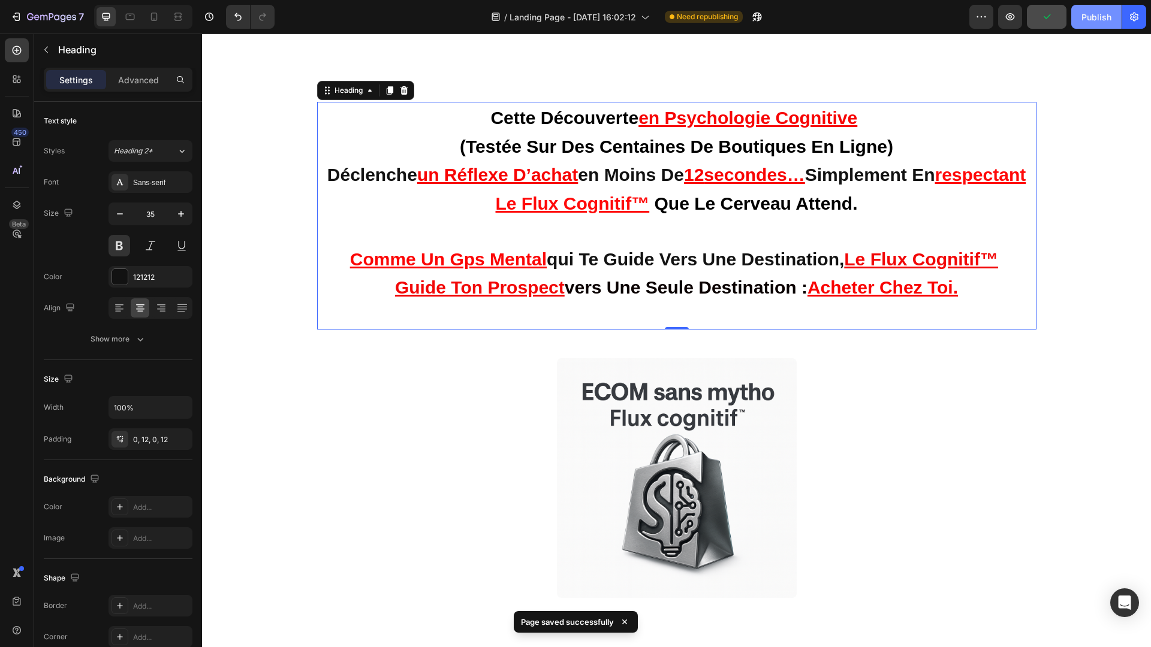
click at [1089, 14] on div "Publish" at bounding box center [1096, 17] width 30 height 13
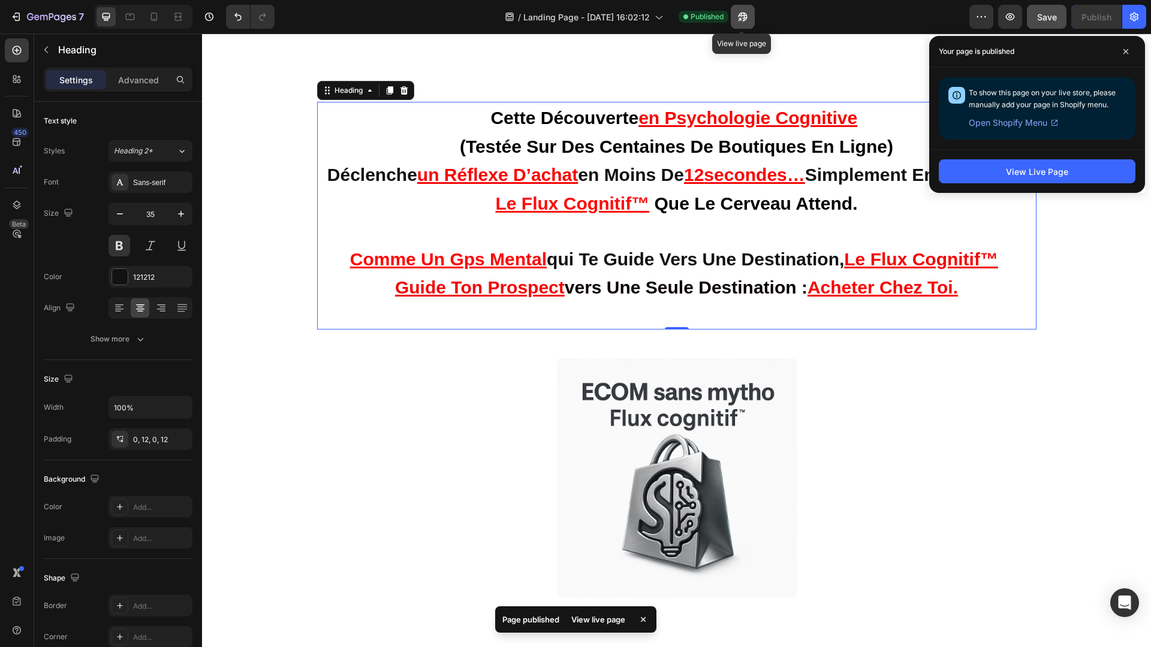
click at [739, 20] on icon "button" at bounding box center [740, 19] width 3 height 3
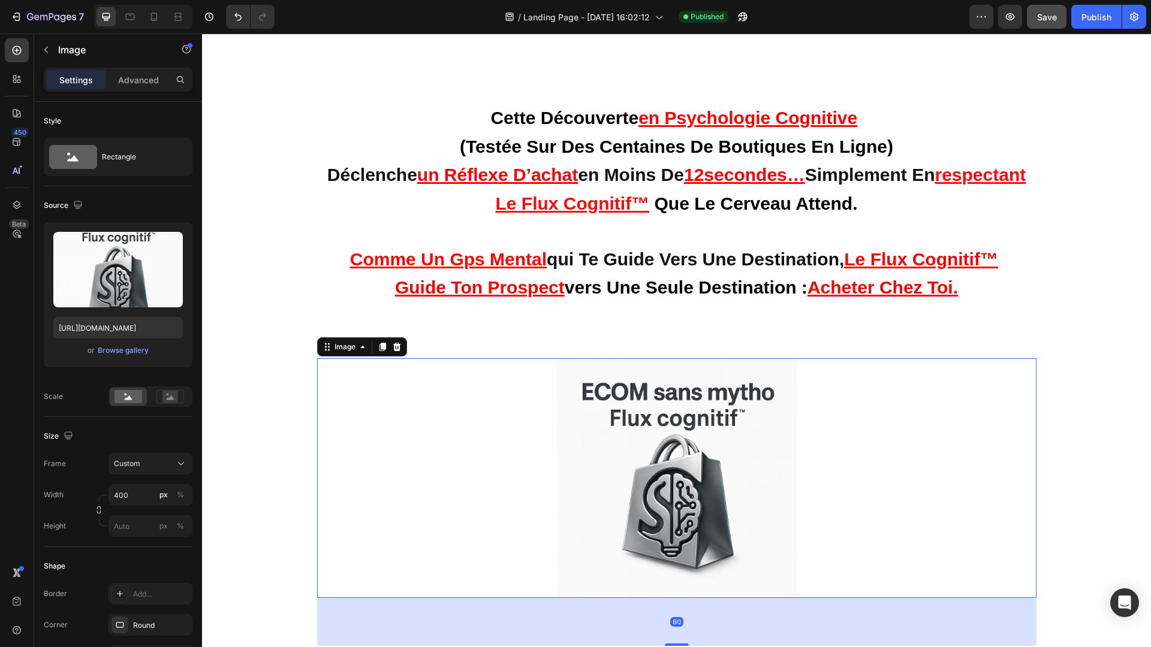
click at [825, 495] on div at bounding box center [676, 478] width 719 height 240
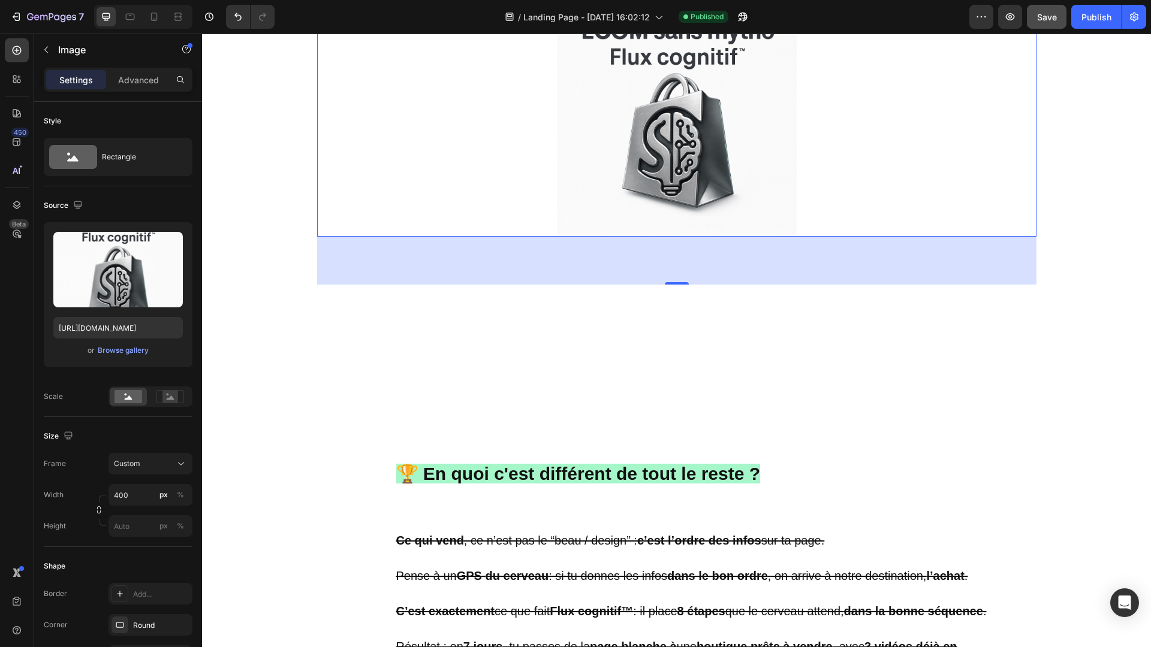
scroll to position [514, 0]
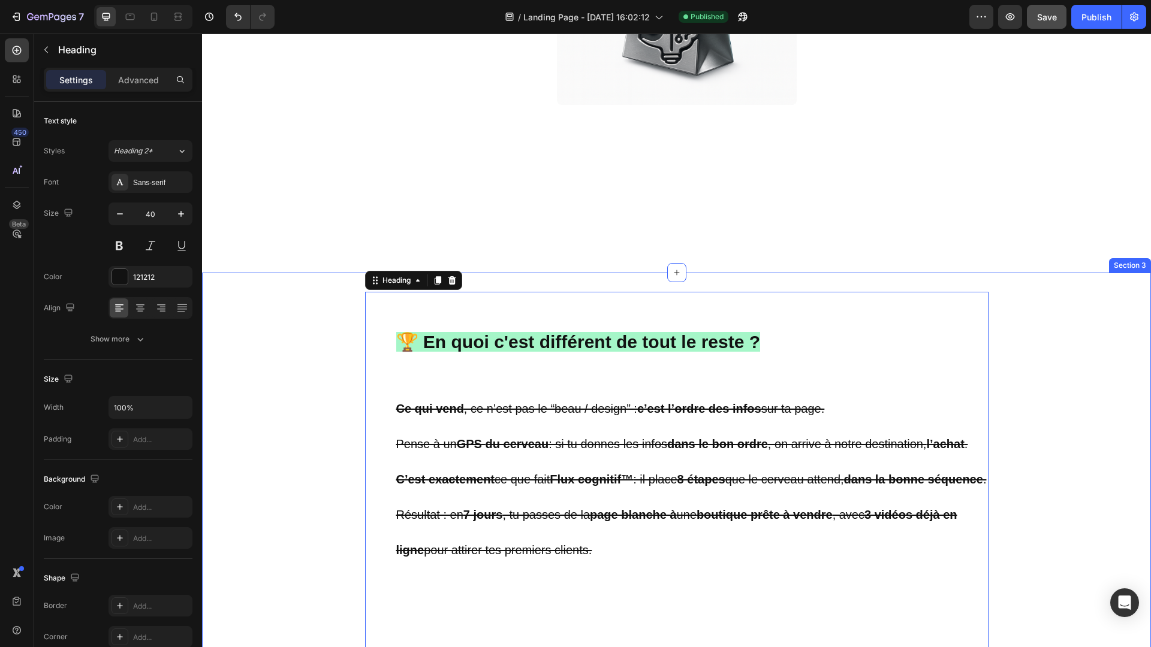
scroll to position [0, 0]
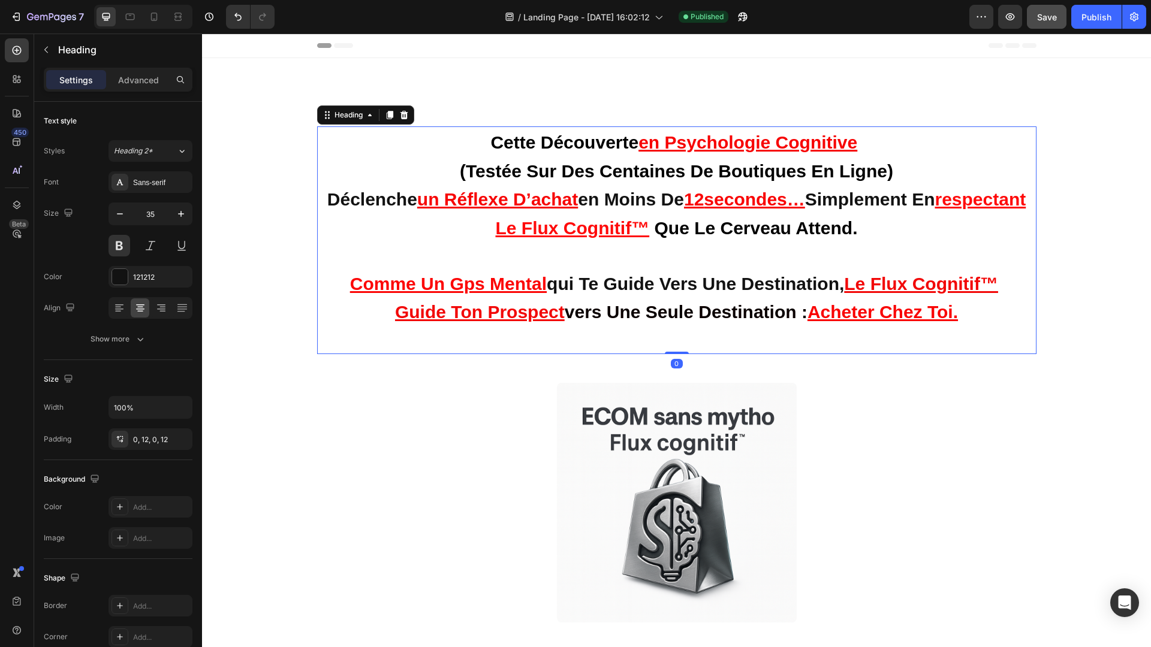
click at [478, 136] on h2 "cette découverte en psychologie cognitive (testée sur des centaines de boutique…" at bounding box center [676, 240] width 719 height 228
click at [480, 137] on h2 "cette découverte en psychologie cognitive (testée sur des centaines de boutique…" at bounding box center [676, 240] width 719 height 228
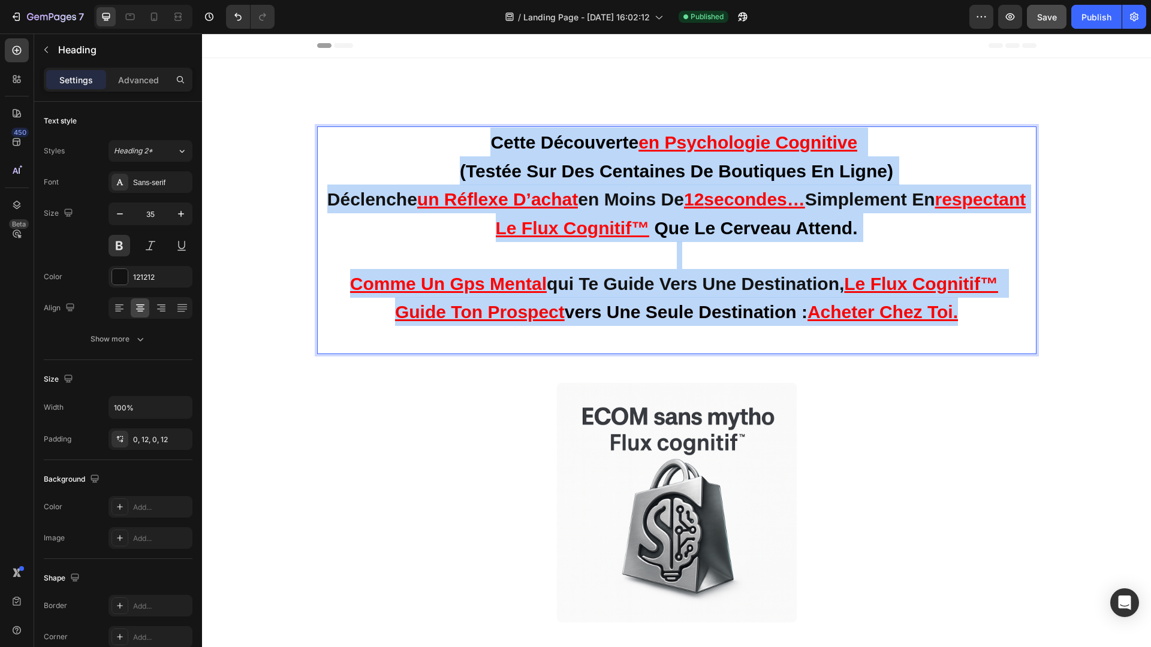
click at [987, 305] on p "cette découverte en psychologie cognitive (testée sur des centaines de boutique…" at bounding box center [676, 240] width 705 height 225
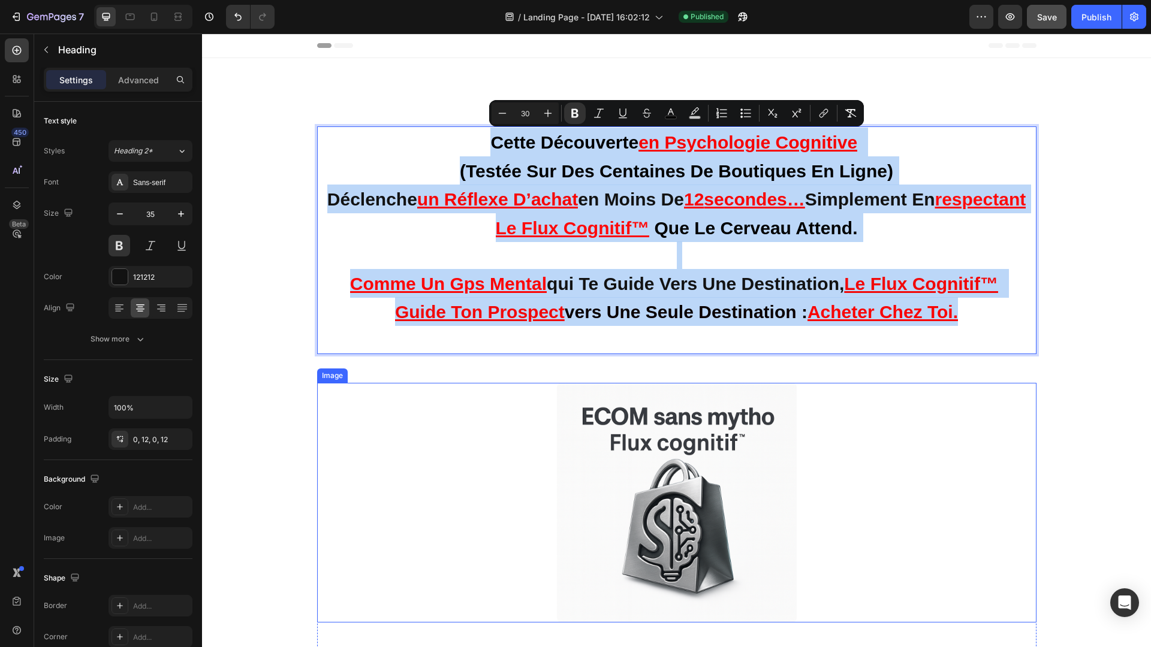
click at [704, 469] on img at bounding box center [677, 503] width 240 height 240
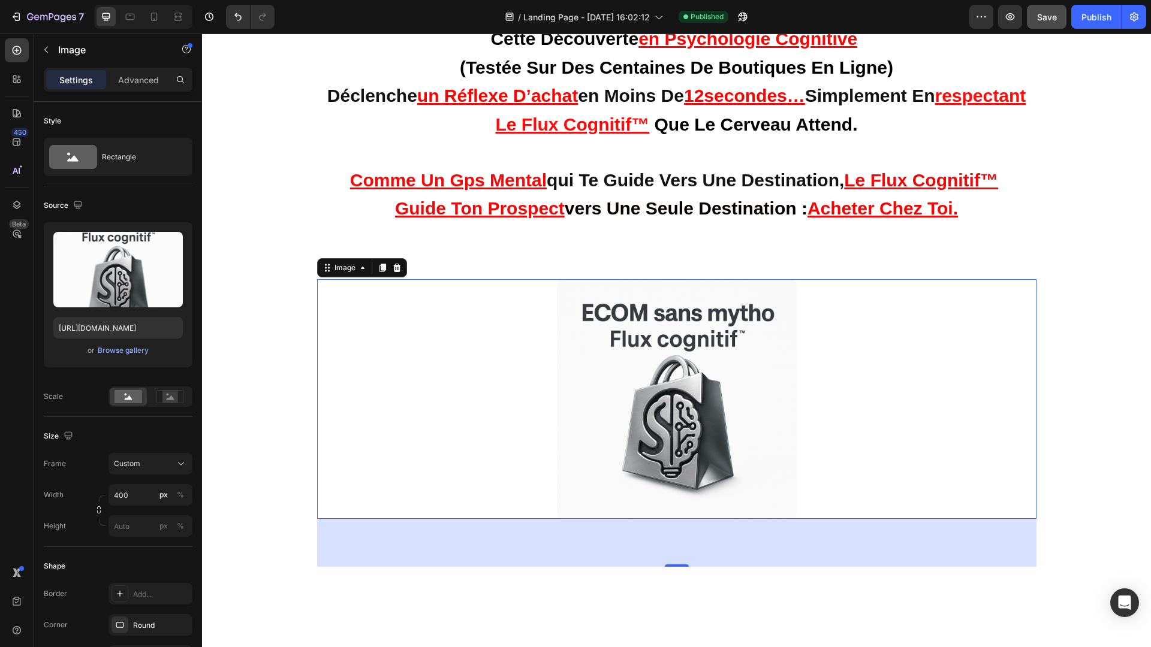
scroll to position [220, 0]
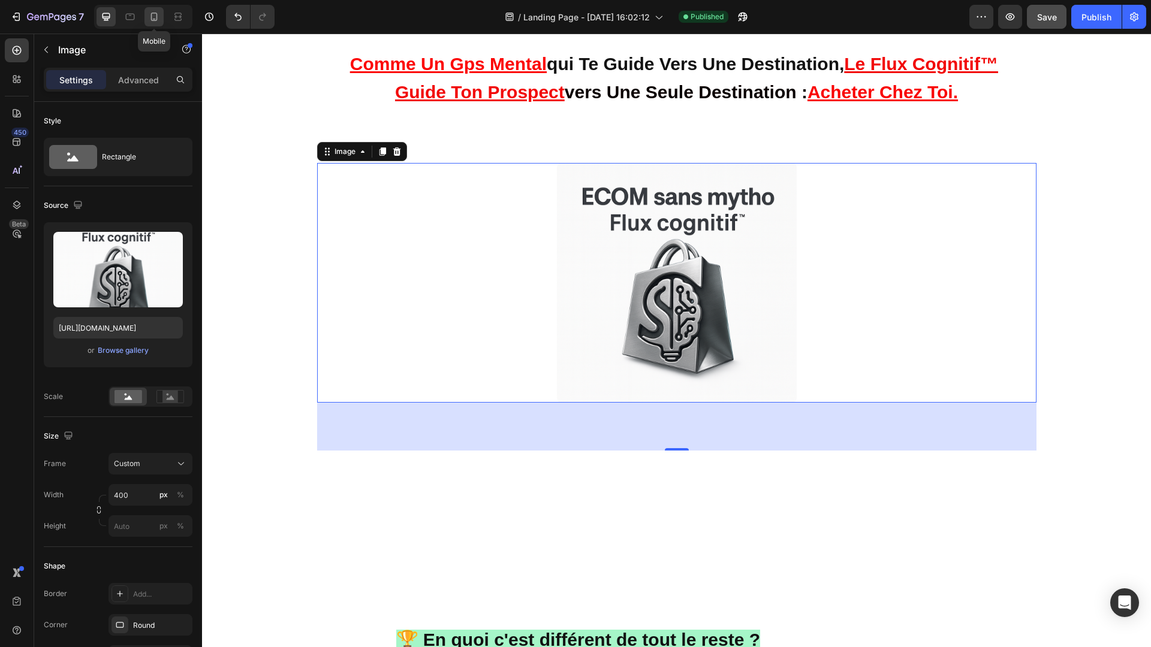
click at [150, 18] on icon at bounding box center [154, 17] width 12 height 12
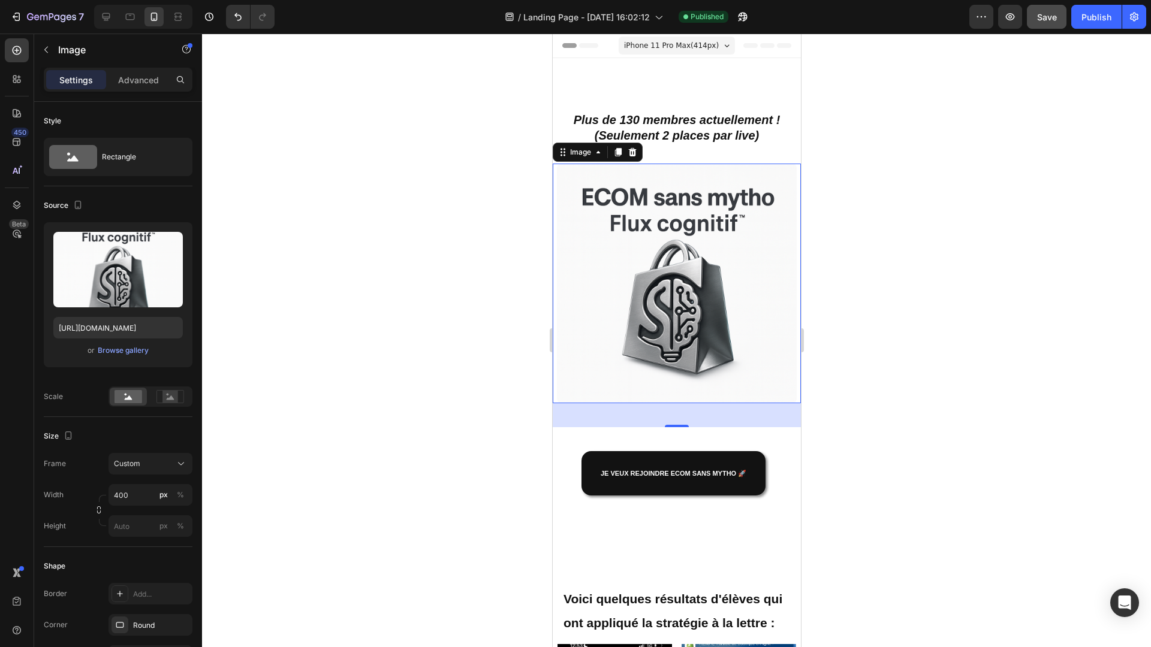
click at [683, 44] on span "iPhone 11 Pro Max ( 414 px)" at bounding box center [670, 46] width 95 height 12
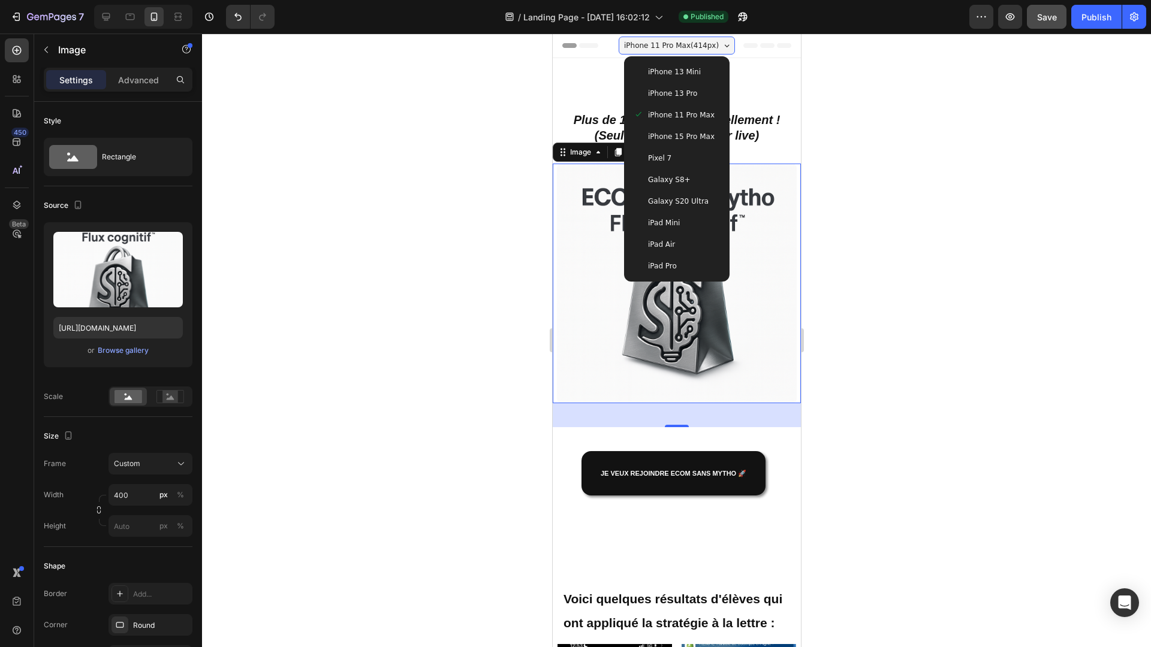
scroll to position [2, 0]
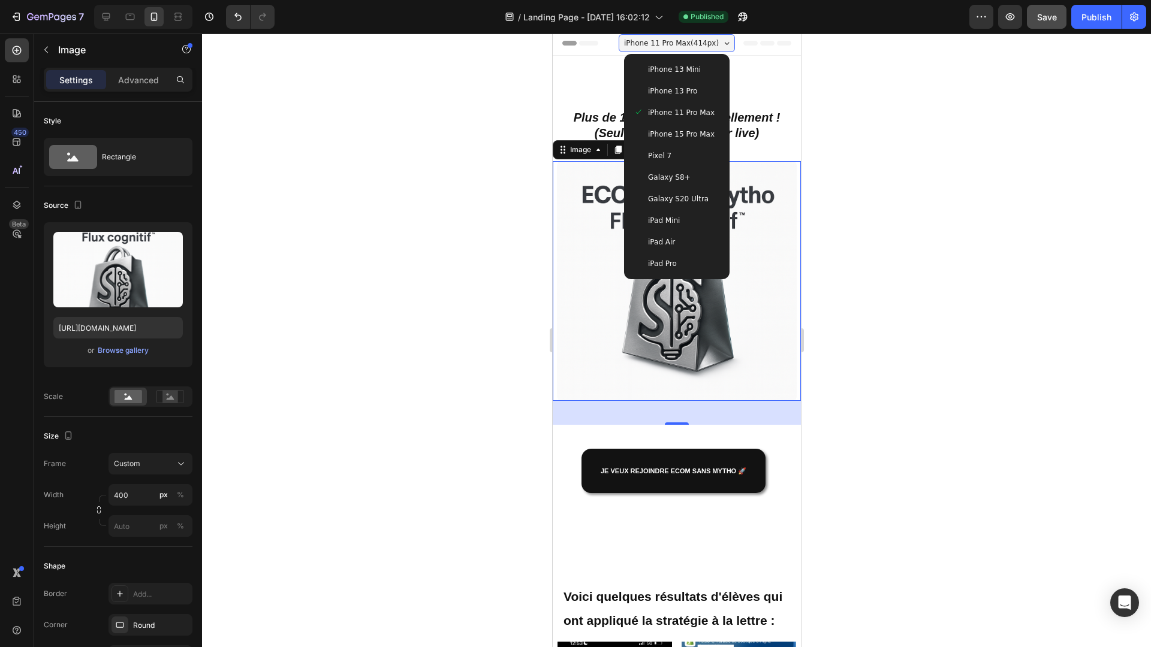
click at [674, 134] on span "iPhone 15 Pro Max" at bounding box center [680, 134] width 67 height 12
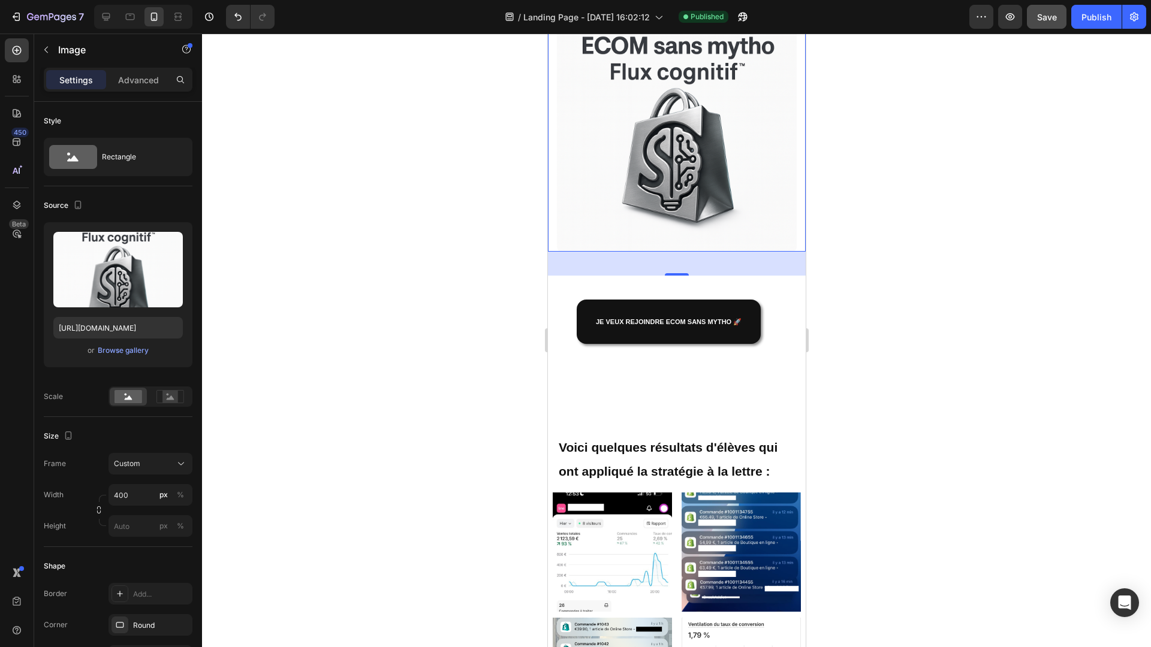
scroll to position [159, 0]
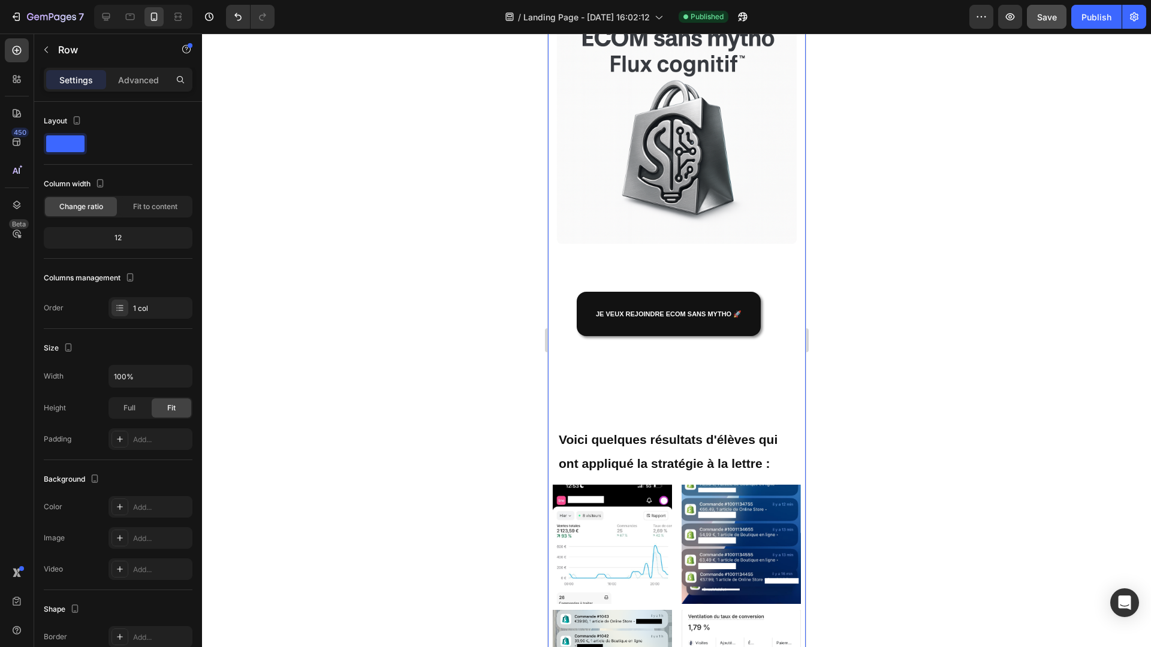
click at [784, 402] on div "Image JE veux rejoindre ecom sans mytho 🚀 Button Row Voici quelques résultats d…" at bounding box center [676, 461] width 258 height 914
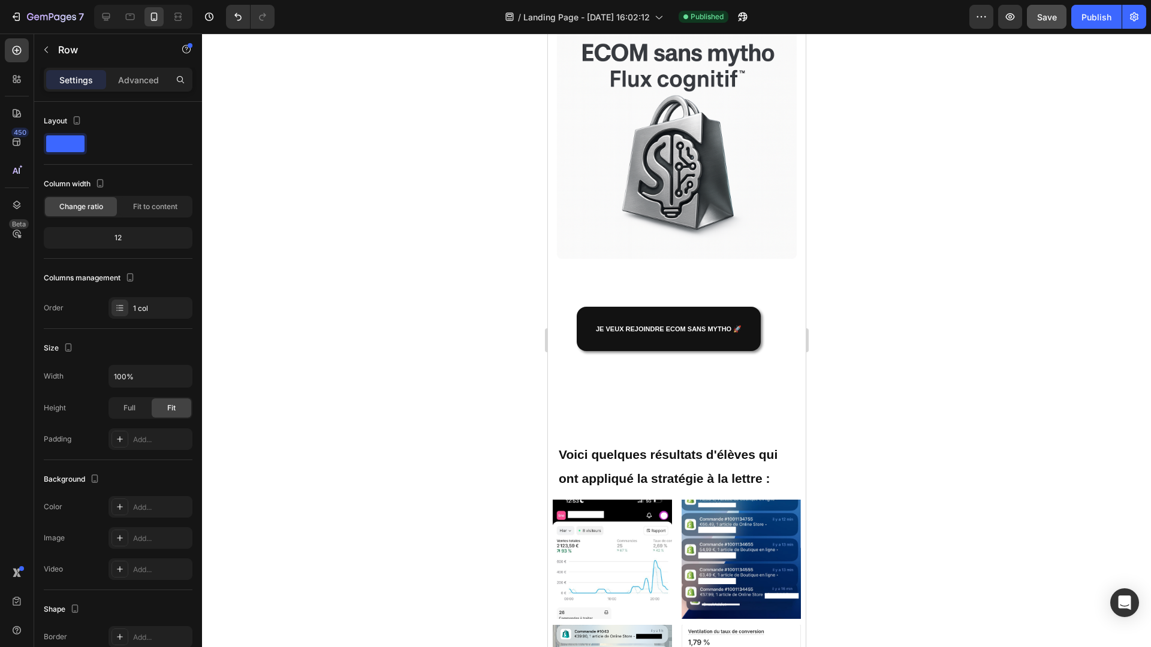
scroll to position [0, 0]
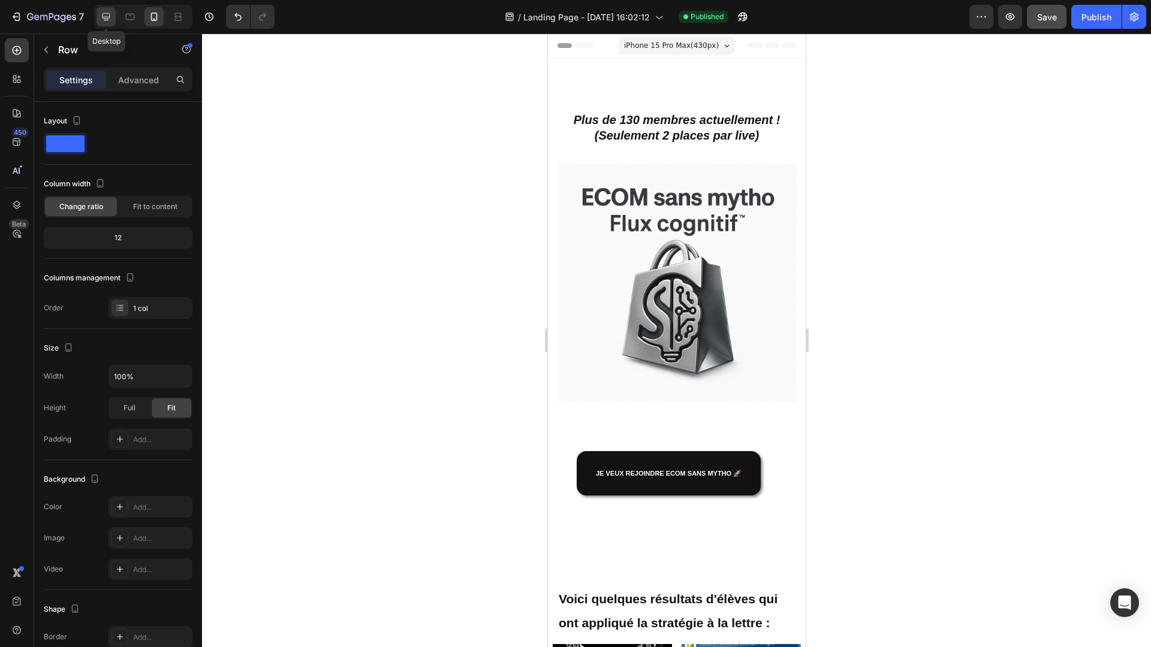
click at [111, 17] on icon at bounding box center [106, 17] width 12 height 12
type input "1200"
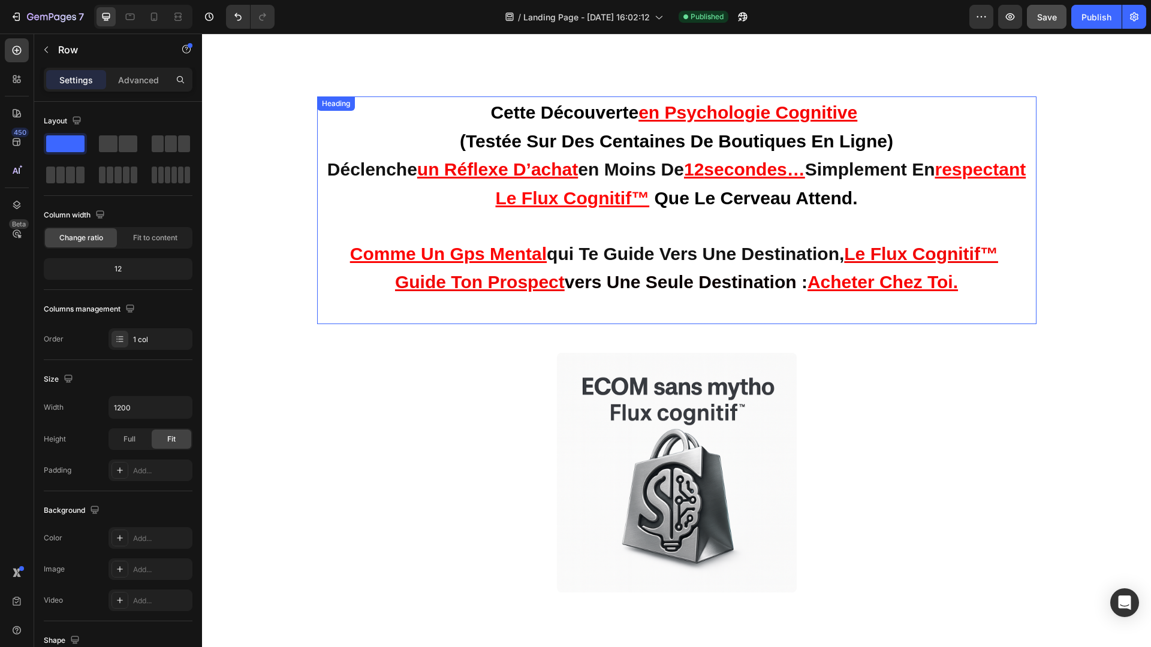
scroll to position [82, 0]
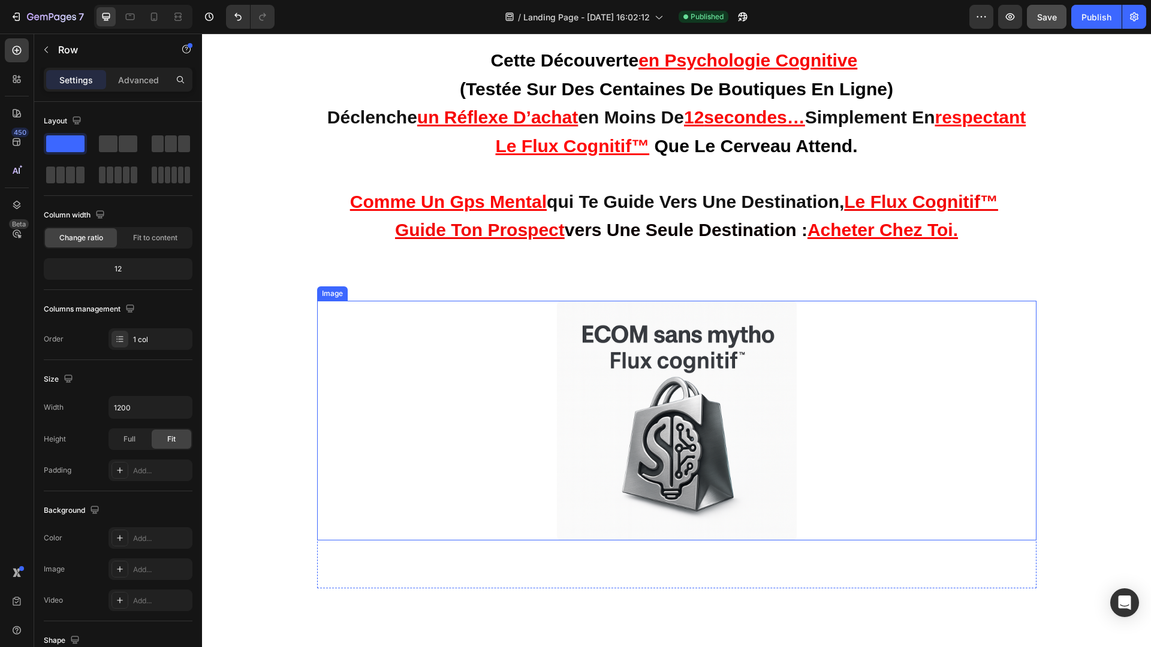
click at [732, 379] on img at bounding box center [677, 421] width 240 height 240
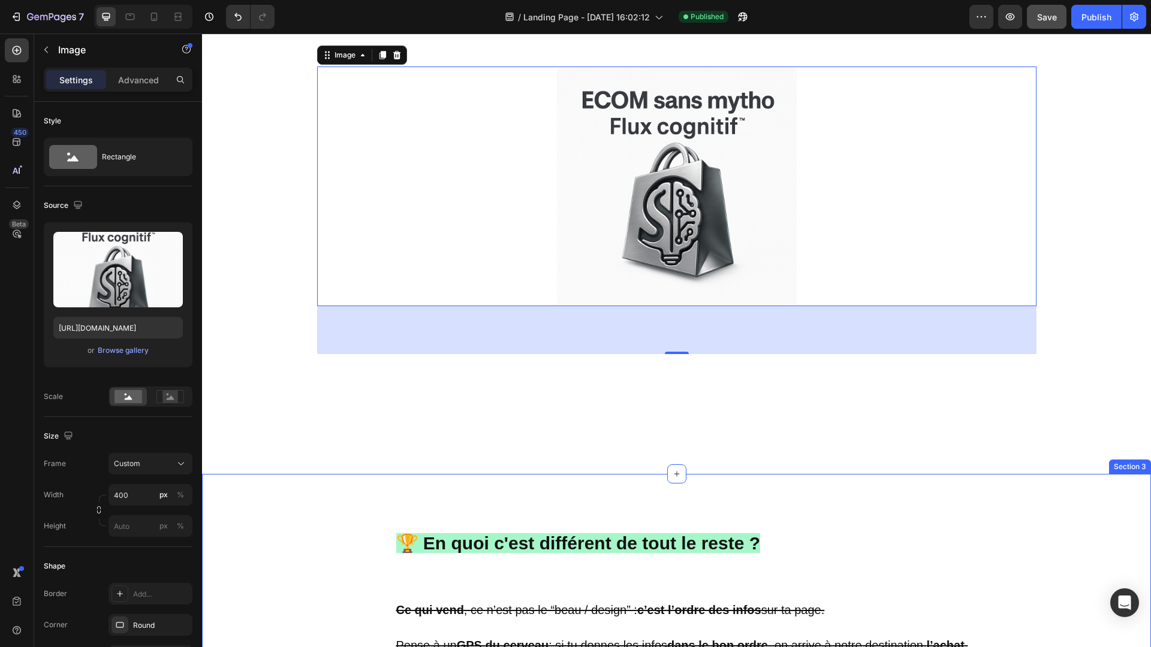
scroll to position [324, 0]
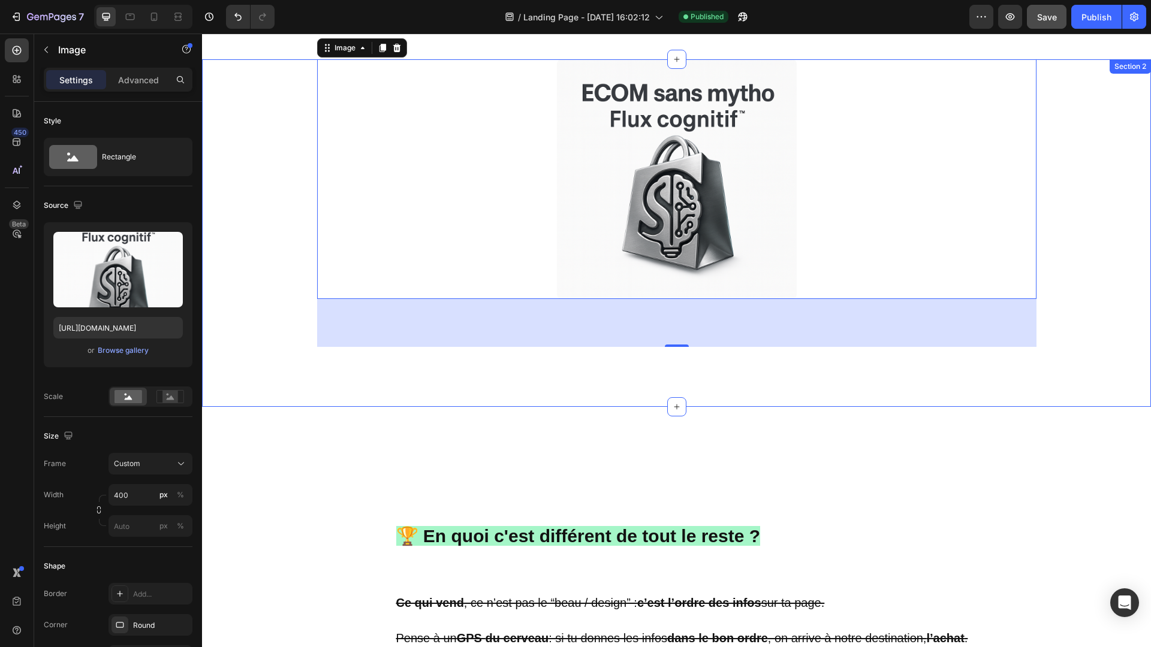
click at [670, 370] on div "Image 80 JE veux rejoindre ecom sans mytho 🚀 Button Row Voici quelques résultat…" at bounding box center [676, 233] width 949 height 348
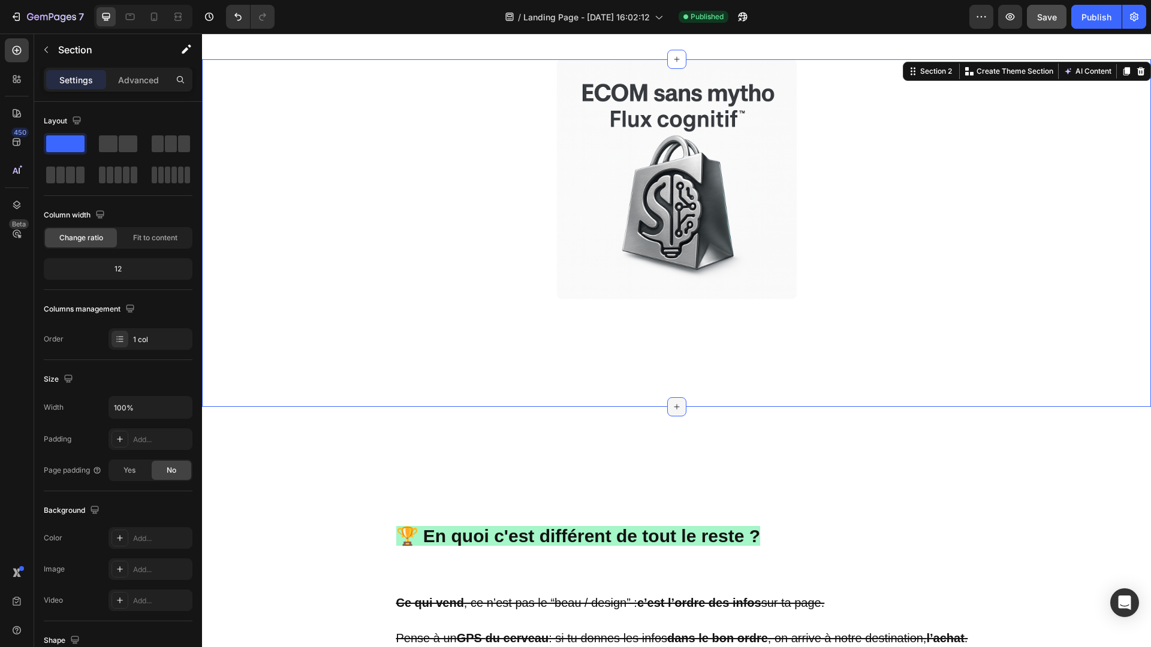
click at [679, 405] on icon at bounding box center [677, 407] width 10 height 10
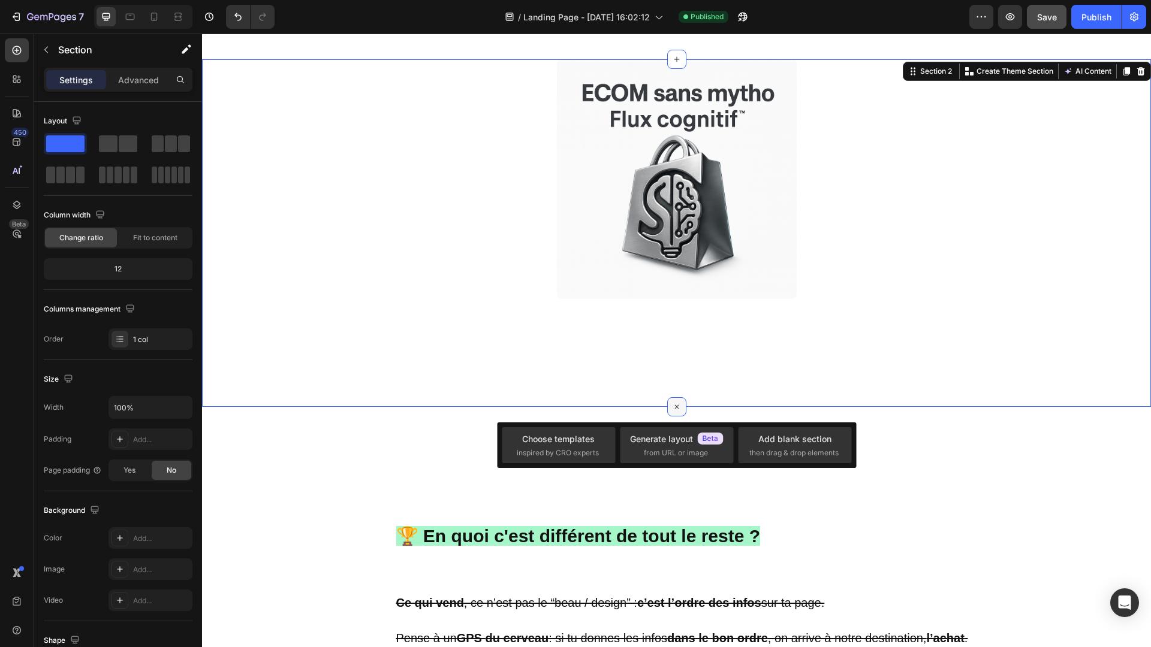
click at [679, 405] on icon at bounding box center [677, 407] width 14 height 14
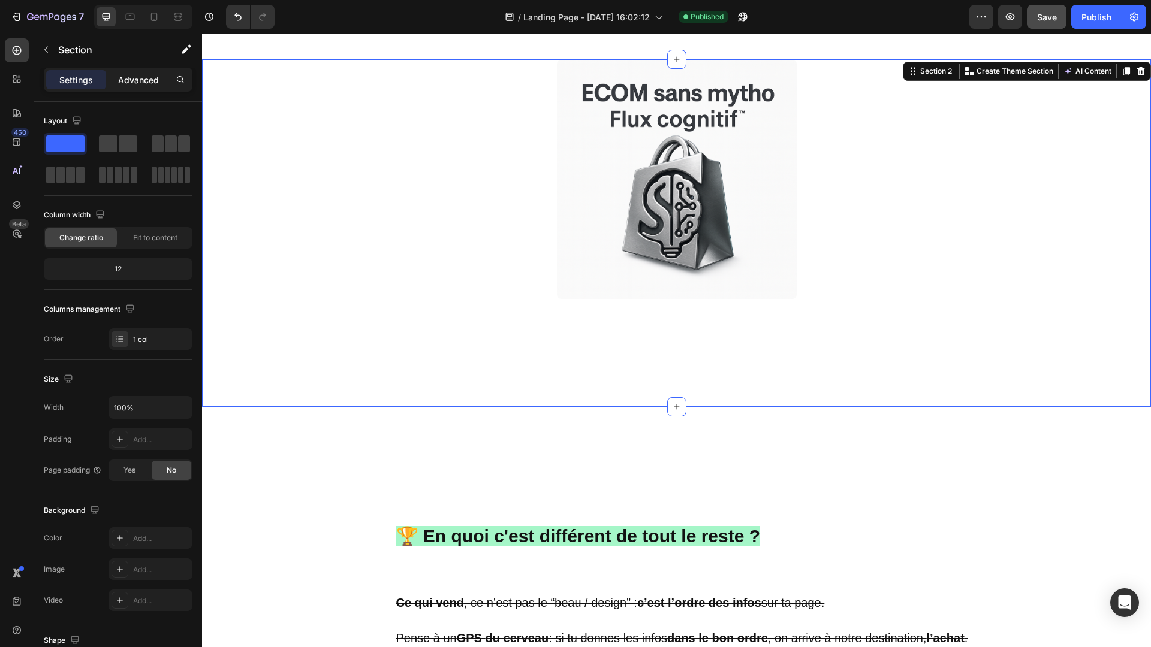
click at [140, 82] on p "Advanced" at bounding box center [138, 80] width 41 height 13
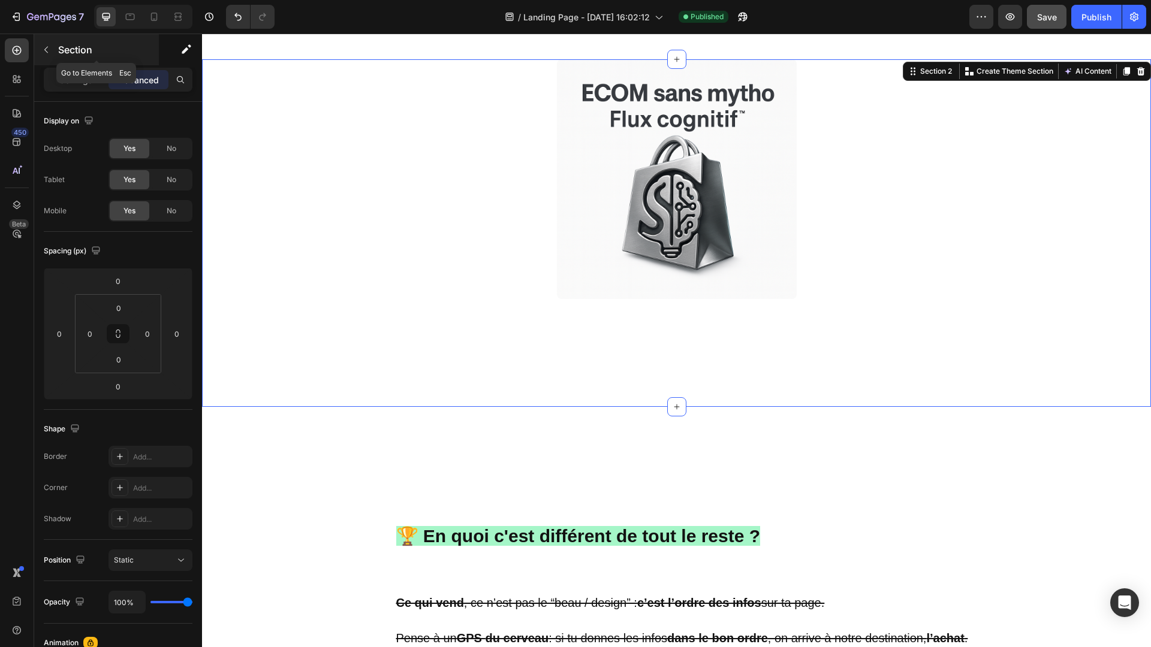
click at [53, 50] on button "button" at bounding box center [46, 49] width 19 height 19
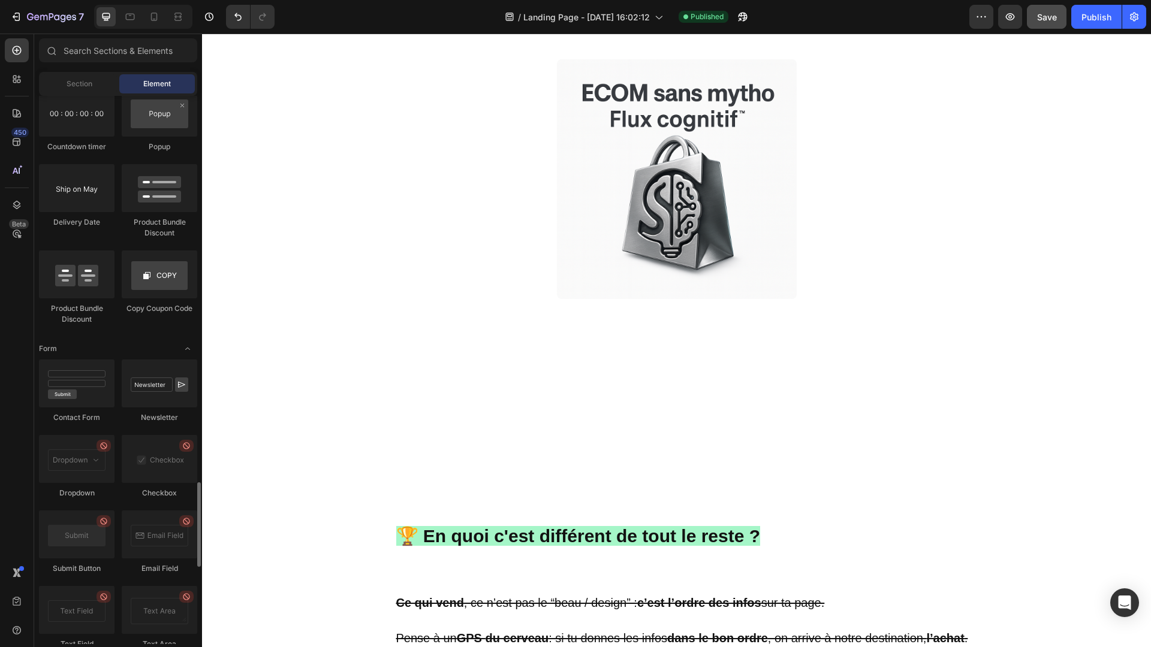
scroll to position [3004, 0]
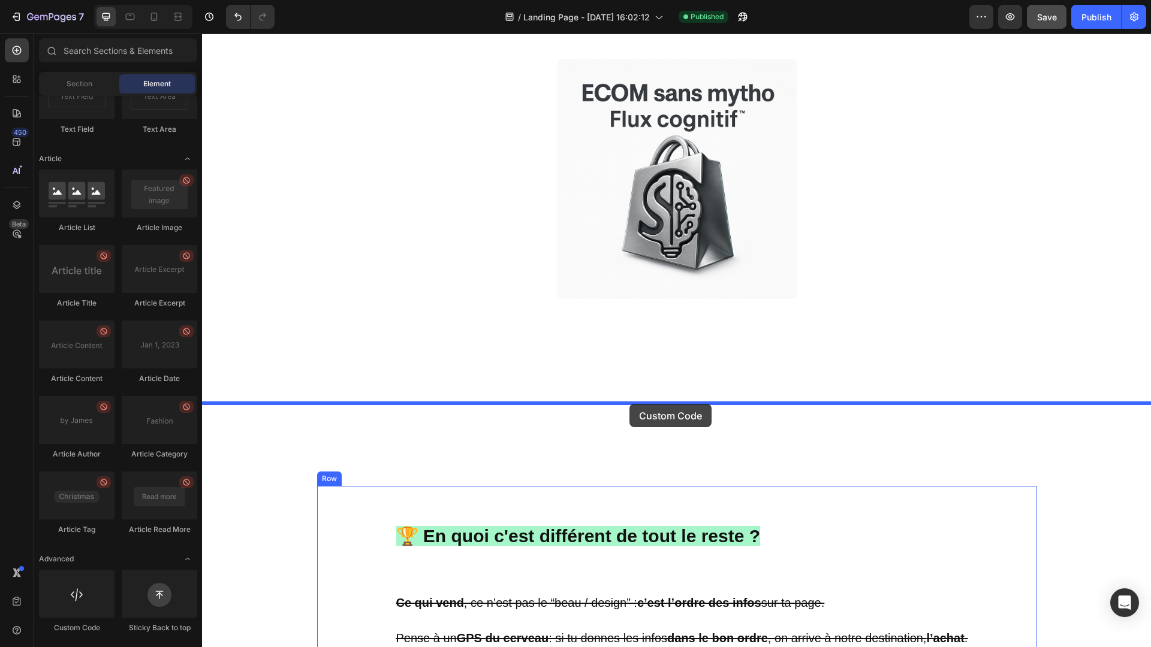
drag, startPoint x: 275, startPoint y: 649, endPoint x: 629, endPoint y: 404, distance: 431.0
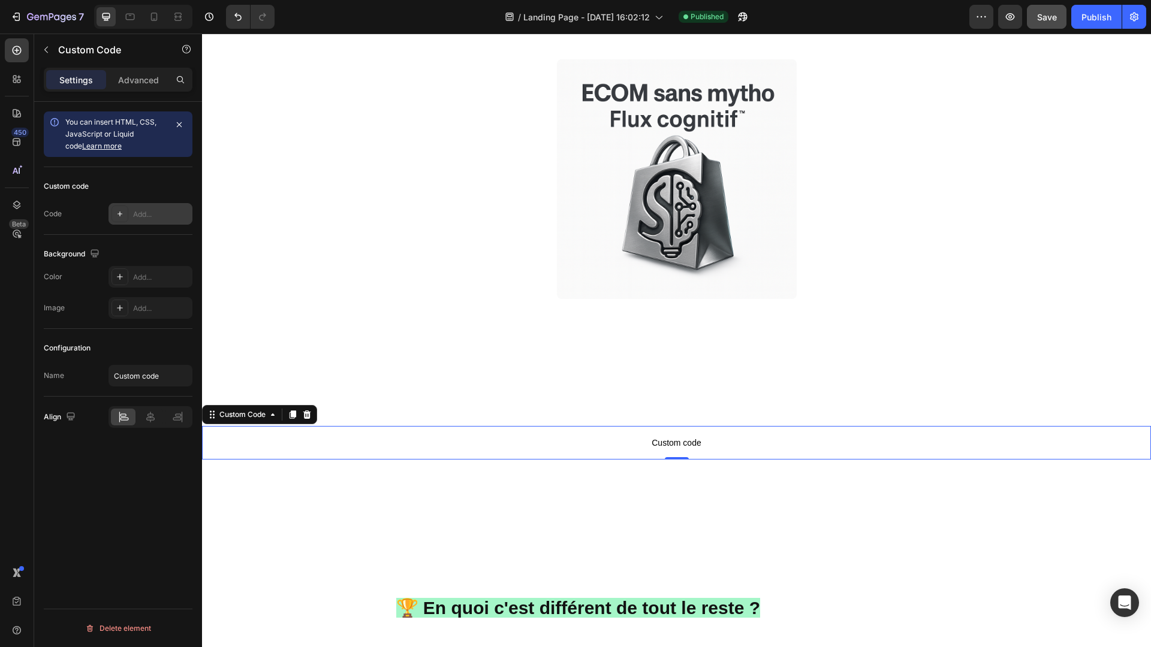
click at [142, 211] on div "Add..." at bounding box center [161, 214] width 56 height 11
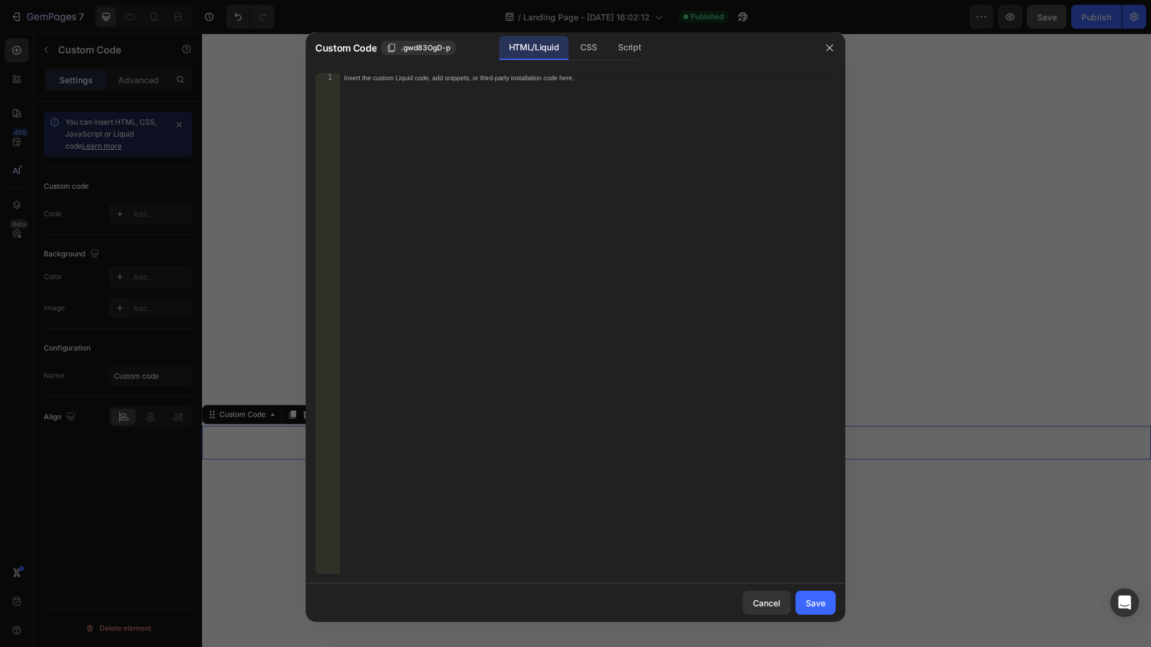
click at [448, 74] on div "Insert the custom Liquid code, add snippets, or third-party installation code h…" at bounding box center [562, 78] width 437 height 8
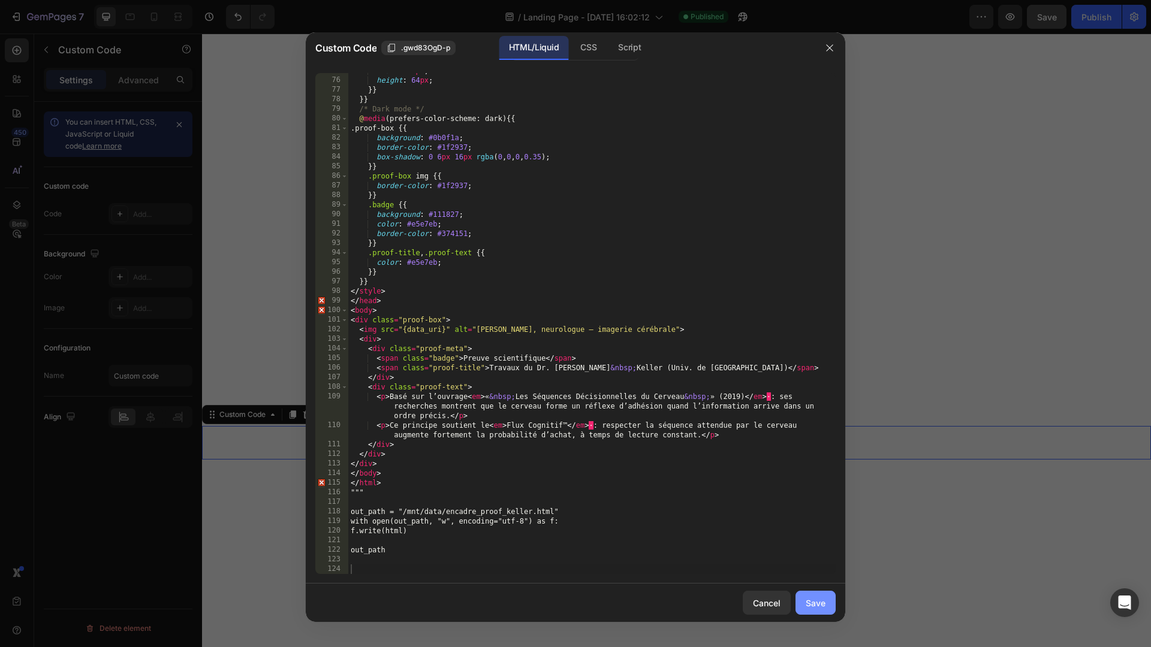
click at [827, 613] on button "Save" at bounding box center [816, 603] width 40 height 24
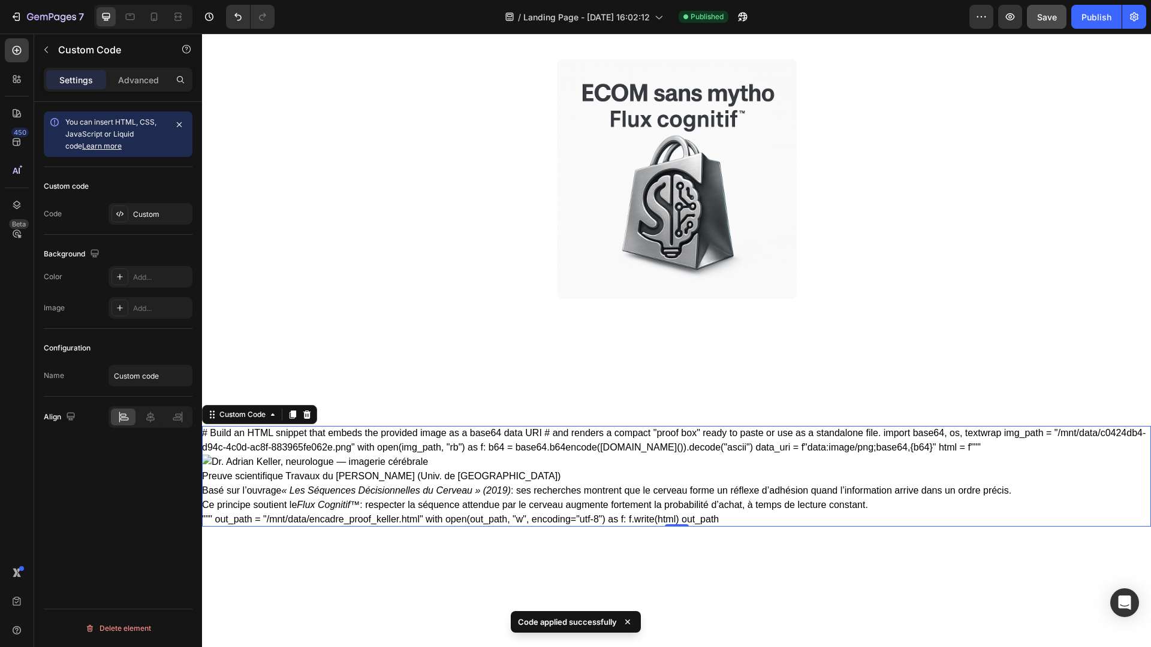
click at [794, 509] on div "# Build an HTML snippet that embeds the provided image as a base64 data URI # a…" at bounding box center [676, 476] width 949 height 101
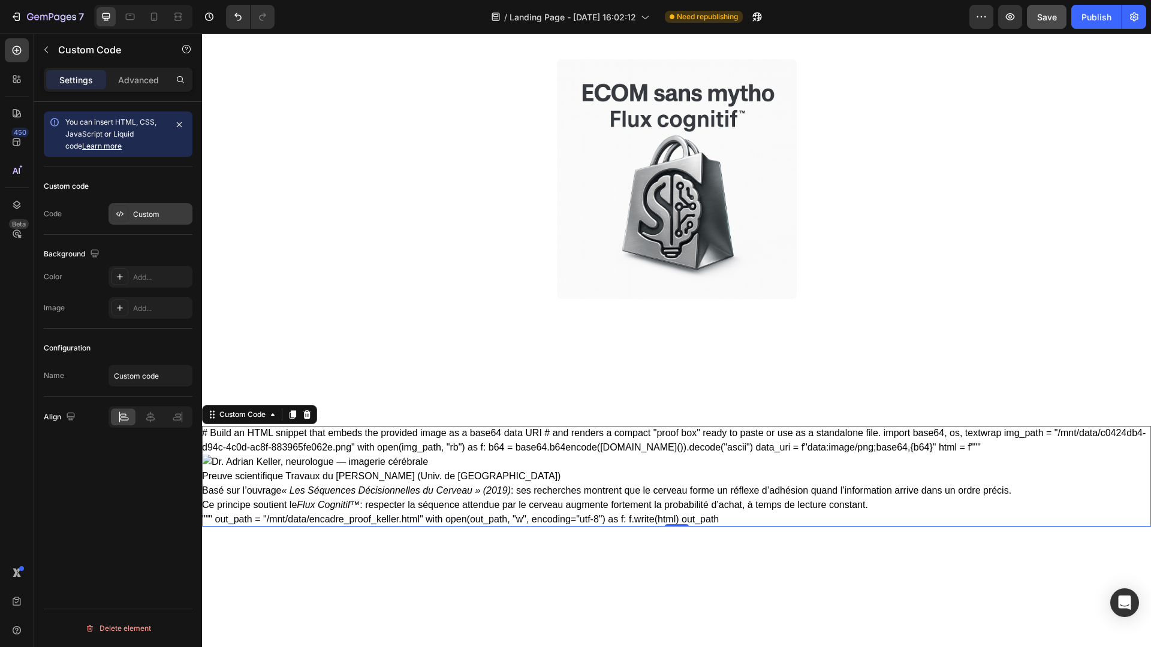
click at [140, 205] on div "Custom" at bounding box center [151, 214] width 84 height 22
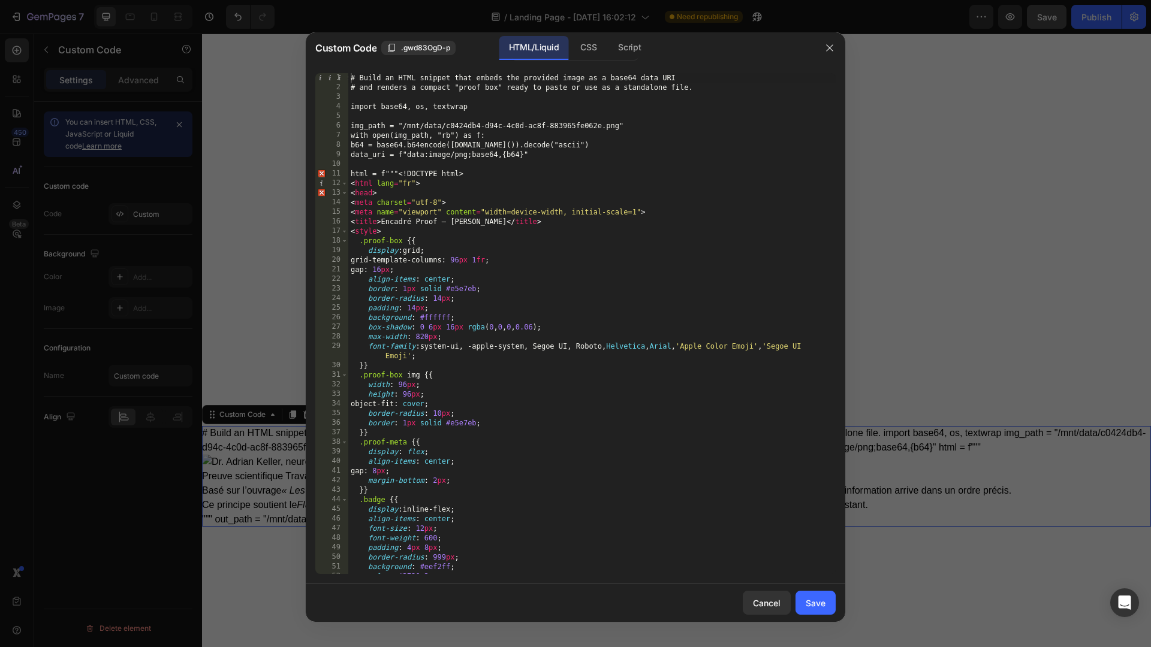
type textarea "# Build an HTML snippet that embeds the provided image as a base64 data URI"
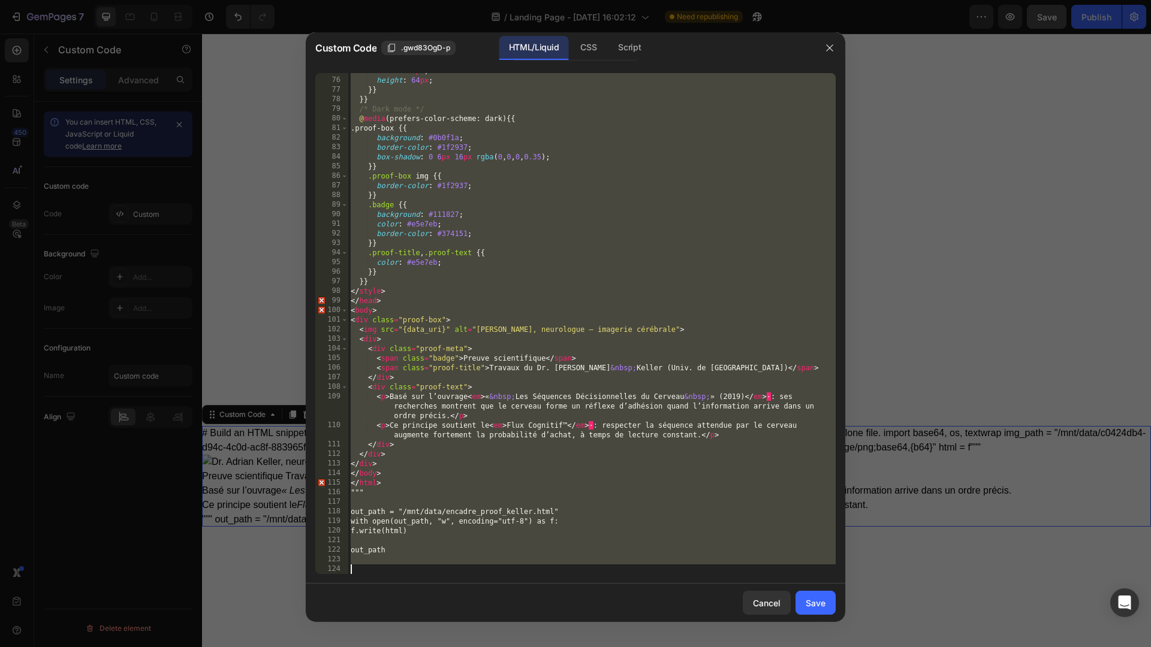
drag, startPoint x: 350, startPoint y: 79, endPoint x: 543, endPoint y: 647, distance: 600.2
click at [543, 647] on div "Custom Code .gwd83OgD-p HTML/Liquid CSS Script # Build an HTML snippet that emb…" at bounding box center [575, 323] width 1151 height 647
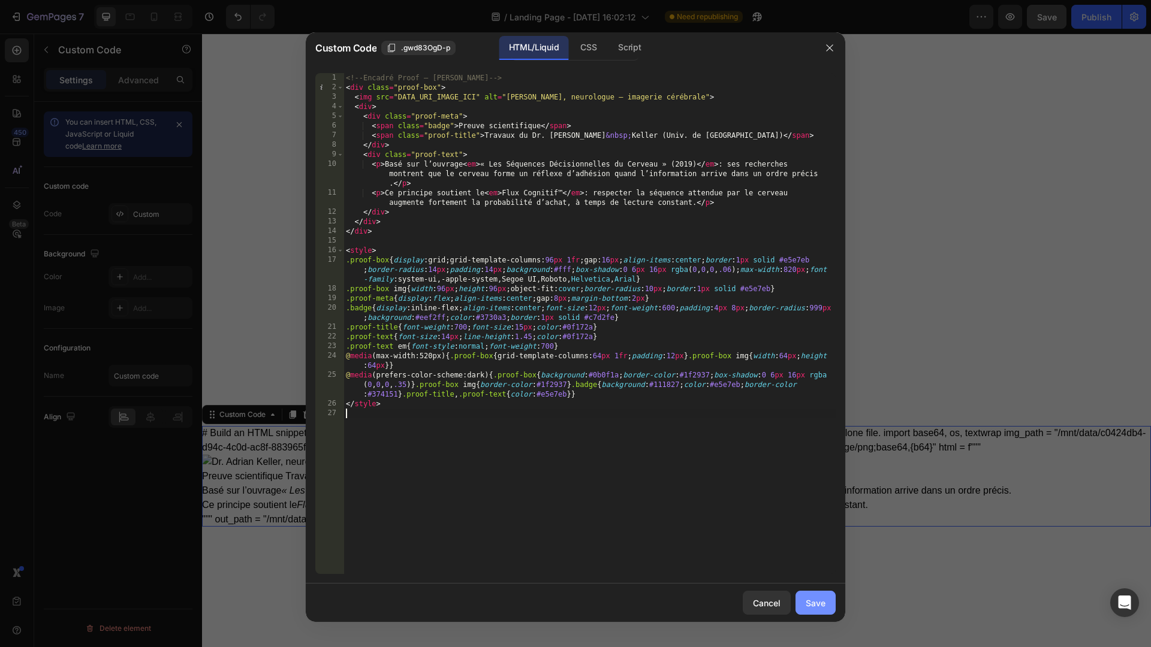
click at [816, 609] on div "Save" at bounding box center [816, 603] width 20 height 13
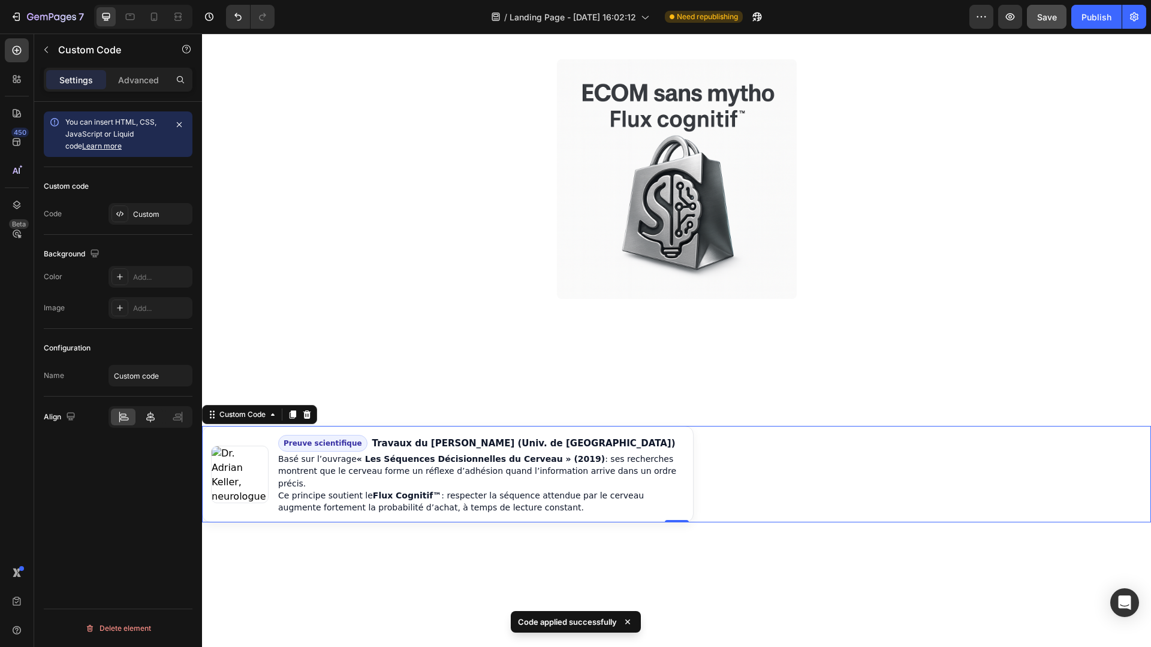
click at [148, 417] on icon at bounding box center [150, 417] width 12 height 12
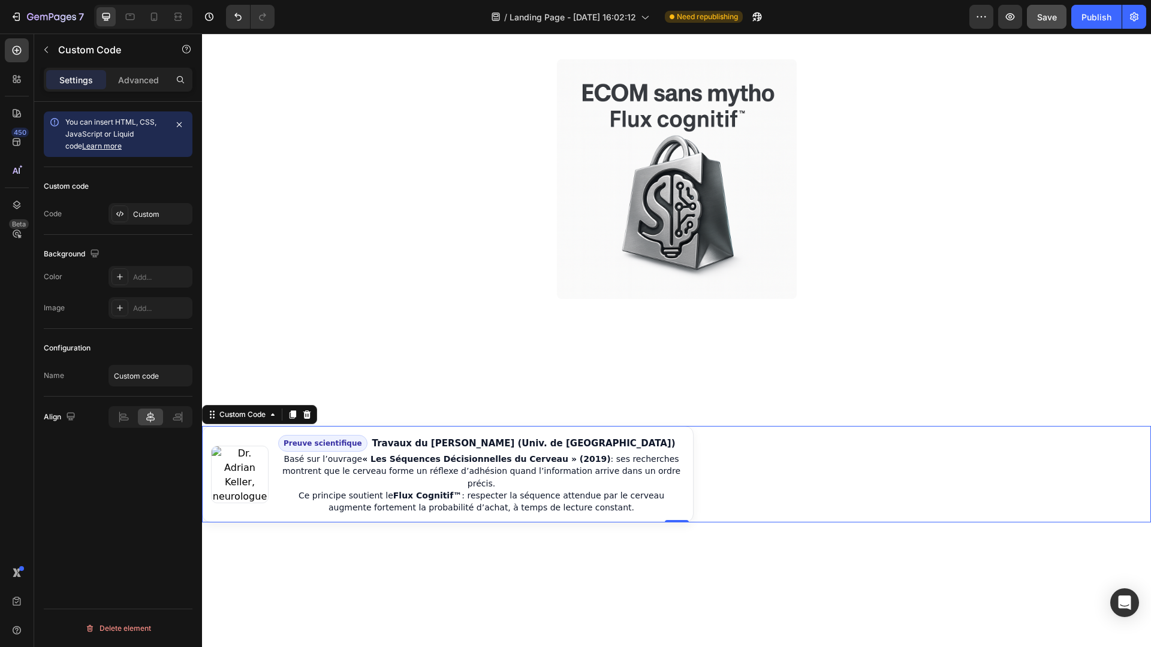
click at [244, 466] on img at bounding box center [240, 475] width 58 height 58
click at [550, 490] on p "Ce principe soutient le Flux Cognitif™ : respecter la séquence attendue par le …" at bounding box center [481, 502] width 406 height 25
click at [156, 220] on div "Custom" at bounding box center [151, 214] width 84 height 22
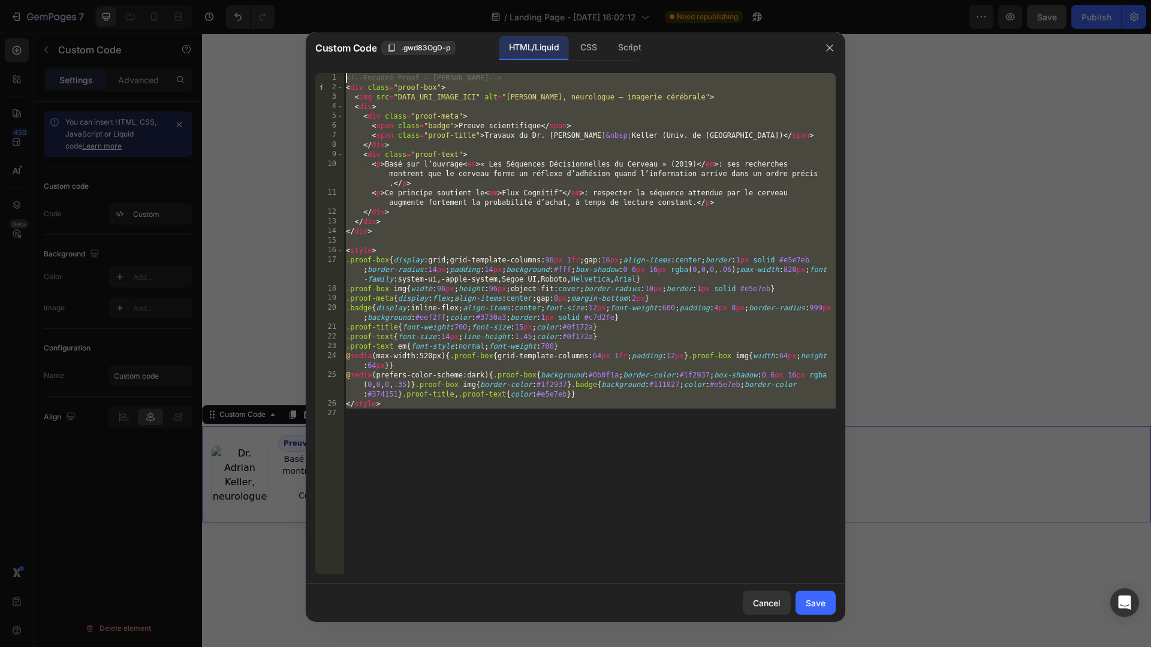
drag, startPoint x: 542, startPoint y: 436, endPoint x: 330, endPoint y: 44, distance: 445.5
click at [330, 44] on div "Custom Code .gwd83OgD-p HTML/Liquid CSS Script 1 2 3 4 5 6 7 8 9 10 11 12 13 14…" at bounding box center [576, 327] width 540 height 590
type textarea "<!-- Encadré Proof – Dr. Adrian Keller --> <div class="proof-box">"
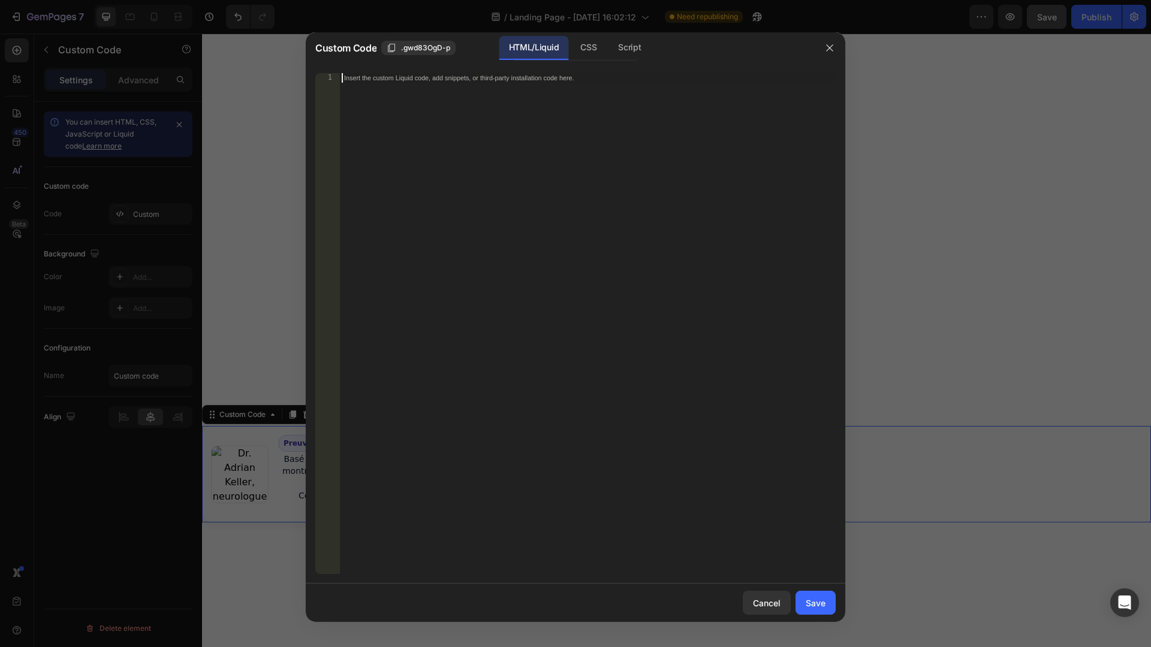
scroll to position [161, 0]
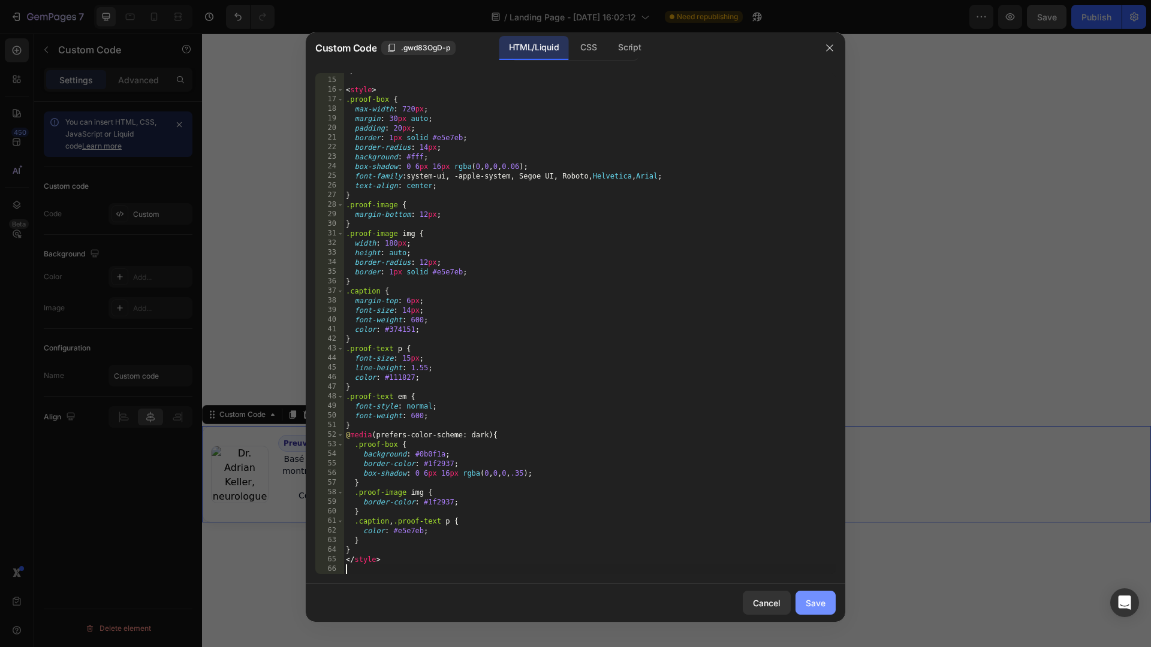
click at [829, 599] on button "Save" at bounding box center [816, 603] width 40 height 24
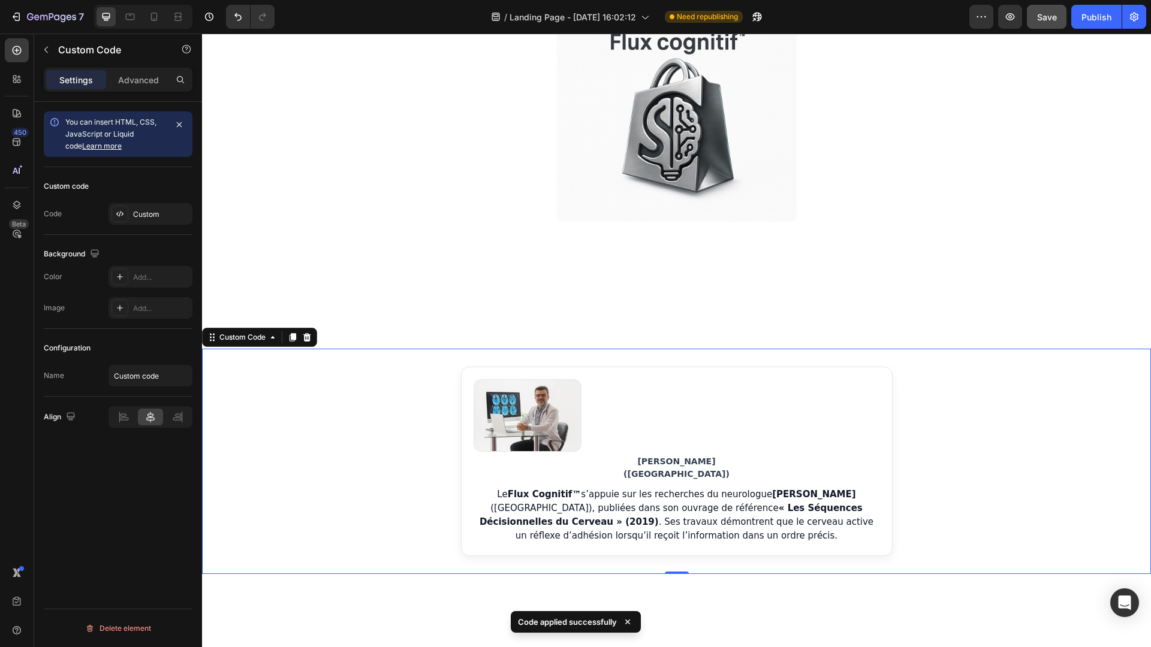
scroll to position [528, 0]
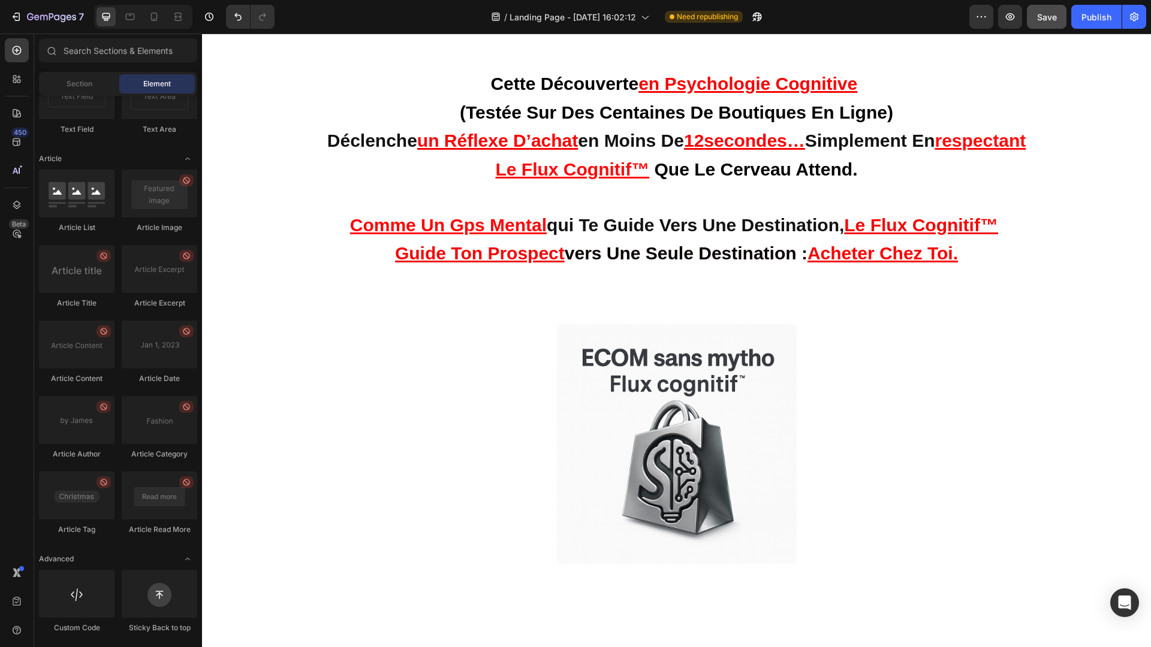
scroll to position [0, 0]
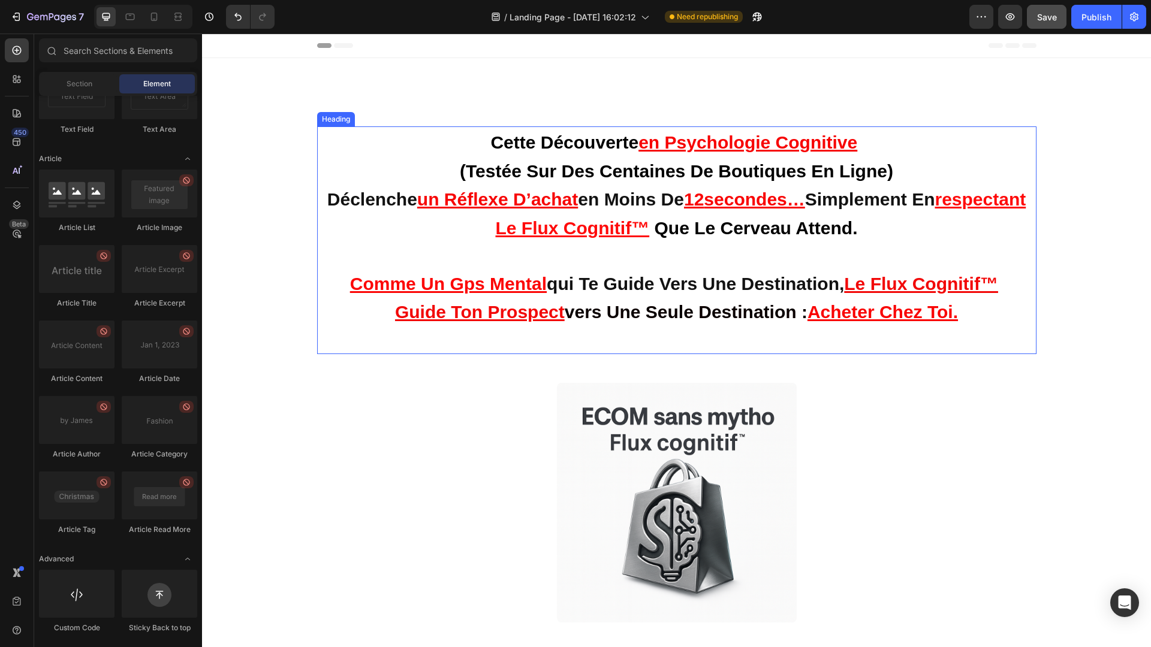
click at [693, 309] on strong "vers une seule destination :" at bounding box center [686, 312] width 243 height 20
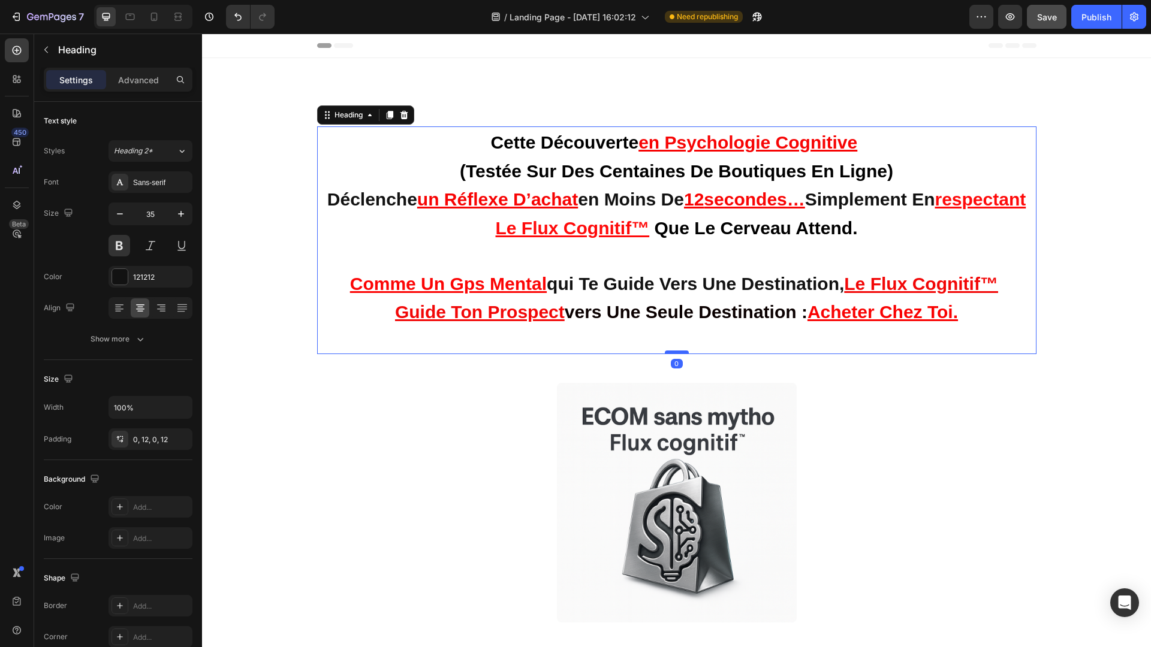
drag, startPoint x: 677, startPoint y: 348, endPoint x: 684, endPoint y: 348, distance: 6.6
click at [684, 351] on div at bounding box center [677, 353] width 24 height 4
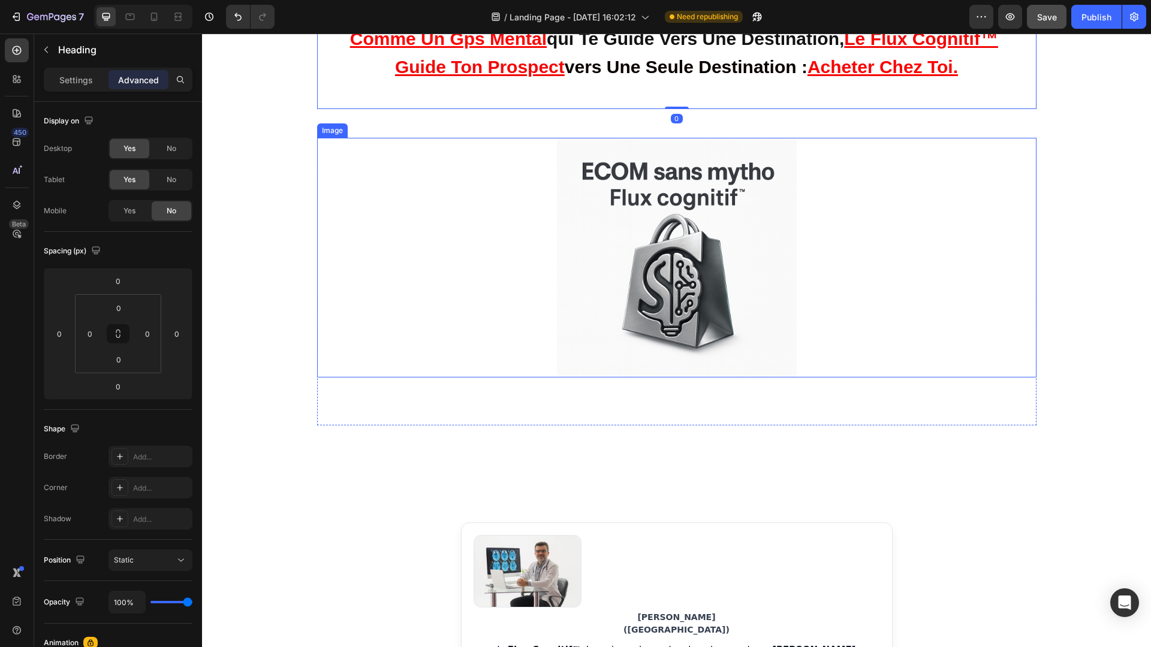
scroll to position [514, 0]
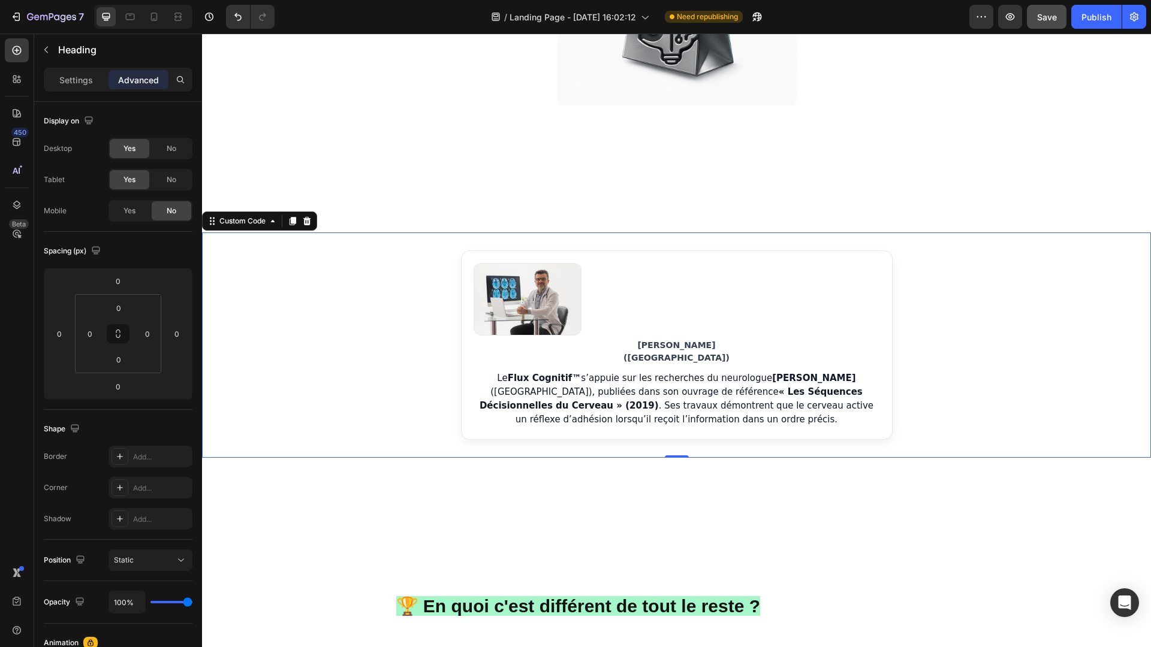
click at [684, 344] on p "Dr. Adrien Keller (Université de Genève)" at bounding box center [677, 351] width 406 height 25
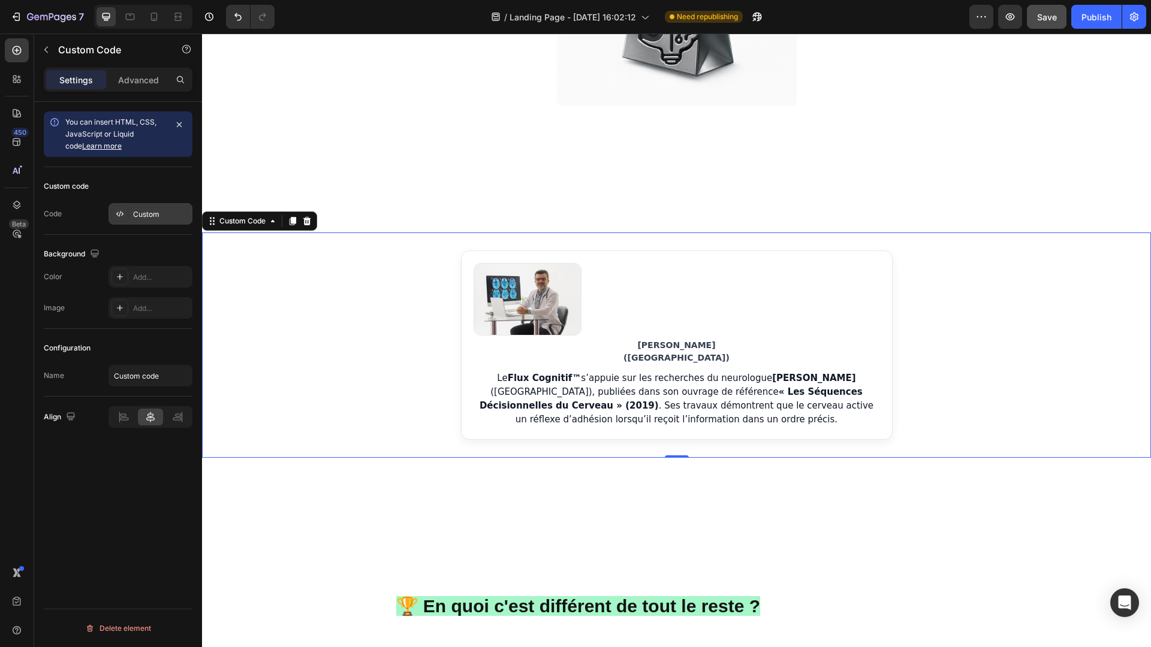
click at [163, 211] on div "Custom" at bounding box center [161, 214] width 56 height 11
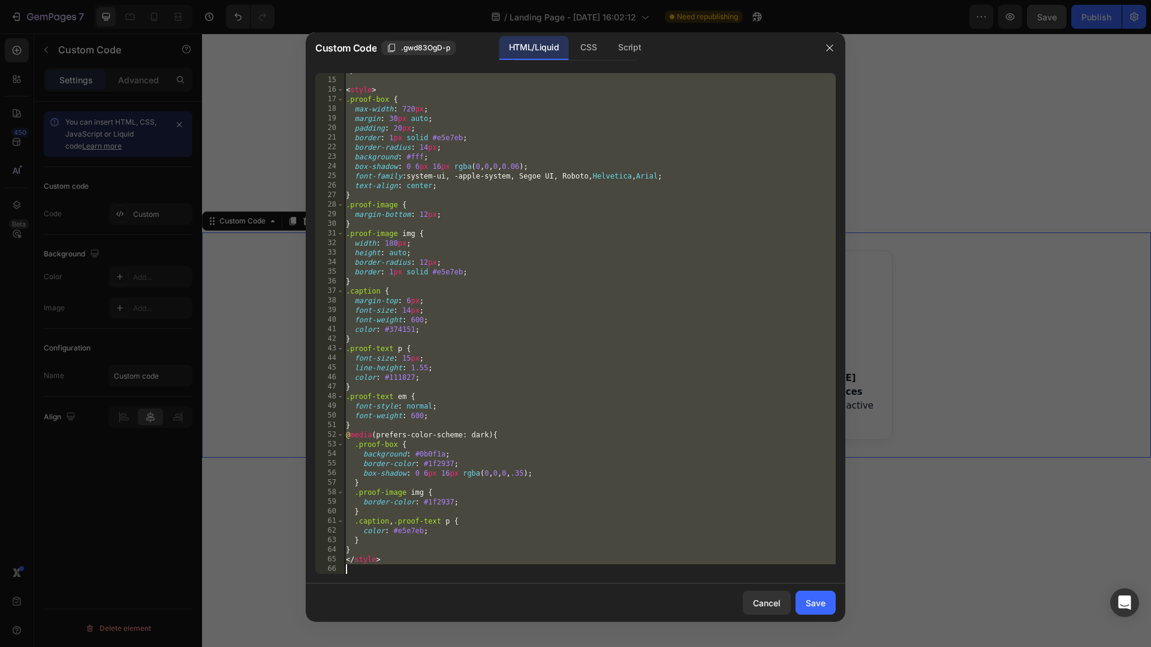
scroll to position [161, 0]
drag, startPoint x: 347, startPoint y: 77, endPoint x: 607, endPoint y: 647, distance: 626.7
click at [607, 647] on div "Custom Code .gwd83OgD-p HTML/Liquid CSS Script <!-- Encadré Proof – Flux Cognit…" at bounding box center [575, 323] width 1151 height 647
type textarea "</style>"
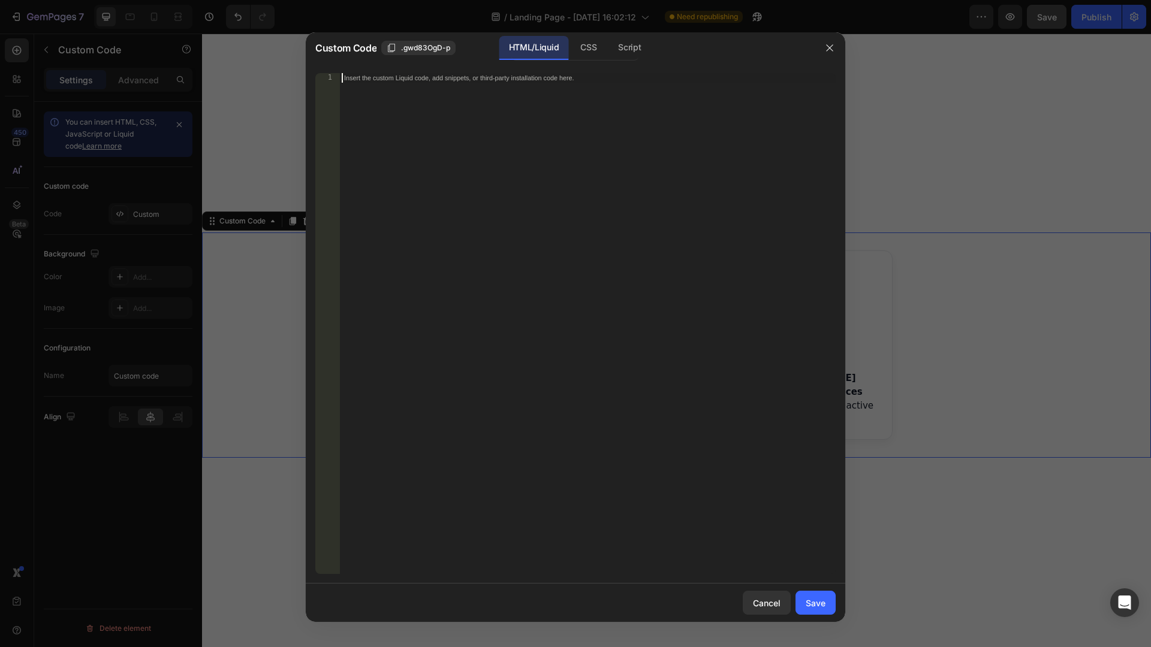
scroll to position [564, 0]
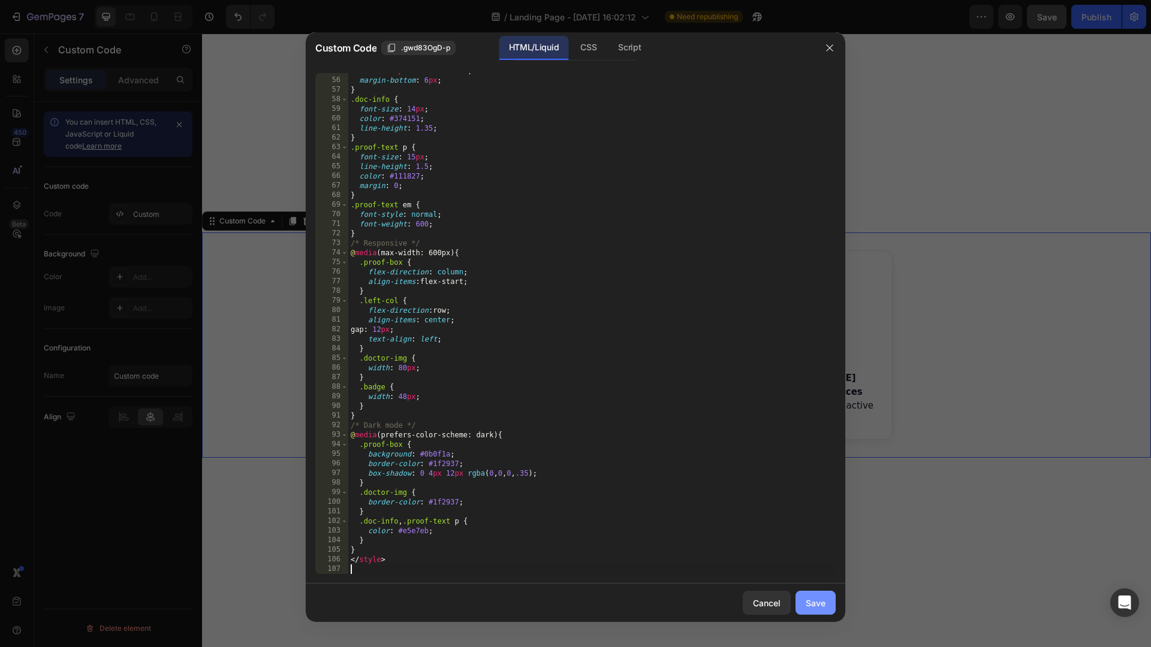
click at [812, 606] on div "Save" at bounding box center [816, 603] width 20 height 13
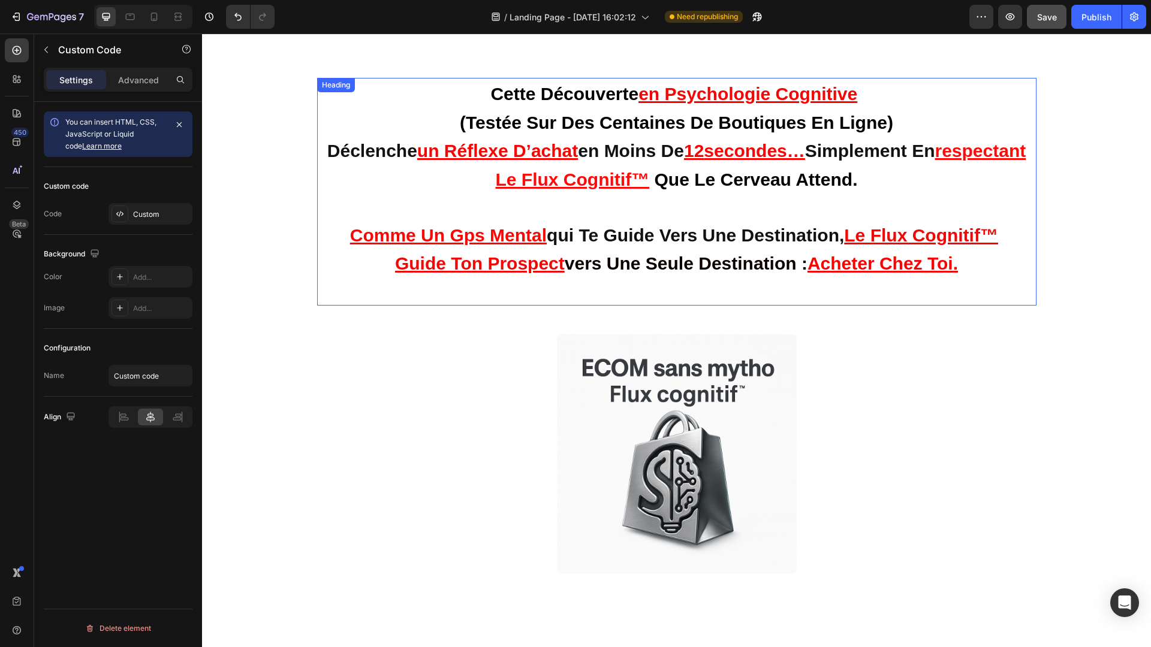
scroll to position [0, 0]
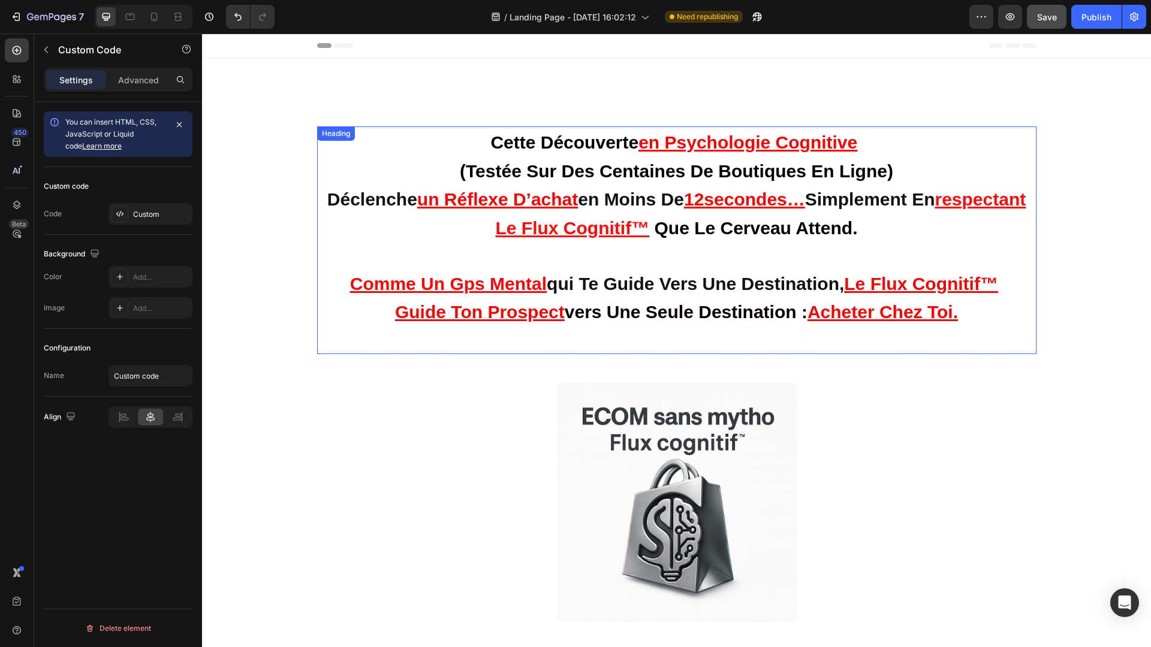
click at [974, 314] on h2 "cette découverte en psychologie cognitive (testée sur des centaines de boutique…" at bounding box center [676, 240] width 719 height 228
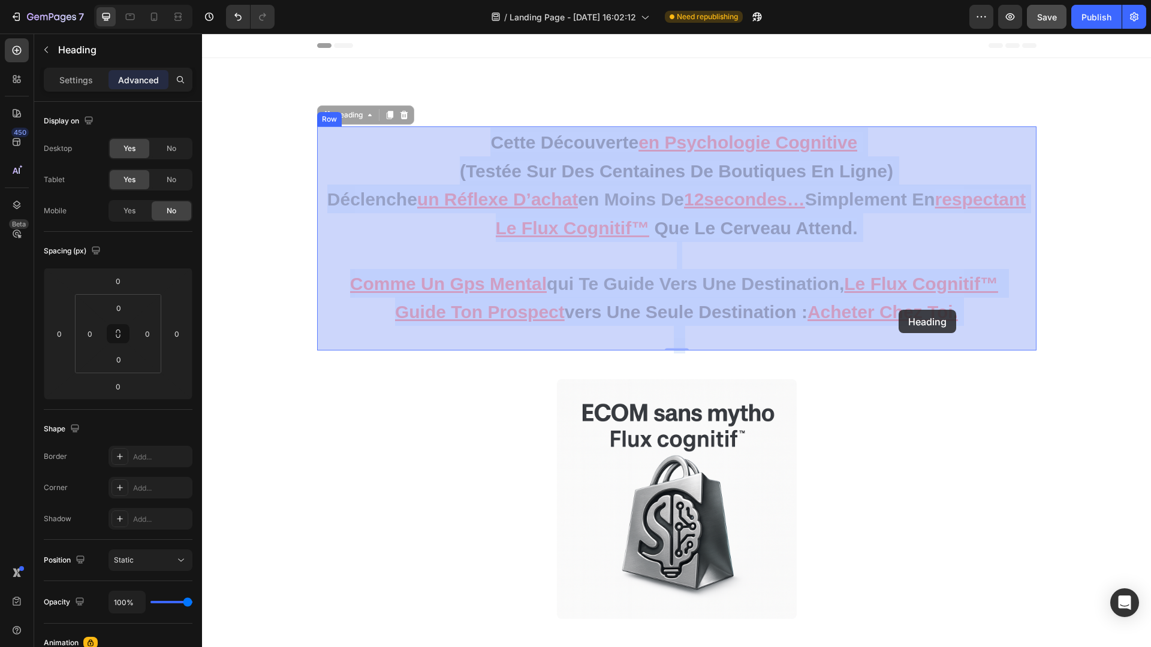
drag, startPoint x: 969, startPoint y: 312, endPoint x: 899, endPoint y: 310, distance: 70.8
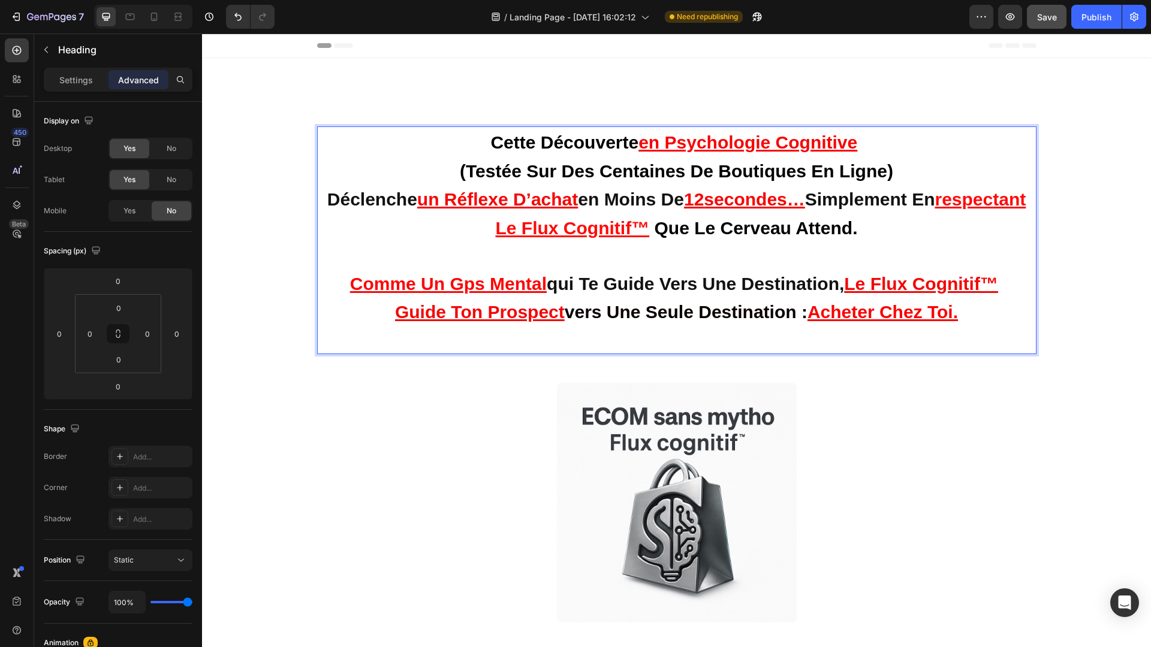
click at [643, 143] on u "en psychologie cognitive" at bounding box center [747, 142] width 219 height 20
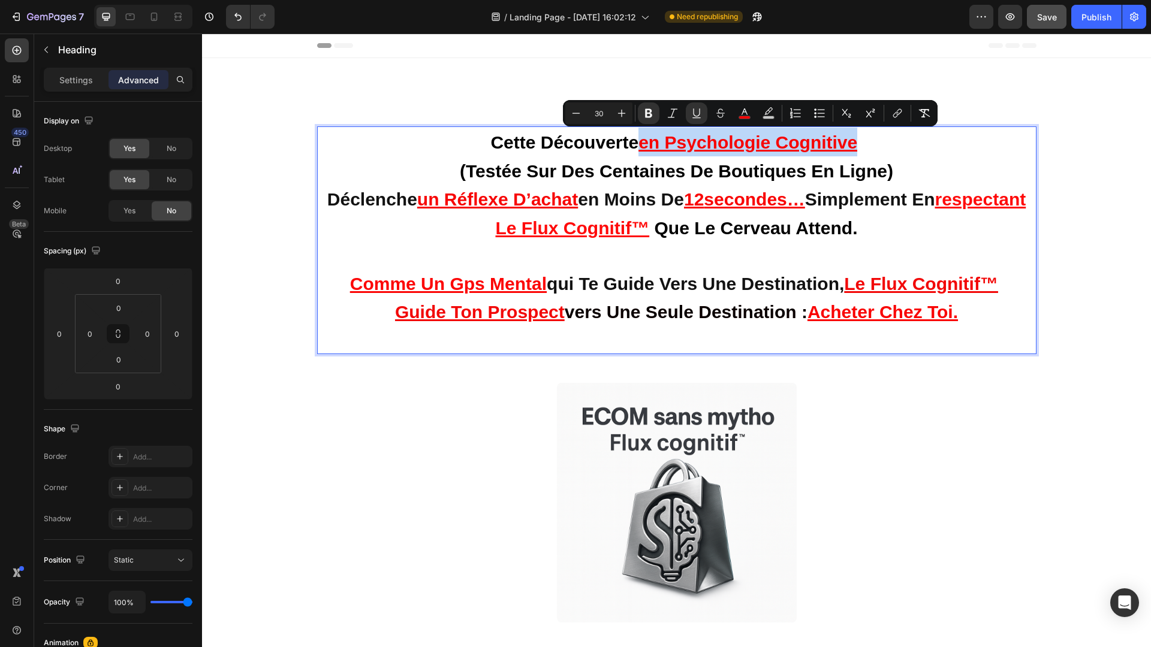
drag, startPoint x: 640, startPoint y: 142, endPoint x: 857, endPoint y: 140, distance: 217.0
click at [857, 140] on u "en psychologie cognitive" at bounding box center [747, 142] width 219 height 20
click at [867, 142] on p "cette découverte en psychologie cognitive (testée sur des centaines de boutique…" at bounding box center [676, 240] width 705 height 225
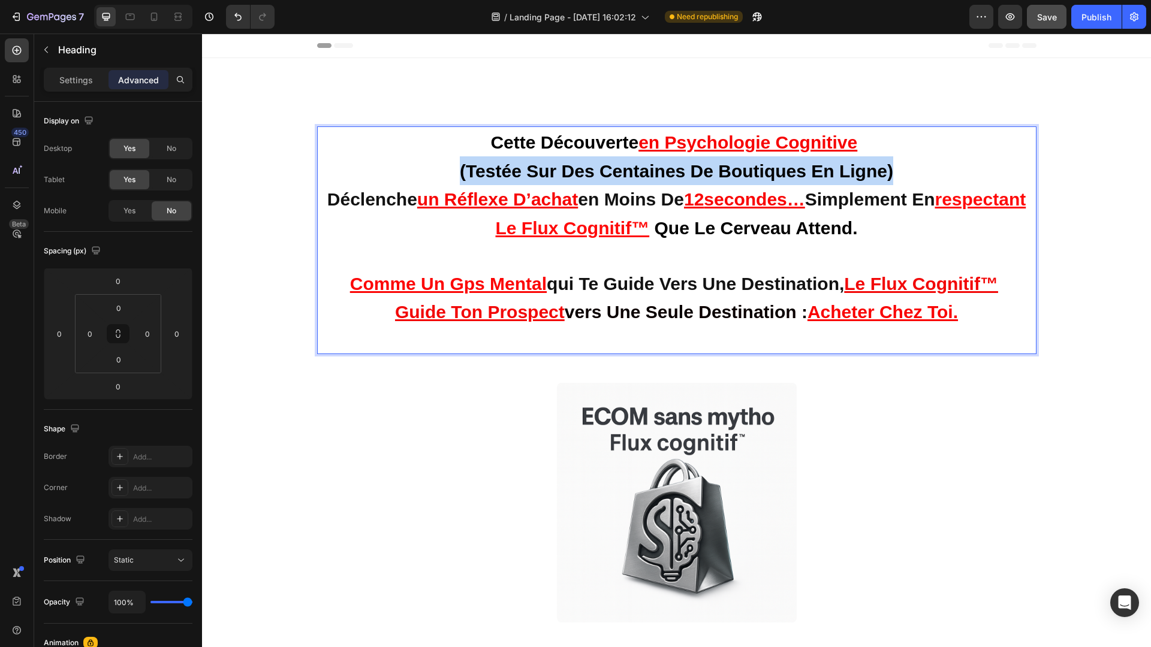
drag, startPoint x: 894, startPoint y: 167, endPoint x: 462, endPoint y: 176, distance: 432.3
click at [462, 176] on p "cette découverte en psychologie cognitive (testée sur des centaines de boutique…" at bounding box center [676, 240] width 705 height 225
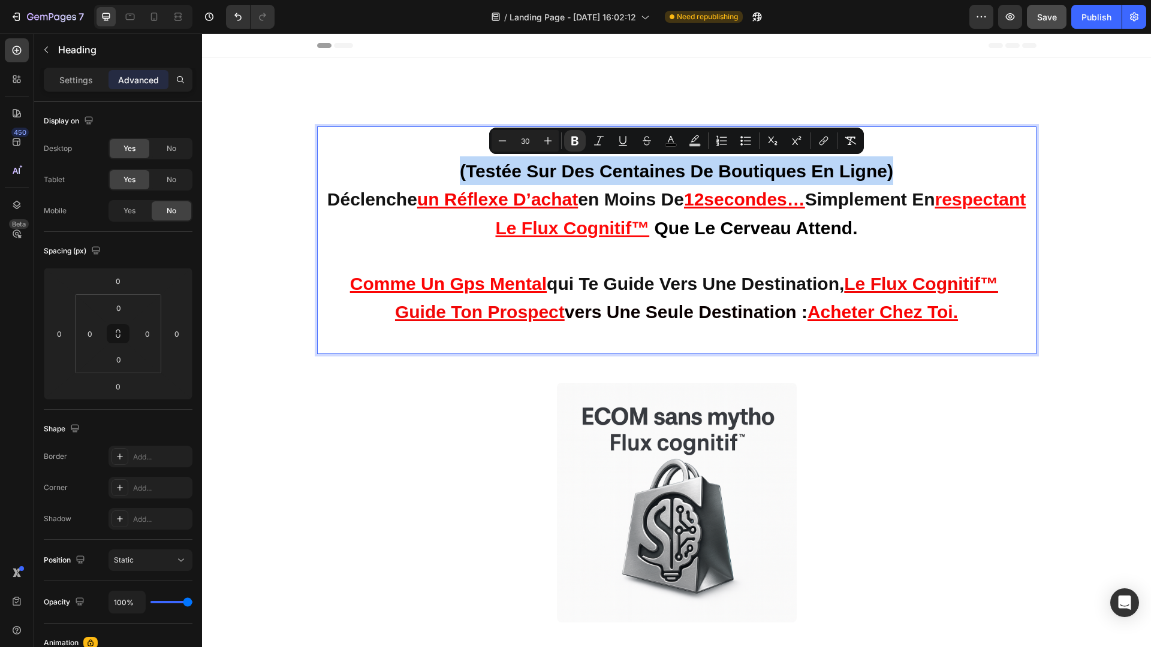
click at [462, 176] on strong "(testée sur des centaines de boutiques en ligne)" at bounding box center [676, 171] width 433 height 20
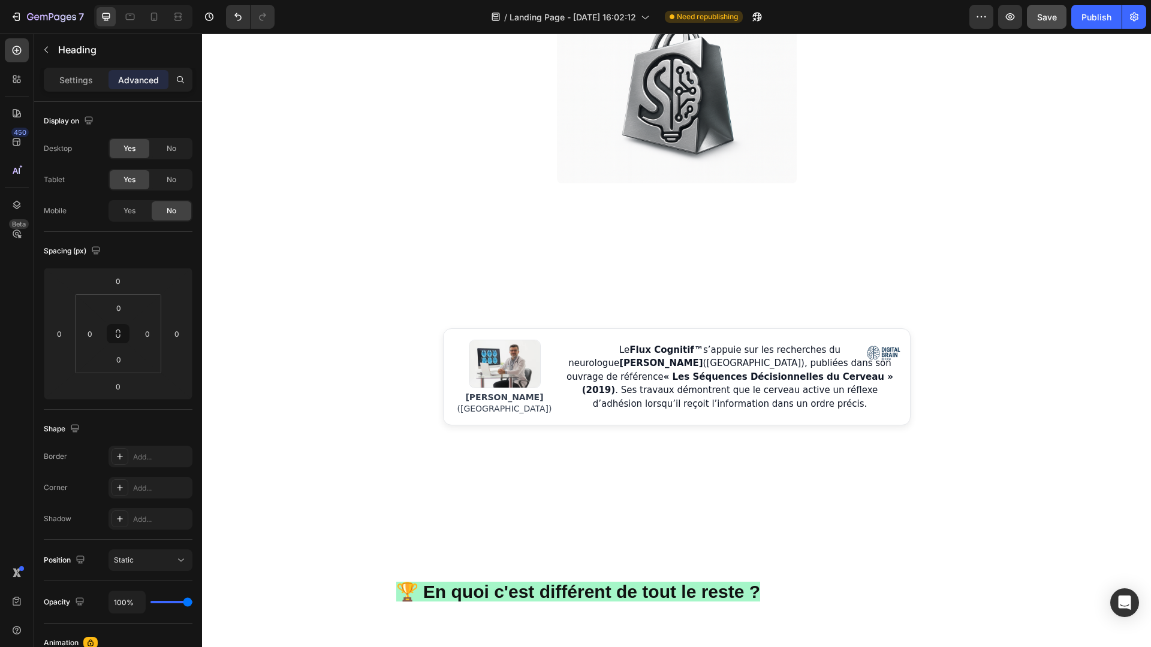
scroll to position [464, 0]
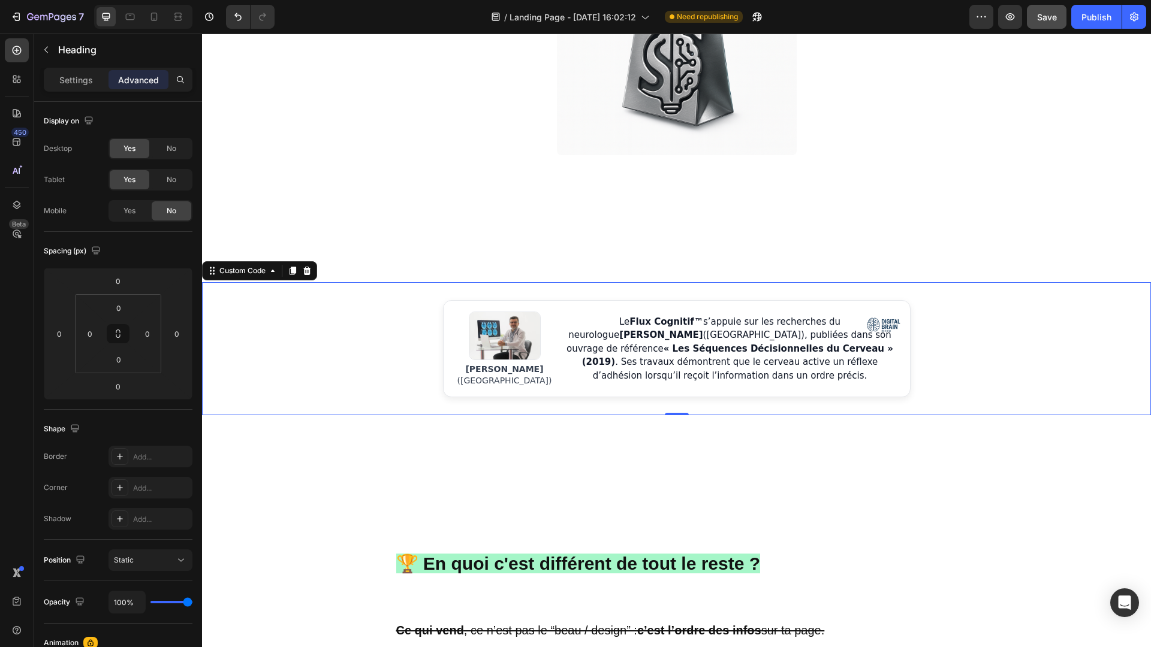
click at [582, 351] on em "« Les Séquences Décisionnelles du Cerveau » (2019)" at bounding box center [737, 356] width 311 height 25
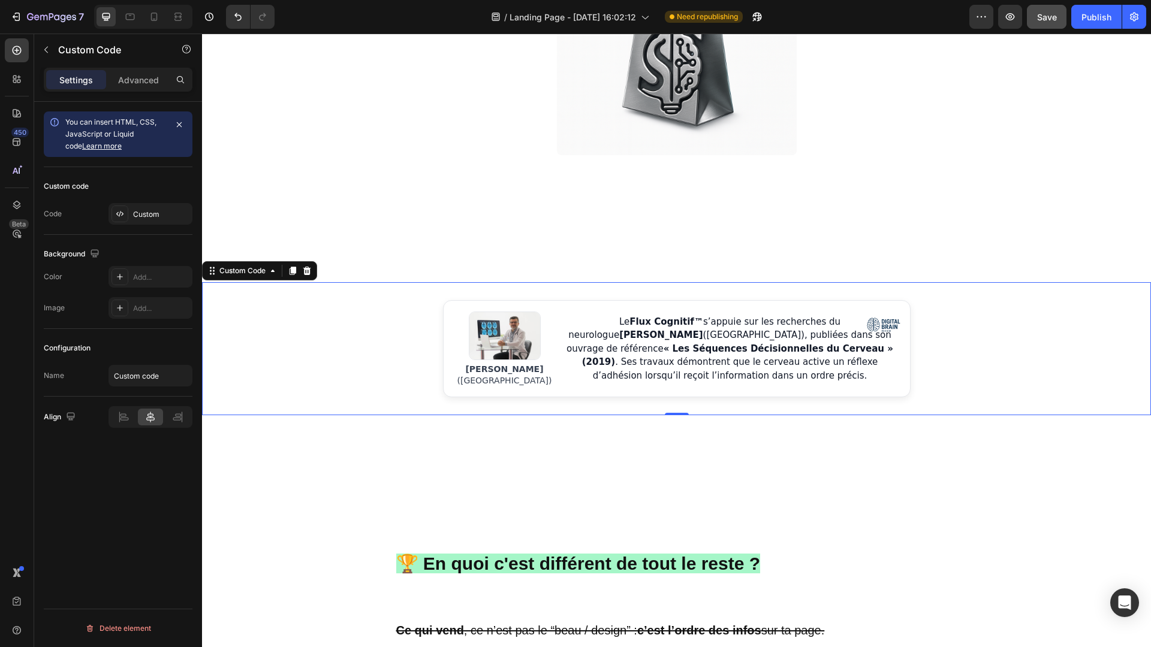
click at [939, 338] on div "Dr. Adrien Keller (Université de Genève) Le Flux Cognitif™ s’appuie sur les rec…" at bounding box center [676, 348] width 949 height 97
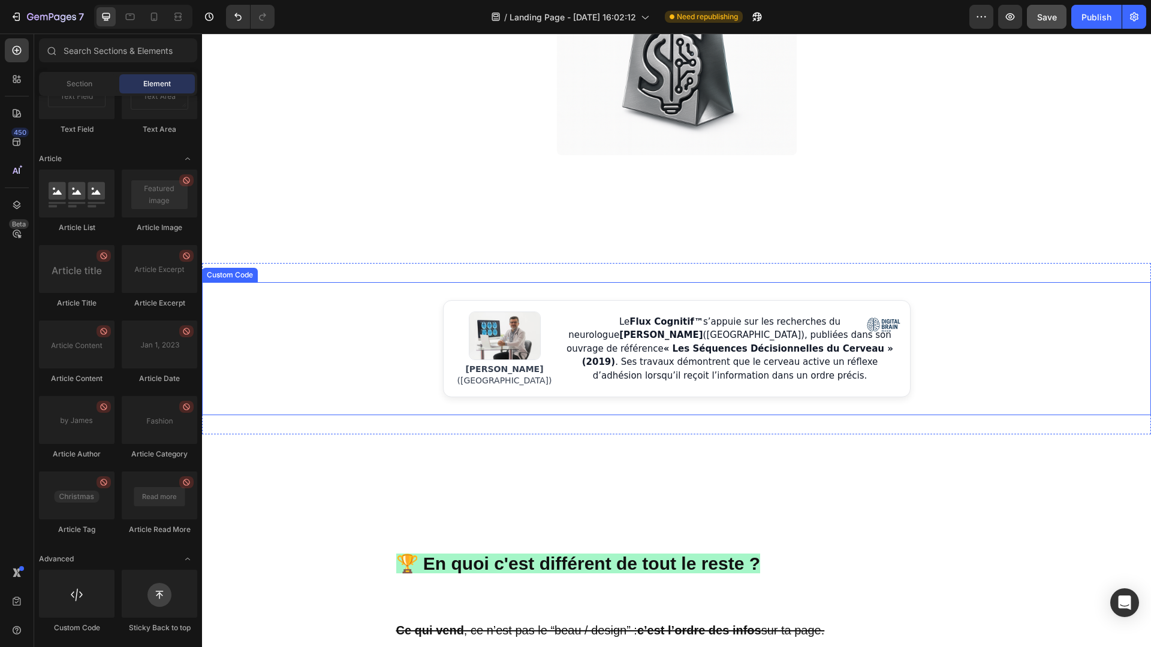
click at [990, 347] on div "Dr. Adrien Keller (Université de Genève) Le Flux Cognitif™ s’appuie sur les rec…" at bounding box center [676, 348] width 949 height 97
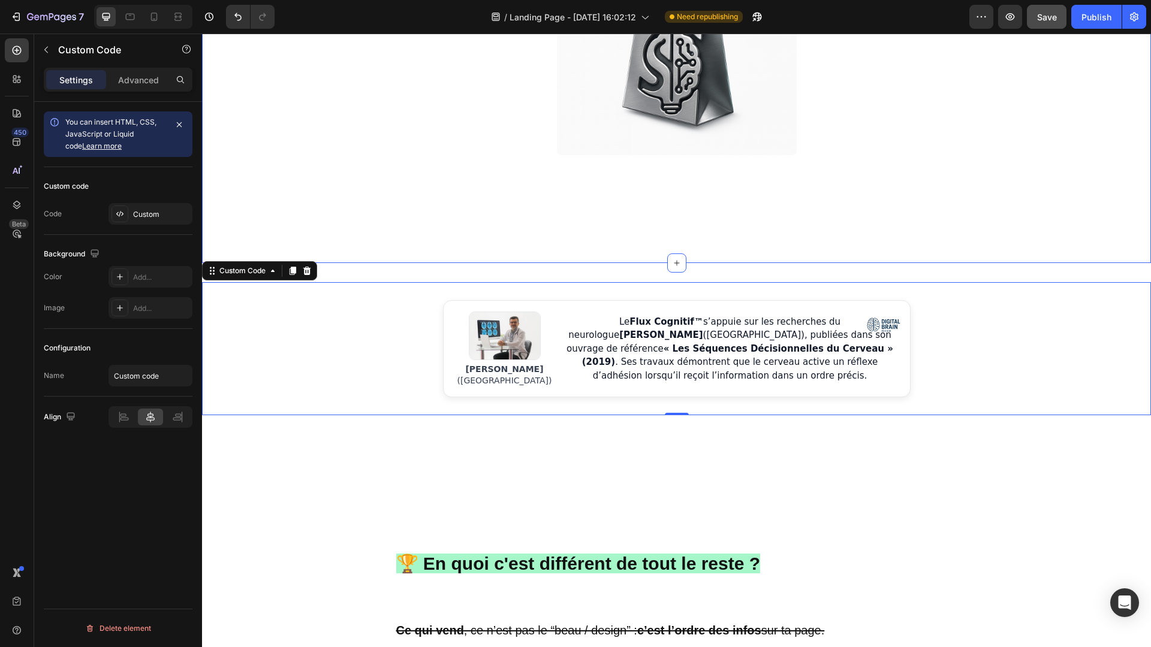
click at [643, 224] on div "Image JE veux rejoindre ecom sans mytho 🚀 Button Row Voici quelques résultats d…" at bounding box center [676, 89] width 949 height 348
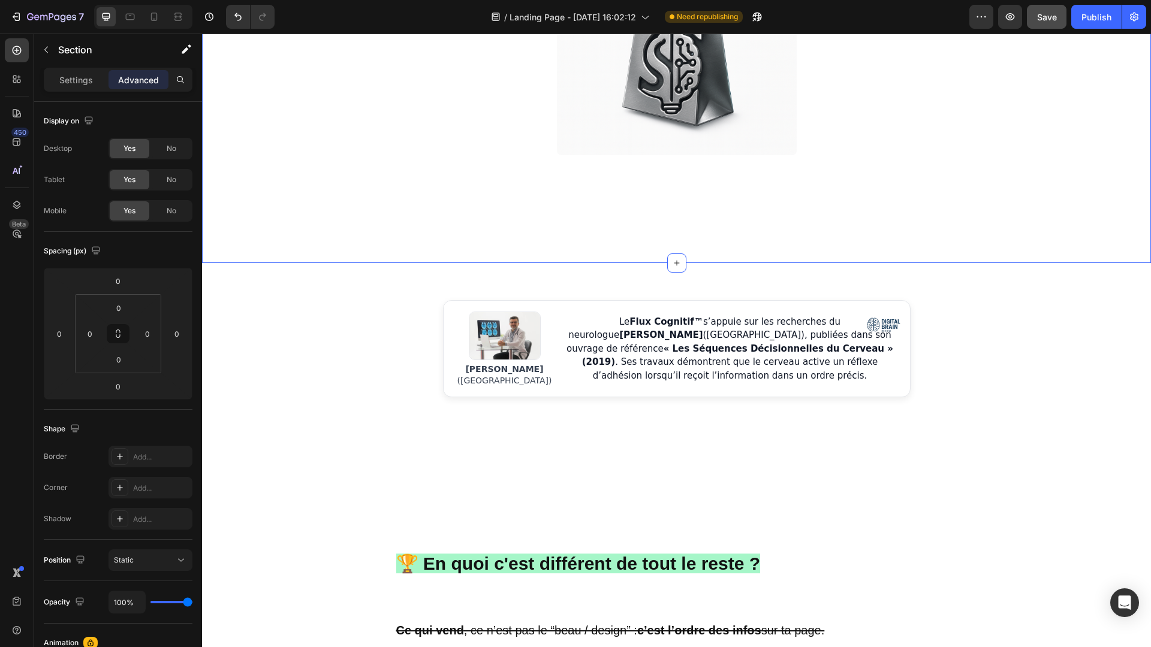
click at [961, 203] on div "Image JE veux rejoindre ecom sans mytho 🚀 Button Row Voici quelques résultats d…" at bounding box center [676, 89] width 949 height 348
click at [1058, 395] on div "Dr. Adrien Keller (Université de Genève) Le Flux Cognitif™ s’appuie sur les rec…" at bounding box center [676, 348] width 949 height 97
click at [618, 216] on div "Image JE veux rejoindre ecom sans mytho 🚀 Button Row Voici quelques résultats d…" at bounding box center [676, 89] width 949 height 348
click at [769, 330] on p "Le Flux Cognitif™ s’appuie sur les recherches du neurologue Dr. Adrien Keller (…" at bounding box center [730, 349] width 333 height 68
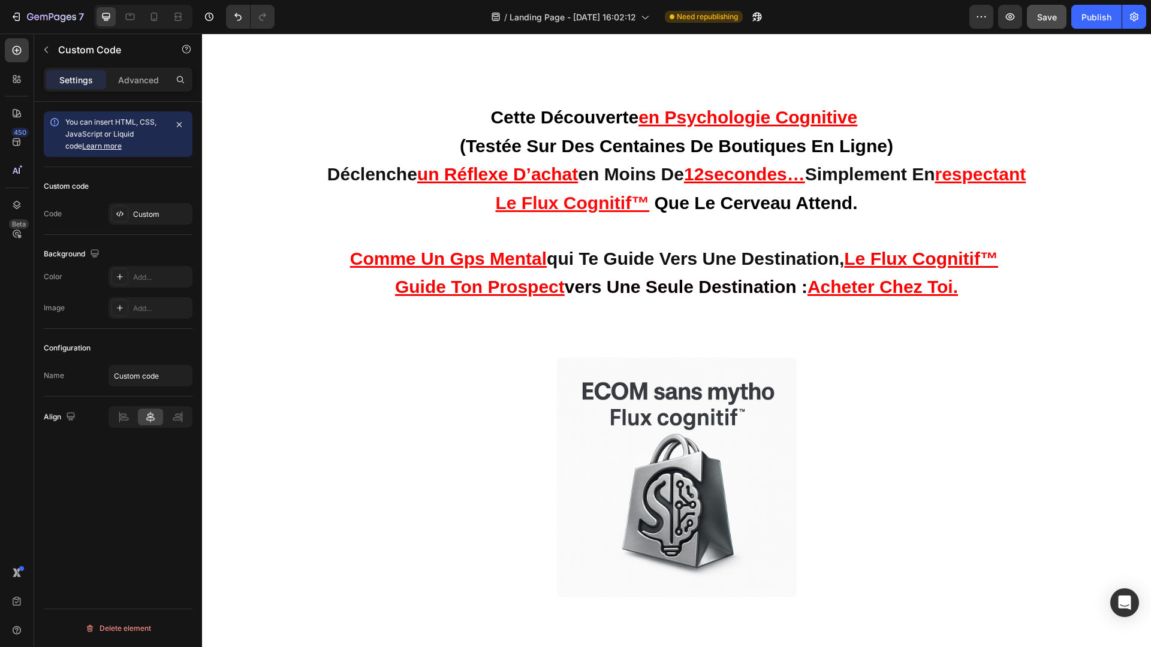
scroll to position [0, 0]
